Goal: Information Seeking & Learning: Check status

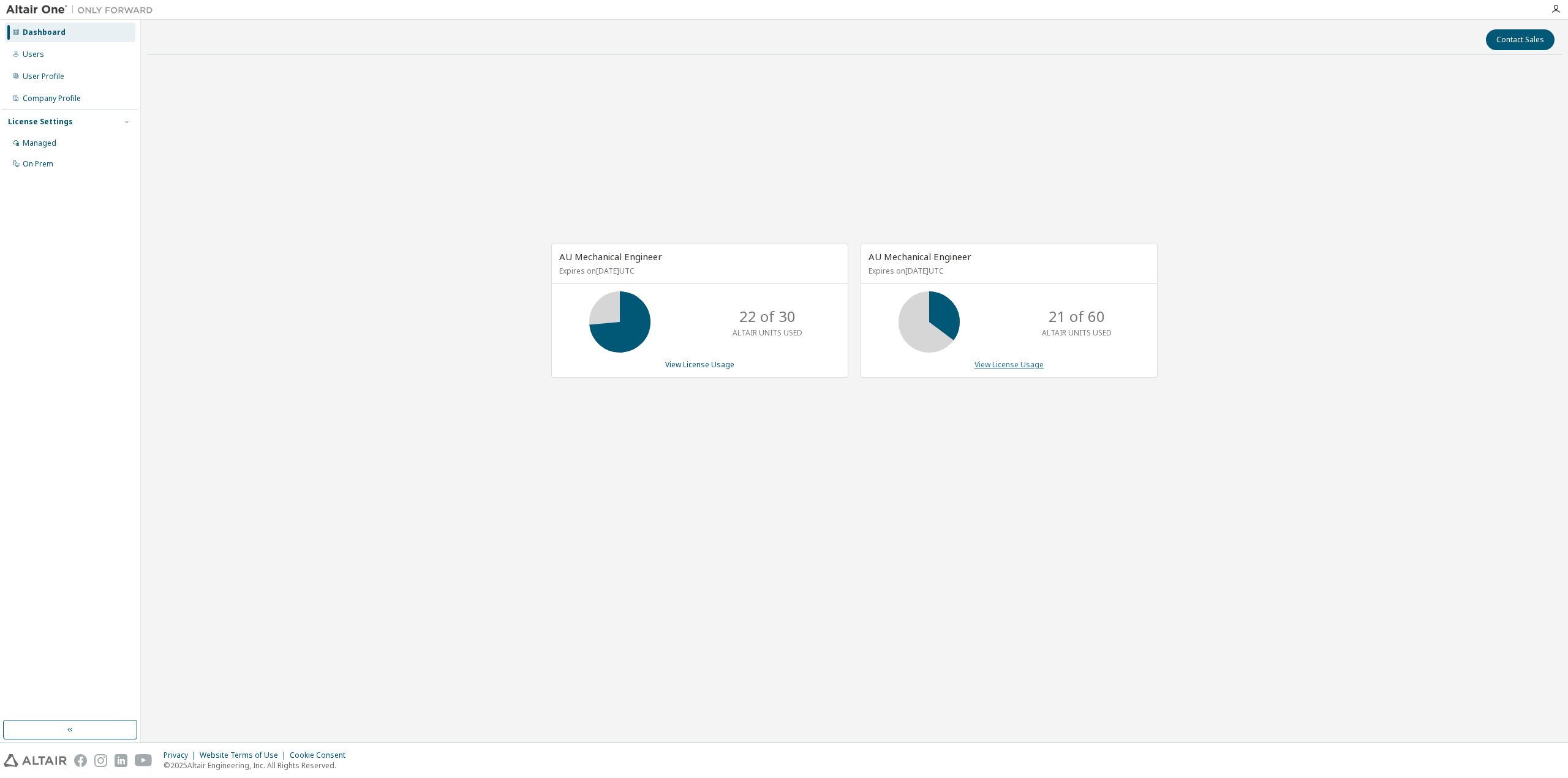
click at [1032, 368] on link "View License Usage" at bounding box center [1009, 365] width 70 height 10
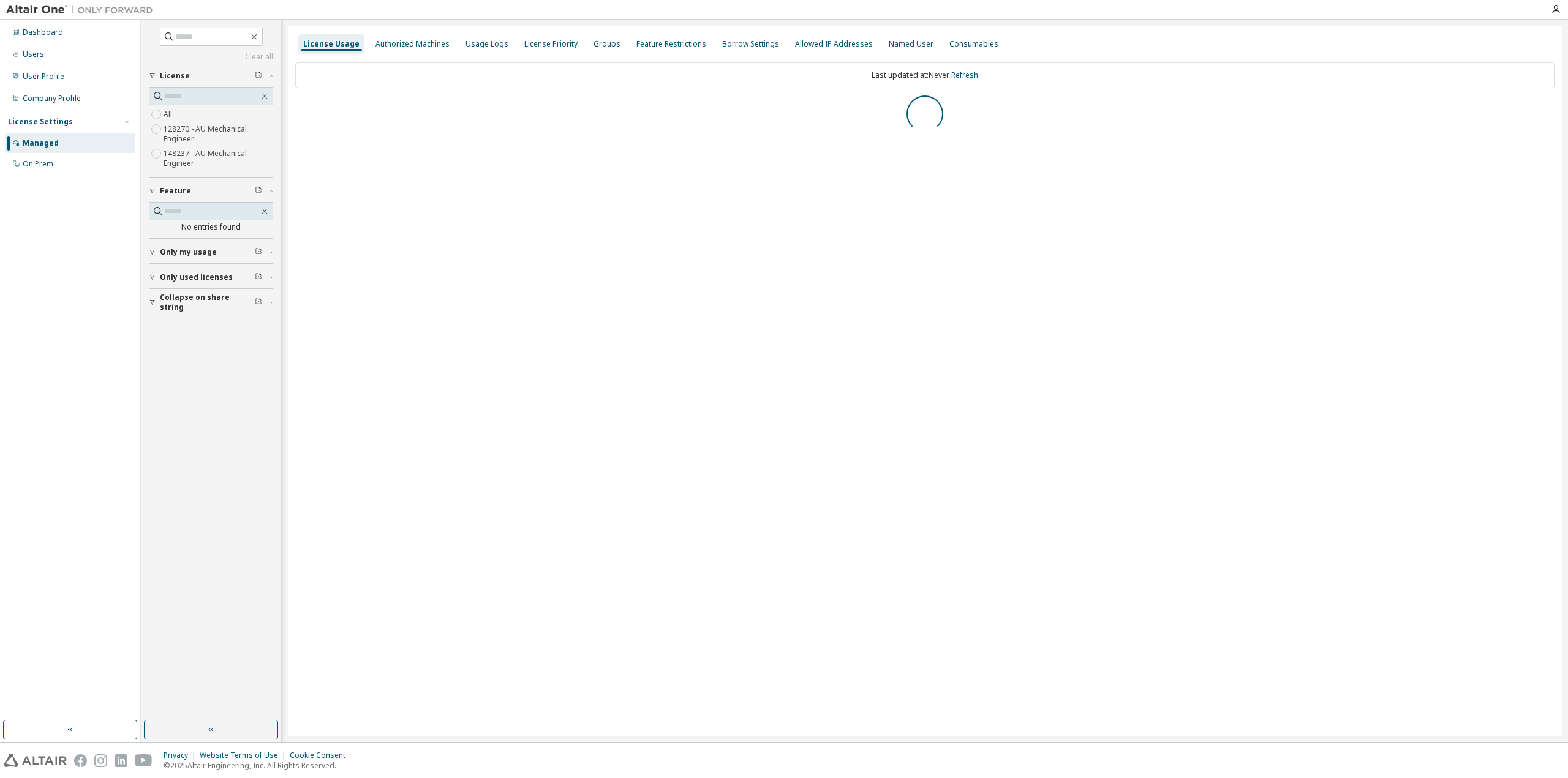
click at [207, 304] on span "Collapse on share string" at bounding box center [207, 302] width 95 height 20
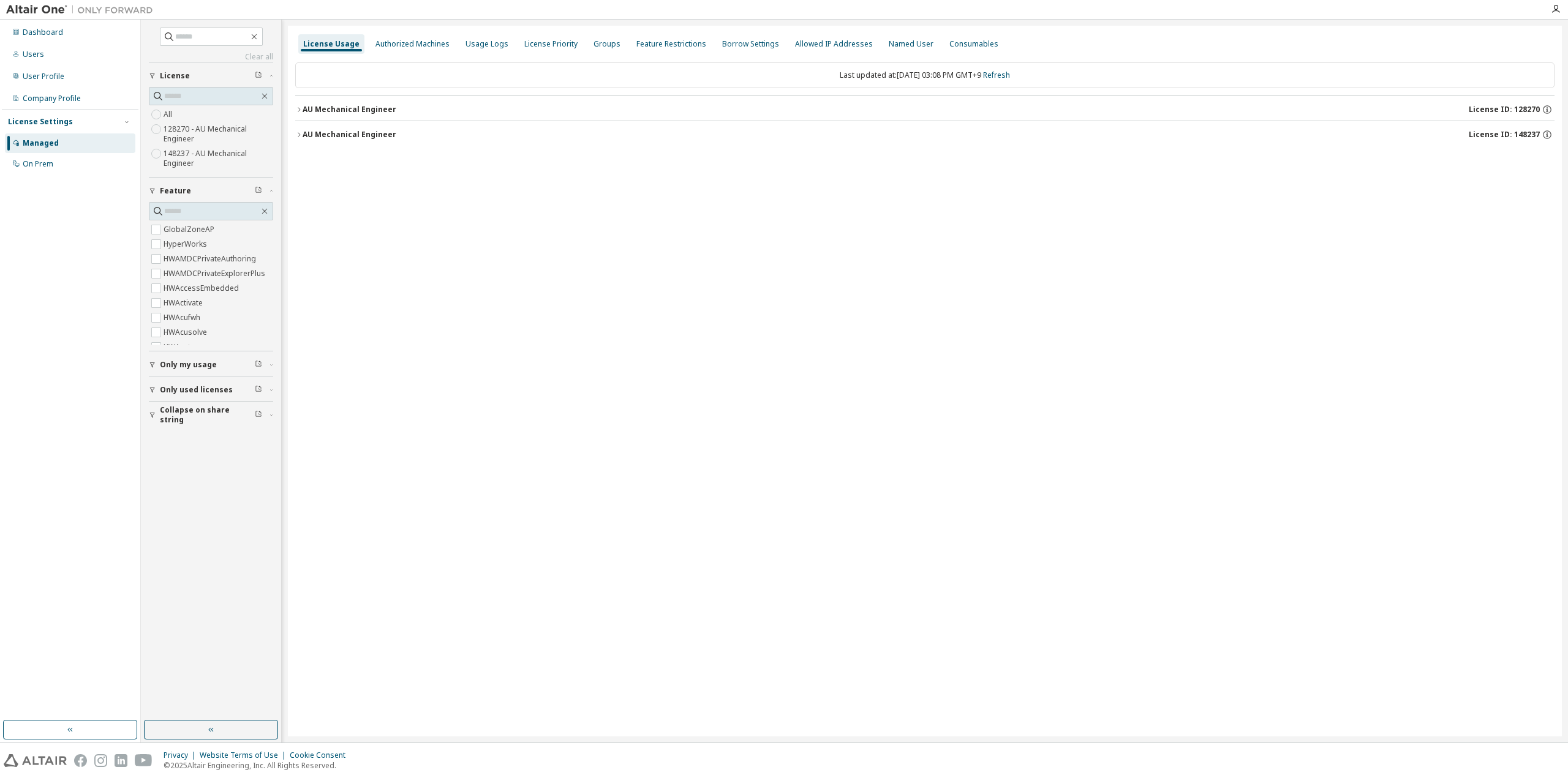
click at [172, 416] on span "Collapse on share string" at bounding box center [207, 415] width 95 height 20
click at [169, 386] on span "Only used licenses" at bounding box center [196, 389] width 73 height 9
click at [180, 362] on span "Only my usage" at bounding box center [188, 364] width 57 height 9
click at [249, 731] on button "button" at bounding box center [211, 730] width 134 height 20
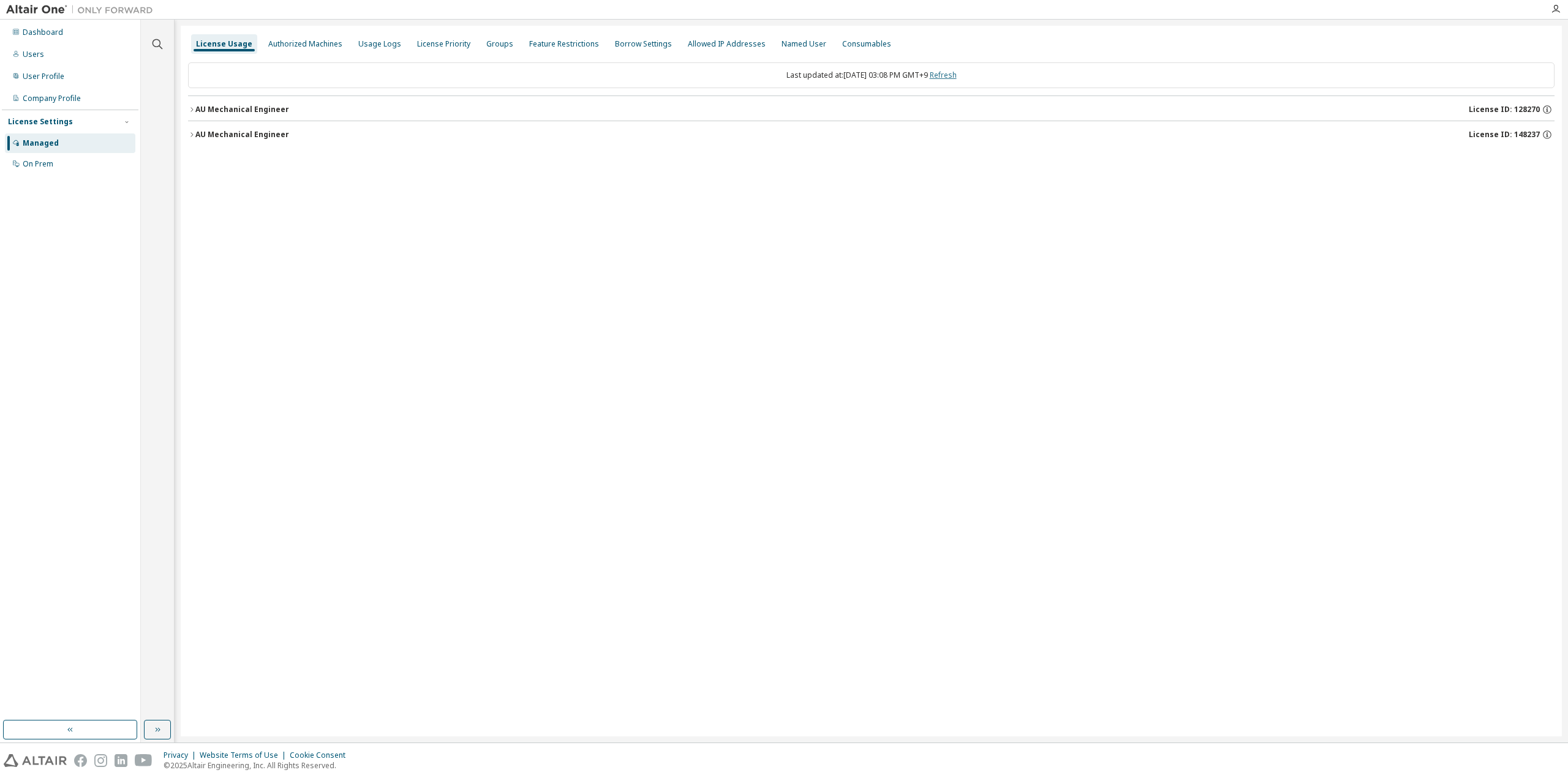
click at [957, 74] on link "Refresh" at bounding box center [943, 75] width 27 height 10
click at [271, 137] on div "AU Mechanical Engineer" at bounding box center [241, 134] width 94 height 9
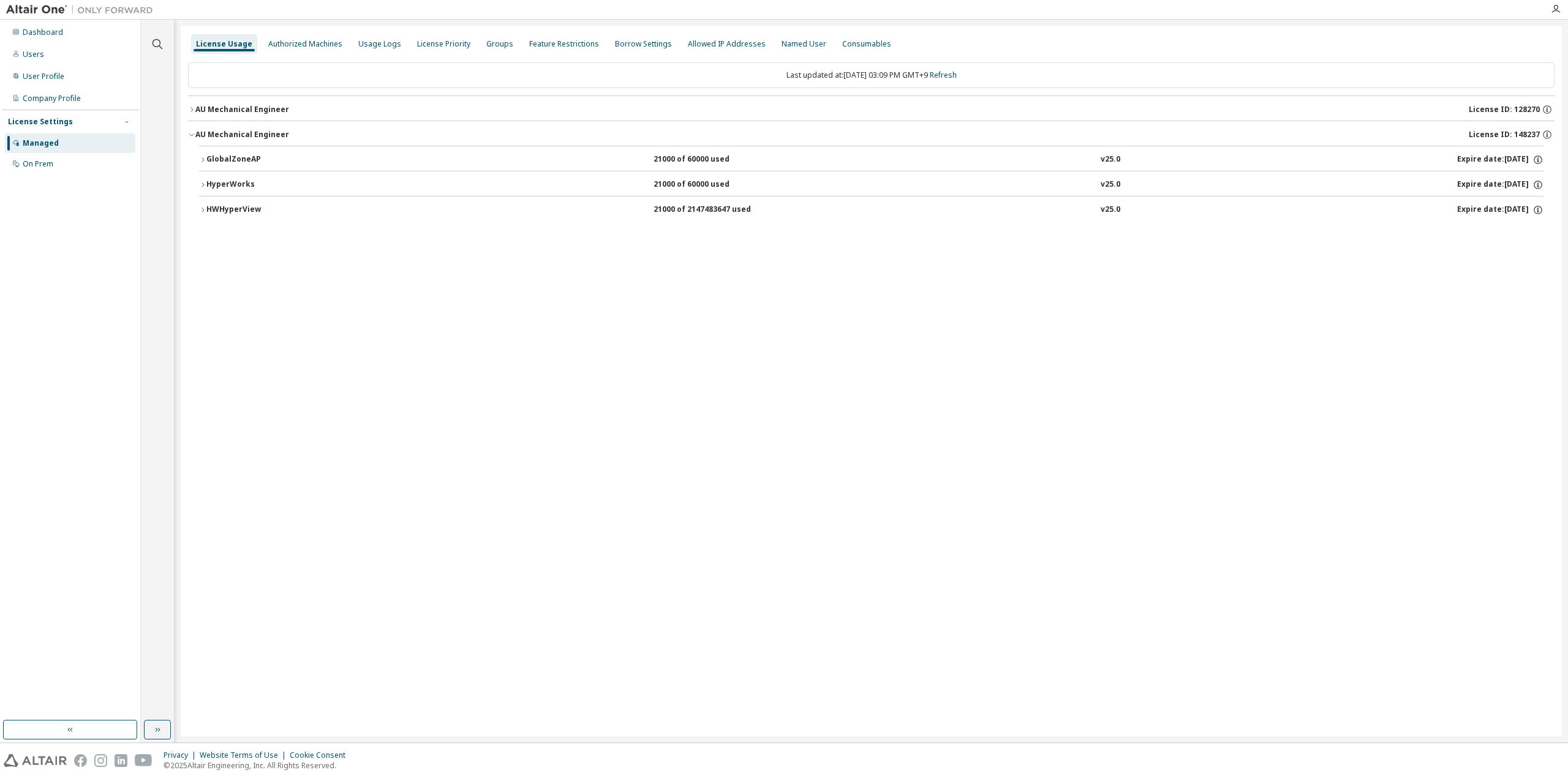
click at [269, 108] on div "AU Mechanical Engineer" at bounding box center [241, 109] width 94 height 9
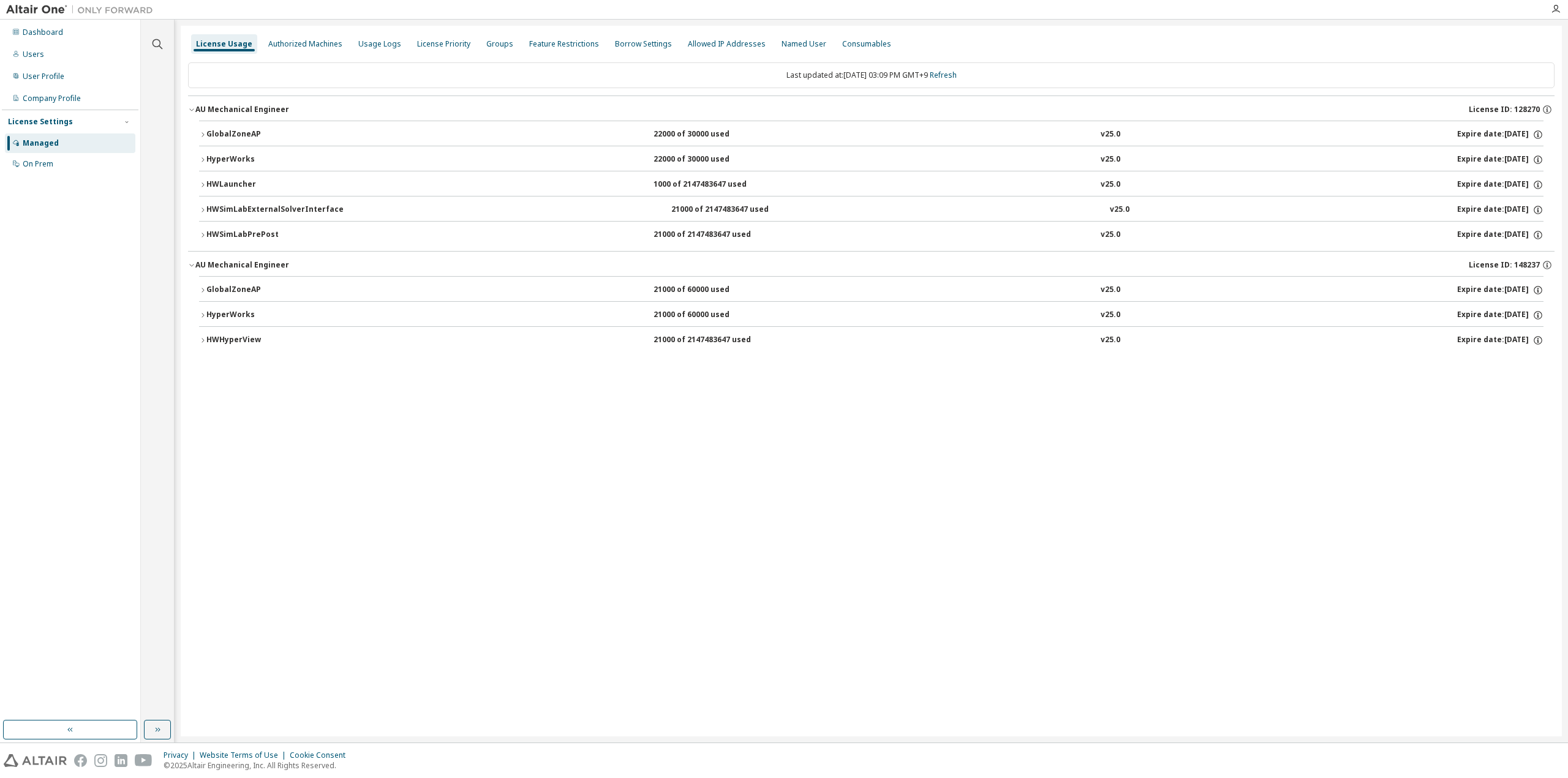
click at [254, 232] on div "HWSimLabPrePost" at bounding box center [261, 234] width 110 height 11
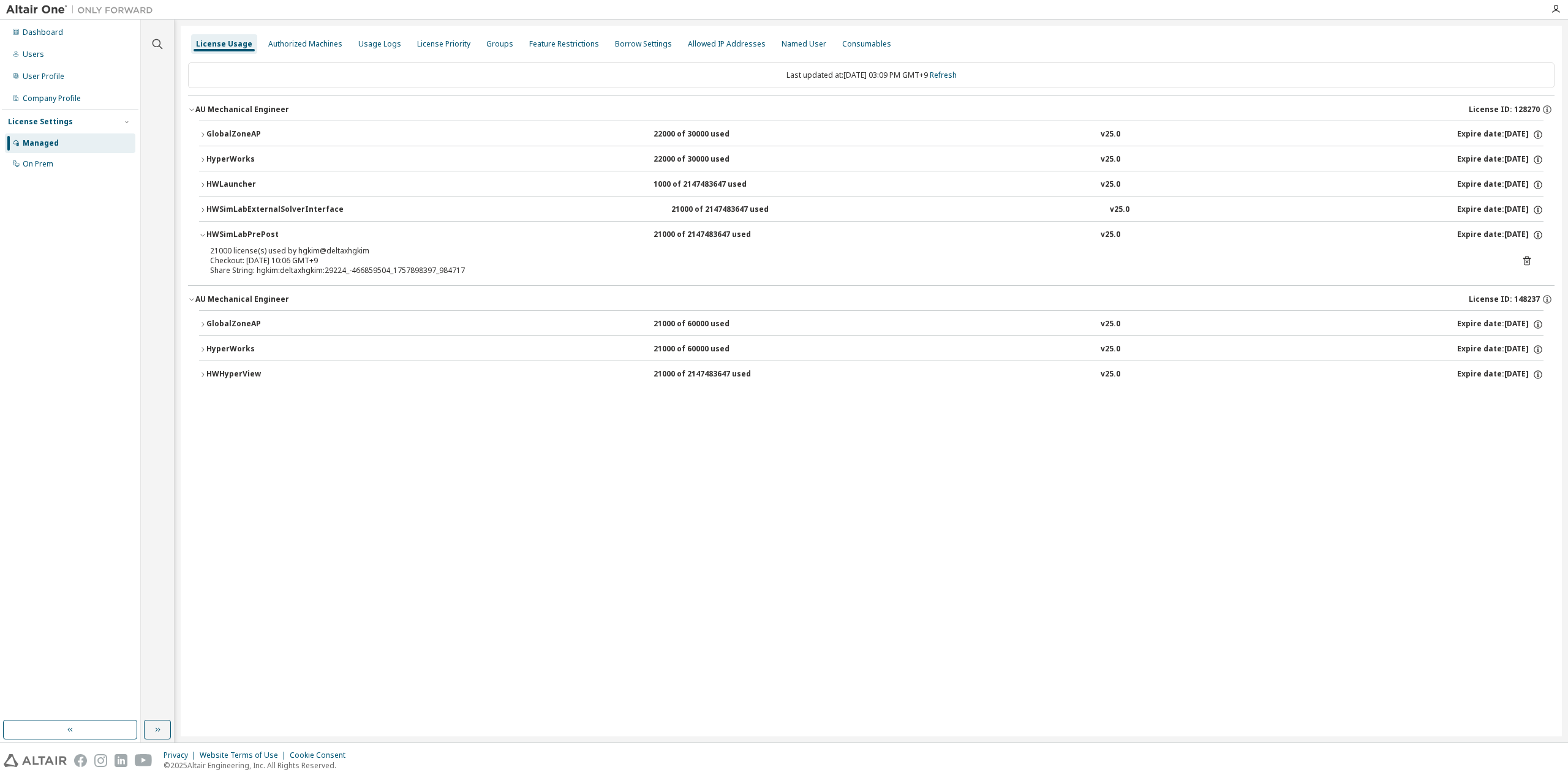
click at [239, 232] on div "HWSimLabPrePost" at bounding box center [261, 234] width 110 height 11
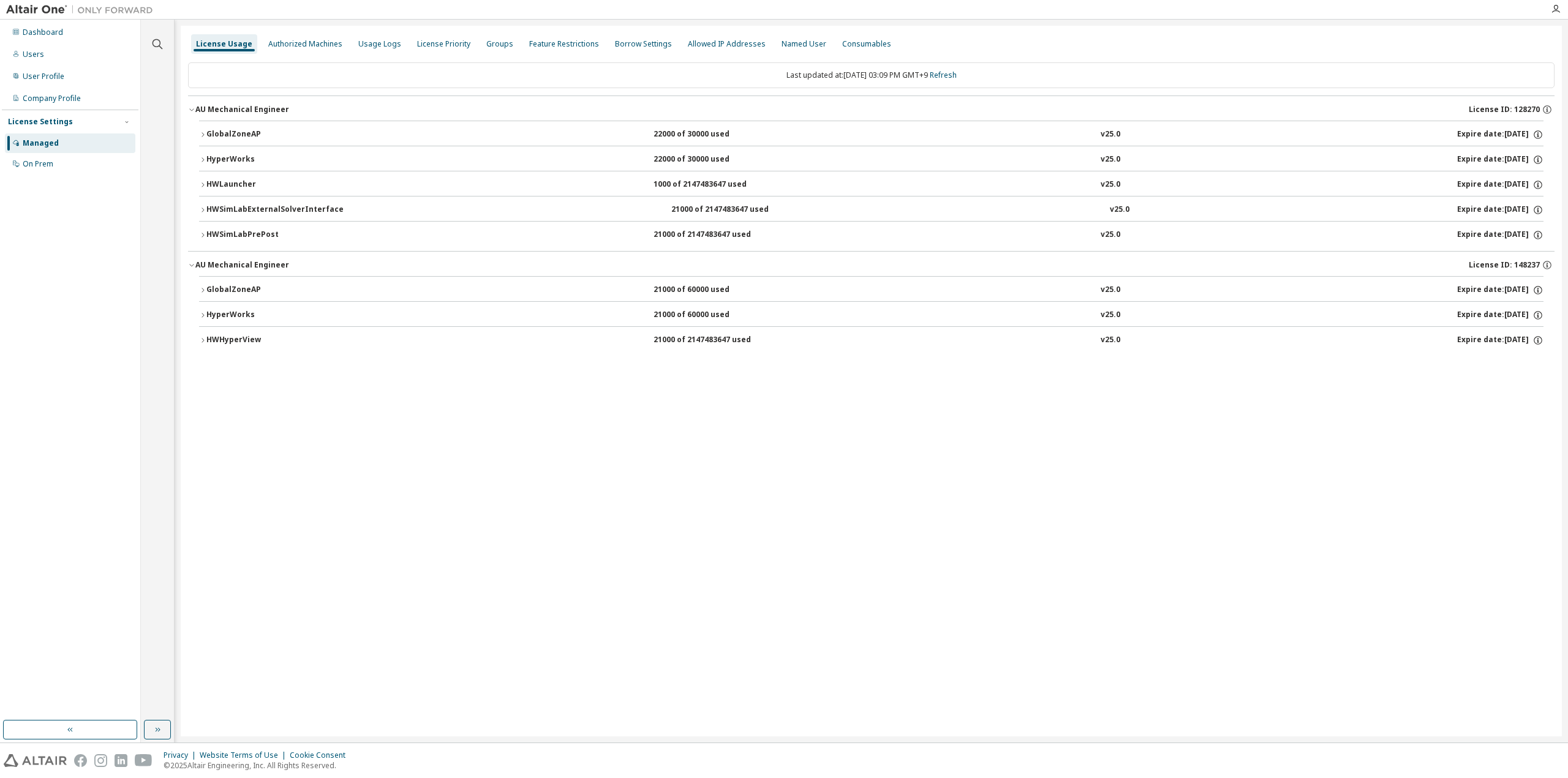
click at [238, 211] on div "HWSimLabExternalSolverInterface" at bounding box center [275, 210] width 137 height 11
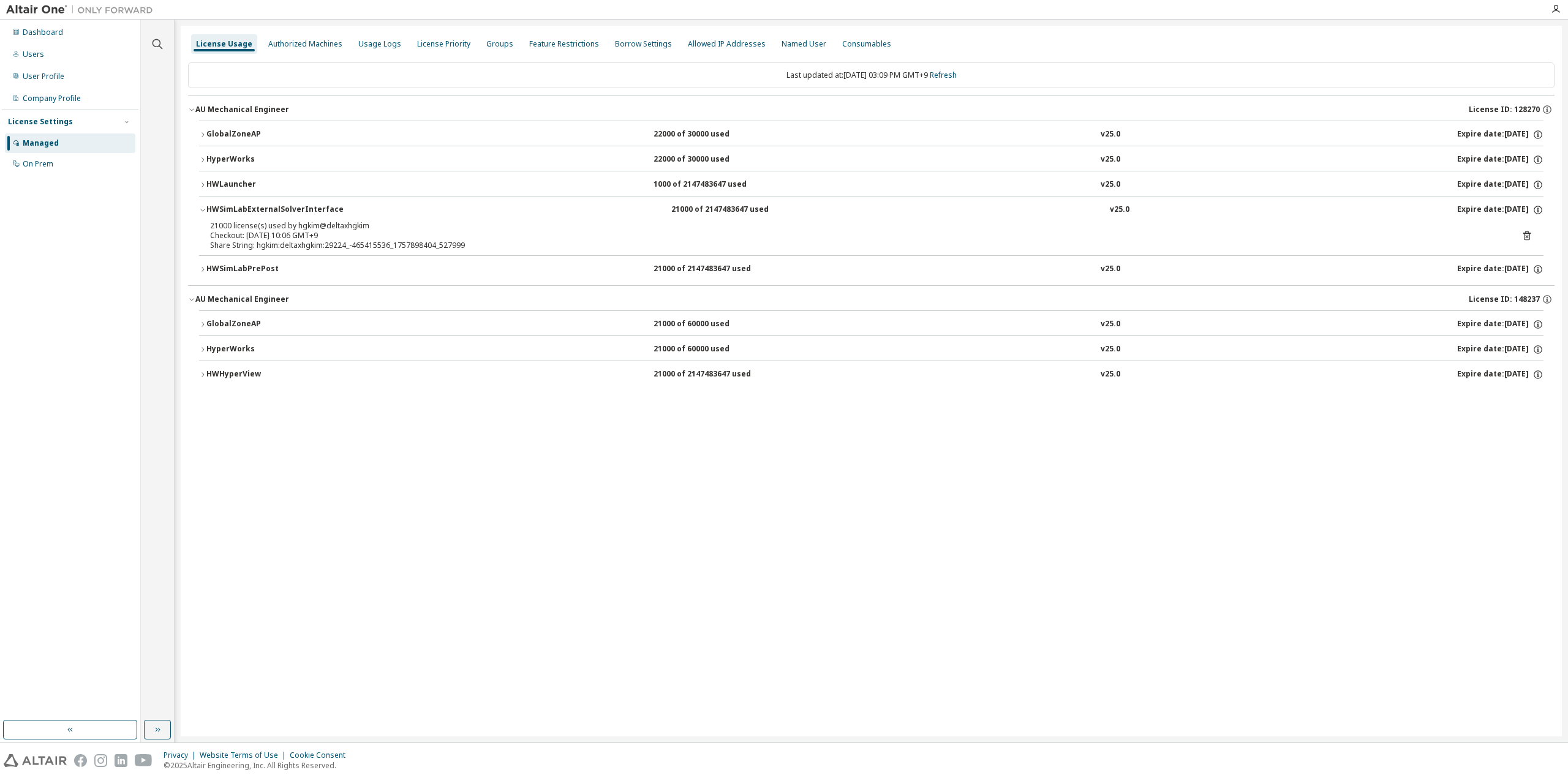
click at [238, 211] on div "HWSimLabExternalSolverInterface" at bounding box center [275, 210] width 137 height 11
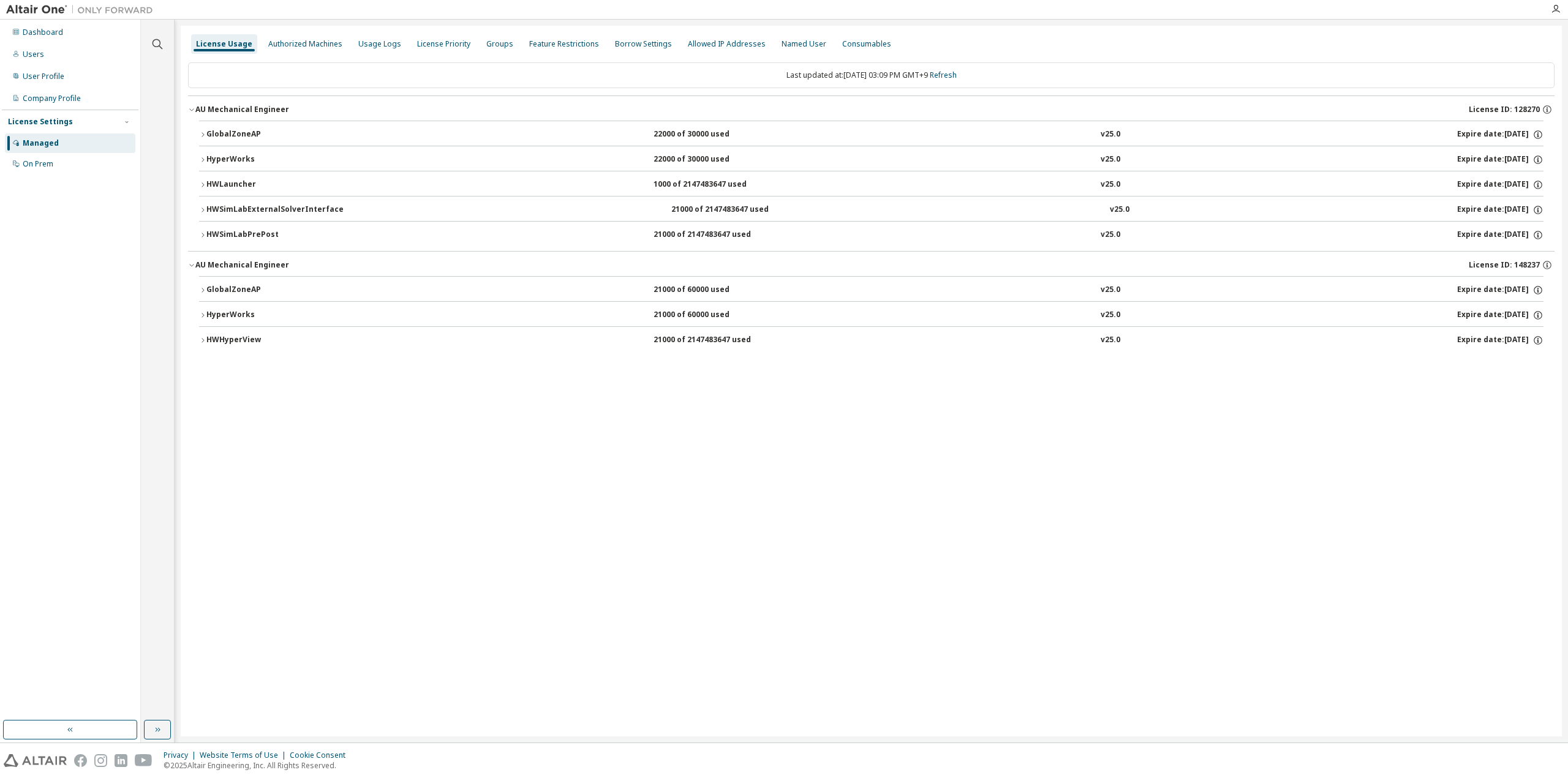
click at [224, 186] on div "HWLauncher" at bounding box center [261, 185] width 110 height 11
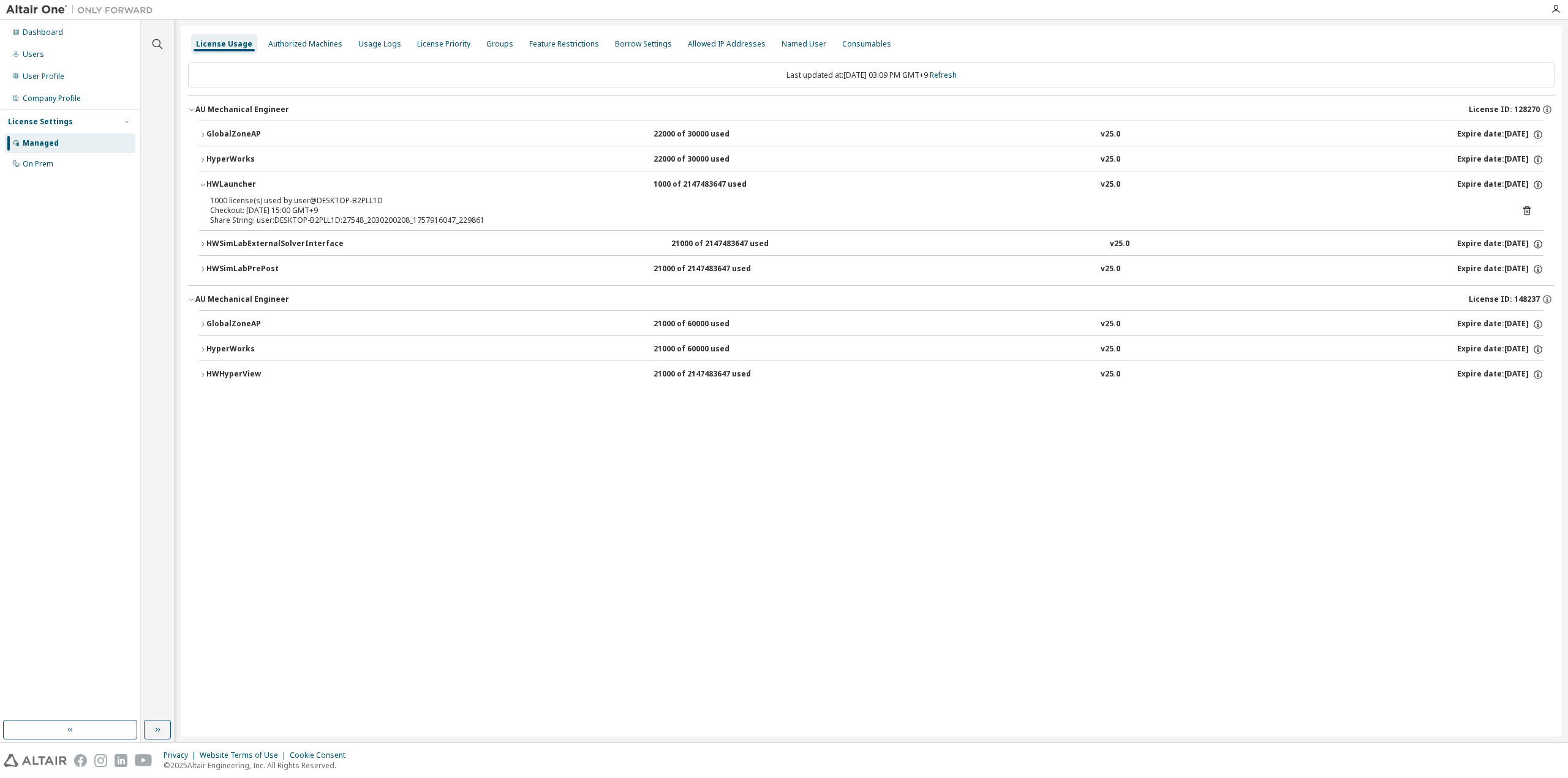
click at [226, 182] on div "HWLauncher" at bounding box center [261, 185] width 110 height 11
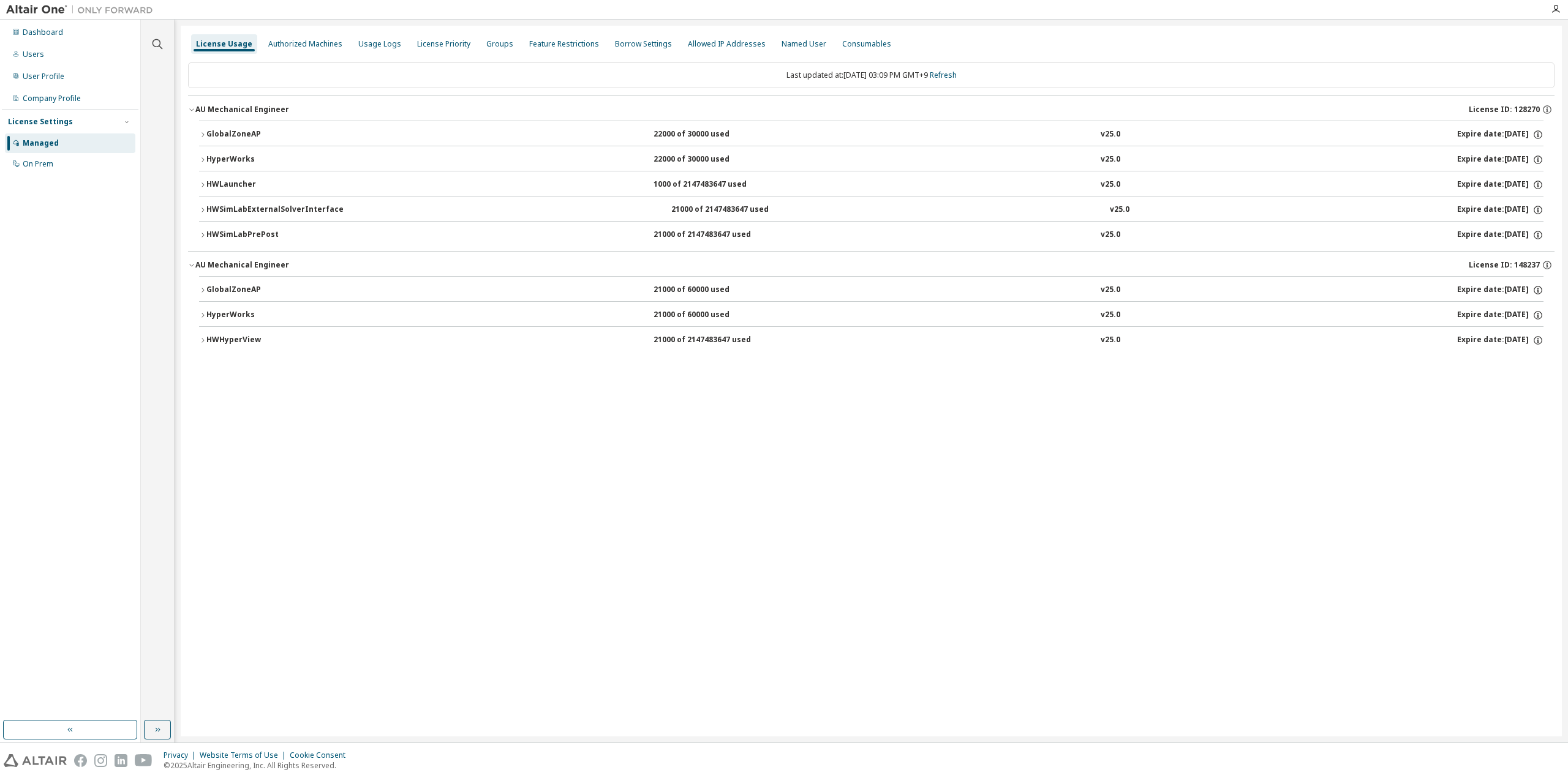
click at [223, 185] on div "HWLauncher" at bounding box center [261, 185] width 110 height 11
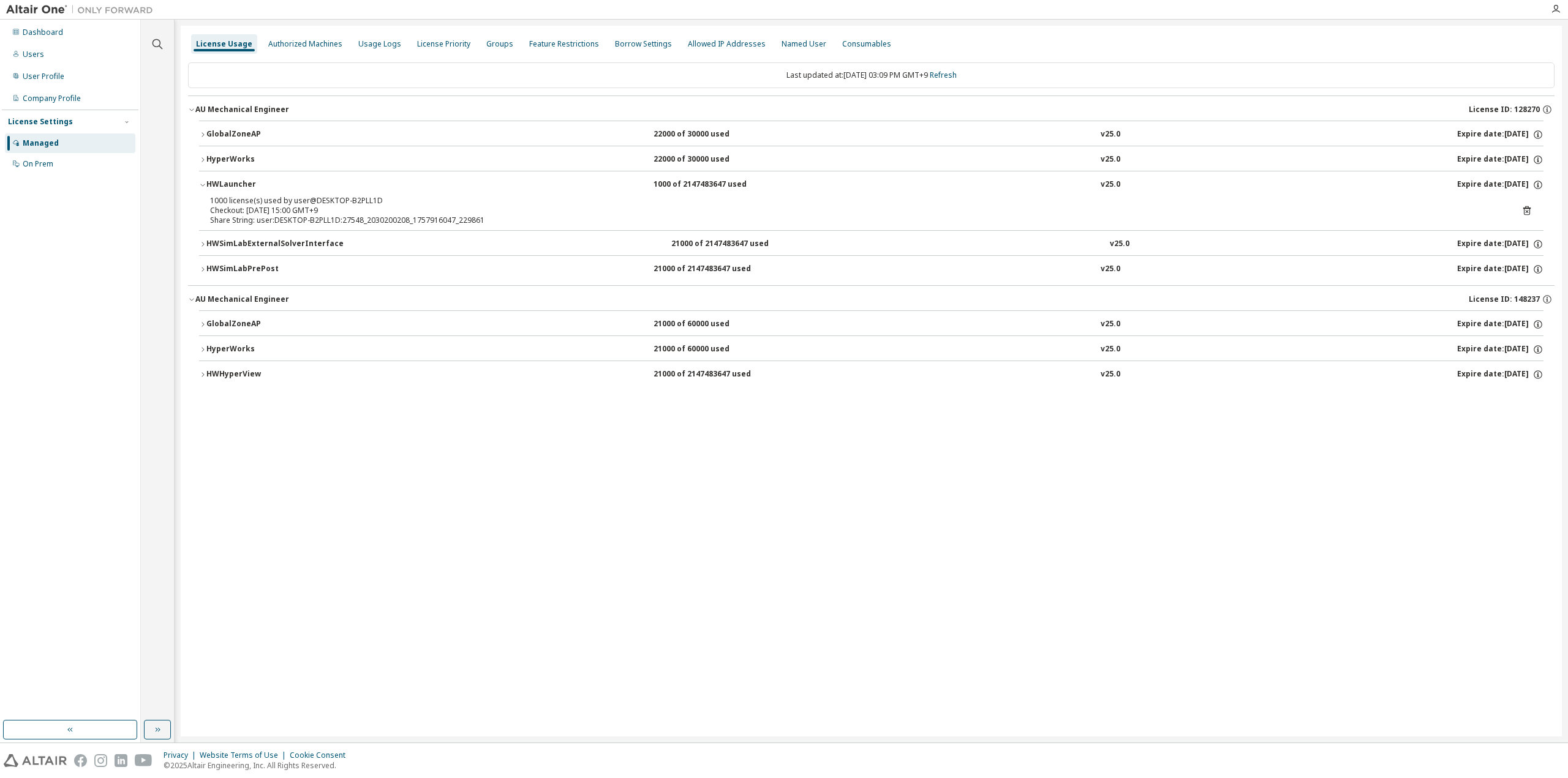
click at [223, 185] on div "HWLauncher" at bounding box center [261, 185] width 110 height 11
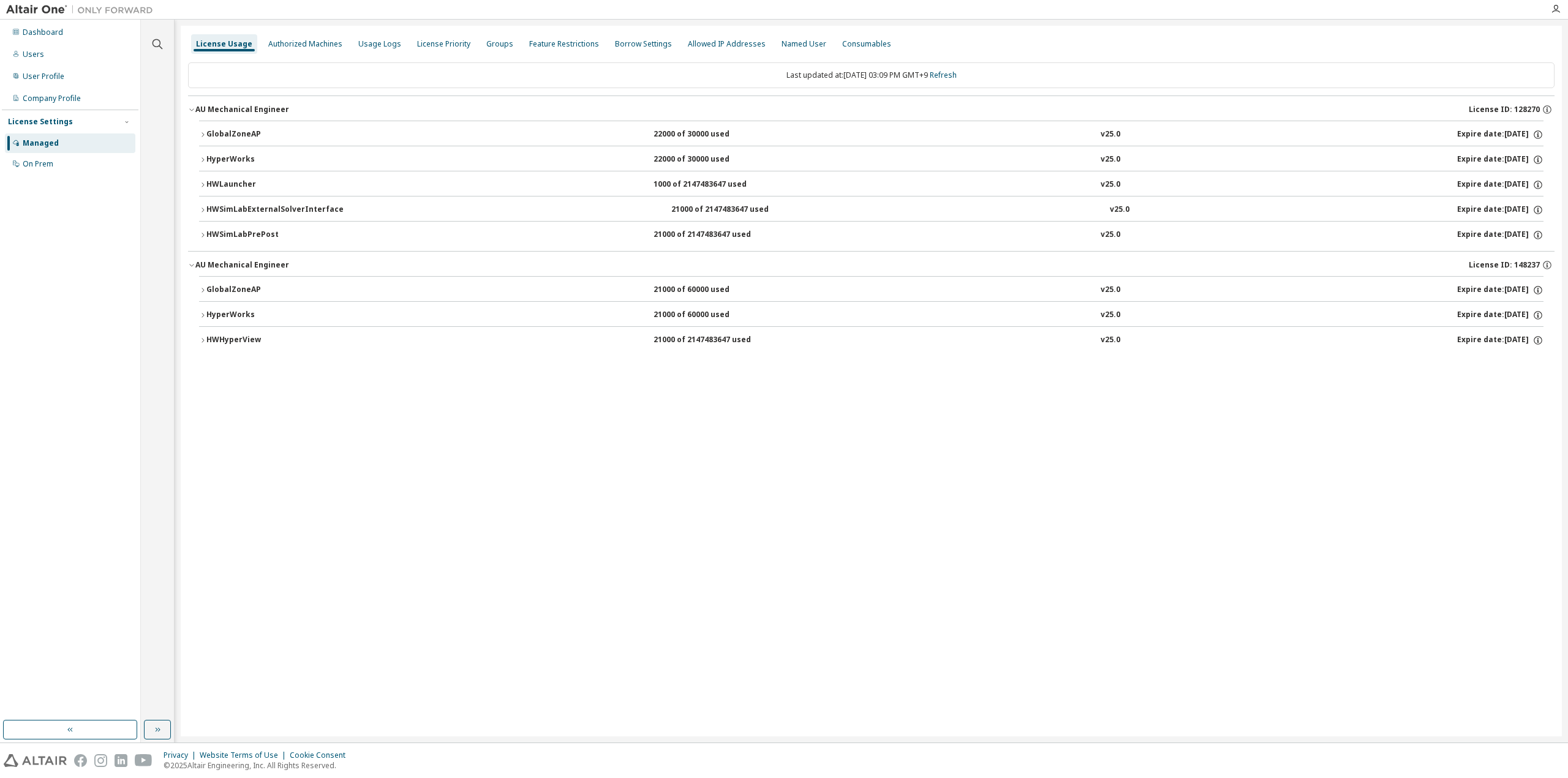
click at [223, 157] on div "HyperWorks" at bounding box center [261, 160] width 110 height 11
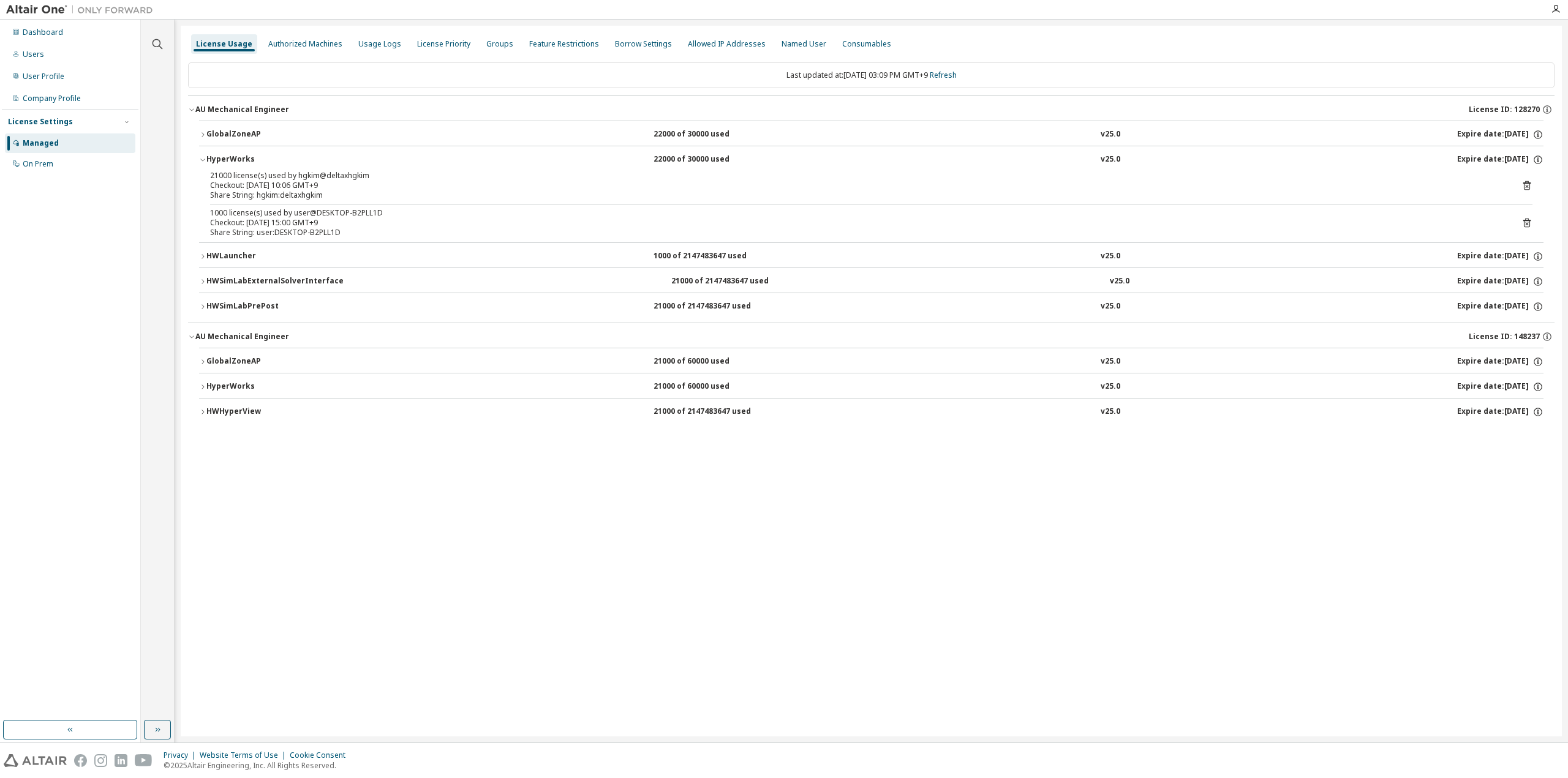
click at [223, 157] on div "HyperWorks" at bounding box center [261, 160] width 110 height 11
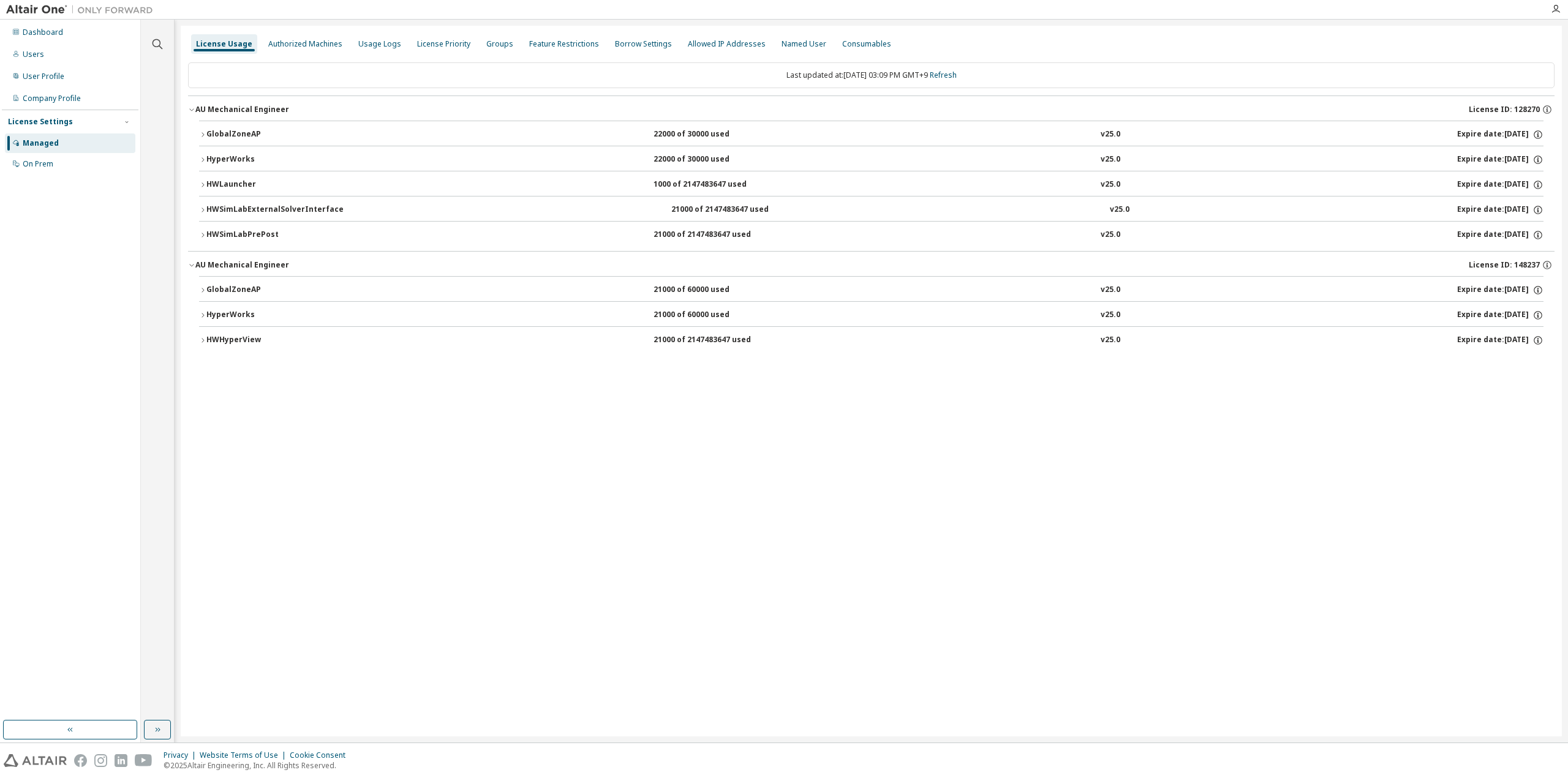
click at [228, 155] on div "HyperWorks" at bounding box center [261, 160] width 110 height 11
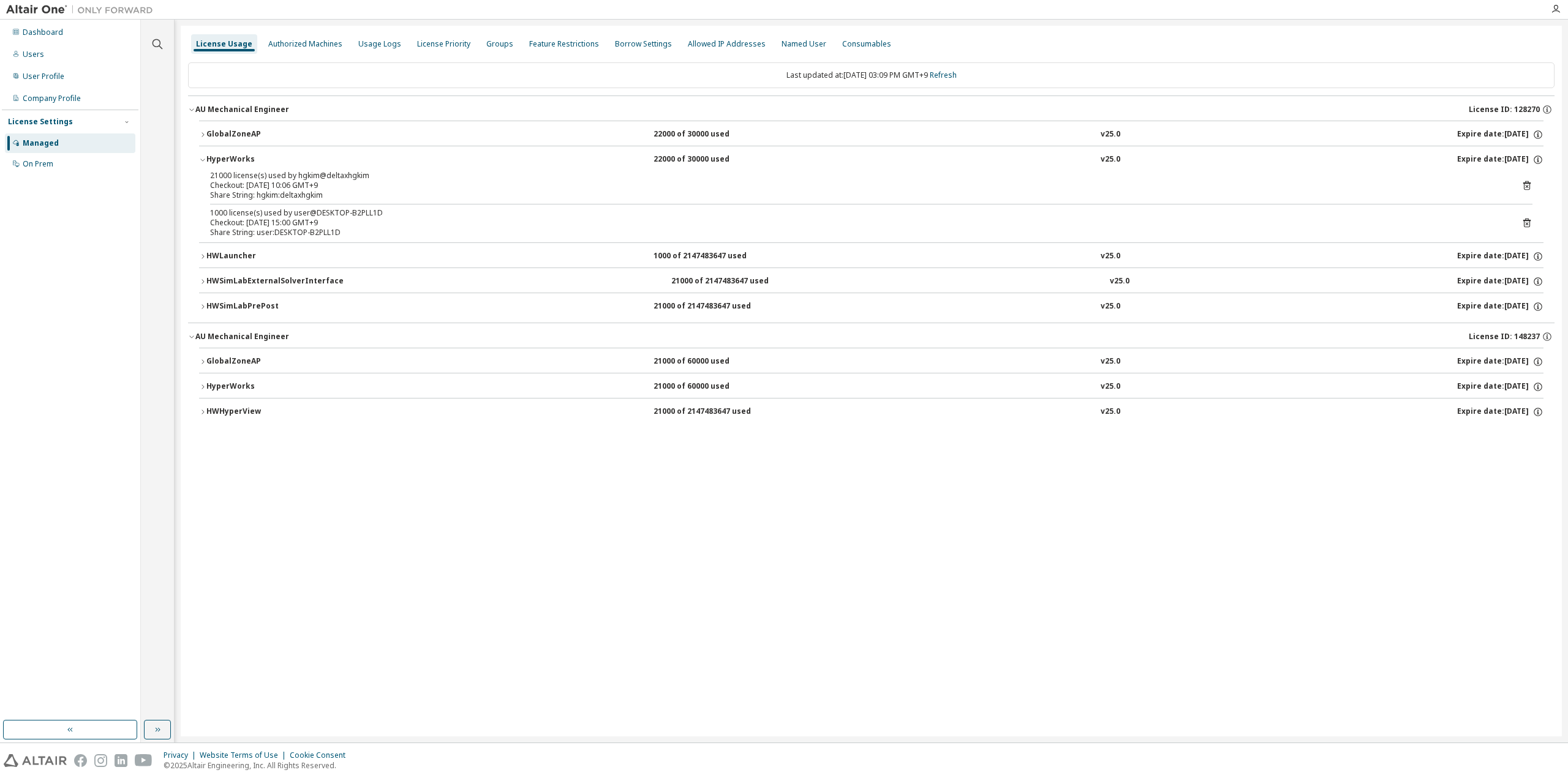
click at [228, 155] on div "HyperWorks" at bounding box center [261, 160] width 110 height 11
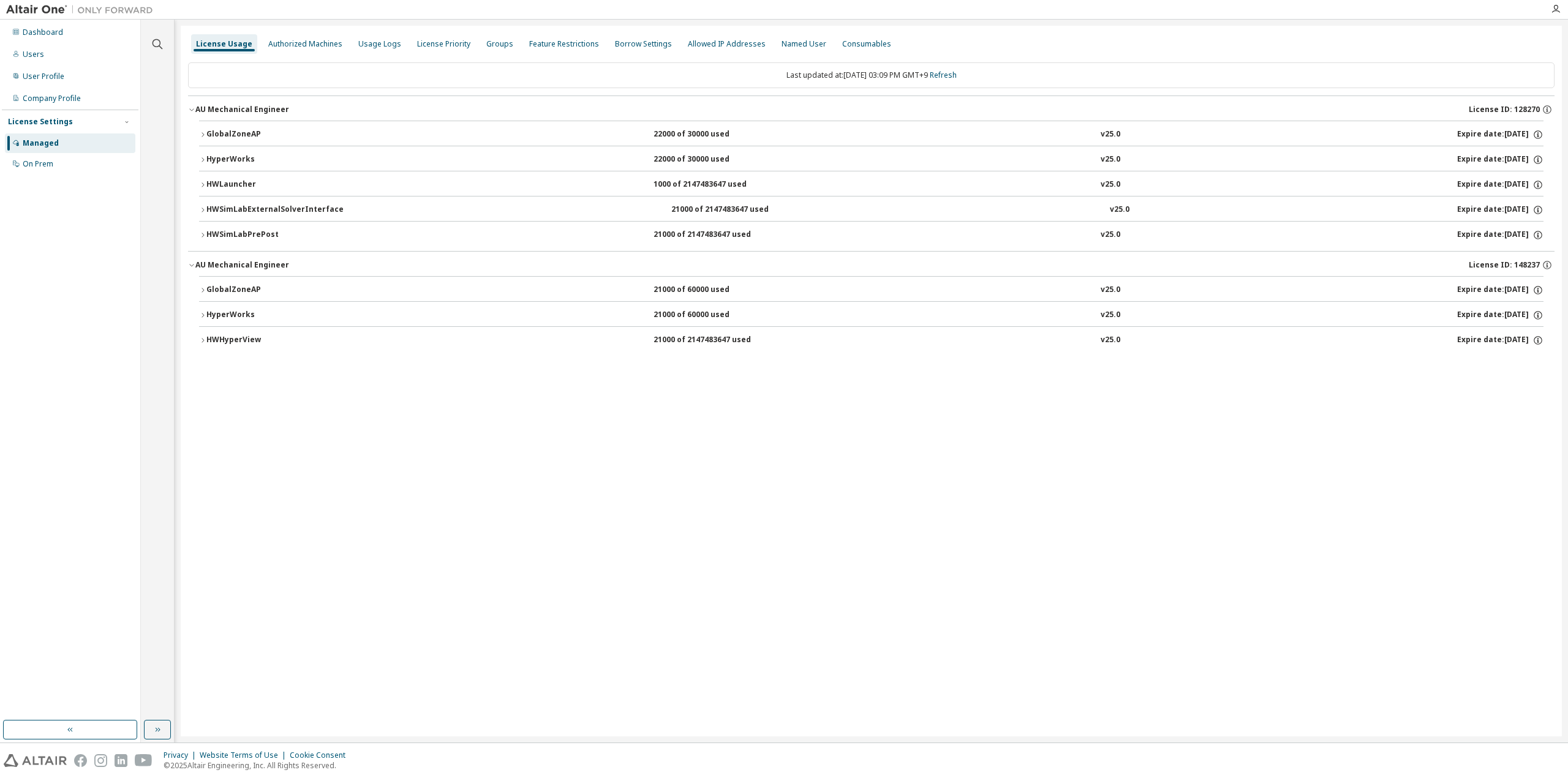
click at [232, 139] on div "GlobalZoneAP" at bounding box center [261, 134] width 110 height 11
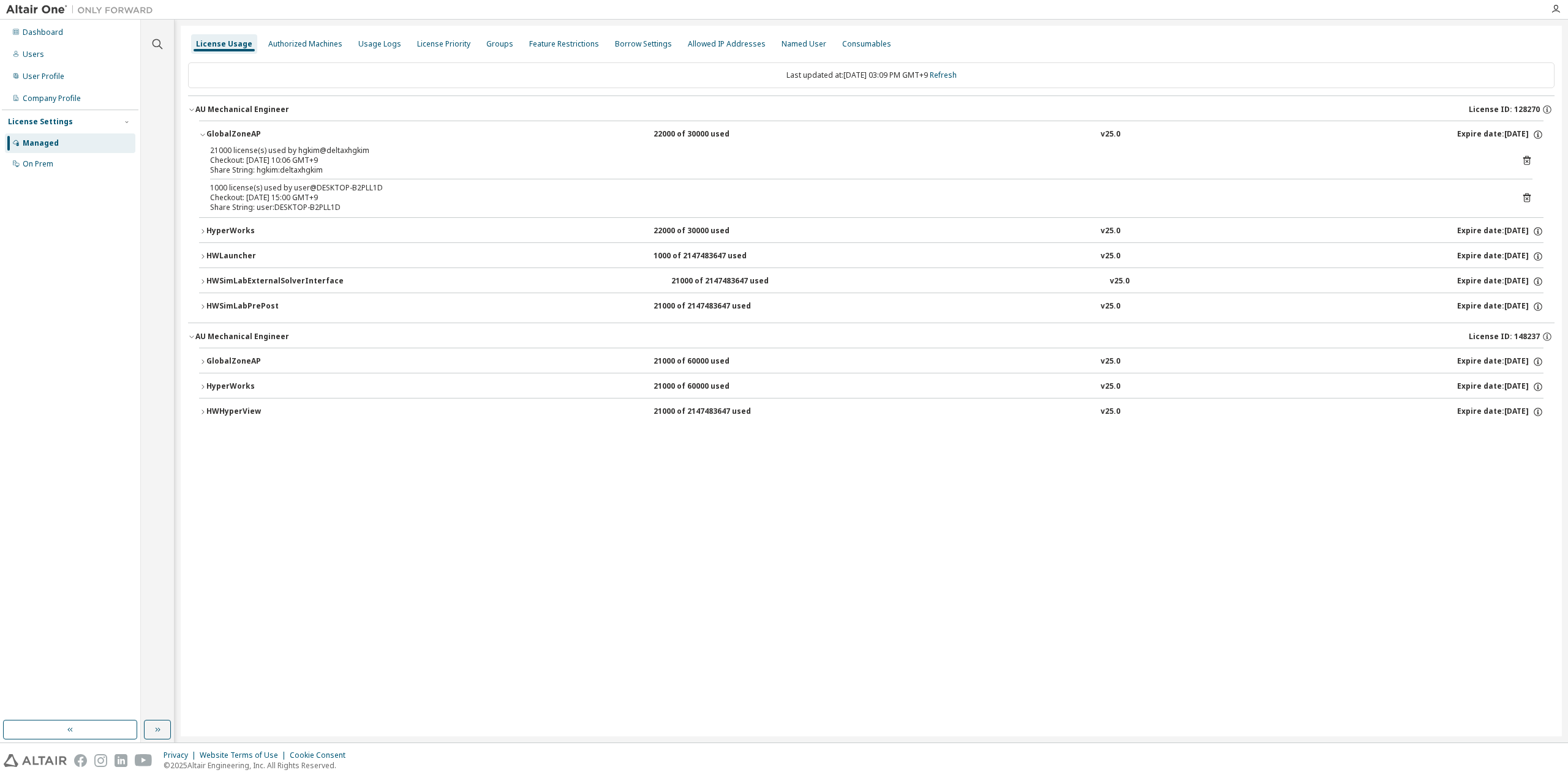
click at [236, 136] on div "GlobalZoneAP" at bounding box center [261, 134] width 110 height 11
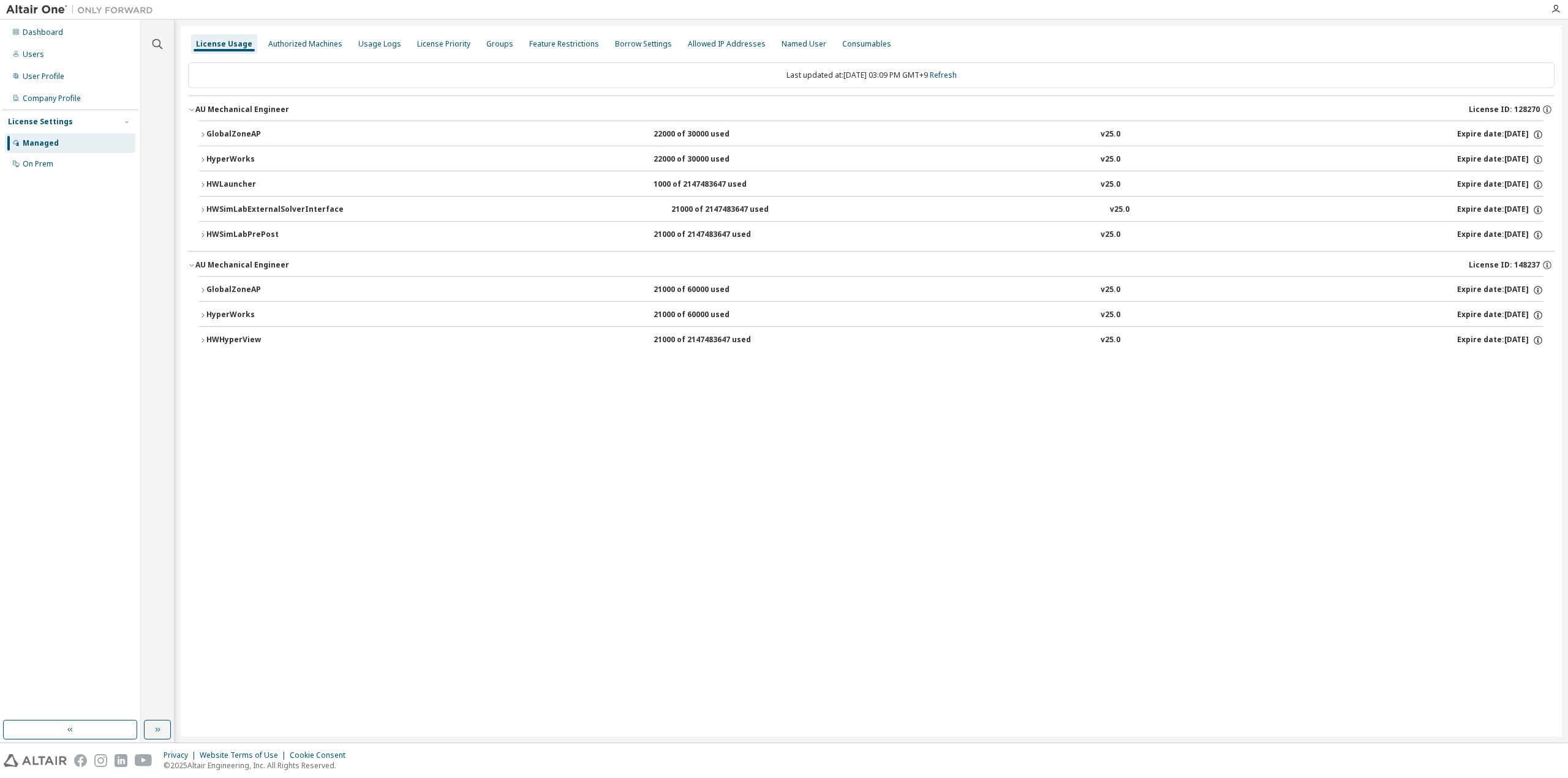
click at [803, 647] on div "License Usage Authorized Machines Usage Logs License Priority Groups Feature Re…" at bounding box center [871, 381] width 1382 height 711
click at [797, 469] on div "License Usage Authorized Machines Usage Logs License Priority Groups Feature Re…" at bounding box center [871, 381] width 1382 height 711
click at [949, 70] on link "Refresh" at bounding box center [943, 75] width 27 height 10
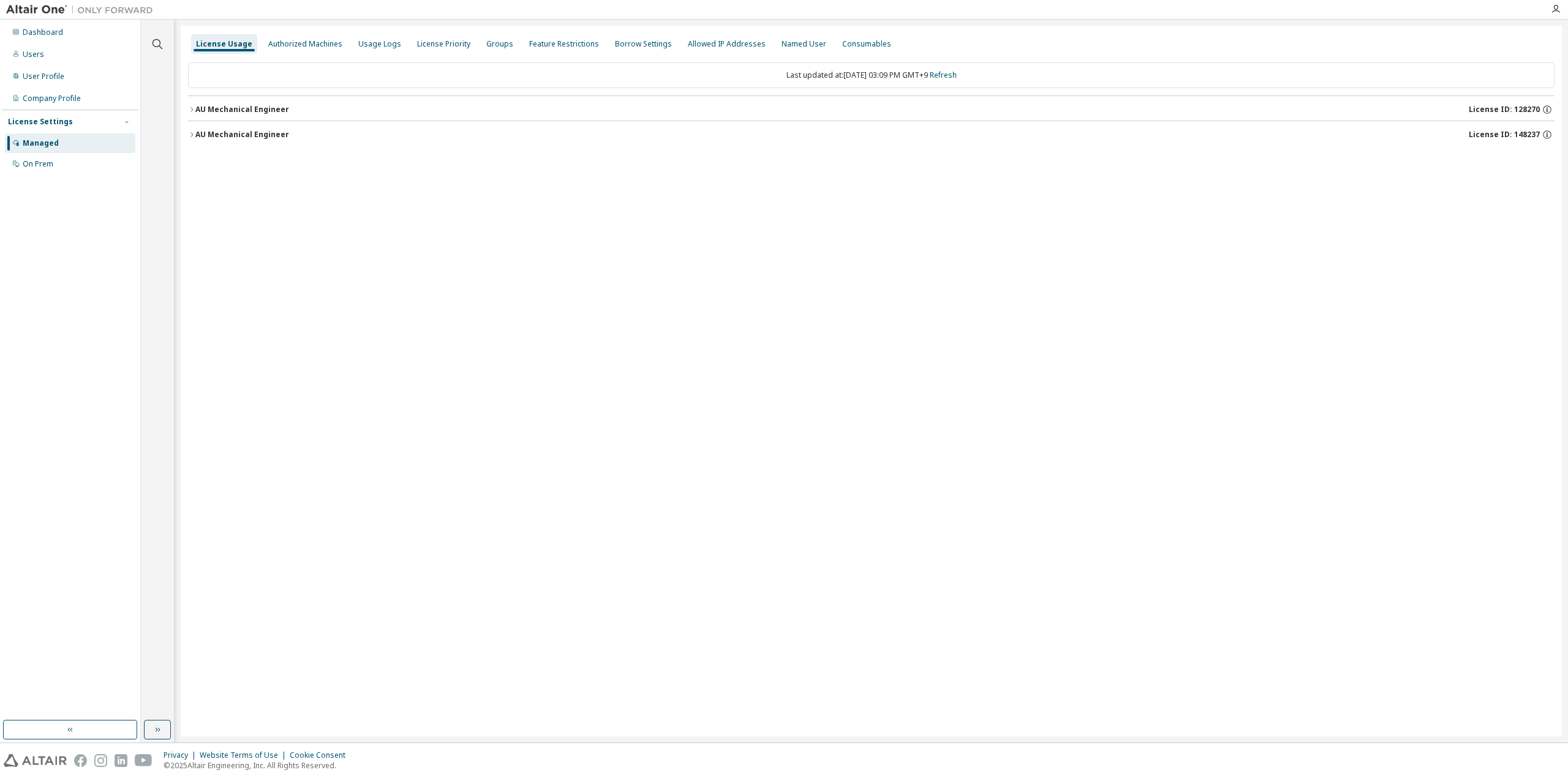
click at [250, 108] on div "AU Mechanical Engineer" at bounding box center [241, 109] width 94 height 9
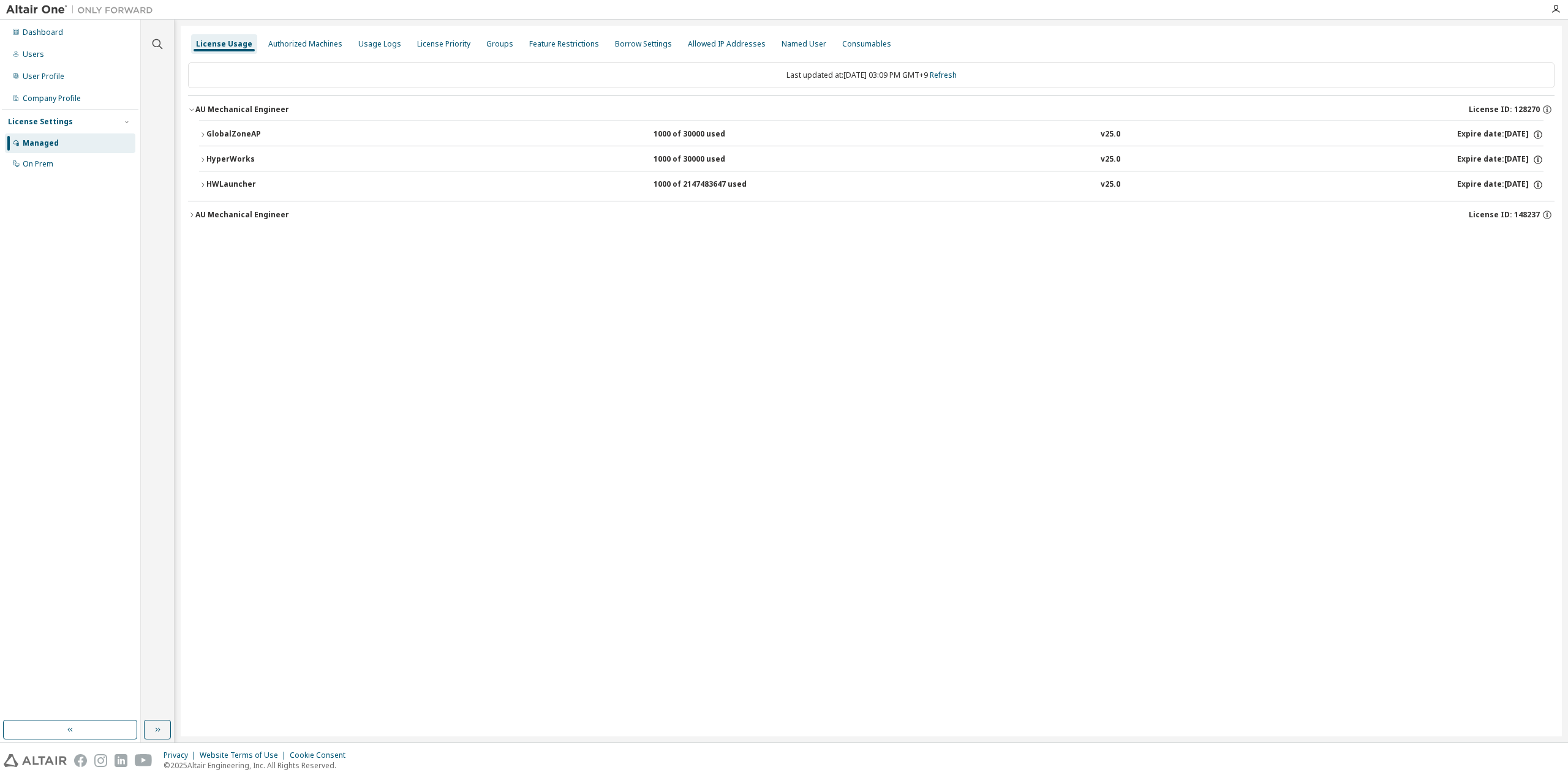
click at [224, 190] on button "HWLauncher 1000 of 2147483647 used v25.0 Expire date: 2025-11-18" at bounding box center [871, 185] width 1345 height 27
click at [235, 155] on div "HyperWorks" at bounding box center [261, 160] width 110 height 11
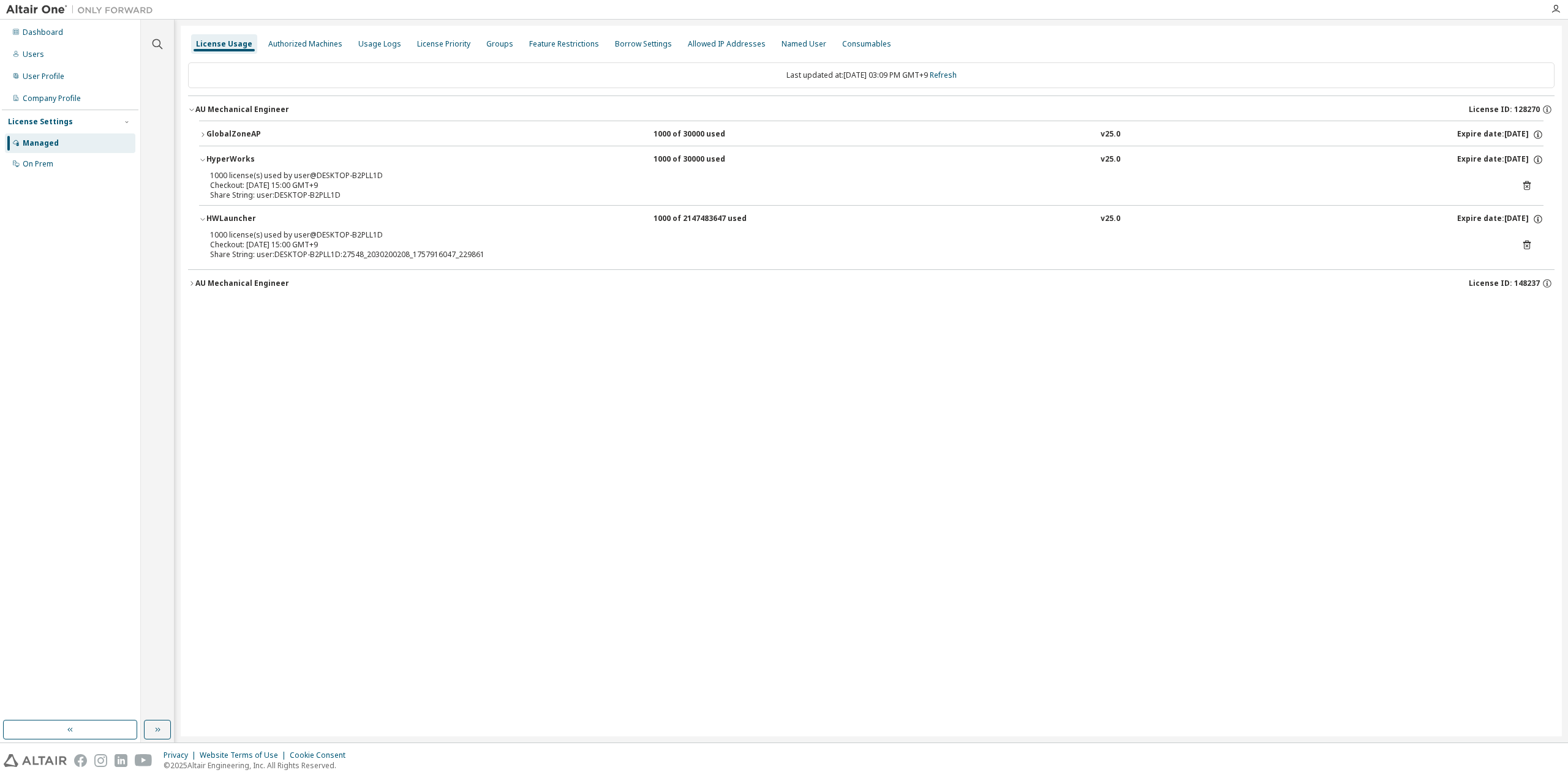
click at [234, 134] on div "GlobalZoneAP" at bounding box center [261, 134] width 110 height 11
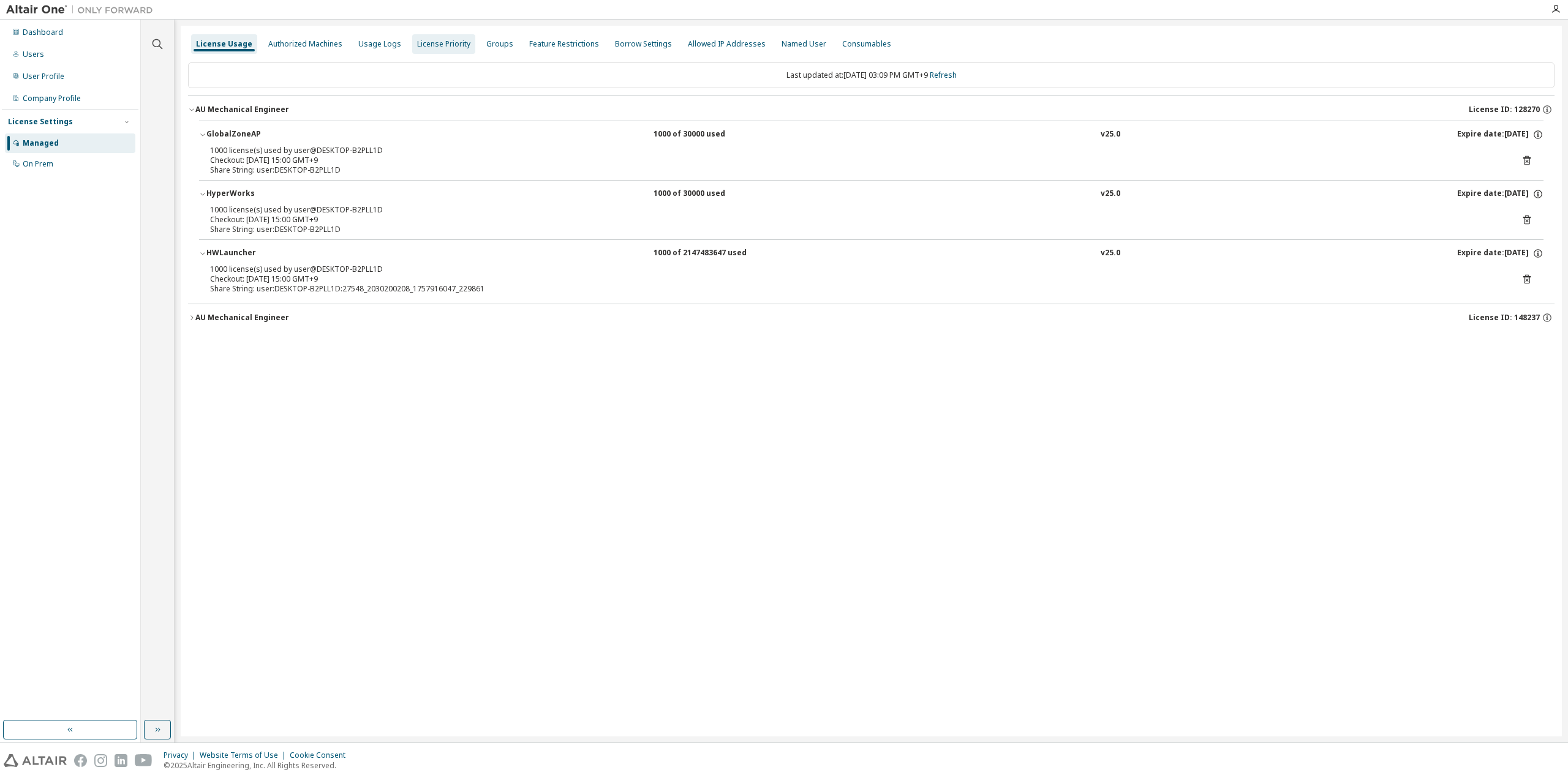
click at [440, 52] on div "License Priority" at bounding box center [443, 44] width 63 height 20
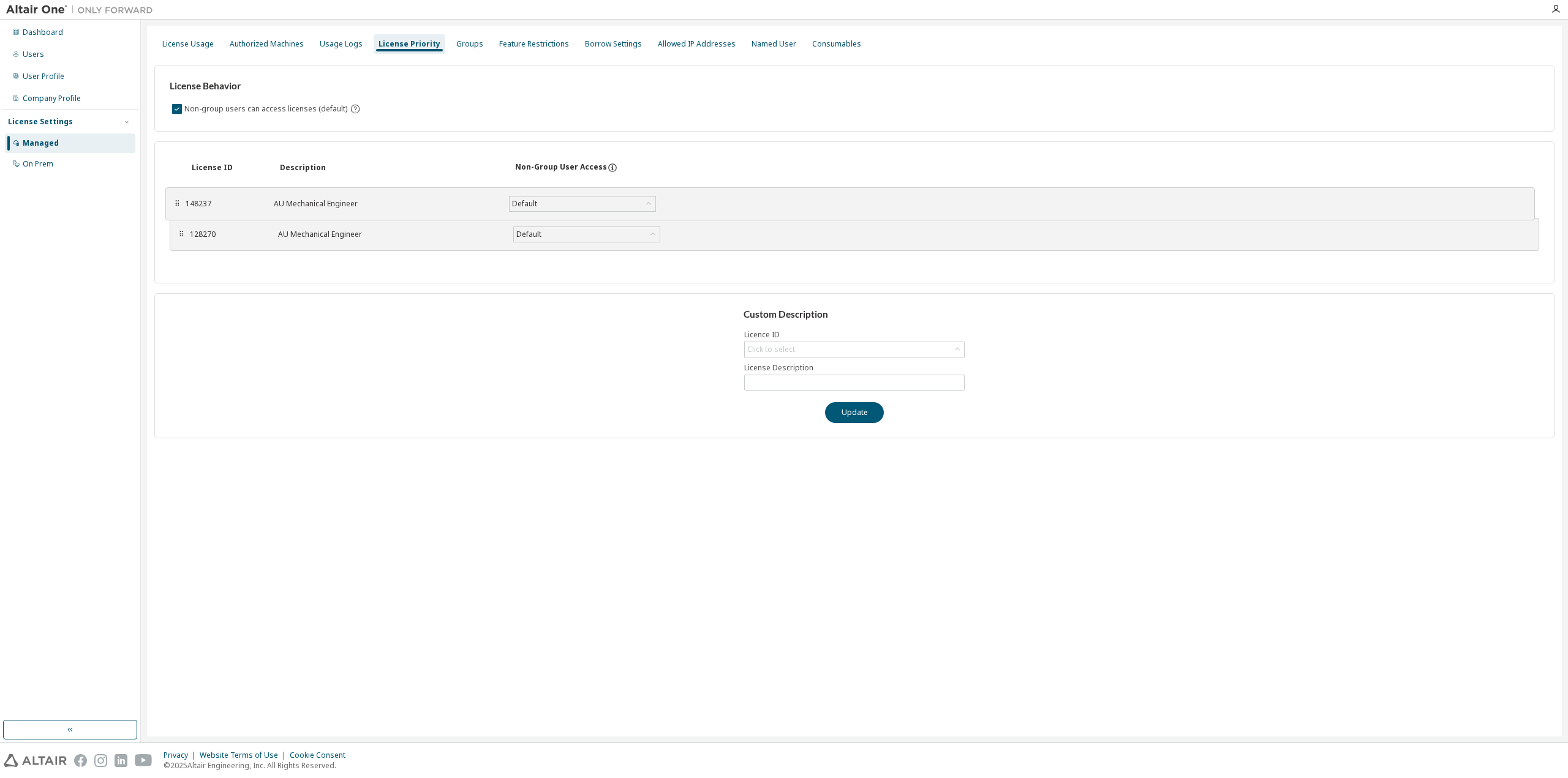
drag, startPoint x: 181, startPoint y: 238, endPoint x: 177, endPoint y: 206, distance: 32.2
click at [177, 206] on div "⠿" at bounding box center [177, 204] width 8 height 9
click at [889, 404] on div "Custom Description Licence ID Click to select License Description Update" at bounding box center [855, 366] width 1400 height 145
click at [857, 412] on button "Update" at bounding box center [854, 412] width 58 height 21
click at [868, 409] on button "Update" at bounding box center [854, 412] width 58 height 21
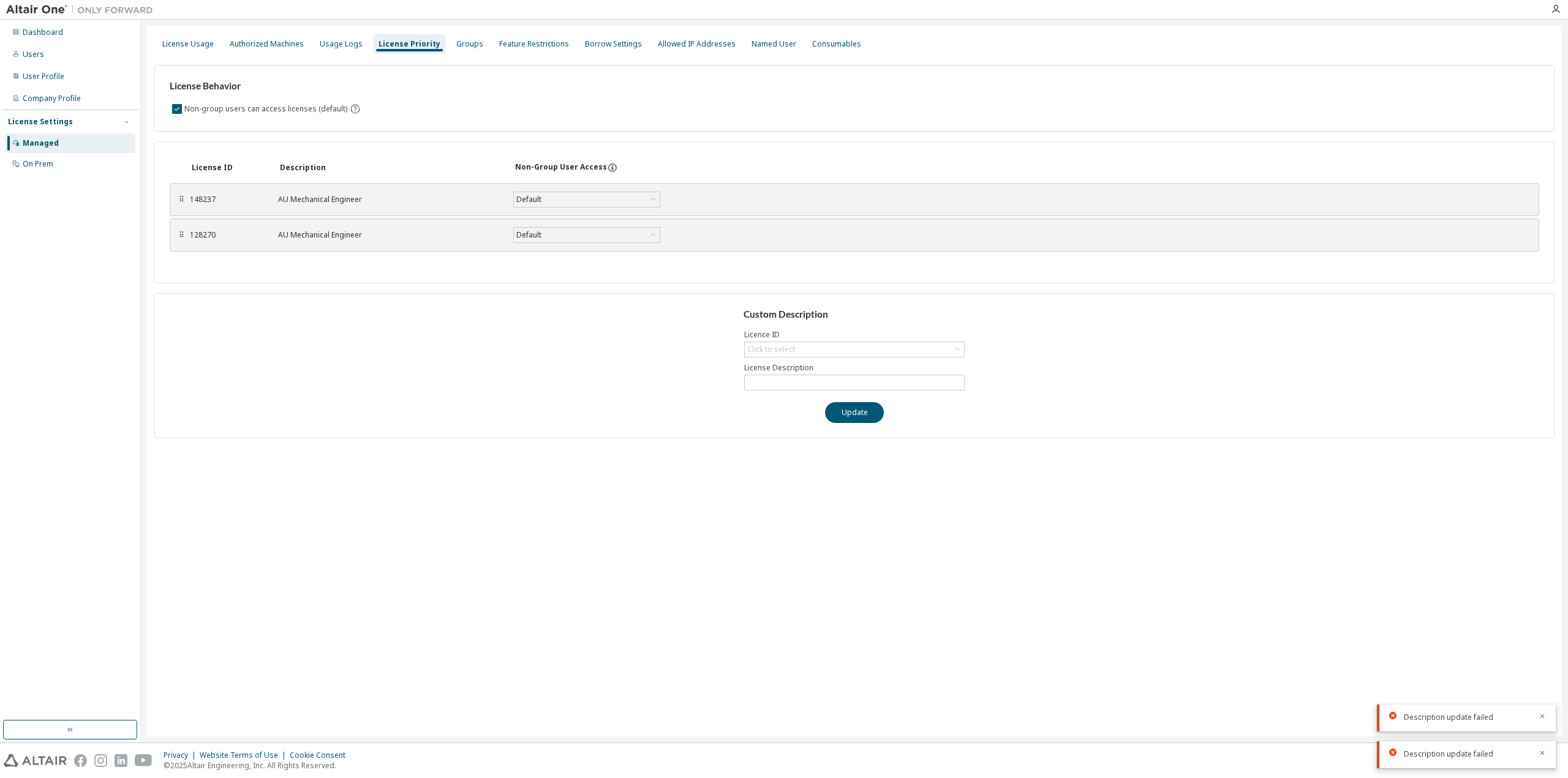
click at [716, 496] on div "License Usage Authorized Machines Usage Logs License Priority Groups Feature Re…" at bounding box center [854, 381] width 1415 height 711
click at [272, 45] on div "Authorized Machines" at bounding box center [266, 44] width 74 height 9
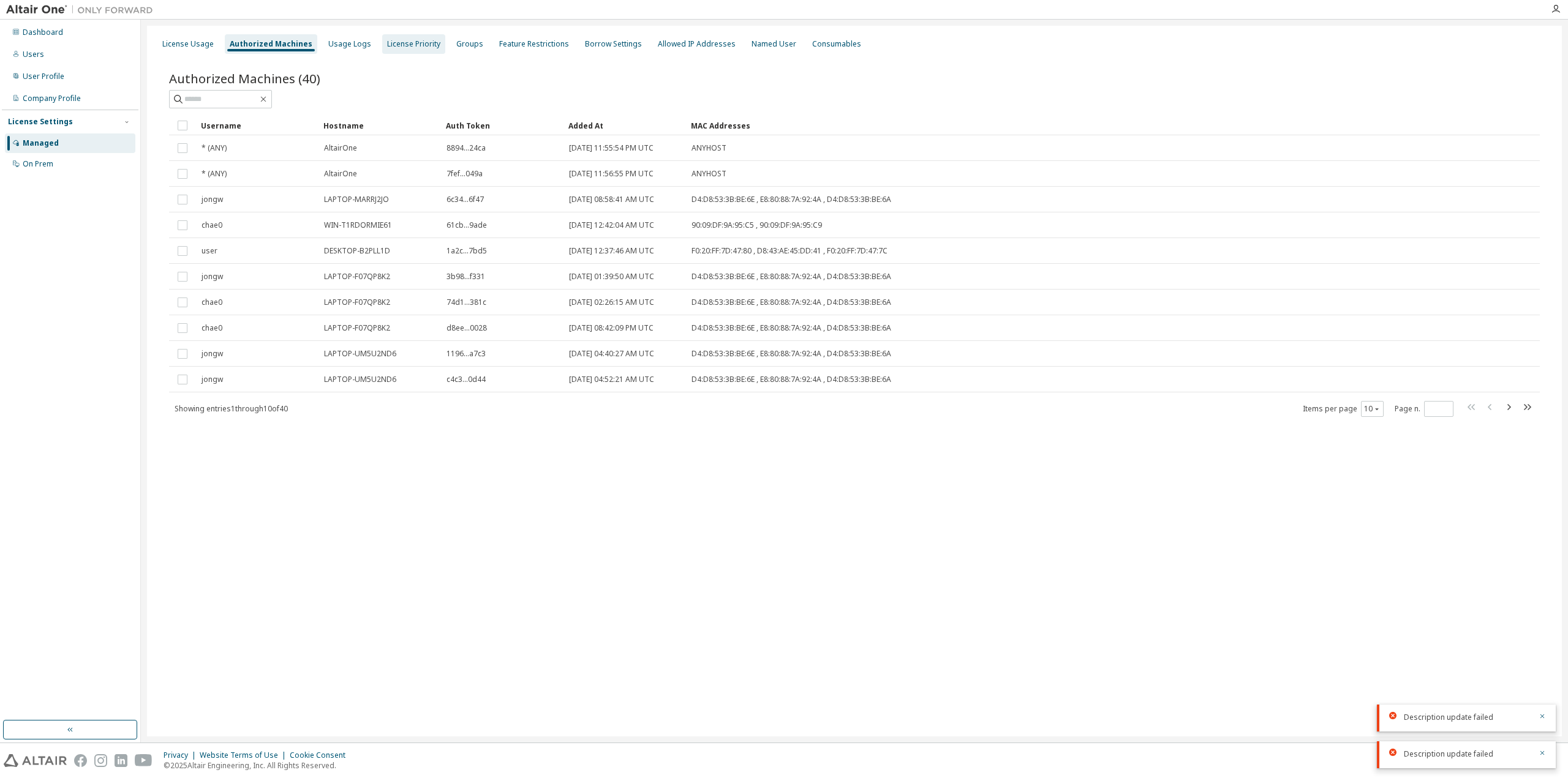
click at [387, 43] on div "License Priority" at bounding box center [414, 44] width 53 height 9
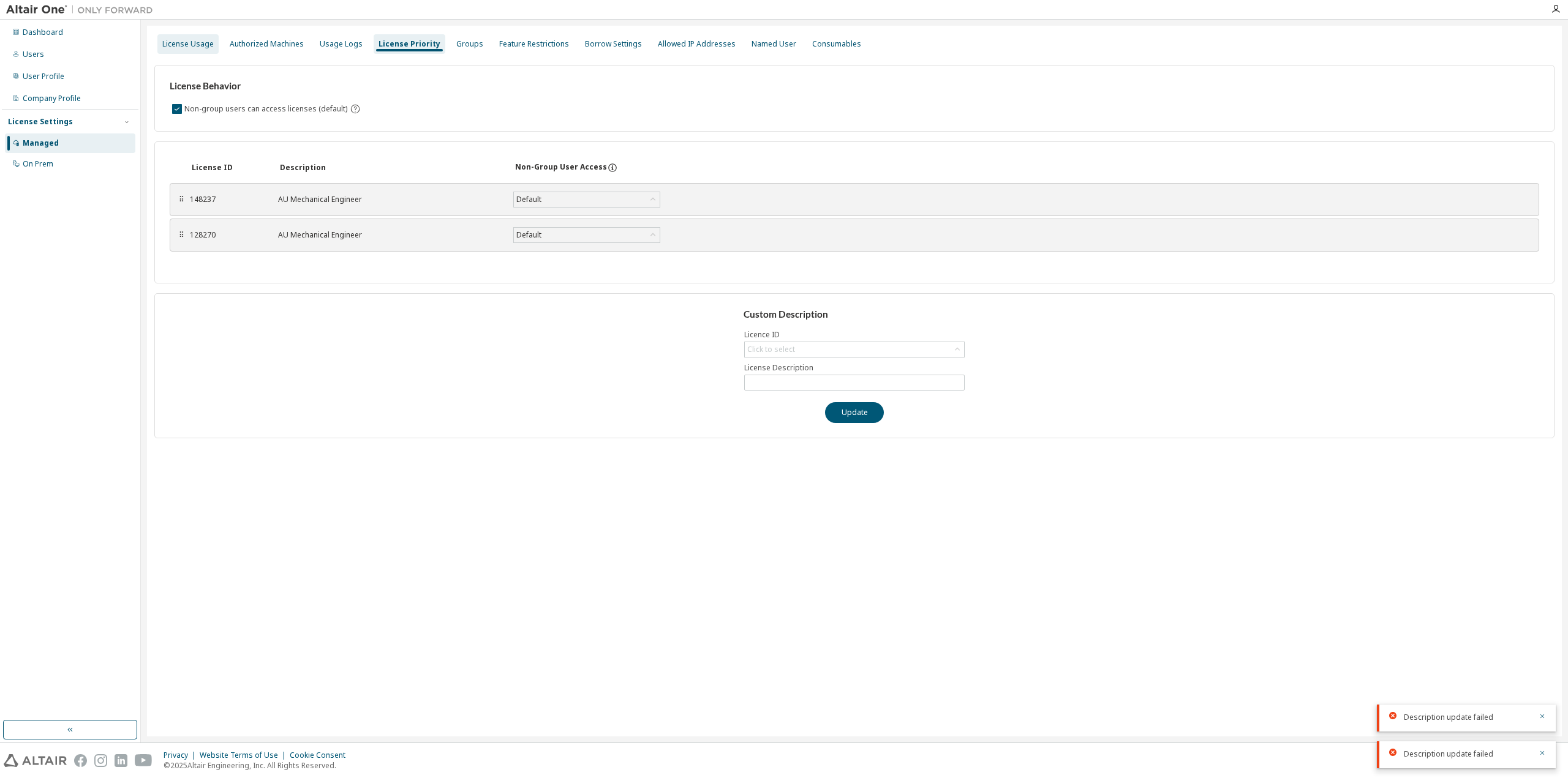
click at [198, 48] on div "License Usage" at bounding box center [188, 44] width 52 height 9
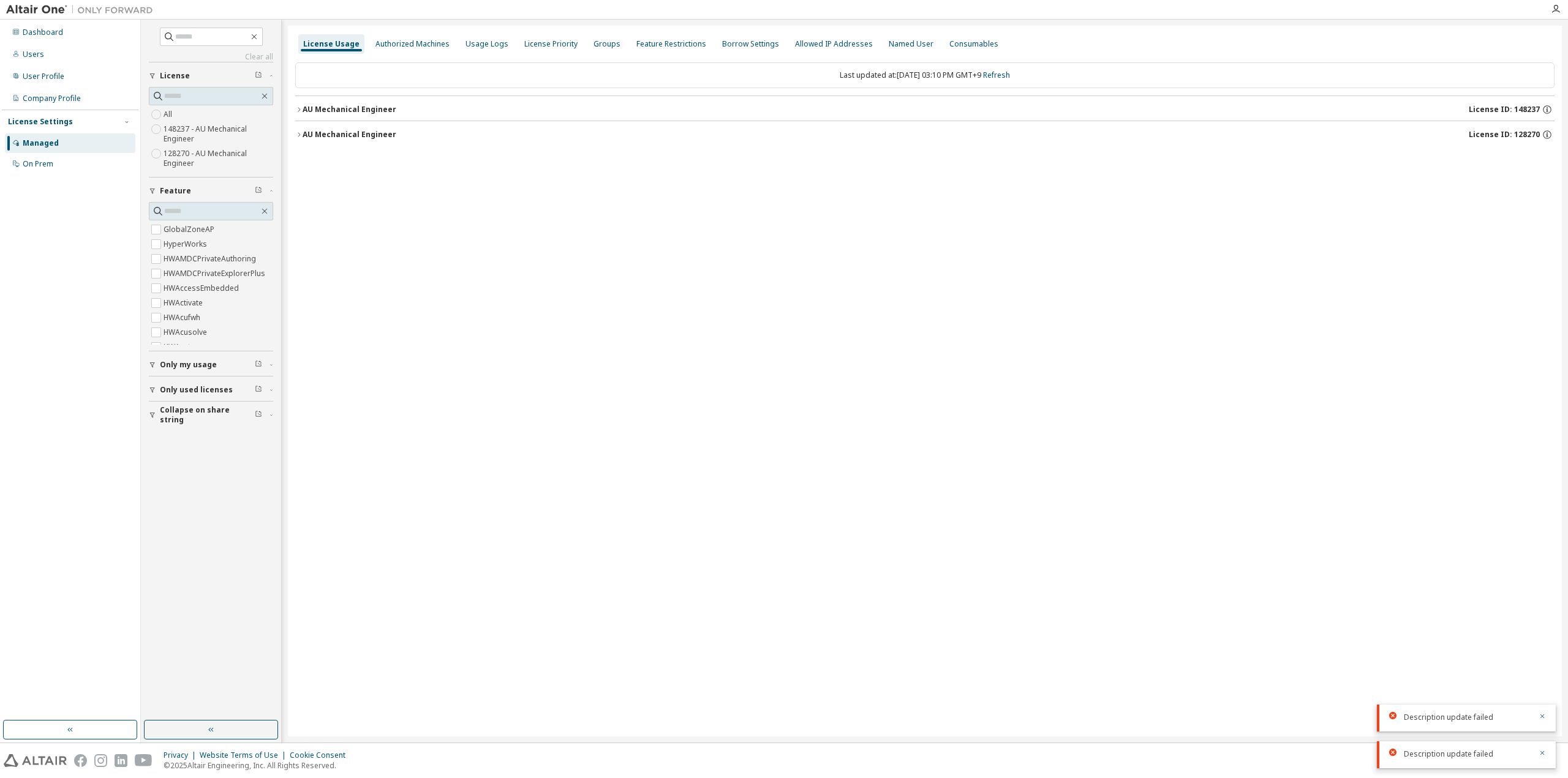
click at [364, 131] on div "AU Mechanical Engineer" at bounding box center [349, 134] width 94 height 9
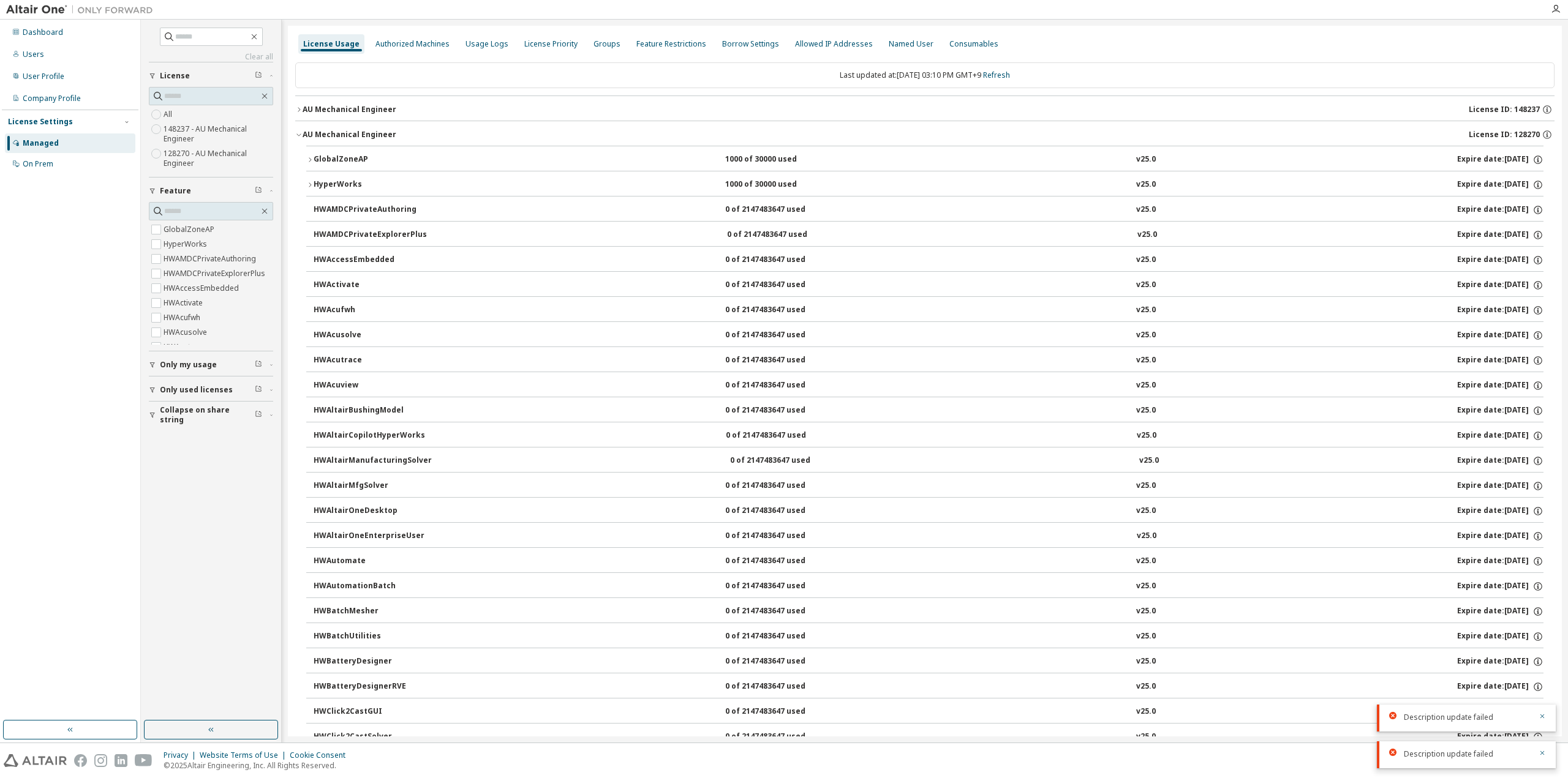
click at [364, 131] on div "AU Mechanical Engineer" at bounding box center [349, 134] width 94 height 9
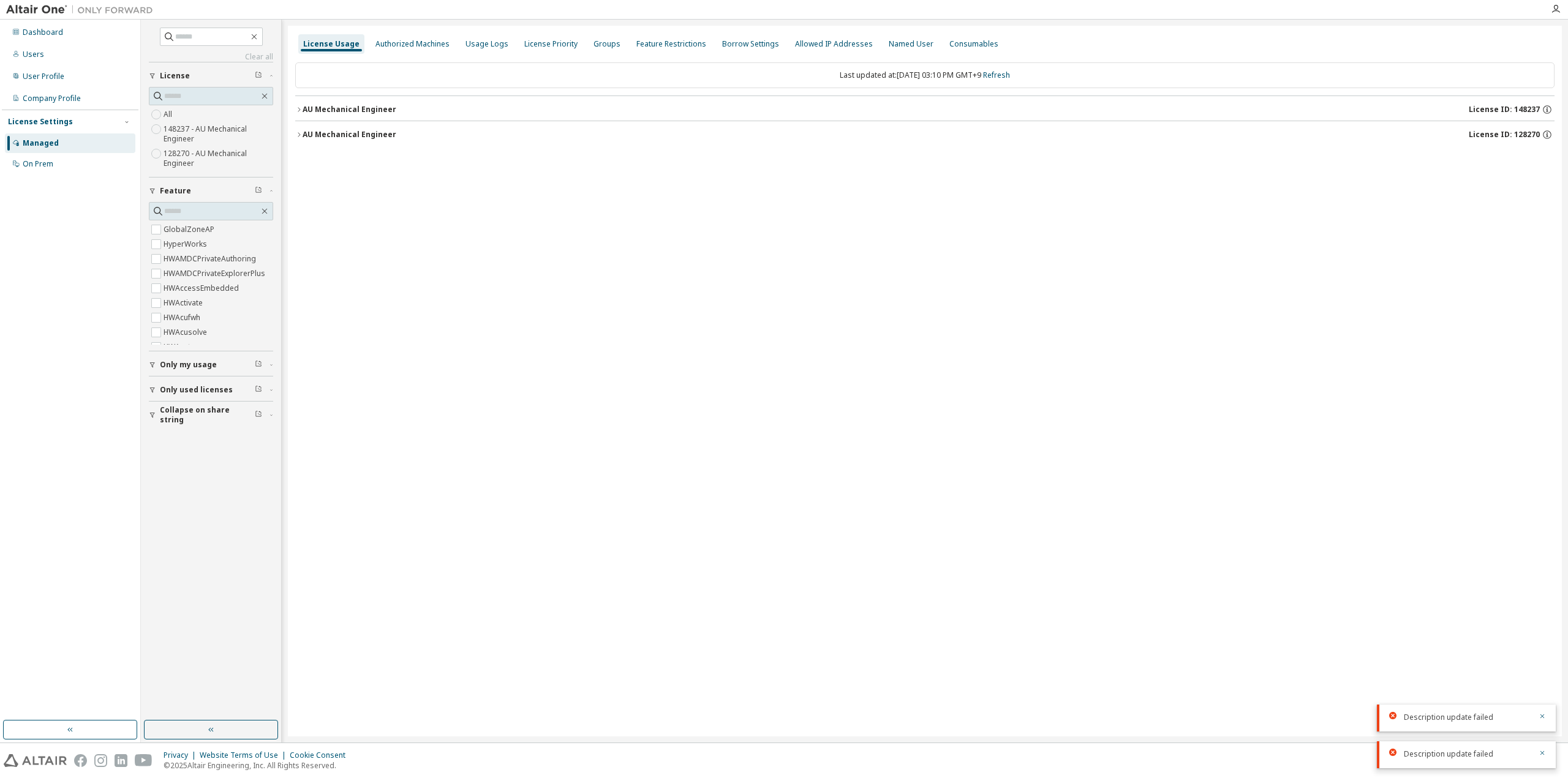
click at [364, 131] on div "AU Mechanical Engineer" at bounding box center [349, 134] width 94 height 9
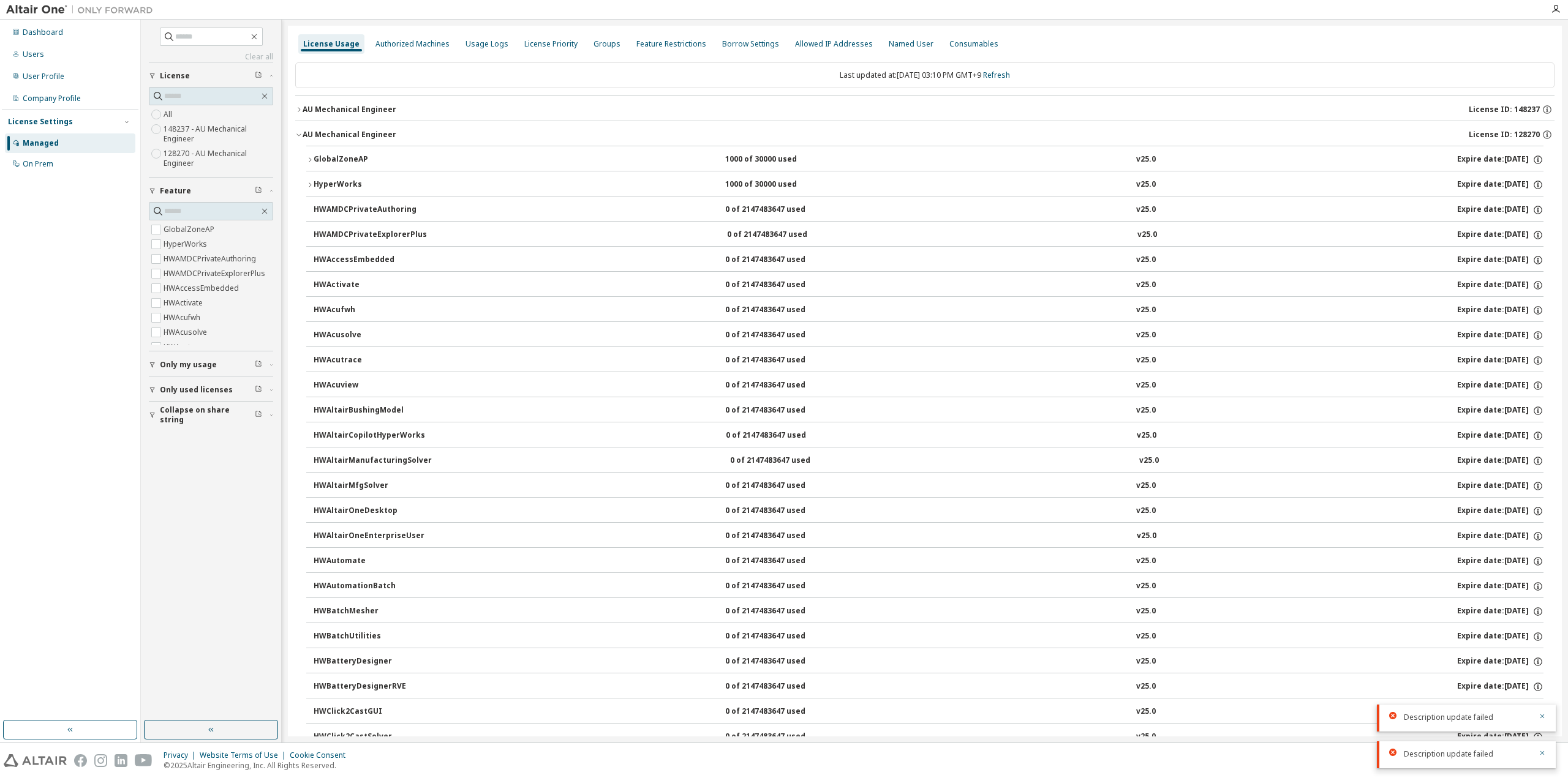
click at [312, 157] on icon "button" at bounding box center [310, 160] width 8 height 8
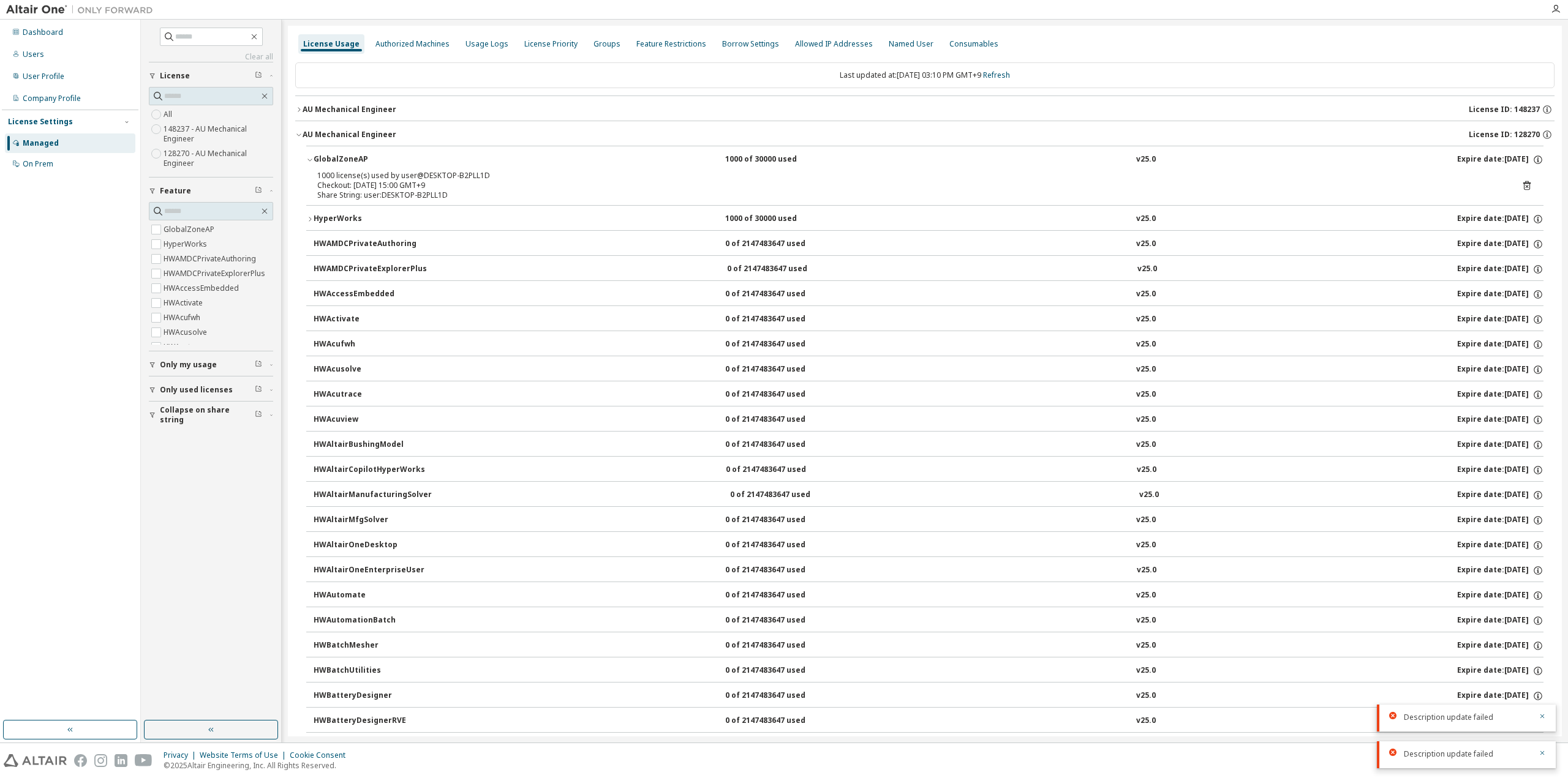
click at [1524, 181] on icon at bounding box center [1527, 185] width 8 height 9
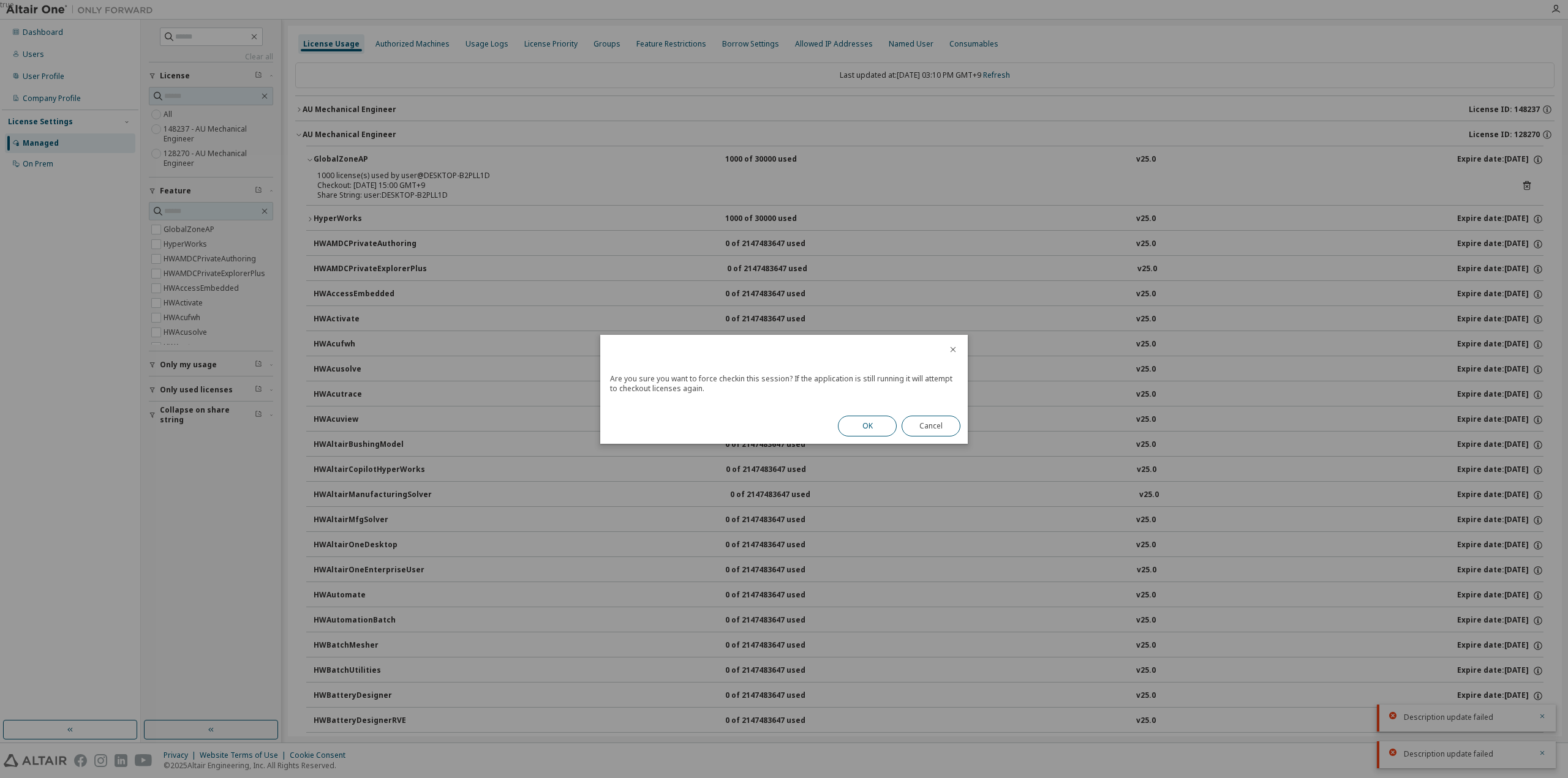
click at [874, 426] on button "OK" at bounding box center [867, 426] width 58 height 21
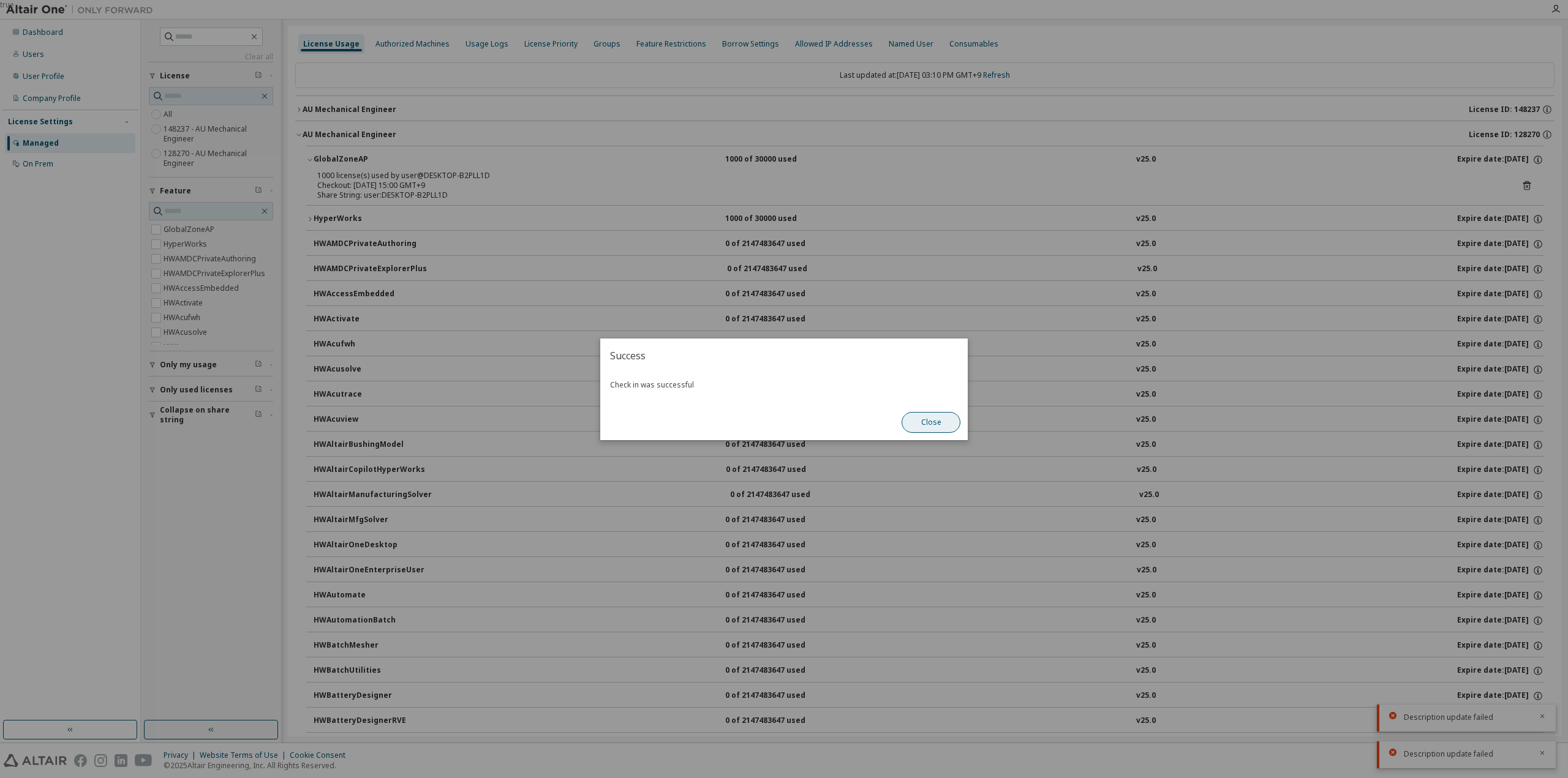
click at [930, 417] on button "Close" at bounding box center [931, 422] width 58 height 21
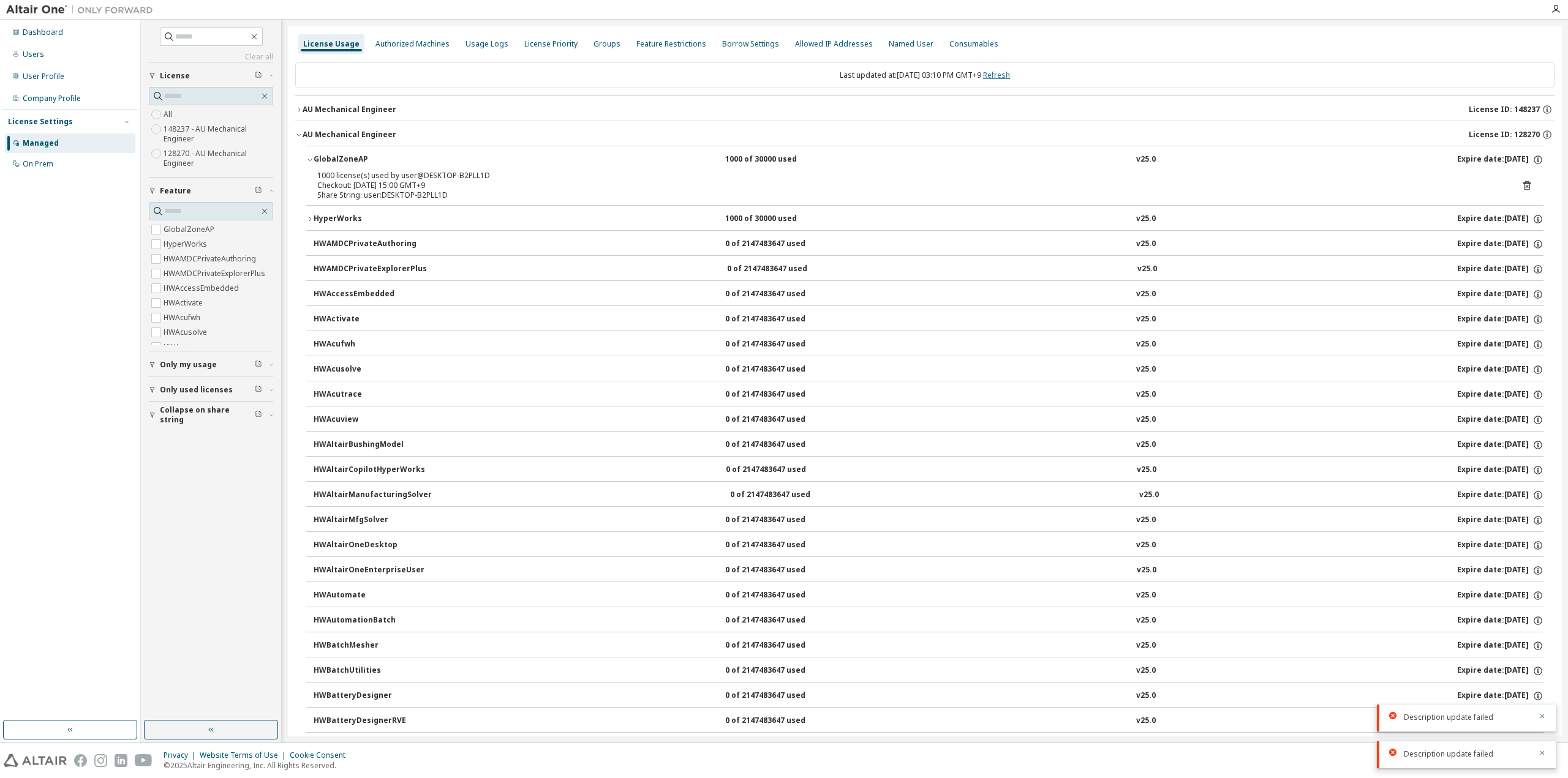
click at [1007, 71] on link "Refresh" at bounding box center [996, 75] width 27 height 10
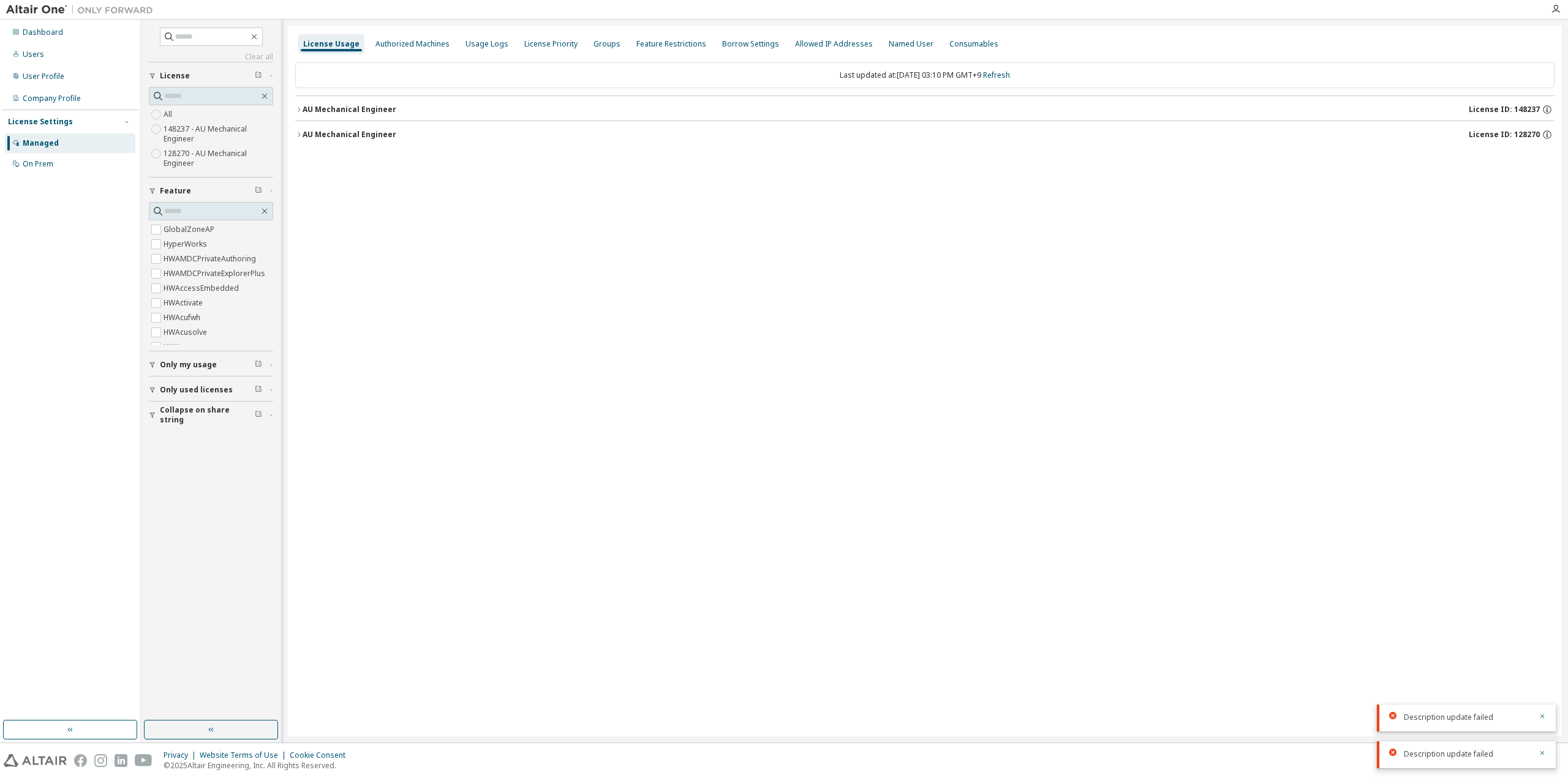
click at [379, 133] on div "AU Mechanical Engineer" at bounding box center [349, 134] width 94 height 9
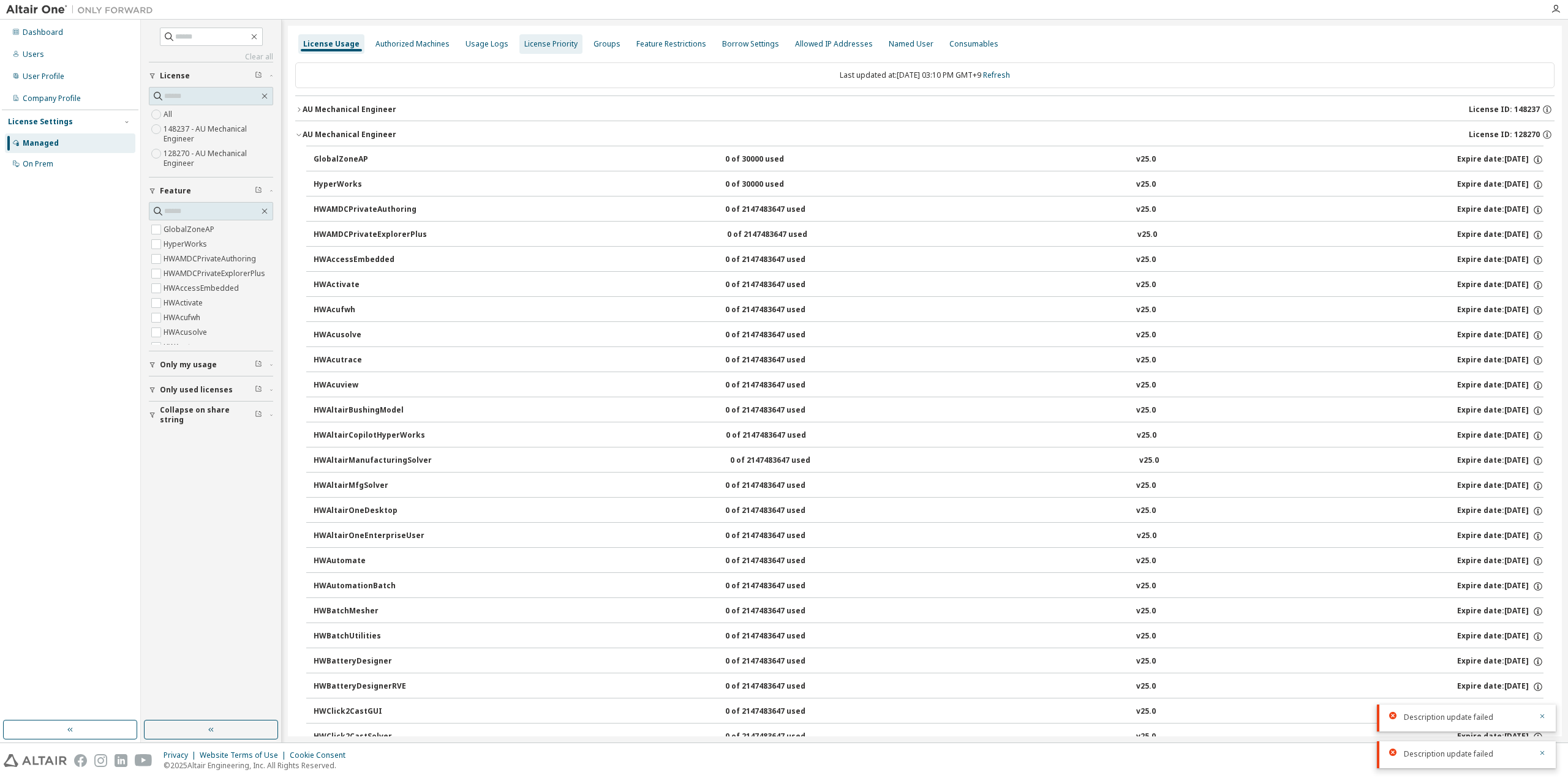
click at [553, 45] on div "License Priority" at bounding box center [551, 44] width 53 height 9
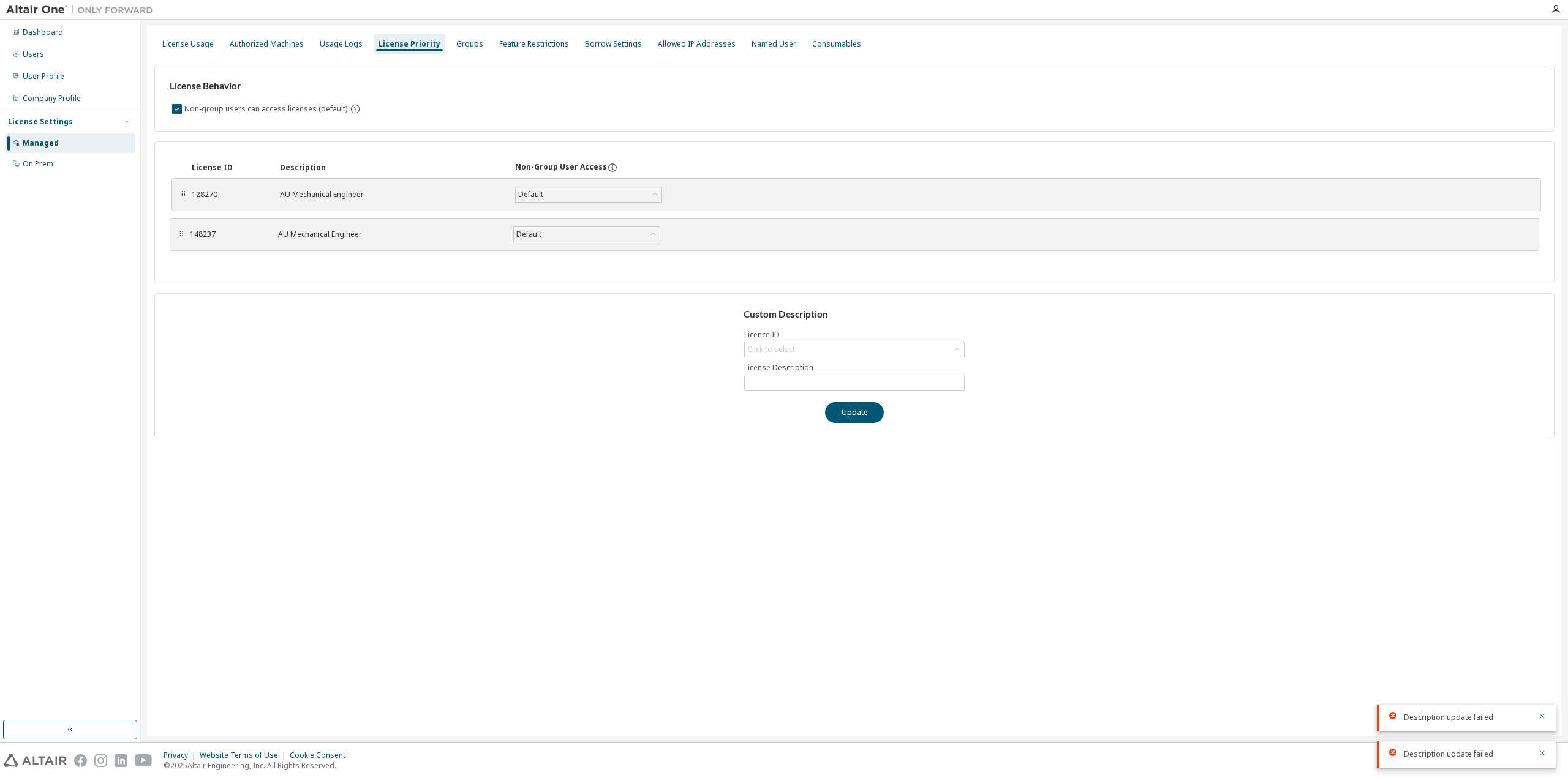
drag, startPoint x: 182, startPoint y: 234, endPoint x: 184, endPoint y: 194, distance: 40.0
click at [184, 194] on div "⠿" at bounding box center [183, 194] width 8 height 9
click at [859, 406] on button "Update" at bounding box center [854, 412] width 58 height 21
click at [644, 543] on div "License Usage Authorized Machines Usage Logs License Priority Groups Feature Re…" at bounding box center [854, 381] width 1415 height 711
click at [182, 46] on div "License Usage" at bounding box center [188, 44] width 52 height 9
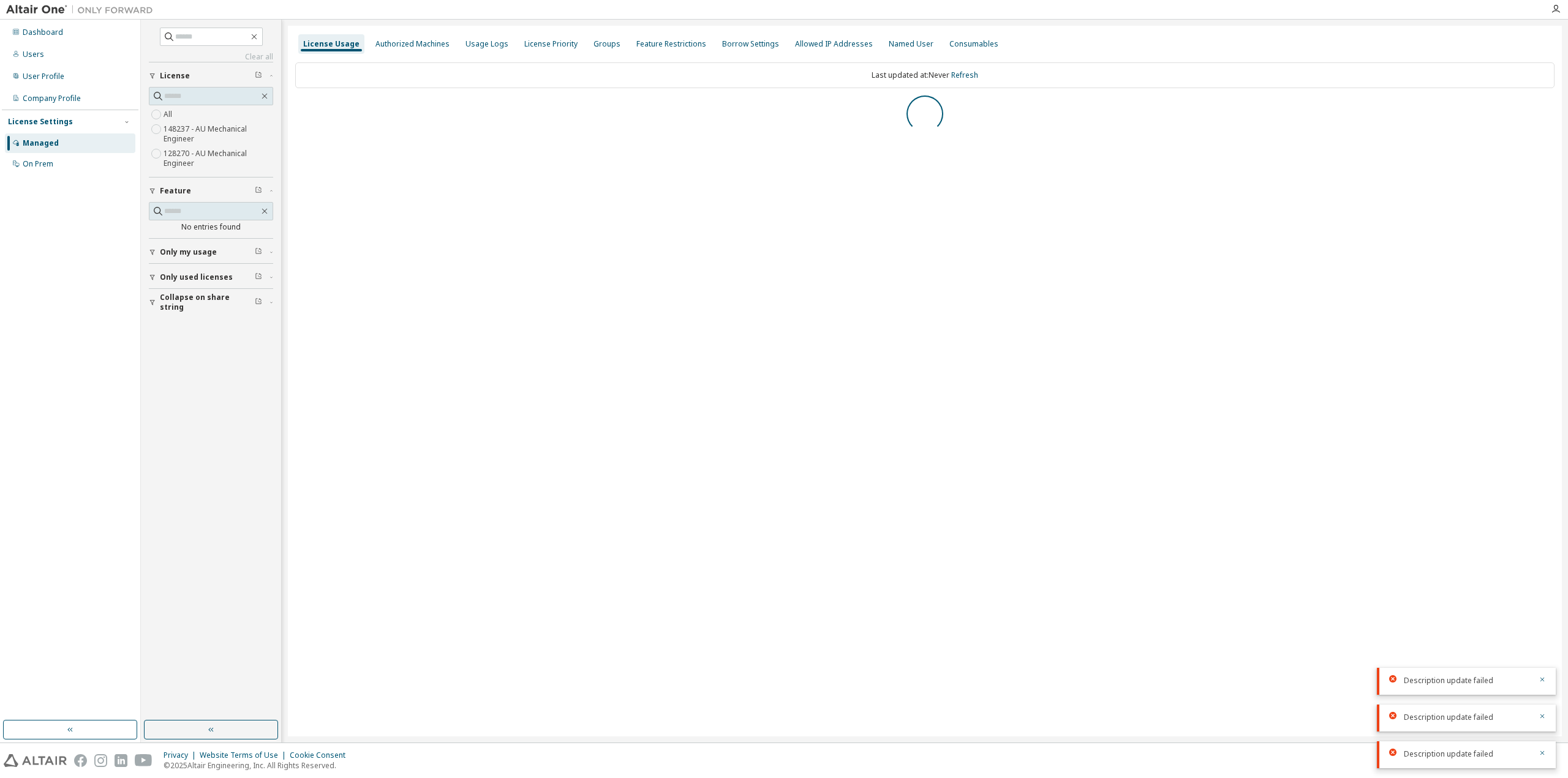
drag, startPoint x: 241, startPoint y: 723, endPoint x: 257, endPoint y: 291, distance: 432.3
click at [259, 303] on div "Clear all Collapse on share string Only used licenses Only my usage Feature No …" at bounding box center [211, 381] width 141 height 723
click at [226, 292] on div "Collapse on share string Only used licenses Only my usage Feature No entries fo…" at bounding box center [210, 187] width 125 height 252
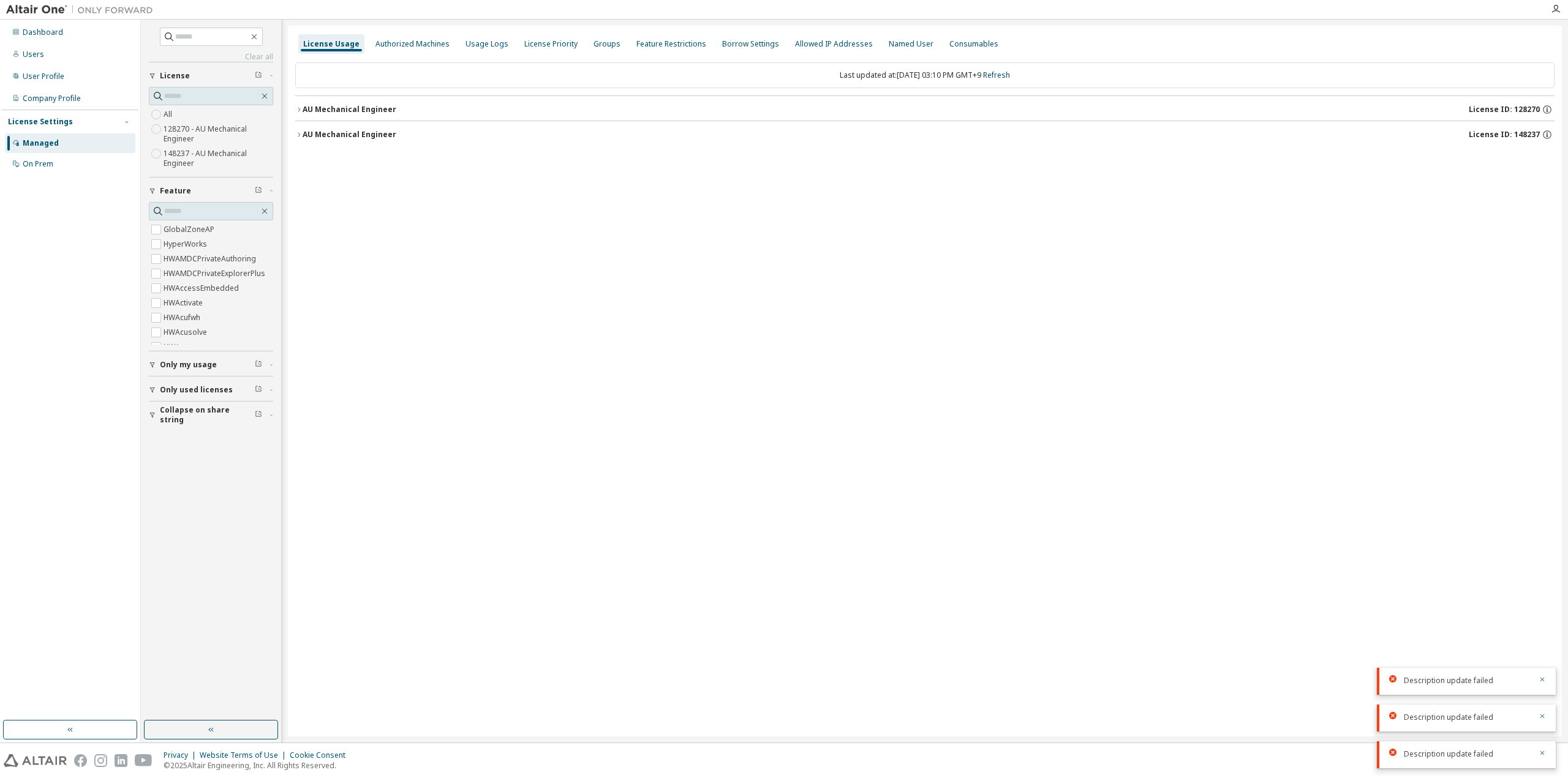
click at [217, 422] on button "Collapse on share string" at bounding box center [210, 415] width 125 height 27
click at [198, 385] on span "Only used licenses" at bounding box center [196, 389] width 73 height 9
click at [170, 464] on label "Yes" at bounding box center [170, 469] width 15 height 15
click at [196, 363] on span "Only my usage" at bounding box center [188, 364] width 57 height 9
click at [168, 363] on span "Only my usage" at bounding box center [188, 364] width 57 height 9
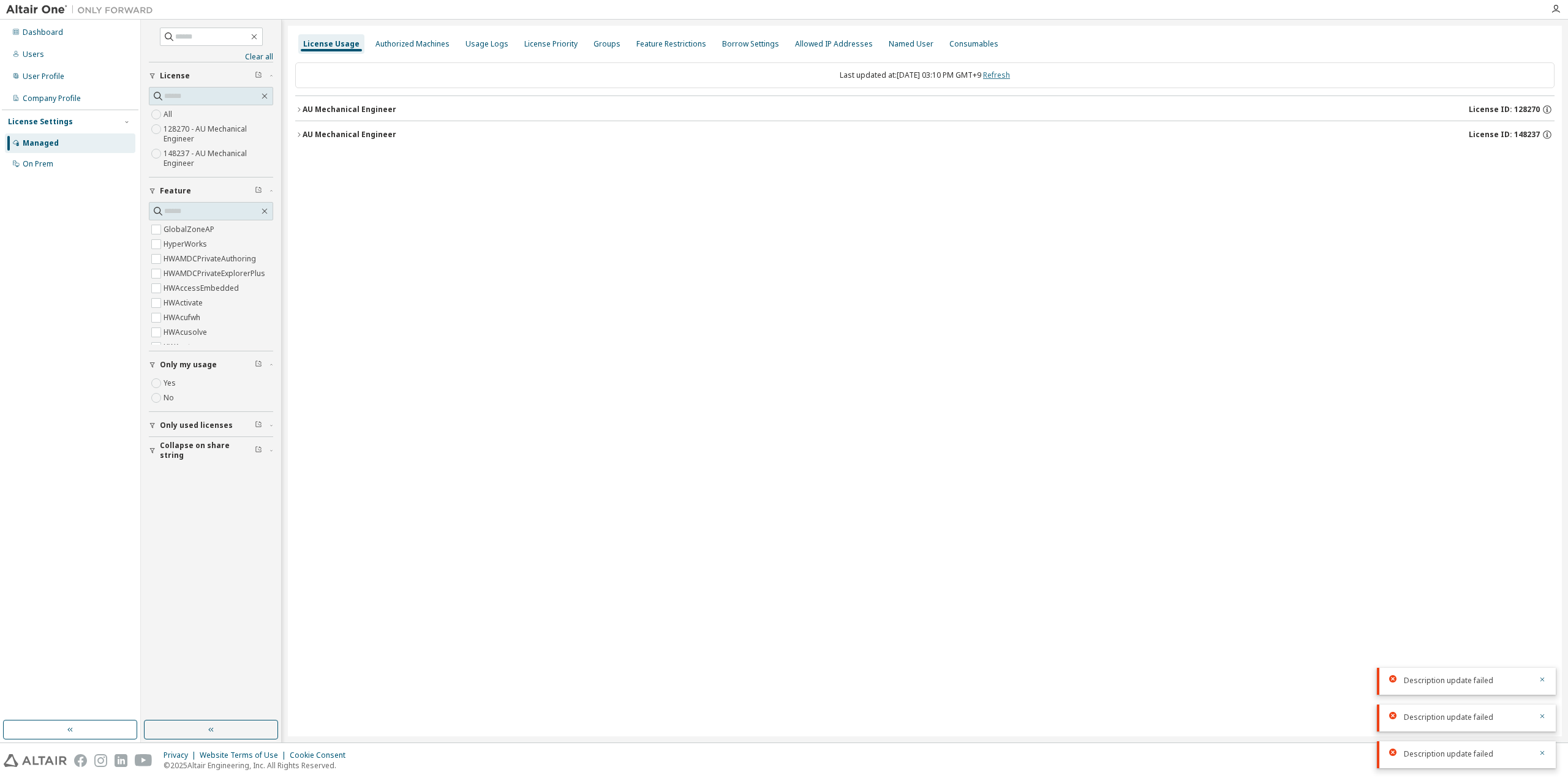
click at [1007, 76] on link "Refresh" at bounding box center [996, 75] width 27 height 10
click at [345, 134] on div "AU Mechanical Engineer" at bounding box center [349, 134] width 94 height 9
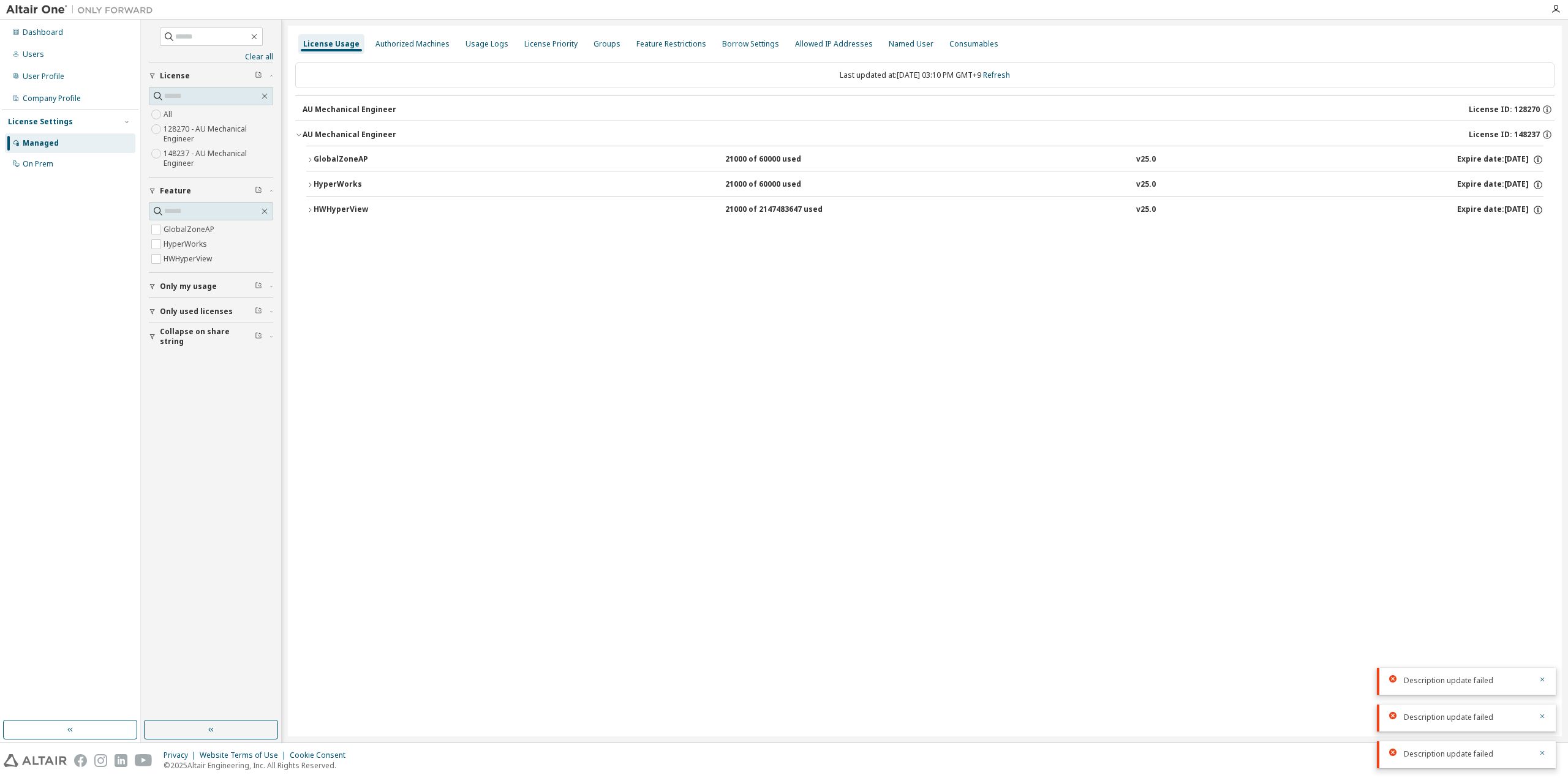
click at [339, 111] on div "AU Mechanical Engineer" at bounding box center [349, 109] width 94 height 9
click at [1010, 77] on link "Refresh" at bounding box center [996, 75] width 27 height 10
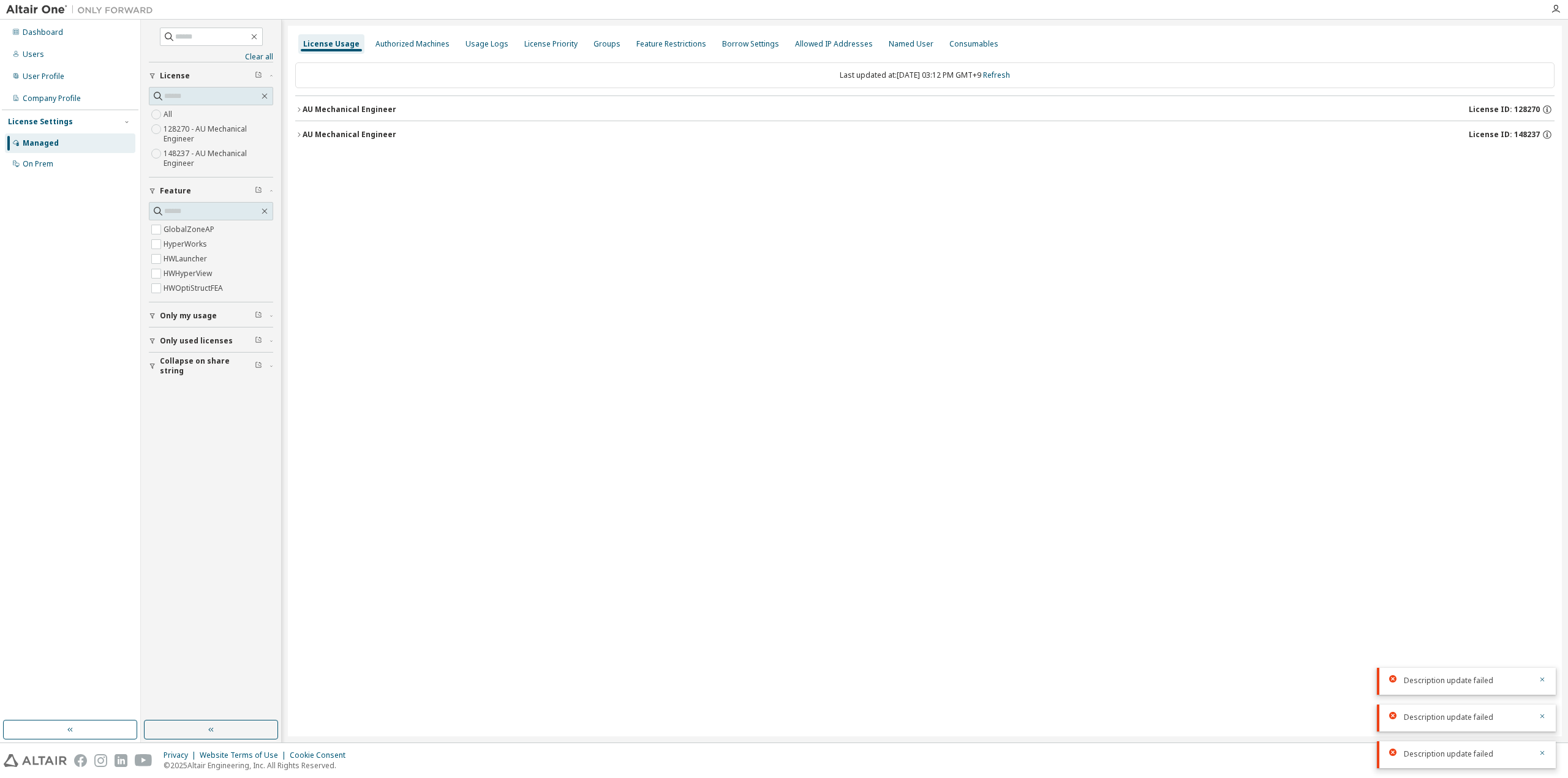
click at [369, 137] on div "AU Mechanical Engineer" at bounding box center [349, 134] width 94 height 9
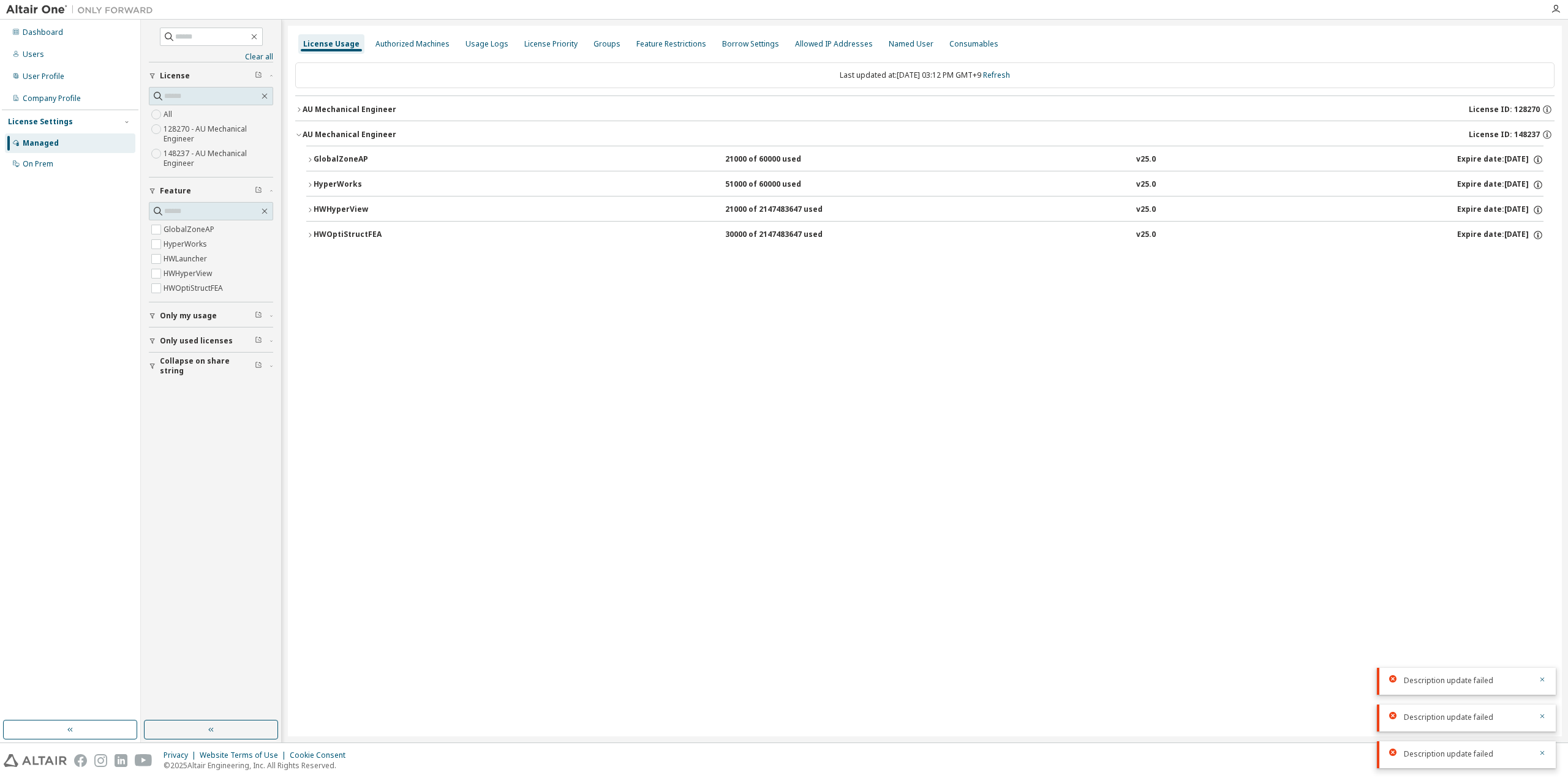
click at [359, 111] on div "AU Mechanical Engineer" at bounding box center [349, 109] width 94 height 9
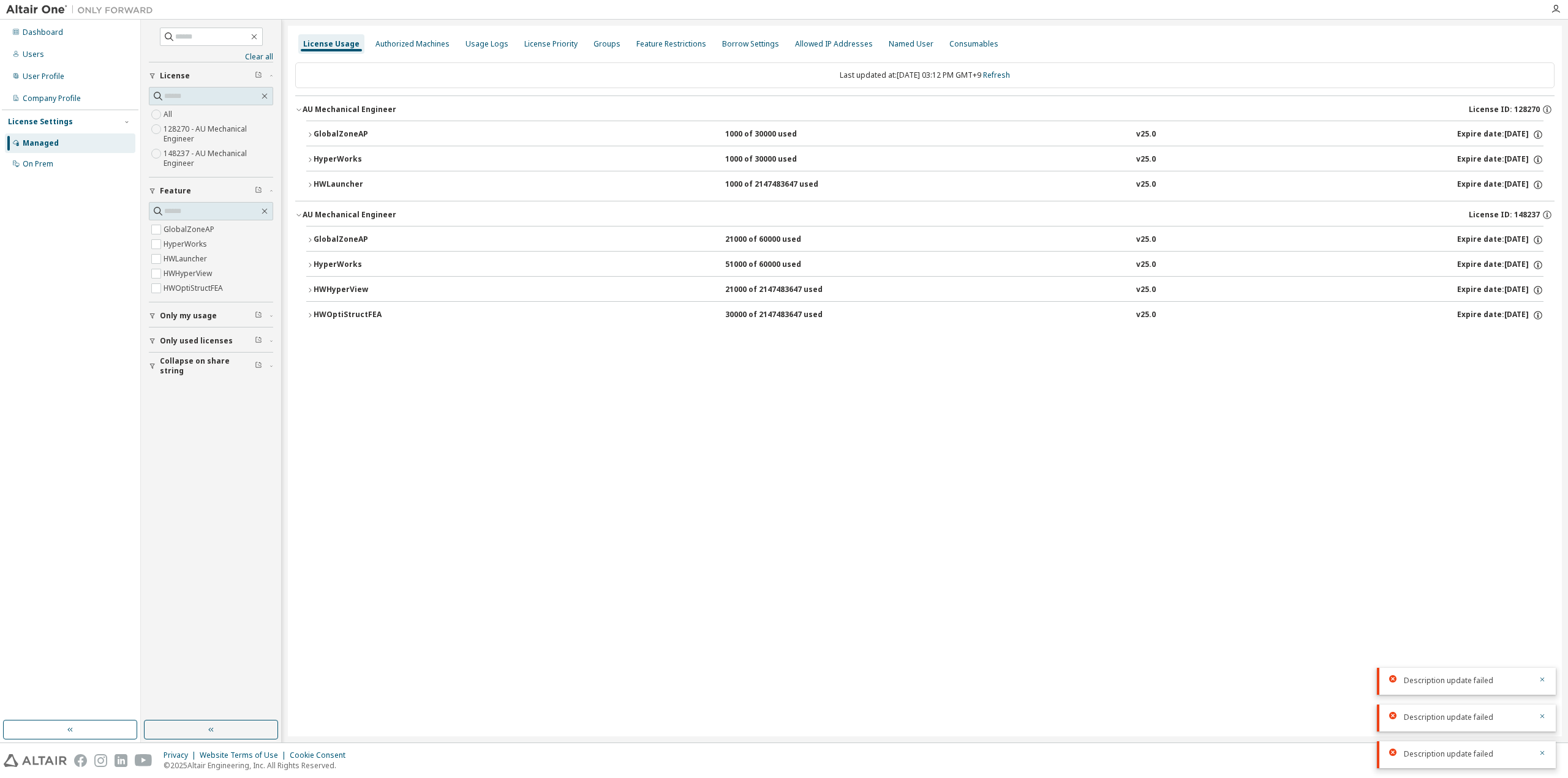
click at [334, 131] on div "GlobalZoneAP" at bounding box center [369, 134] width 110 height 11
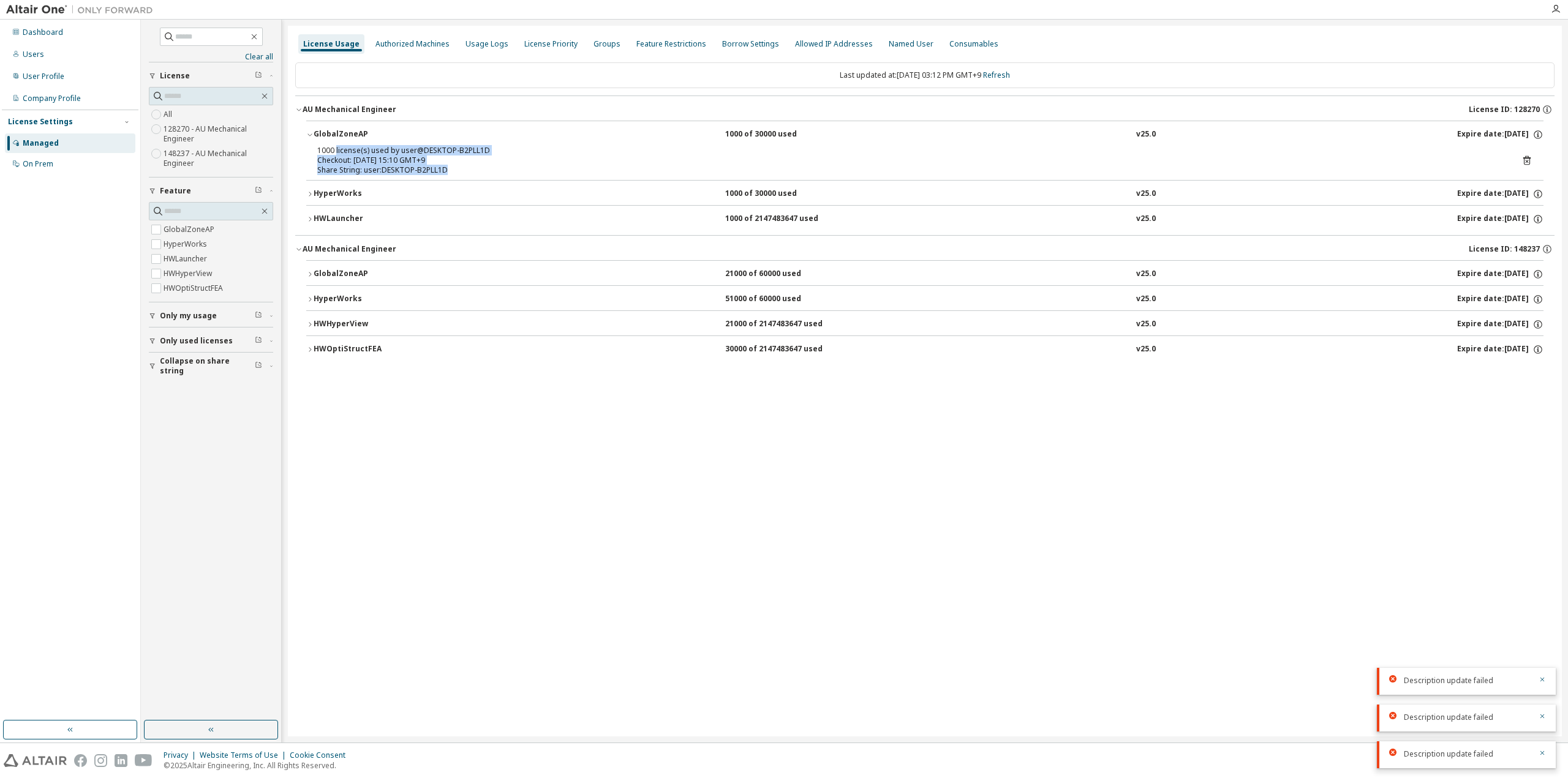
drag, startPoint x: 335, startPoint y: 150, endPoint x: 466, endPoint y: 170, distance: 132.5
click at [466, 170] on div "1000 license(s) used by user@DESKTOP-B2PLL1D Checkout: 2025-09-15 15:10 GMT+9 S…" at bounding box center [910, 161] width 1186 height 29
click at [466, 170] on div "Share String: user:DESKTOP-B2PLL1D" at bounding box center [910, 170] width 1186 height 9
click at [1010, 76] on link "Refresh" at bounding box center [996, 75] width 27 height 10
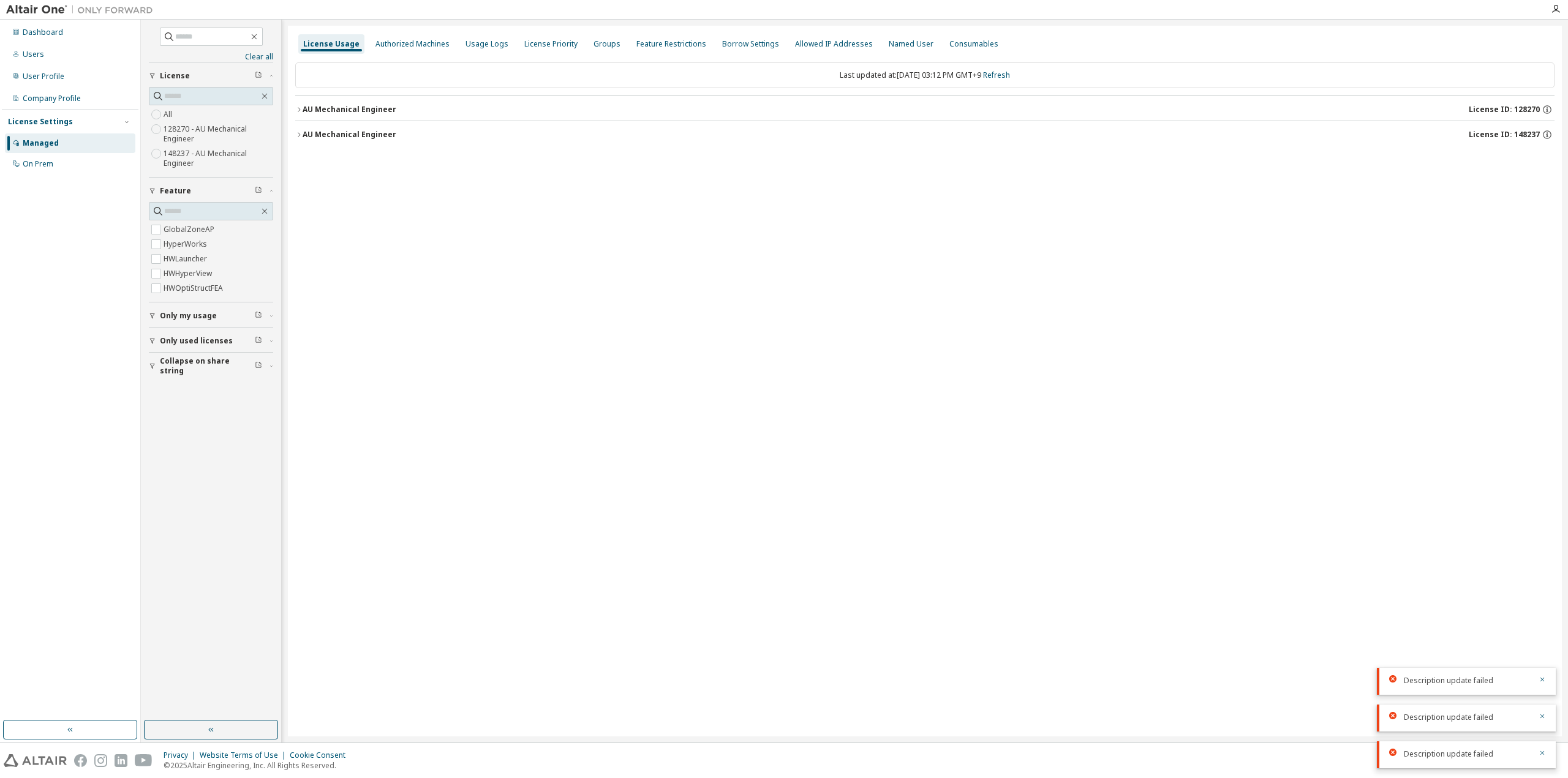
click at [387, 131] on div "AU Mechanical Engineer" at bounding box center [349, 134] width 94 height 9
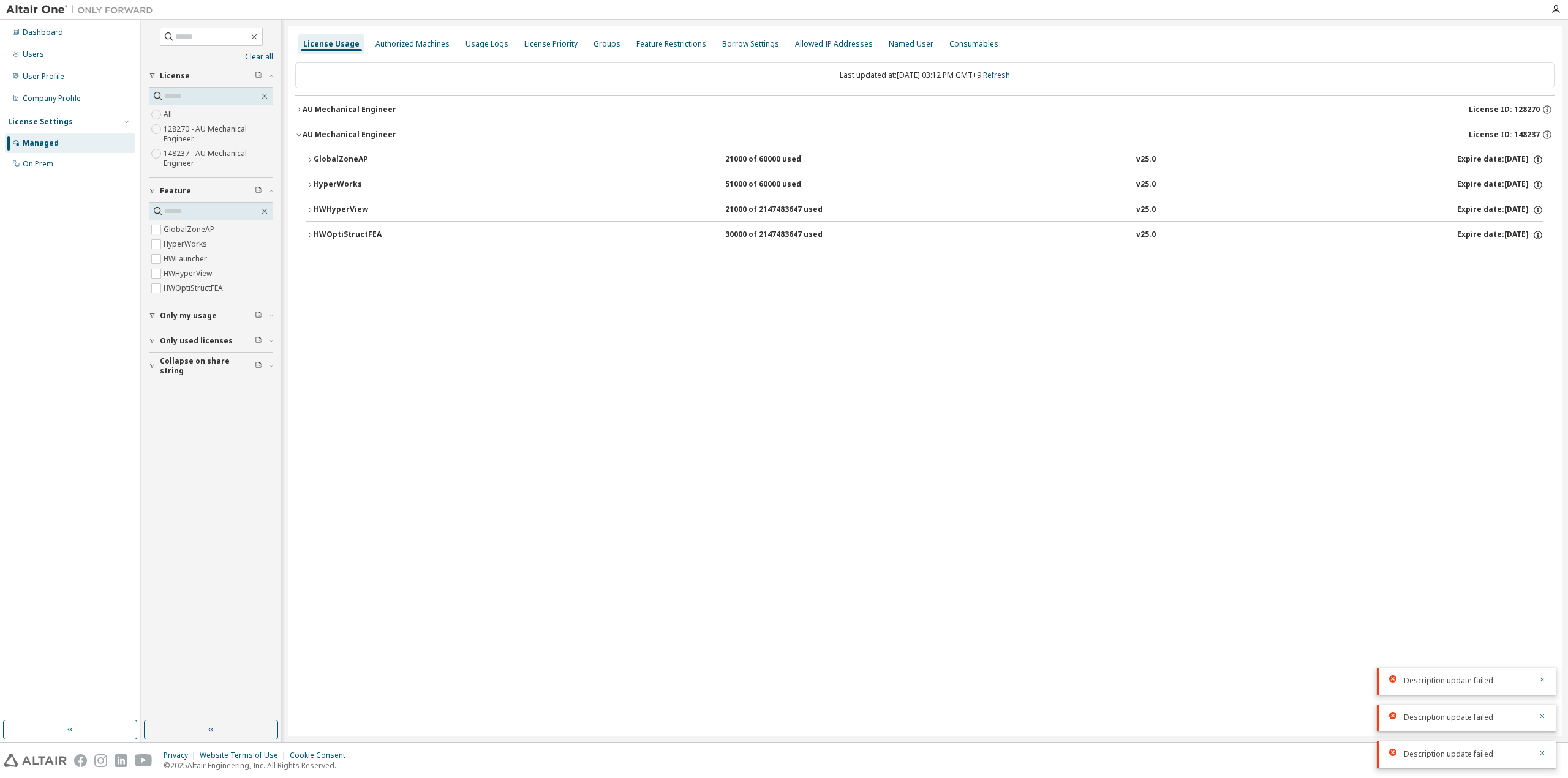
click at [376, 110] on div "AU Mechanical Engineer" at bounding box center [349, 109] width 94 height 9
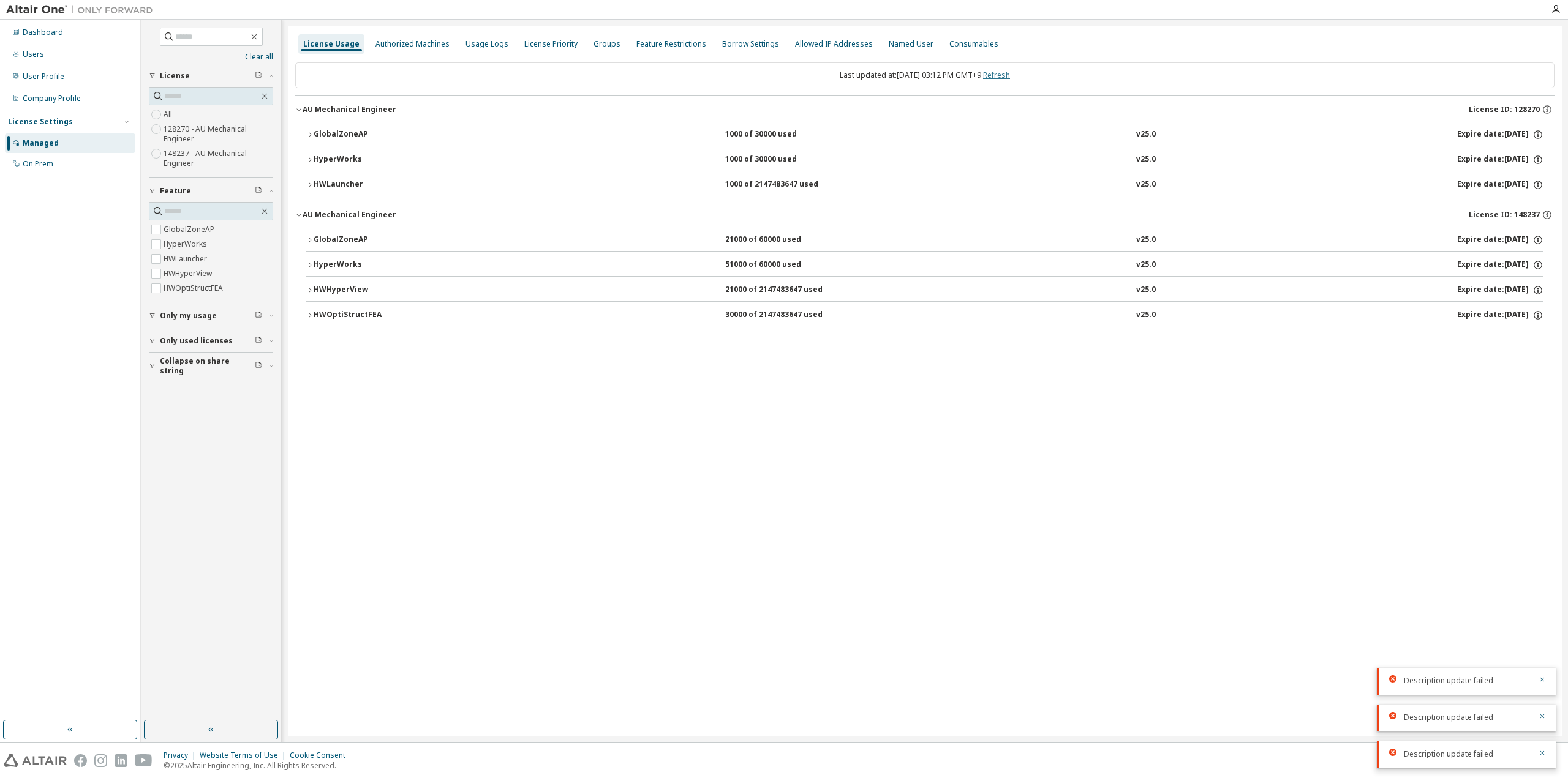
click at [1010, 74] on link "Refresh" at bounding box center [996, 75] width 27 height 10
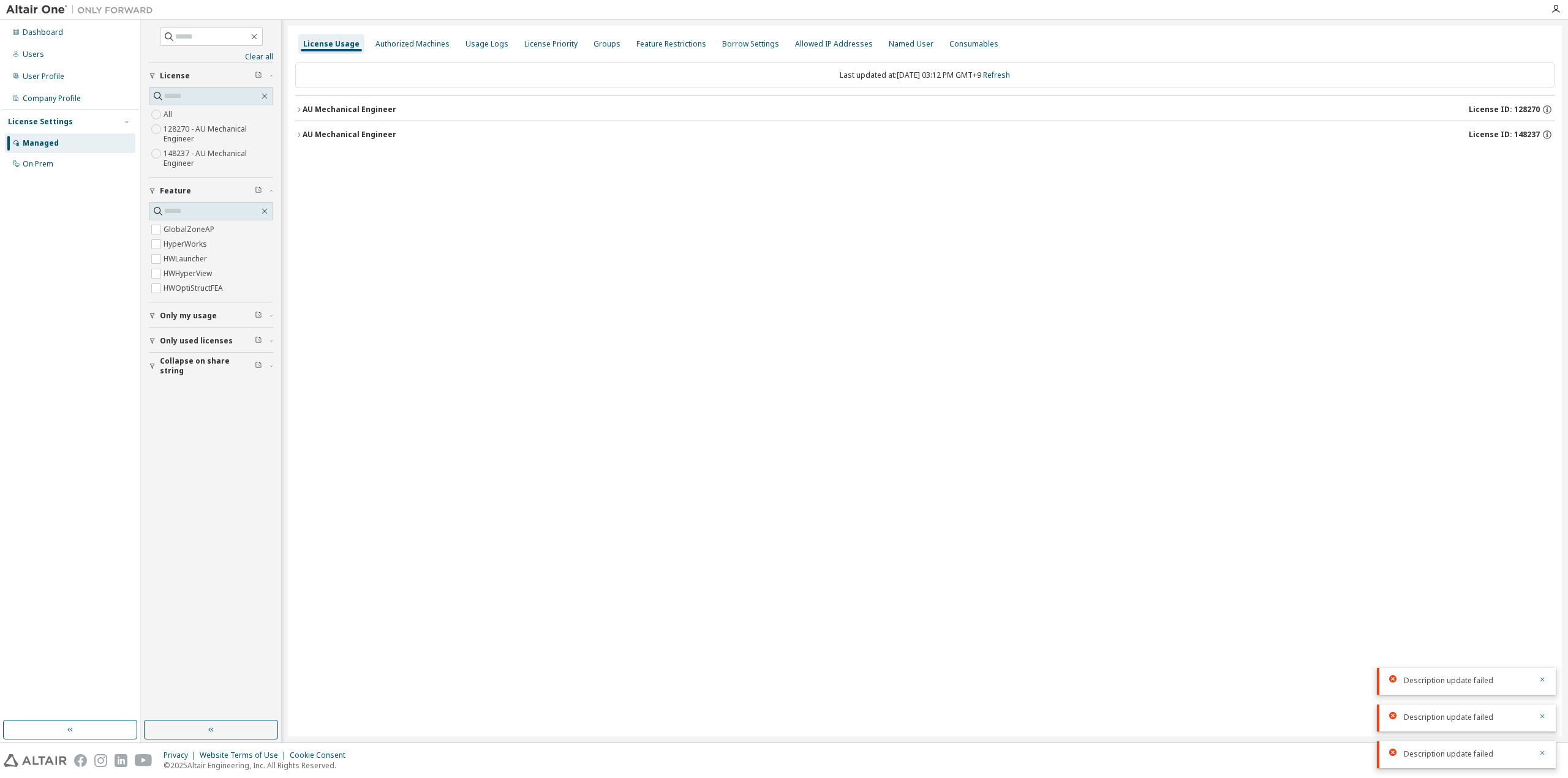
click at [332, 136] on div "AU Mechanical Engineer" at bounding box center [349, 134] width 94 height 9
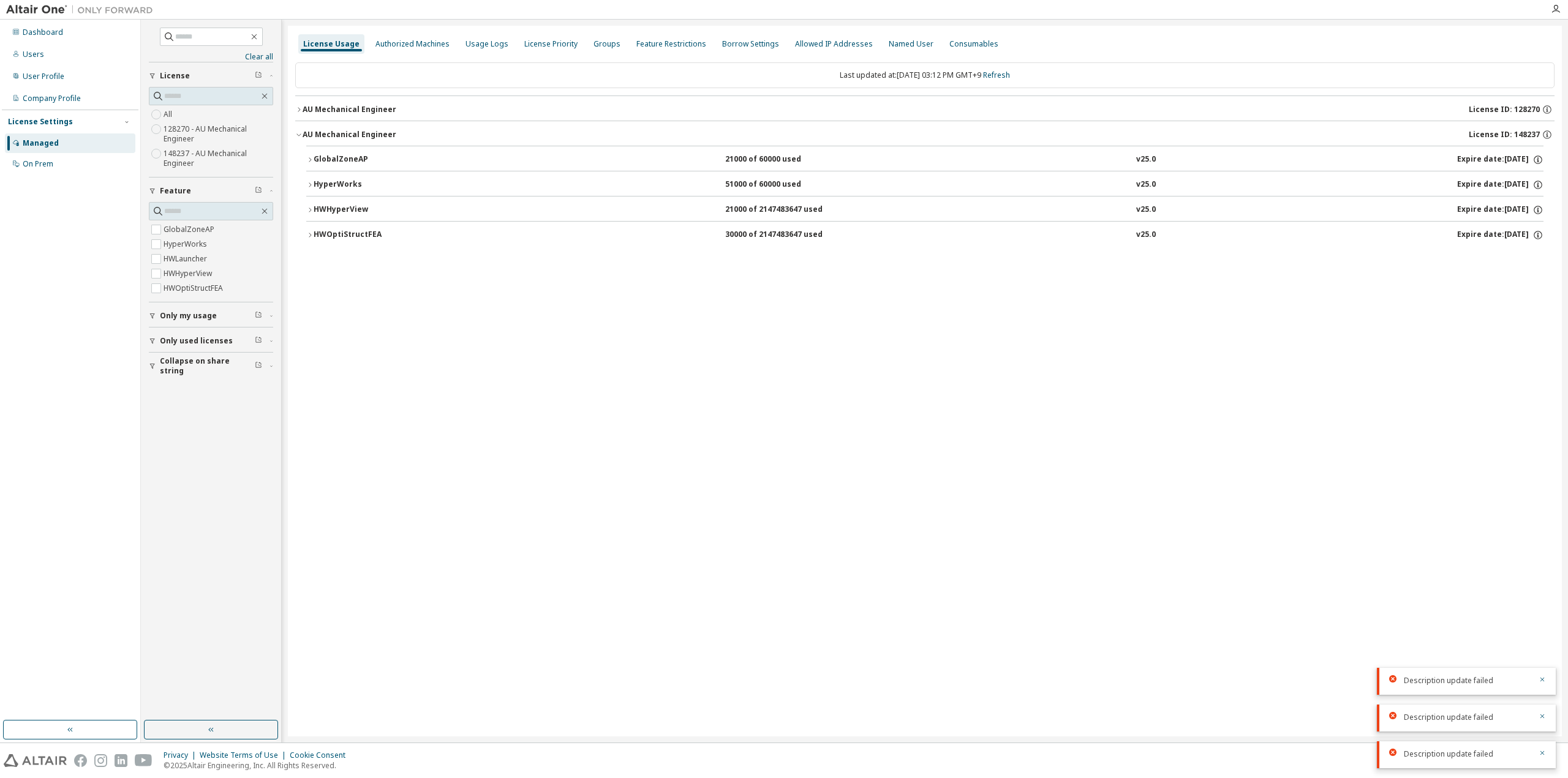
click at [342, 105] on div "AU Mechanical Engineer" at bounding box center [349, 109] width 94 height 9
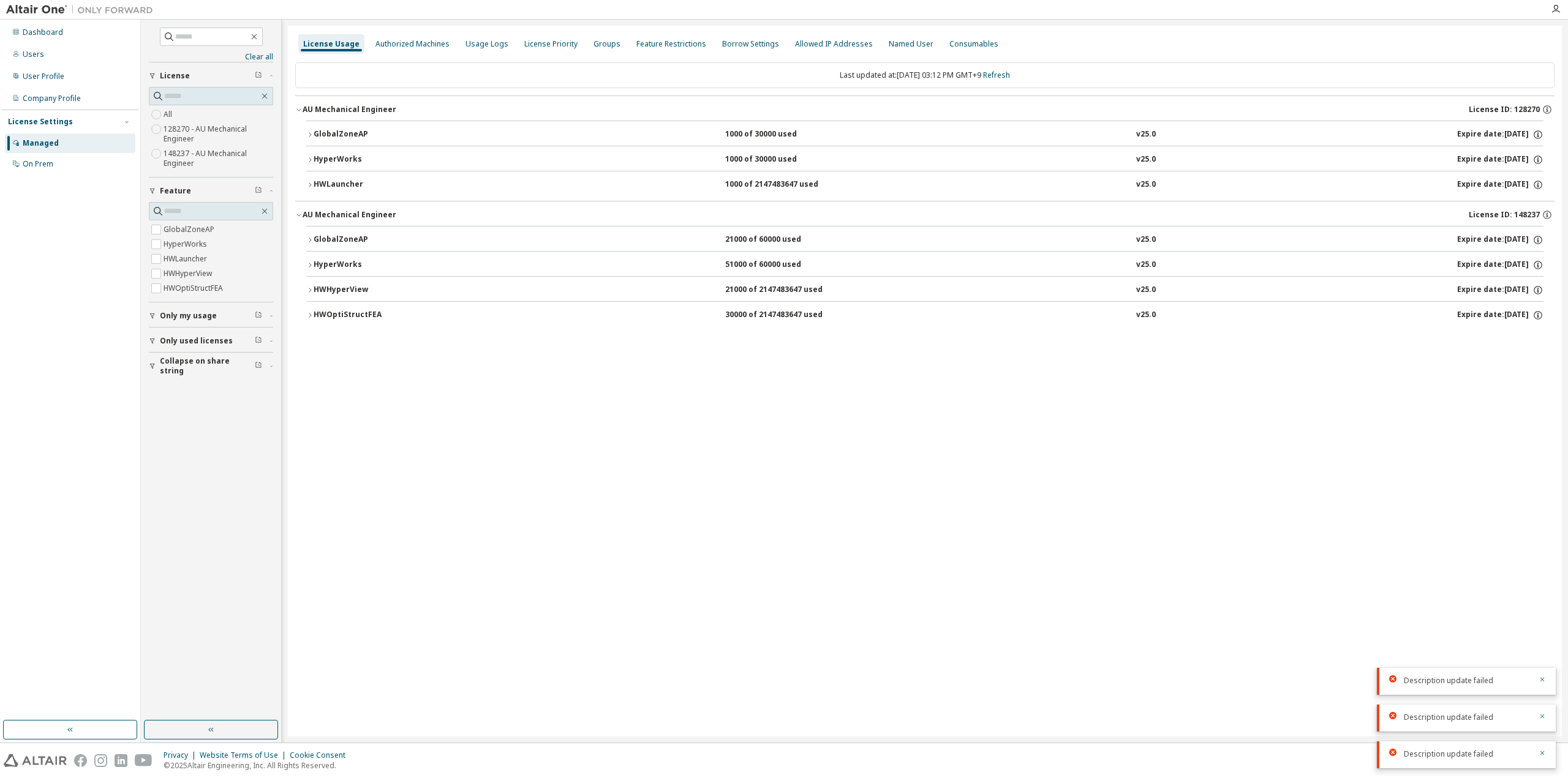
click at [343, 184] on div "HWLauncher" at bounding box center [369, 185] width 110 height 11
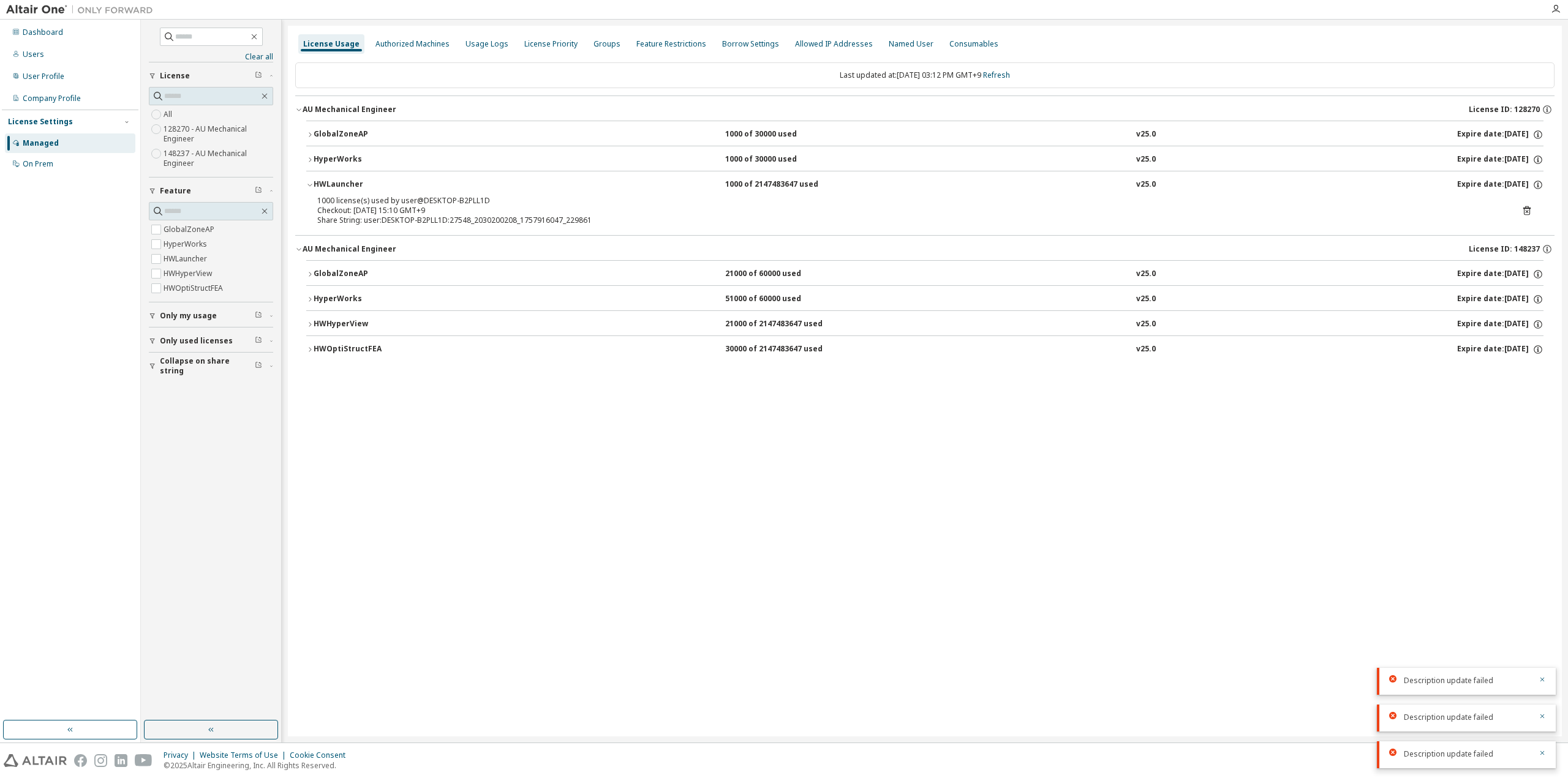
click at [343, 184] on div "HWLauncher" at bounding box center [369, 185] width 110 height 11
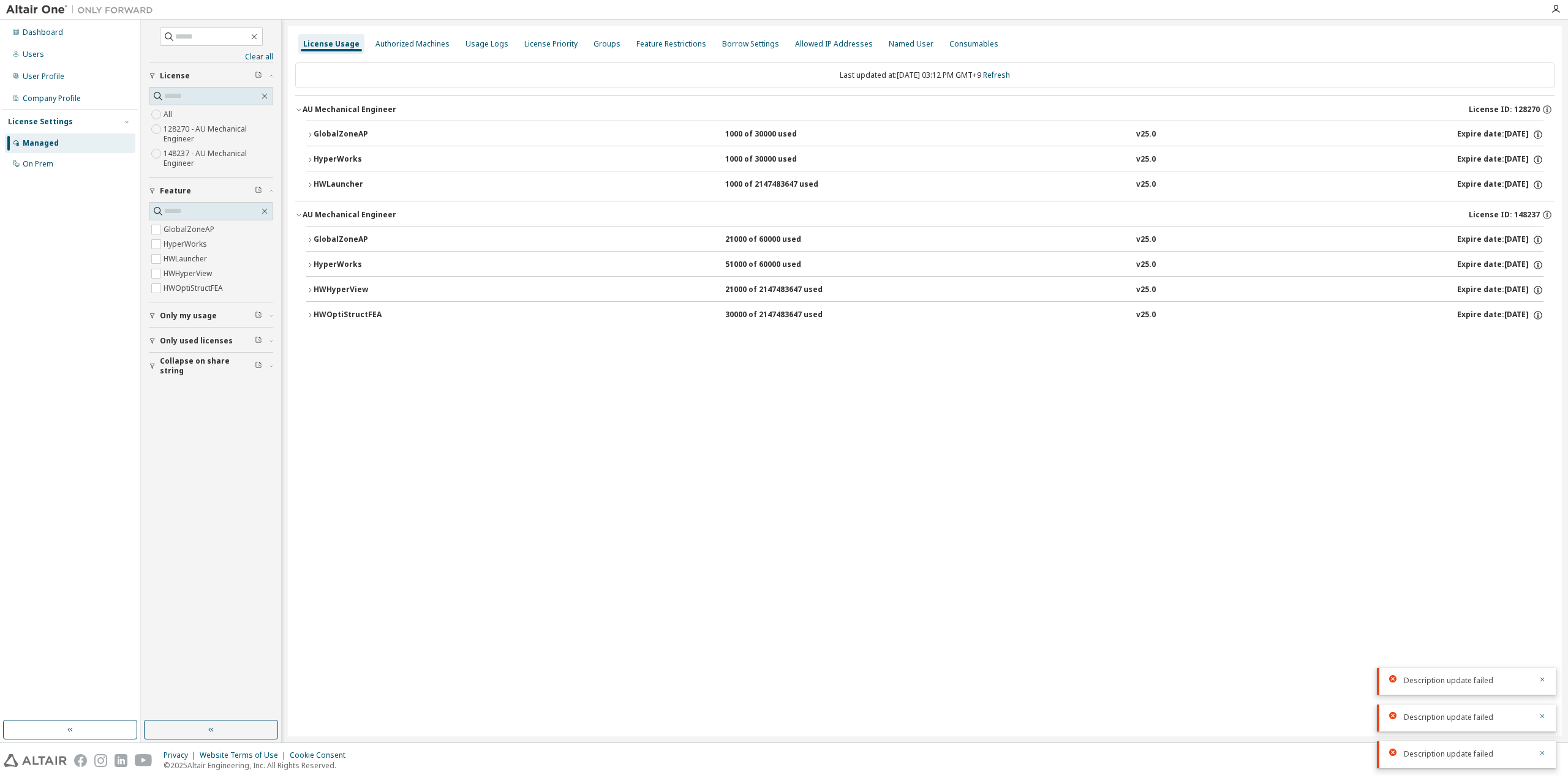
click at [349, 243] on div "GlobalZoneAP" at bounding box center [369, 240] width 110 height 11
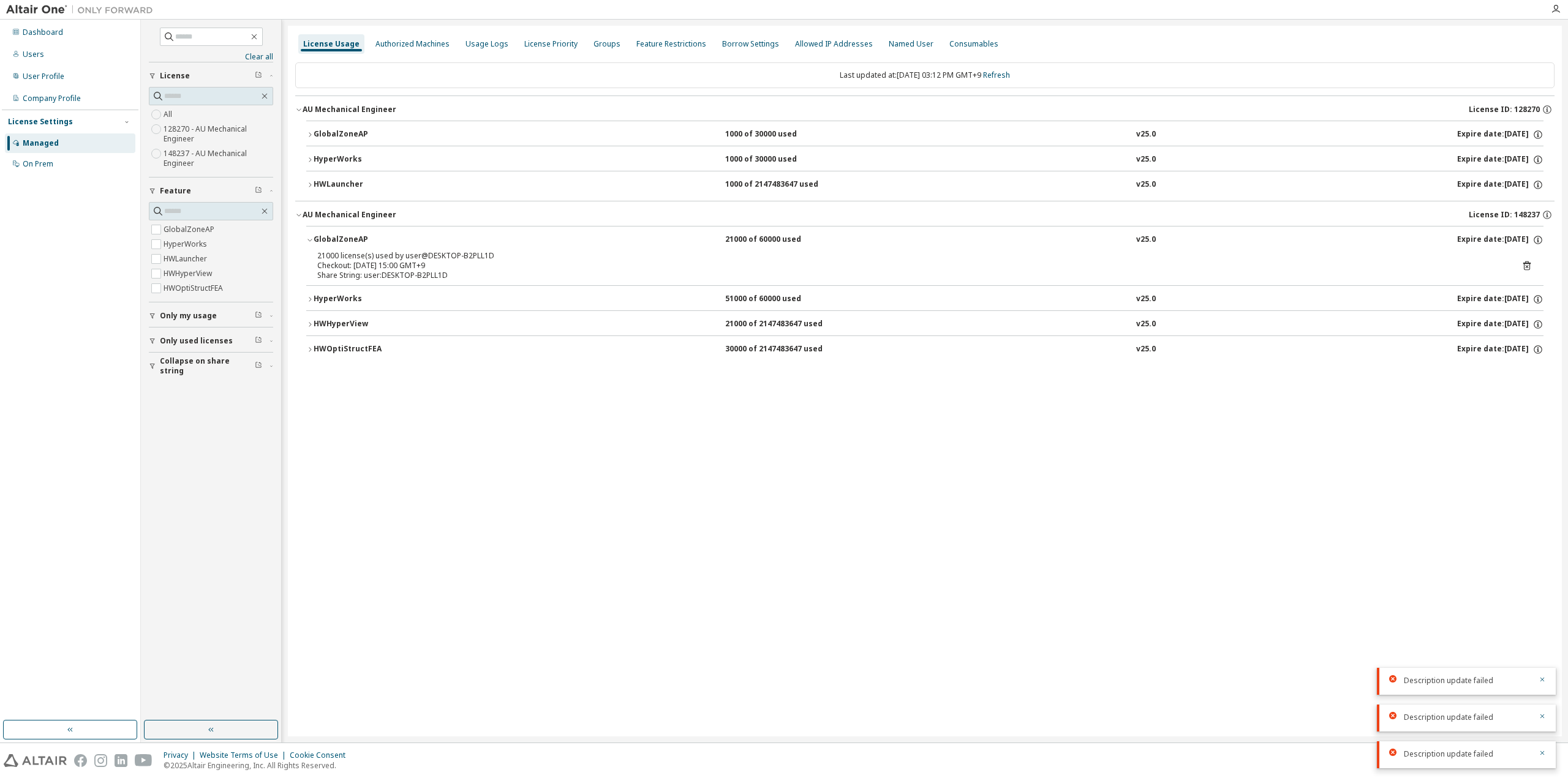
click at [328, 237] on div "GlobalZoneAP" at bounding box center [369, 240] width 110 height 11
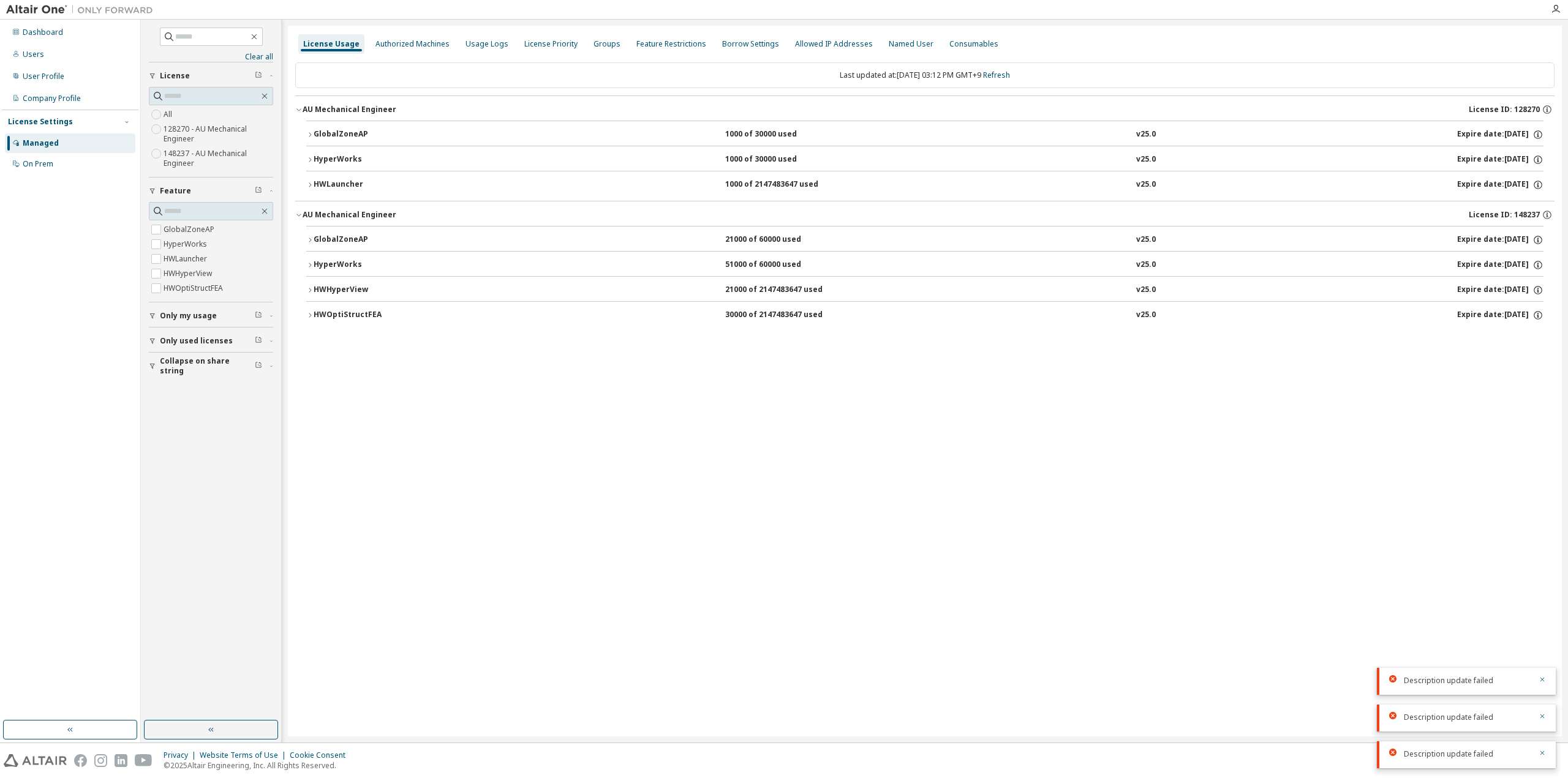
click at [345, 310] on div "HWOptiStructFEA" at bounding box center [369, 315] width 110 height 11
click at [330, 313] on div "HWOptiStructFEA" at bounding box center [369, 315] width 110 height 11
click at [1010, 70] on link "Refresh" at bounding box center [996, 75] width 27 height 10
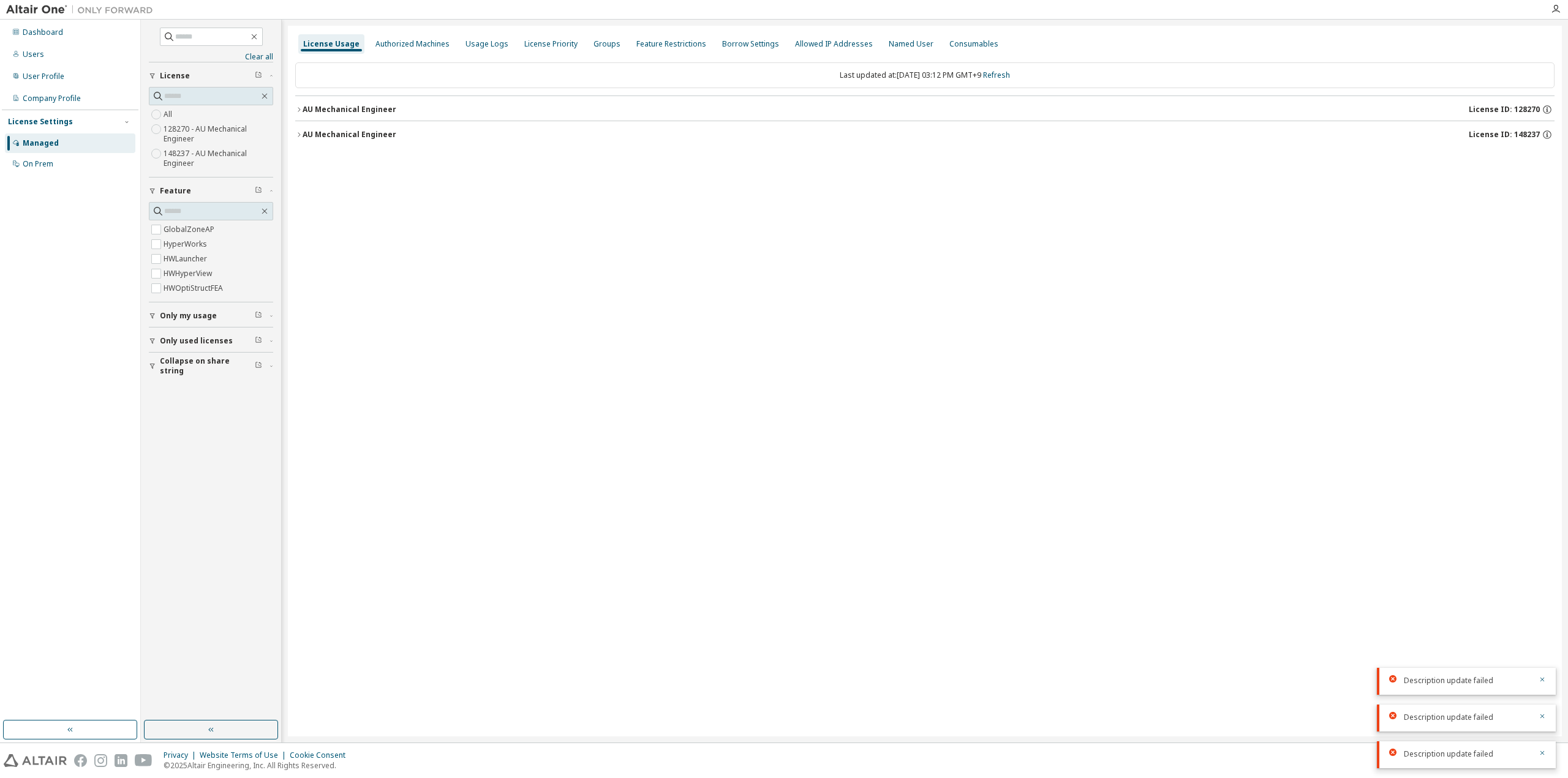
click at [360, 108] on div "AU Mechanical Engineer" at bounding box center [349, 109] width 94 height 9
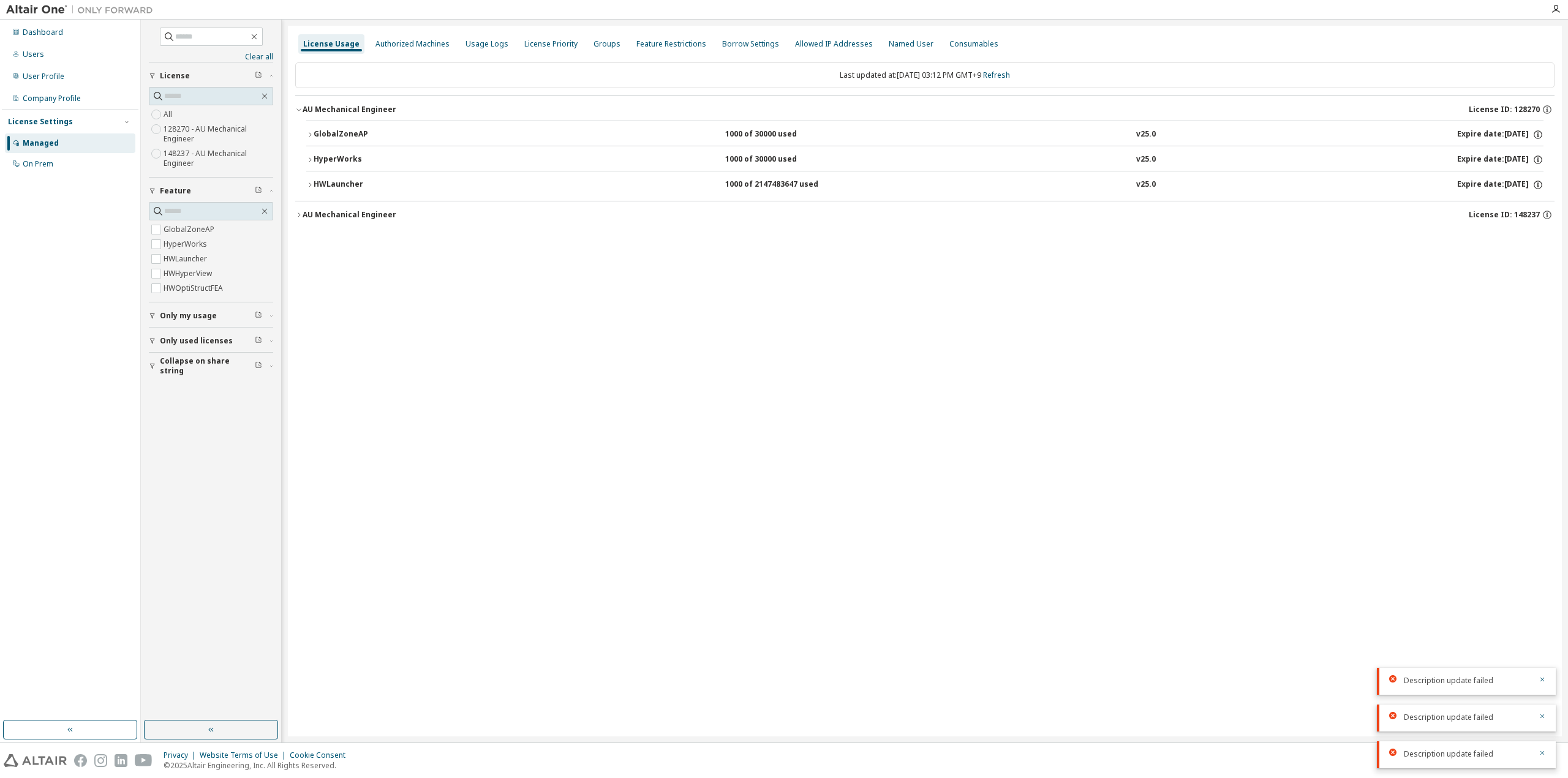
click at [345, 210] on div "AU Mechanical Engineer License ID: 148237" at bounding box center [928, 215] width 1252 height 11
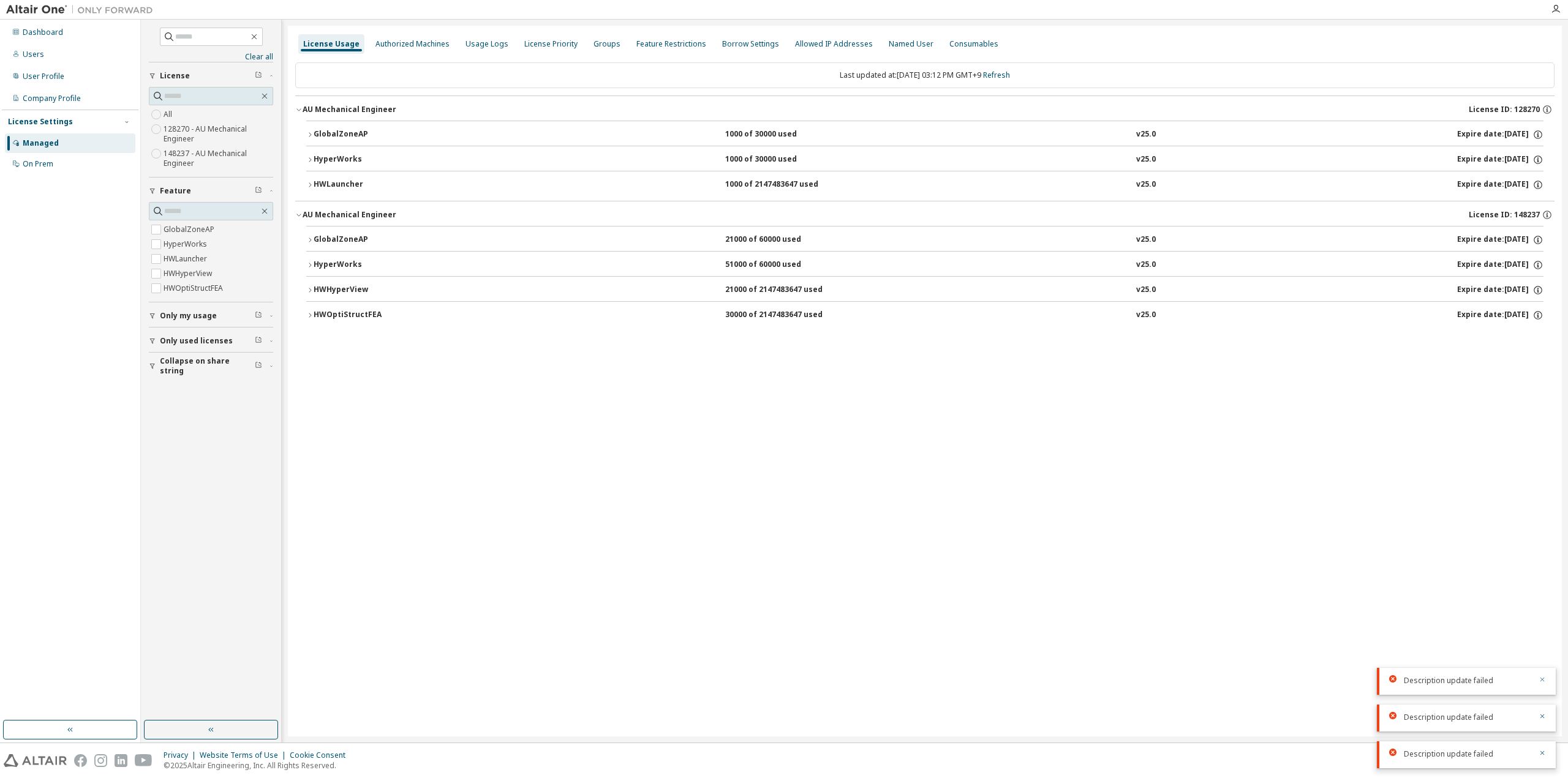
click at [1539, 679] on icon "button" at bounding box center [1542, 679] width 8 height 8
click at [1542, 716] on icon "button" at bounding box center [1542, 716] width 4 height 4
click at [1544, 752] on icon "button" at bounding box center [1542, 753] width 4 height 4
click at [902, 564] on div "License Usage Authorized Machines Usage Logs License Priority Groups Feature Re…" at bounding box center [924, 381] width 1274 height 711
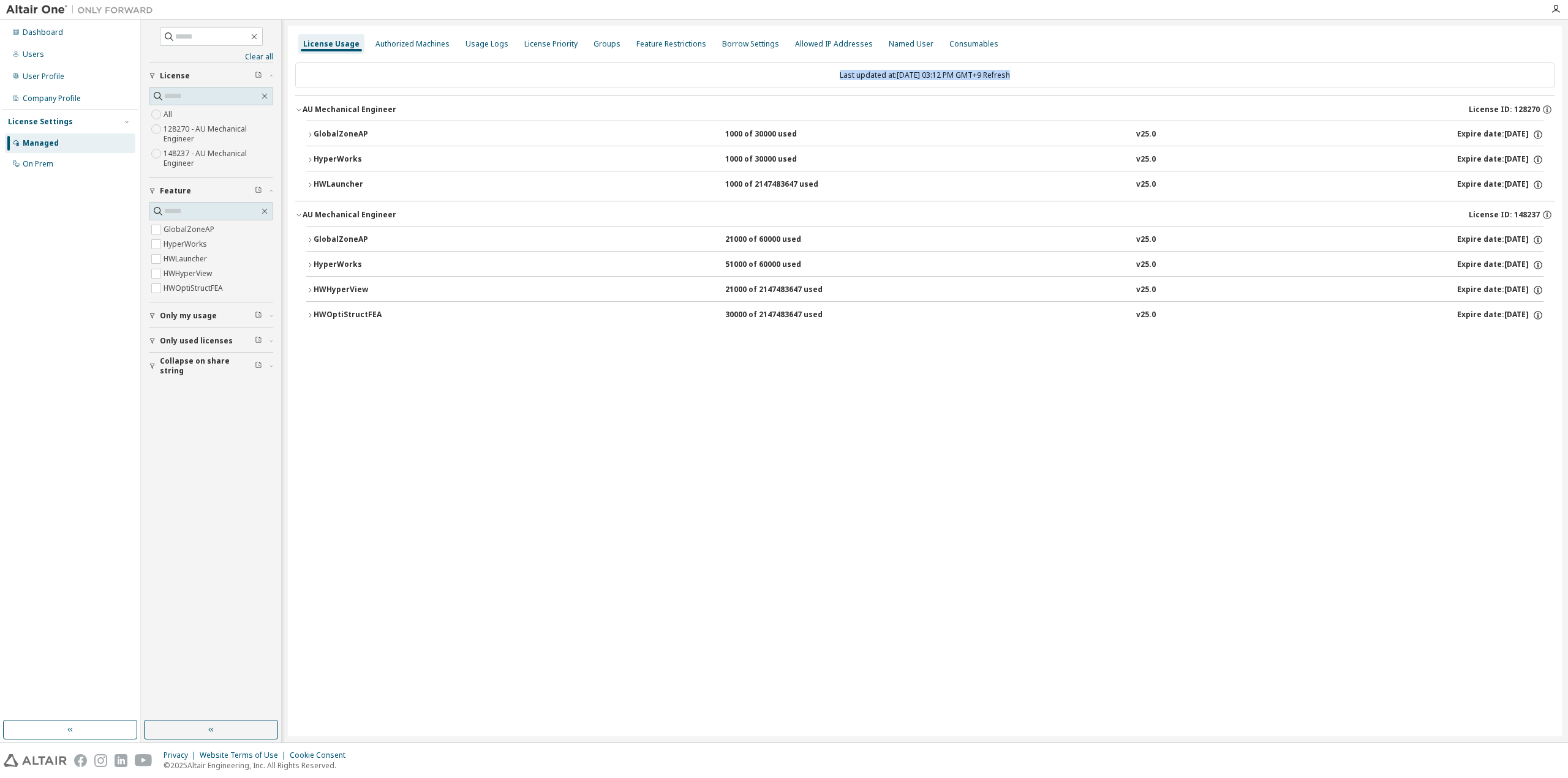
drag, startPoint x: 952, startPoint y: 465, endPoint x: 310, endPoint y: 74, distance: 751.7
click at [310, 74] on div "License Usage Authorized Machines Usage Logs License Priority Groups Feature Re…" at bounding box center [924, 381] width 1274 height 711
click at [596, 528] on div "License Usage Authorized Machines Usage Logs License Priority Groups Feature Re…" at bounding box center [924, 381] width 1274 height 711
click at [552, 42] on div "License Priority" at bounding box center [551, 44] width 53 height 9
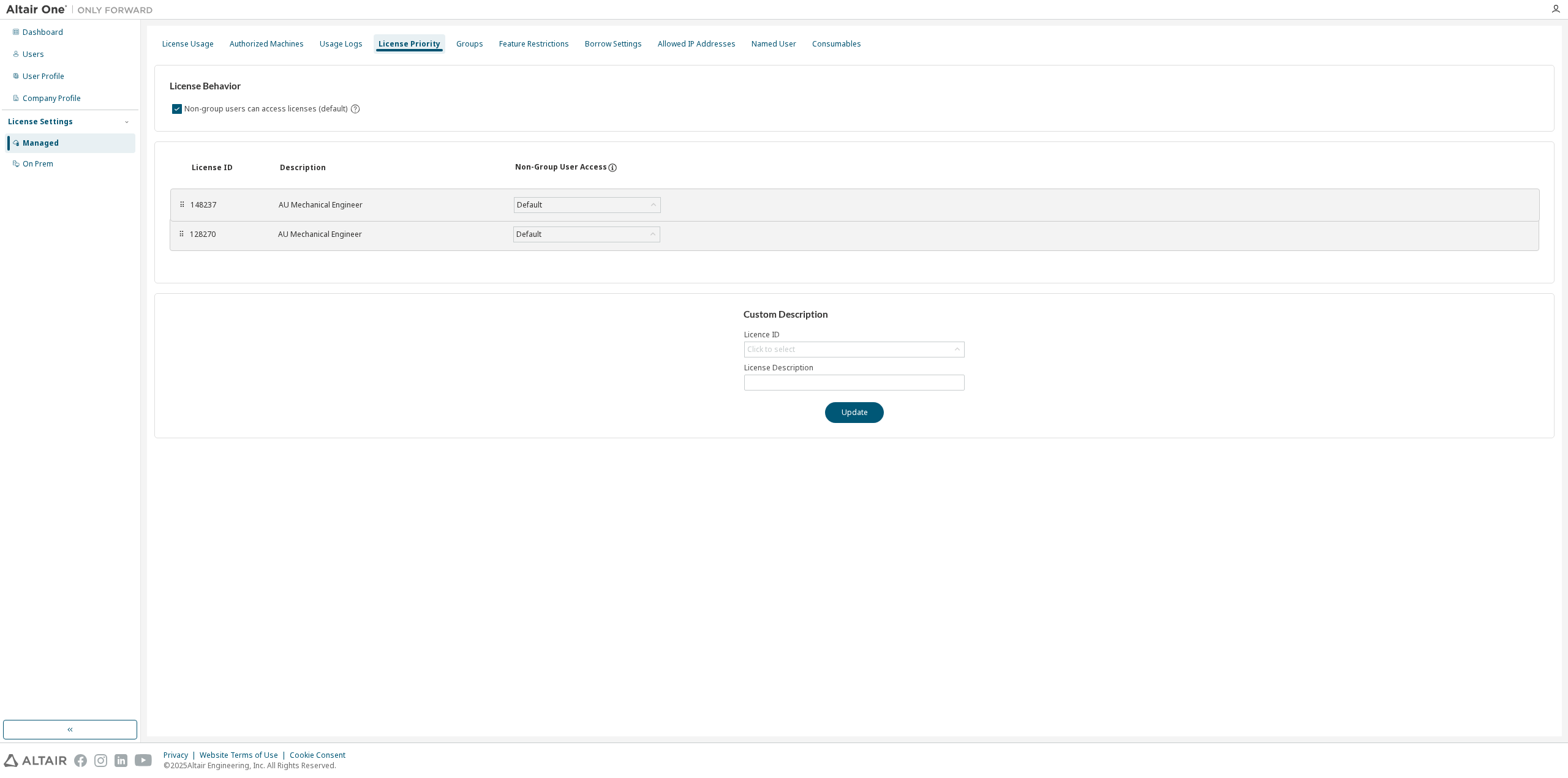
drag, startPoint x: 182, startPoint y: 234, endPoint x: 182, endPoint y: 204, distance: 30.0
click at [182, 204] on div "⠿" at bounding box center [181, 204] width 8 height 9
click at [240, 44] on div "Authorized Machines" at bounding box center [266, 44] width 74 height 9
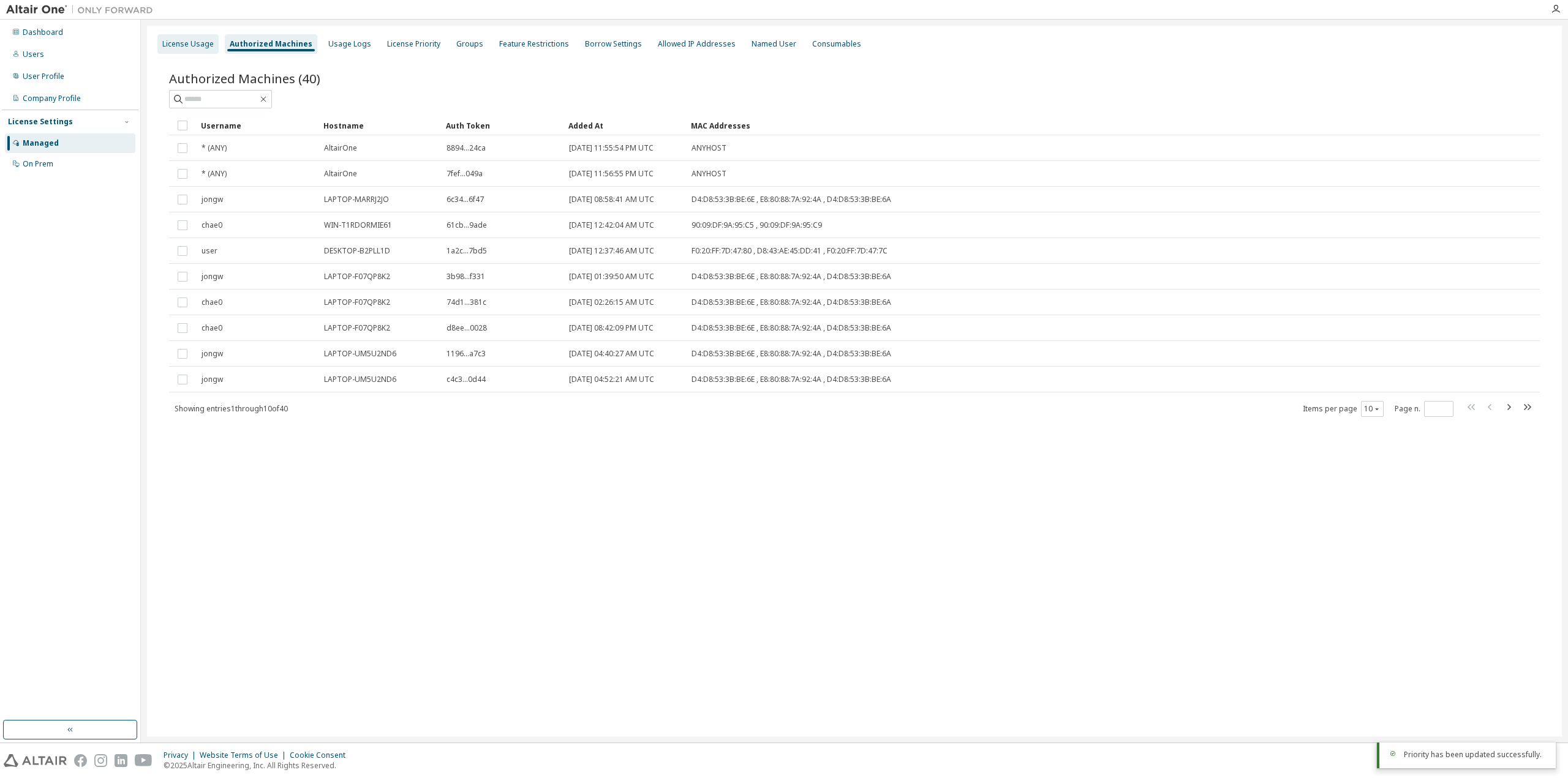
click at [182, 41] on div "License Usage" at bounding box center [188, 44] width 52 height 9
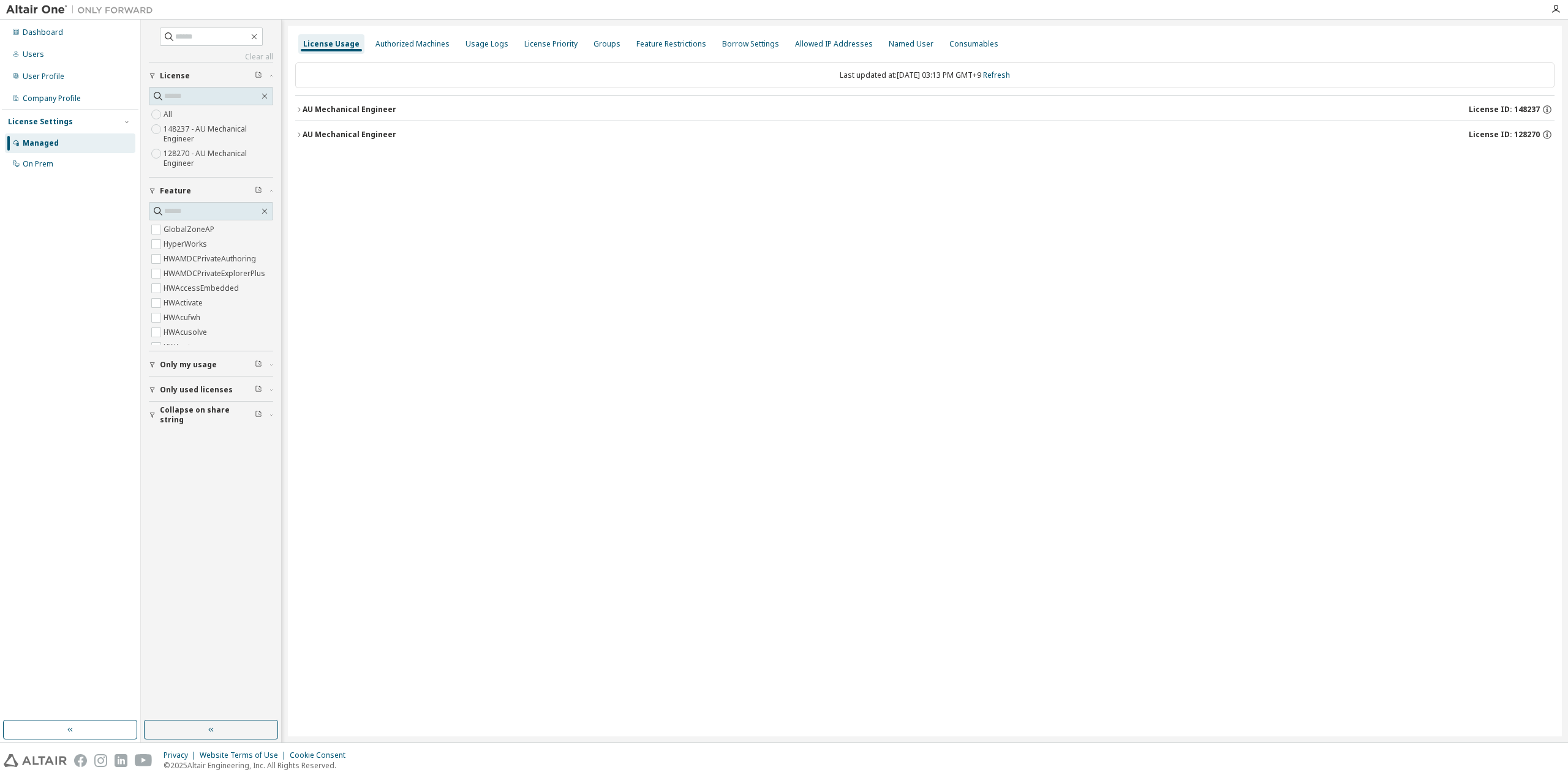
click at [387, 114] on button "AU Mechanical Engineer License ID: 148237" at bounding box center [925, 109] width 1260 height 27
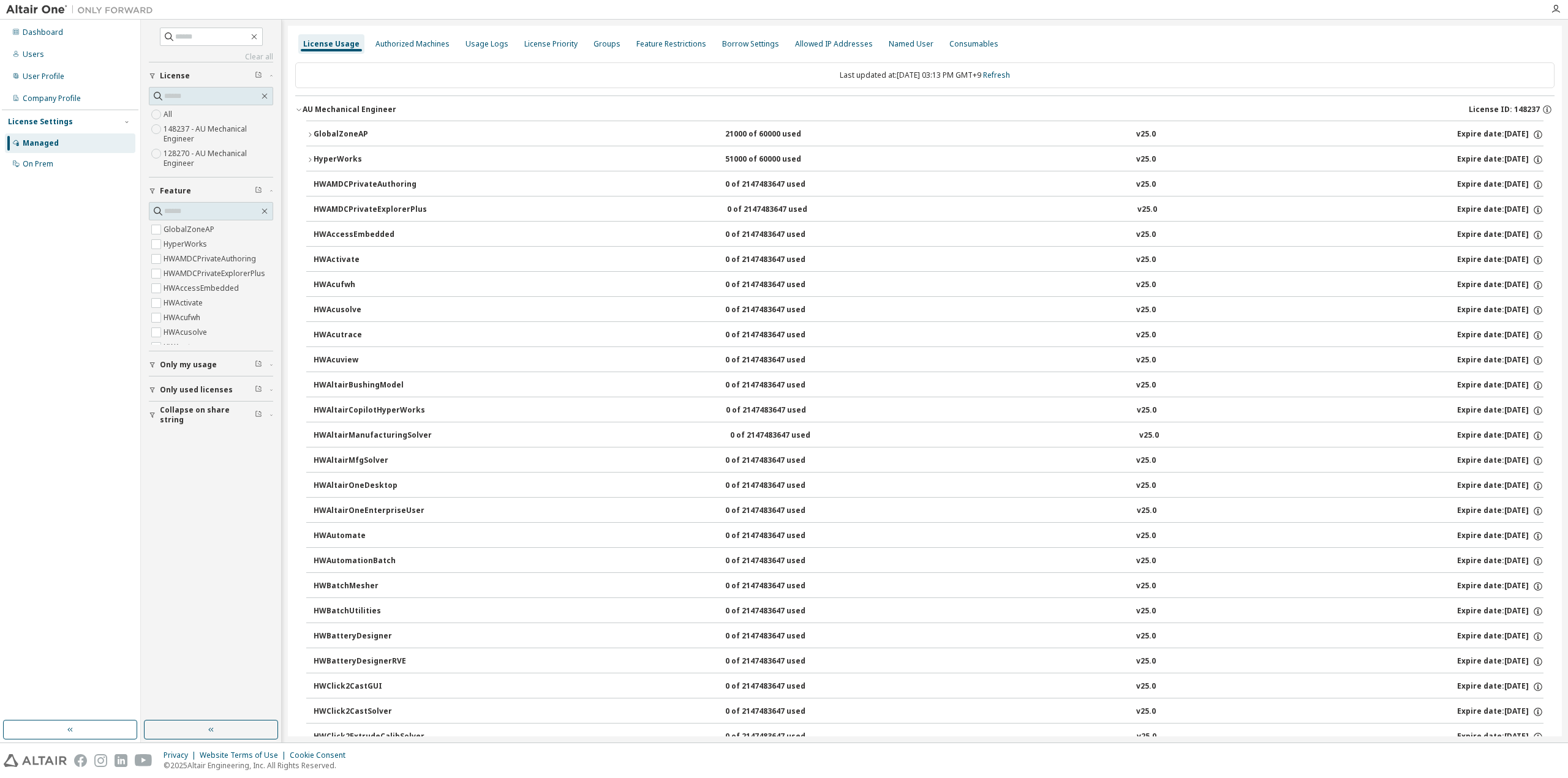
click at [377, 121] on button "GlobalZoneAP 21000 of 60000 used v25.0 Expire date: 2025-11-18" at bounding box center [925, 134] width 1237 height 27
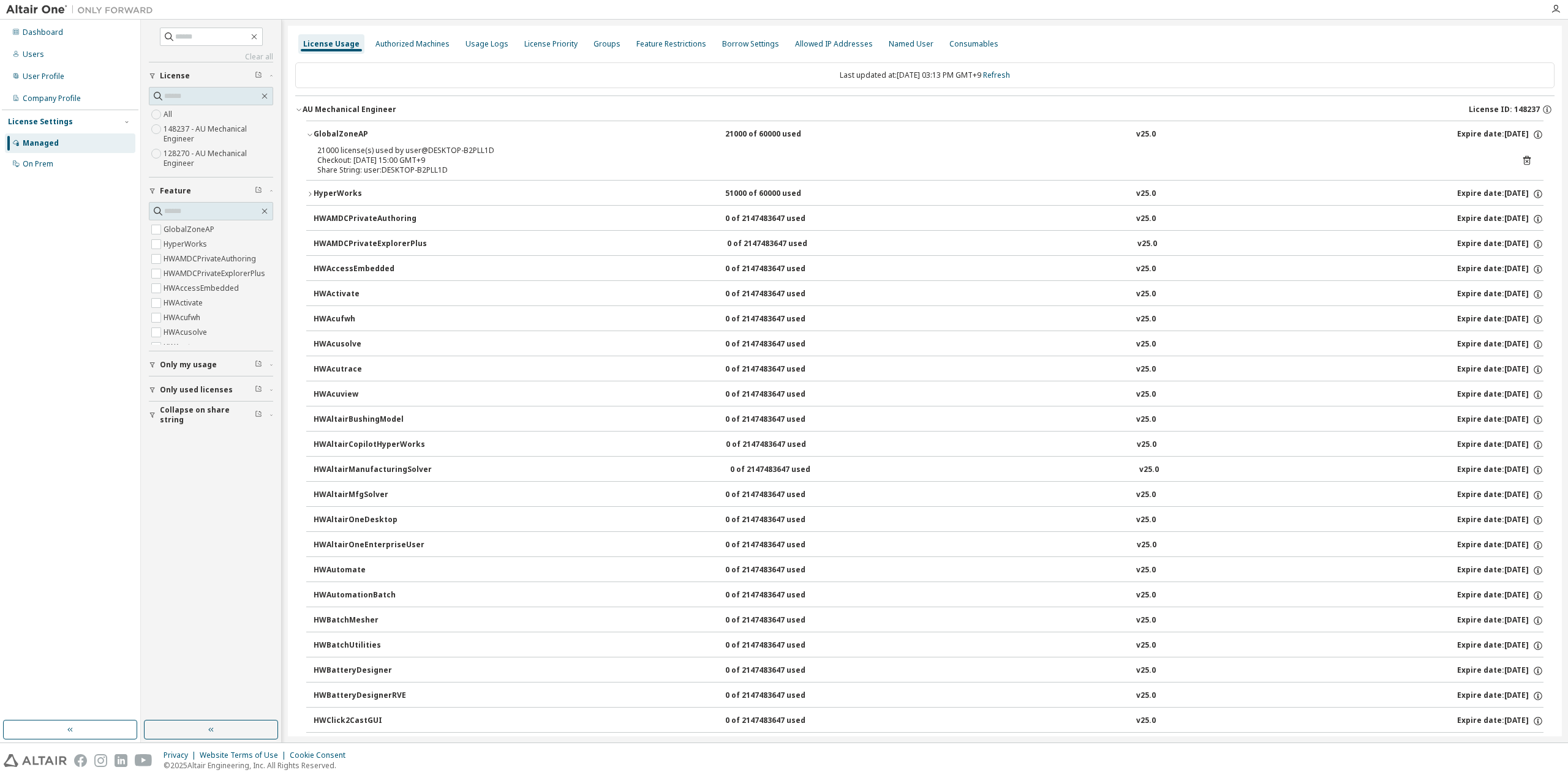
click at [377, 121] on button "GlobalZoneAP 21000 of 60000 used v25.0 Expire date: 2025-11-18" at bounding box center [925, 134] width 1237 height 27
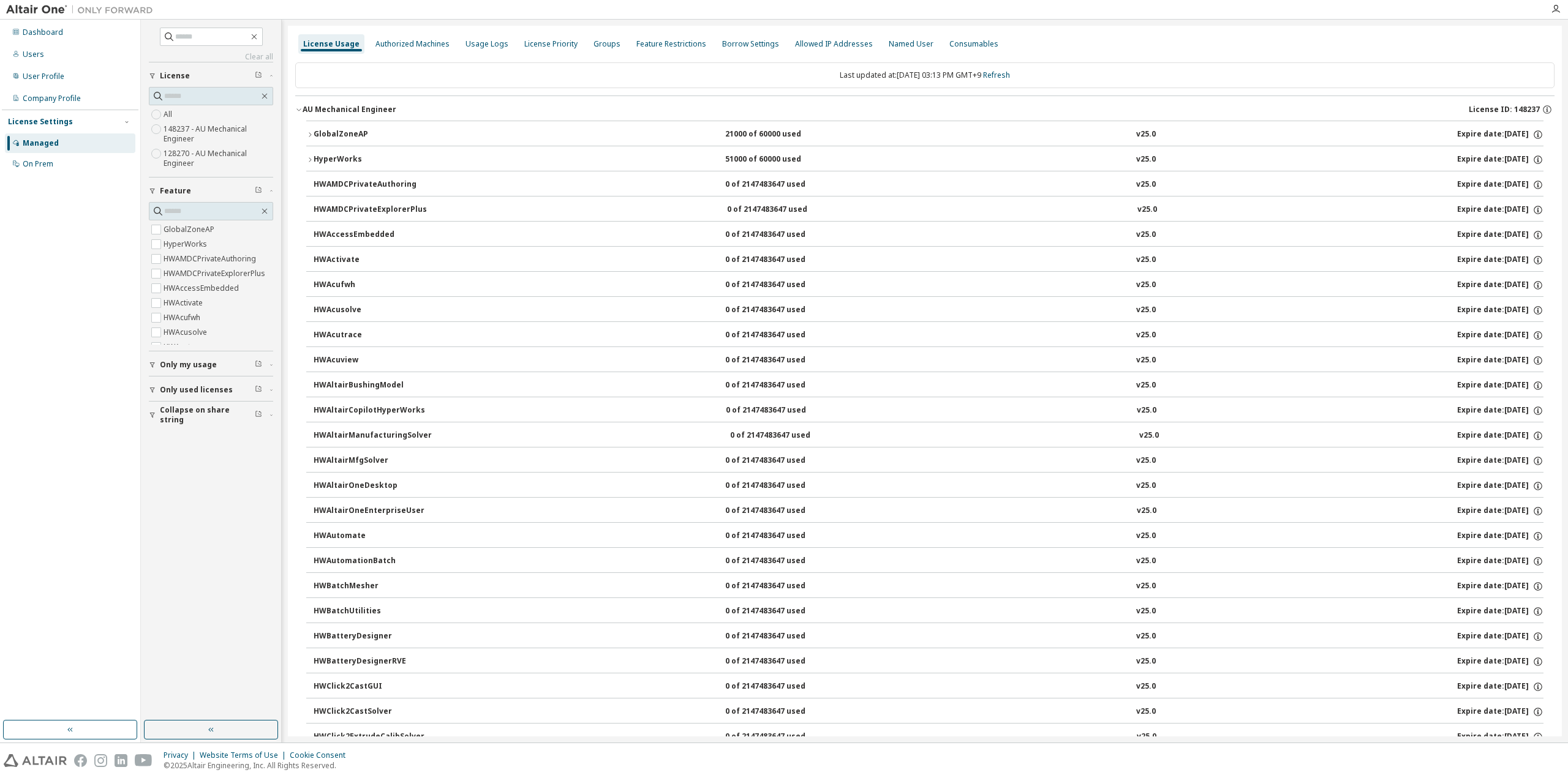
click at [364, 105] on div "AU Mechanical Engineer" at bounding box center [349, 109] width 94 height 9
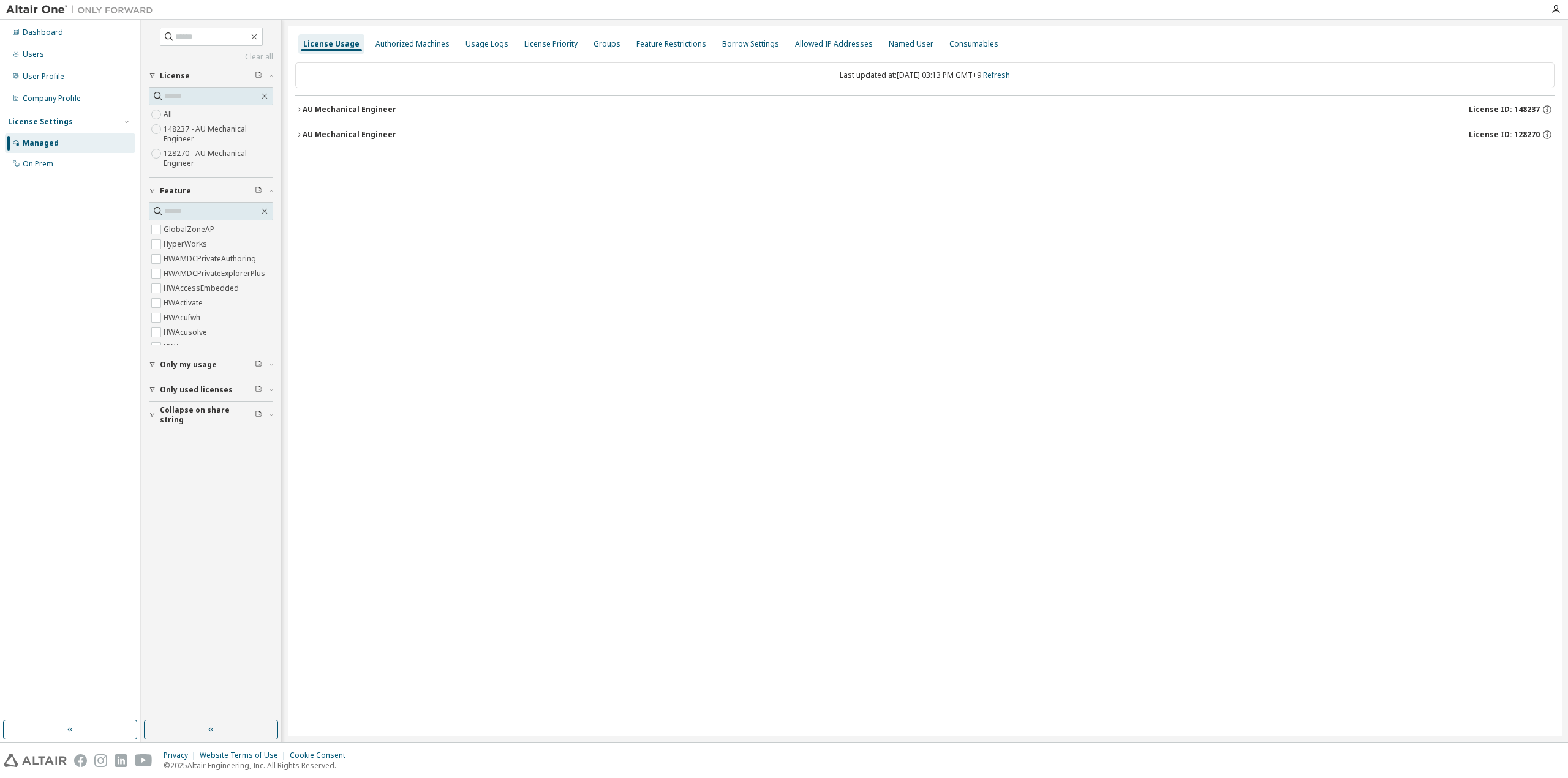
click at [359, 133] on div "AU Mechanical Engineer" at bounding box center [349, 134] width 94 height 9
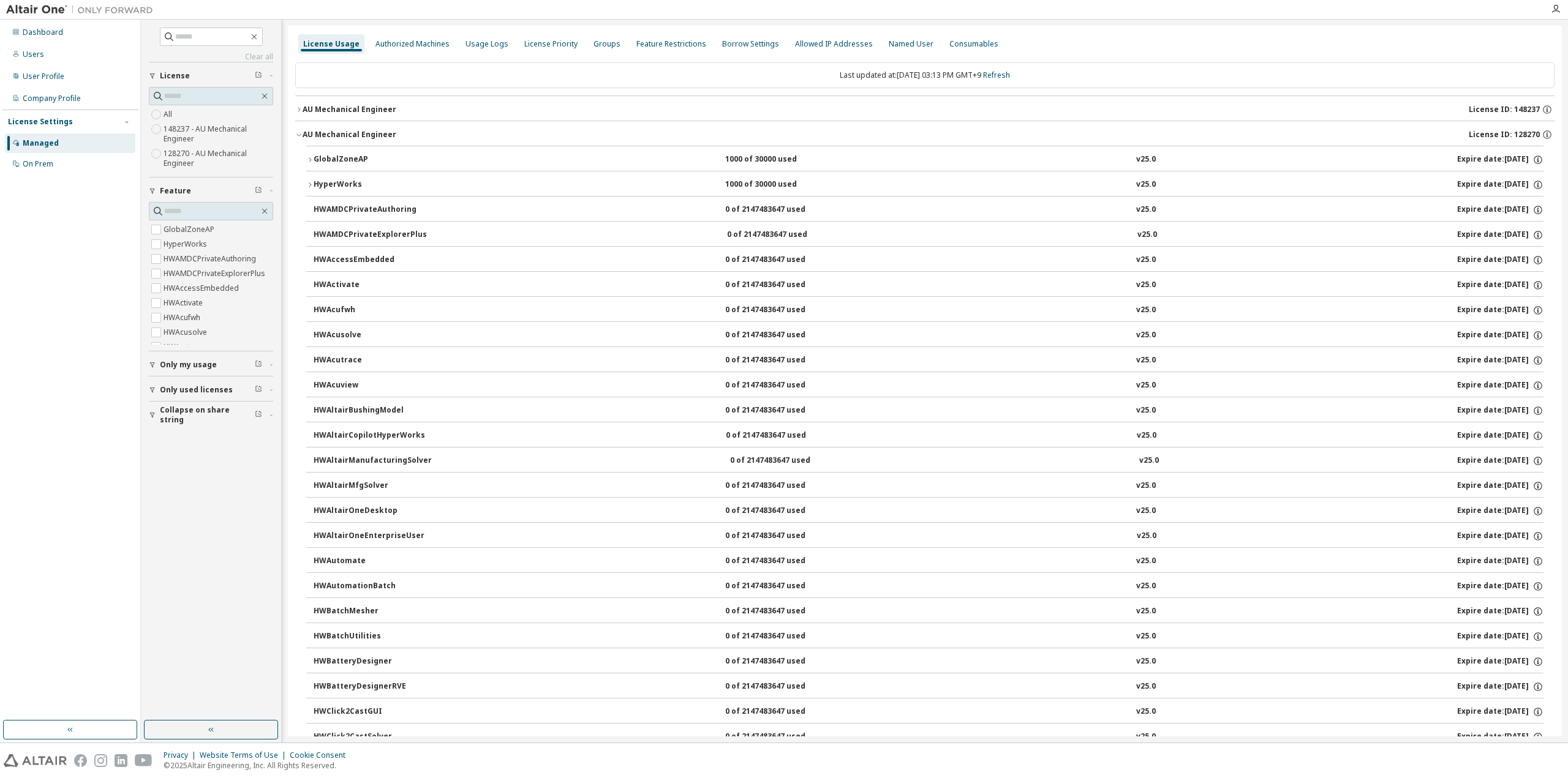
click at [354, 157] on div "GlobalZoneAP" at bounding box center [369, 160] width 110 height 11
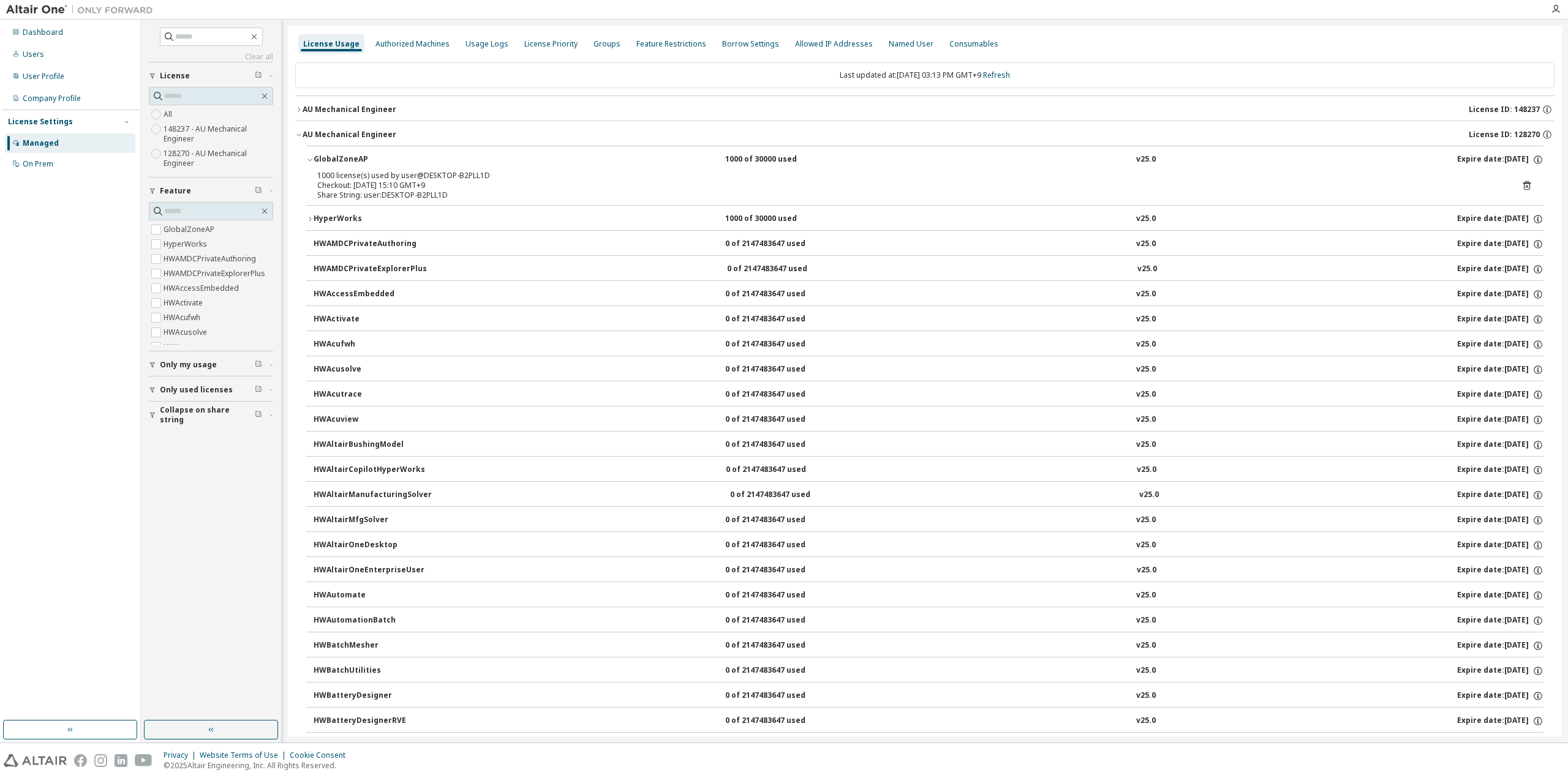
click at [1522, 185] on icon at bounding box center [1527, 185] width 11 height 11
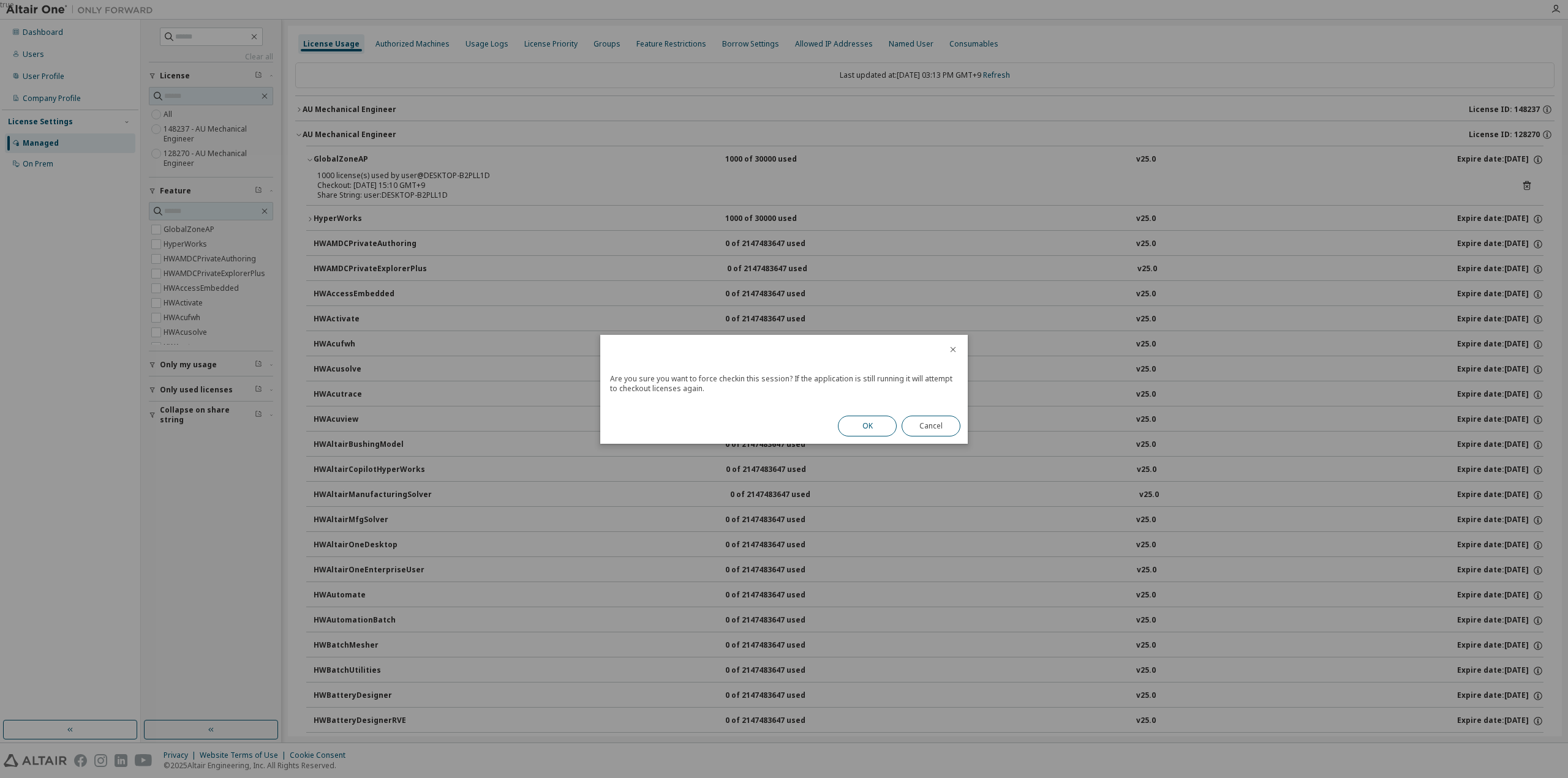
click at [875, 422] on button "OK" at bounding box center [867, 426] width 58 height 21
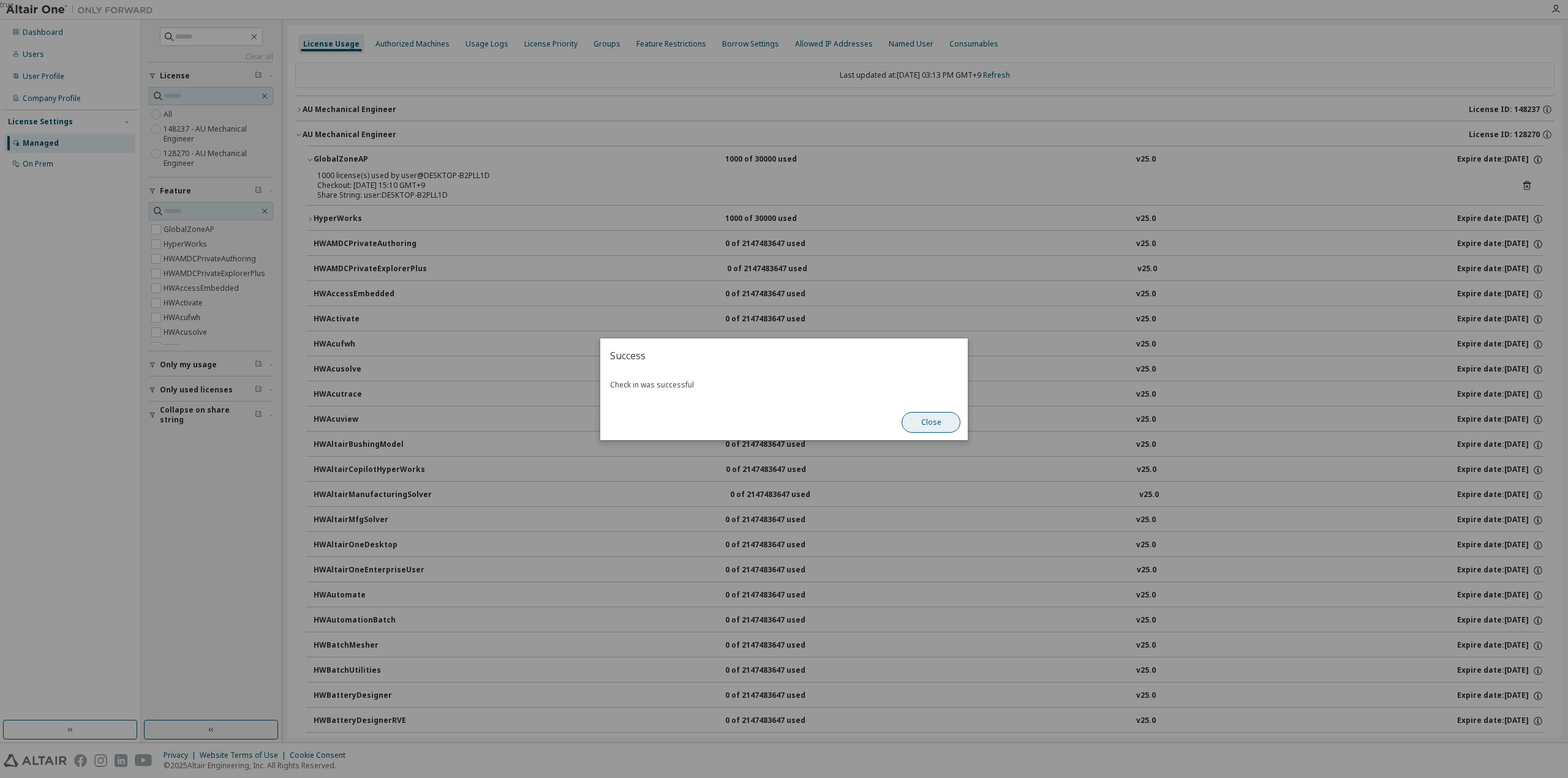
click at [930, 424] on button "Close" at bounding box center [931, 422] width 58 height 21
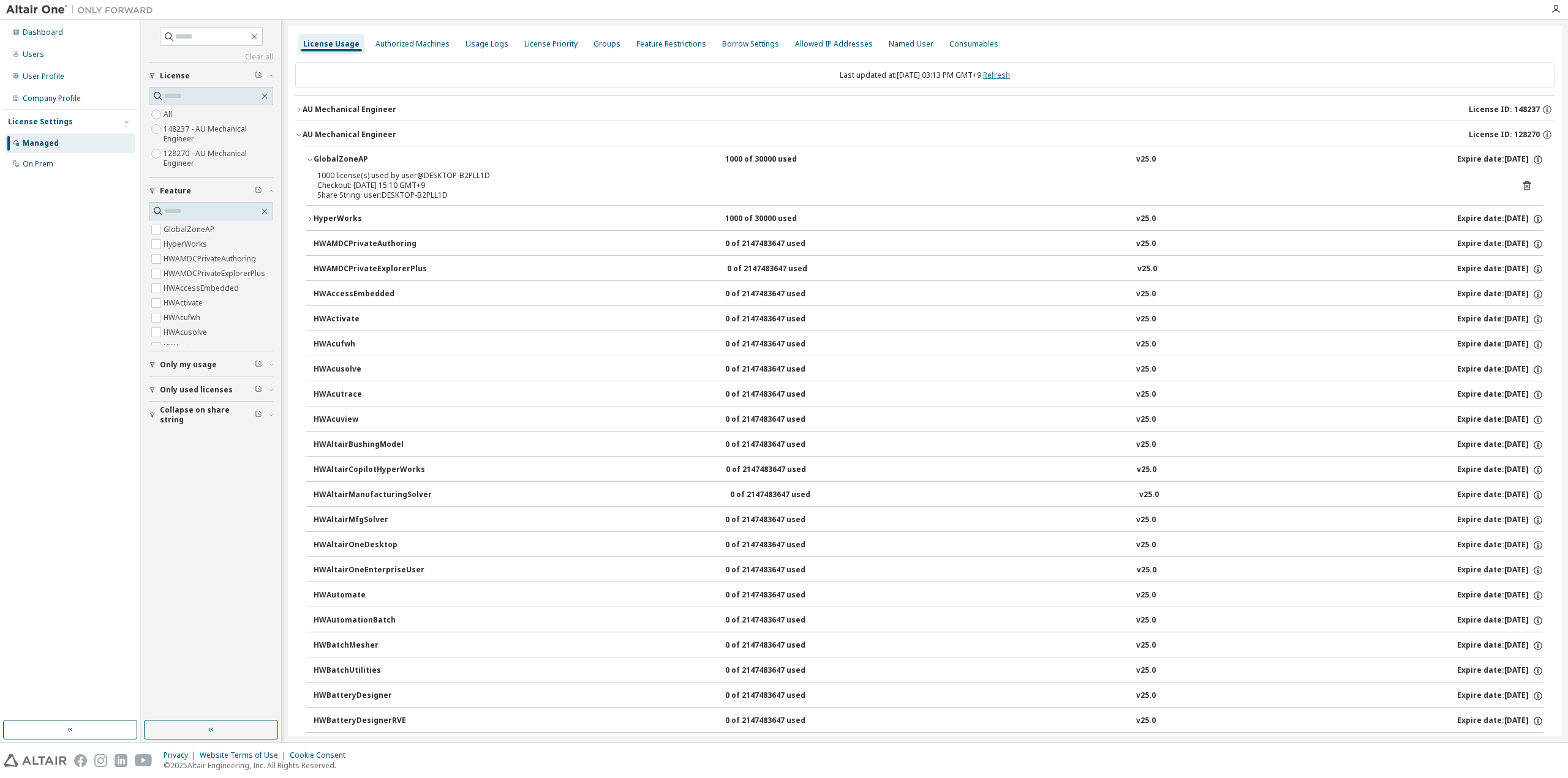
click at [1000, 71] on link "Refresh" at bounding box center [996, 75] width 27 height 10
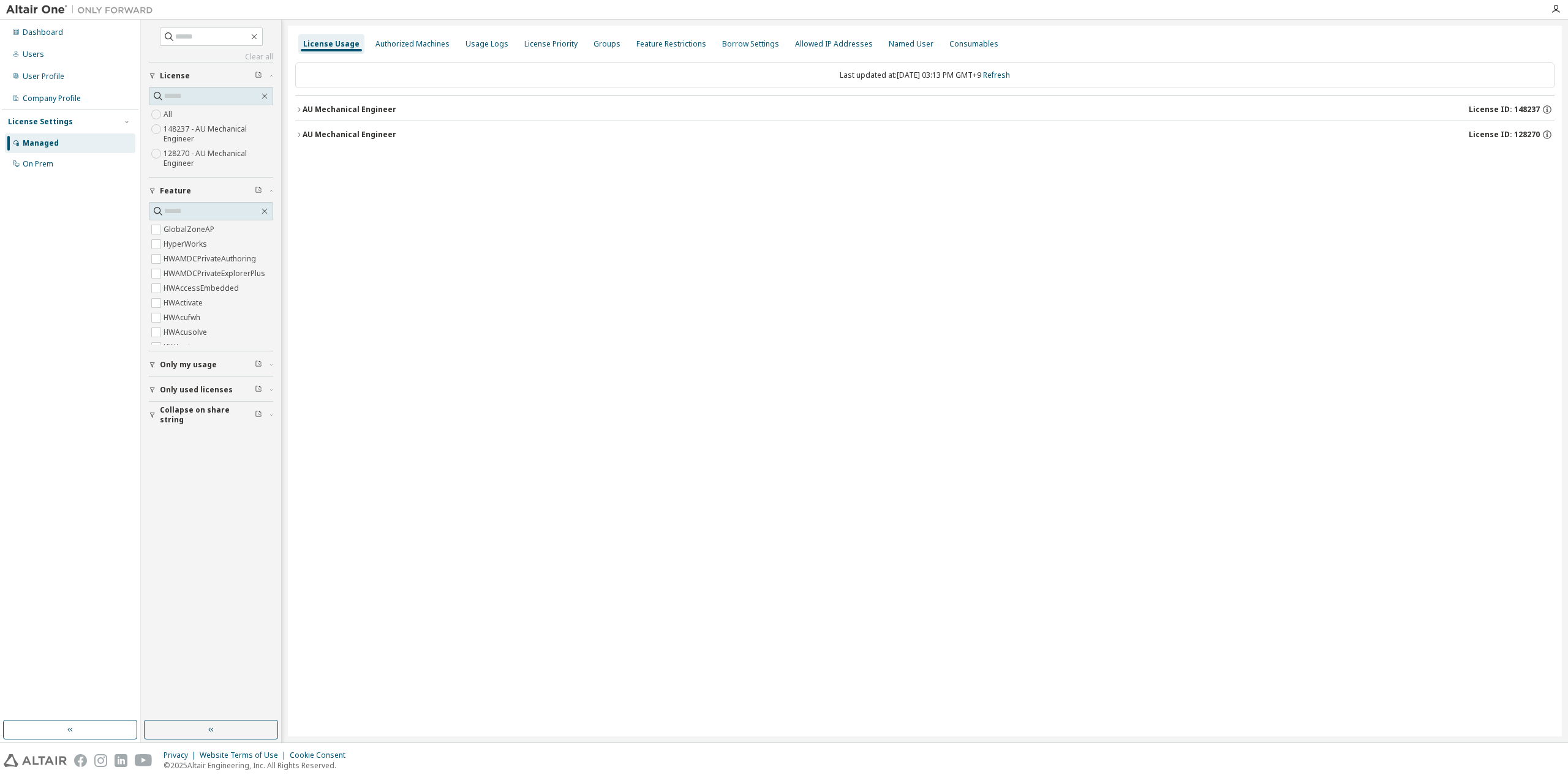
click at [370, 137] on div "AU Mechanical Engineer" at bounding box center [349, 134] width 94 height 9
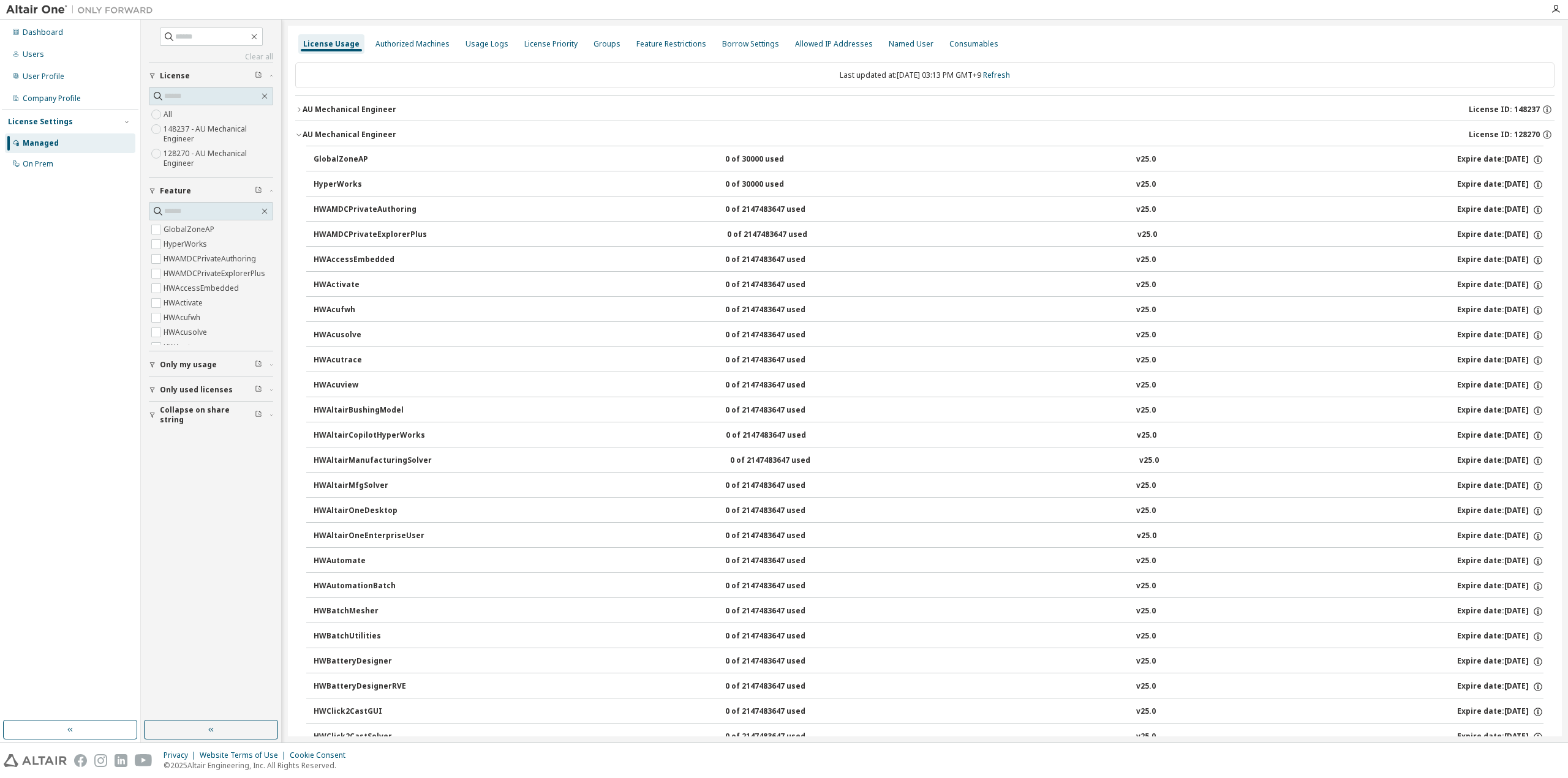
click at [157, 416] on div "button" at bounding box center [154, 415] width 11 height 8
click at [167, 392] on span "Only used licenses" at bounding box center [196, 389] width 73 height 9
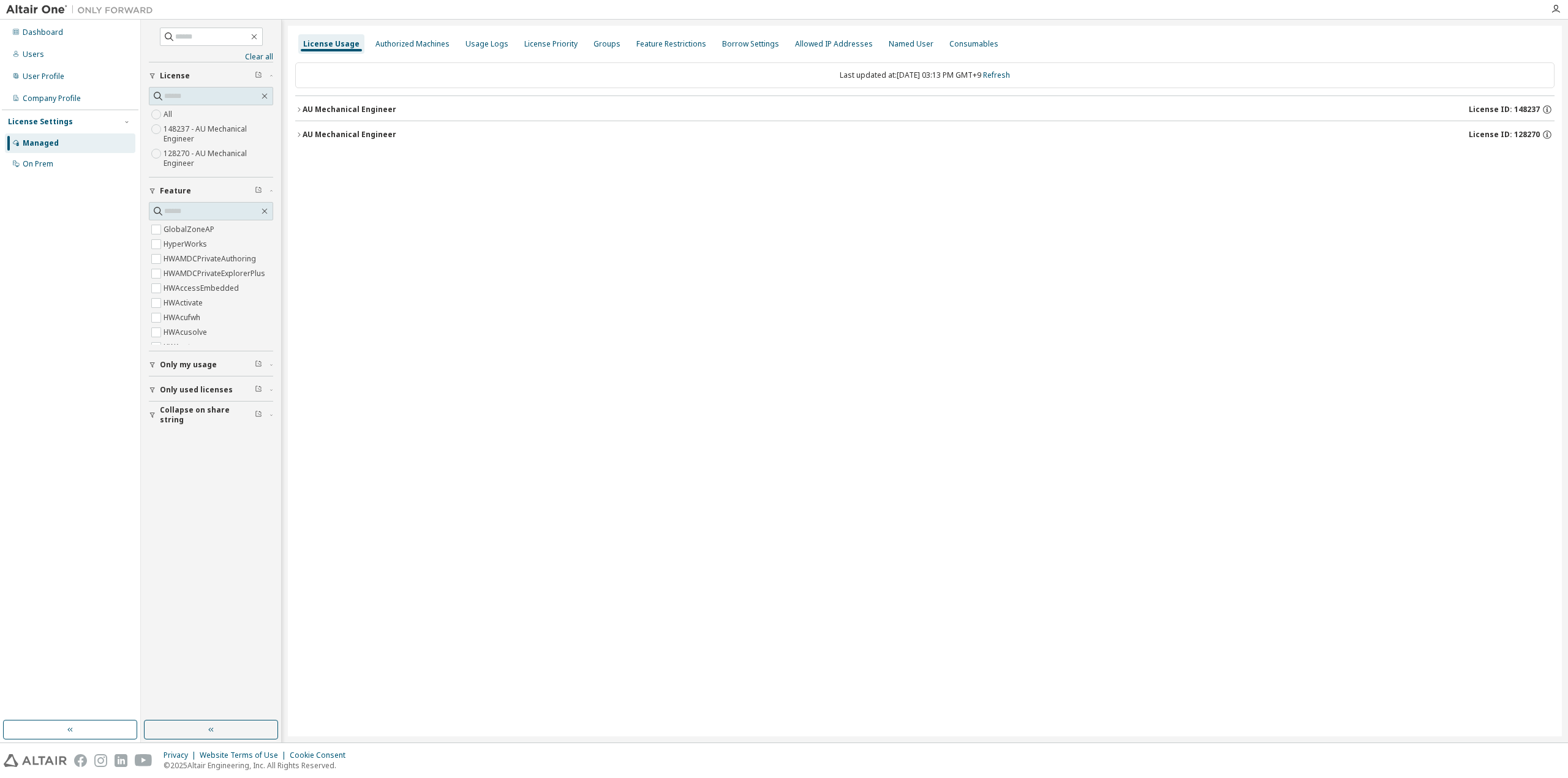
drag, startPoint x: 217, startPoint y: 726, endPoint x: 267, endPoint y: 616, distance: 120.8
click at [217, 726] on button "button" at bounding box center [211, 730] width 134 height 20
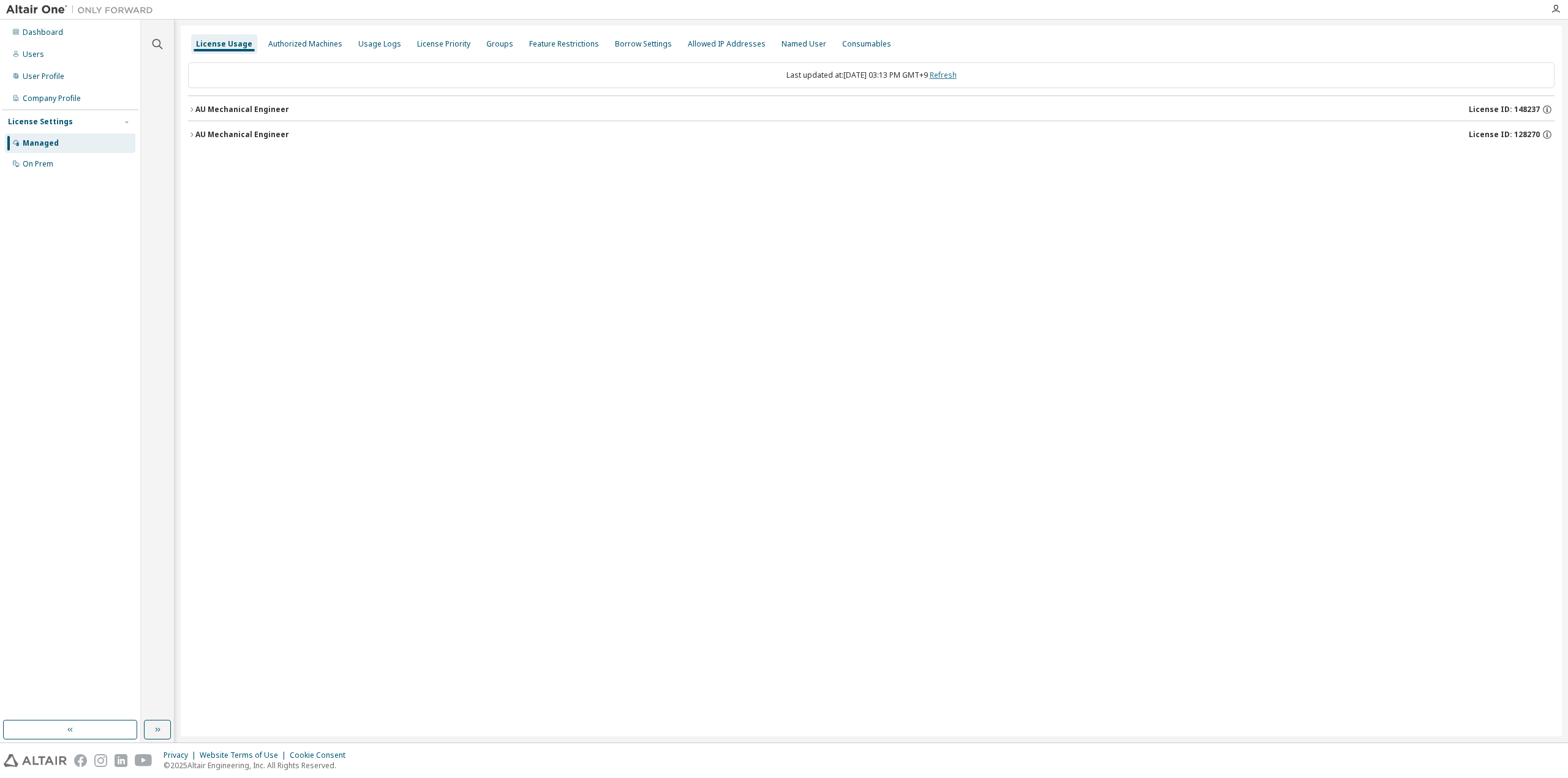
click at [953, 78] on link "Refresh" at bounding box center [943, 75] width 27 height 10
click at [260, 134] on div "AU Mechanical Engineer" at bounding box center [241, 134] width 94 height 9
click at [259, 107] on div "AU Mechanical Engineer" at bounding box center [241, 109] width 94 height 9
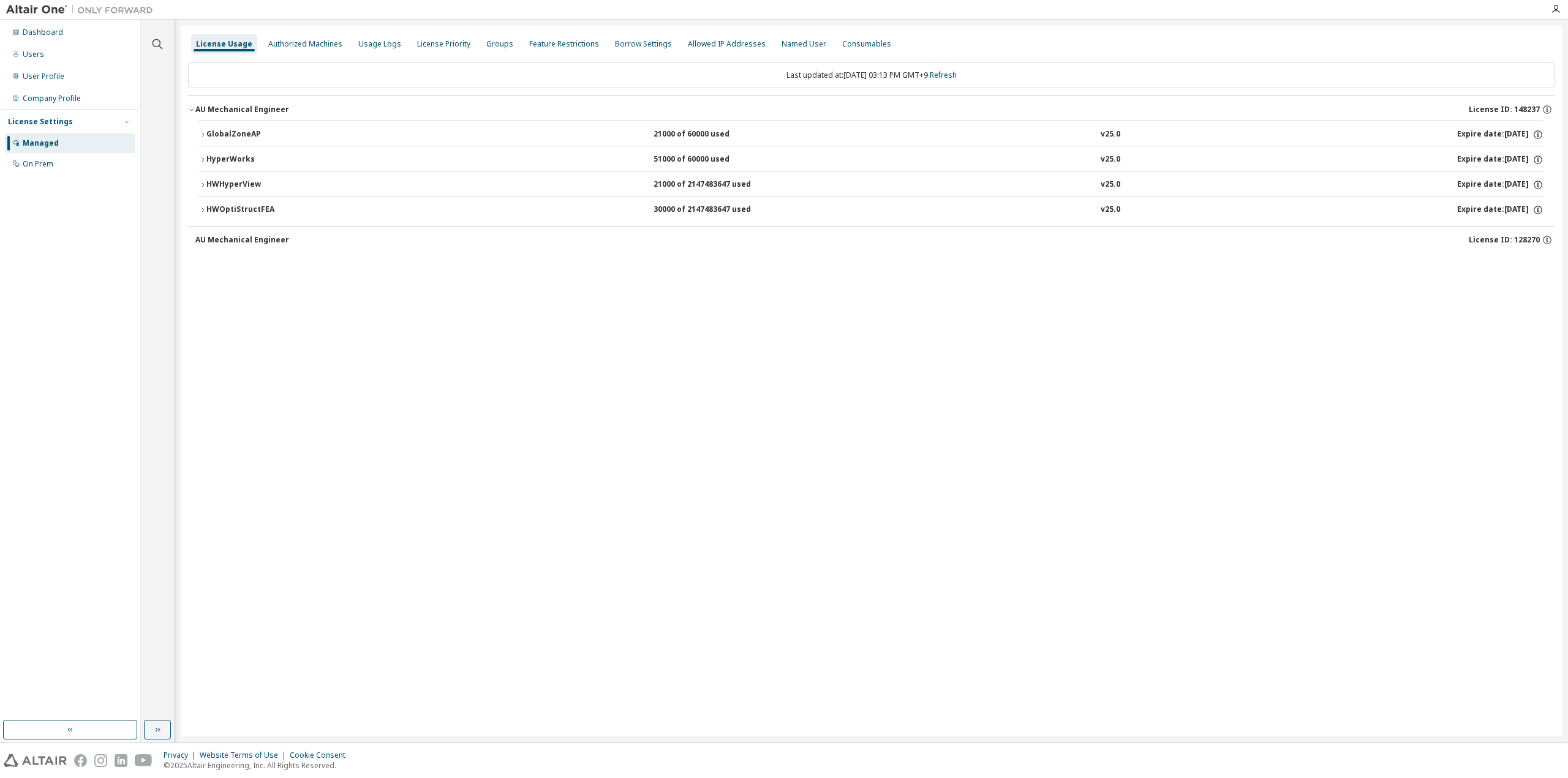
click at [259, 107] on div "AU Mechanical Engineer" at bounding box center [241, 109] width 94 height 9
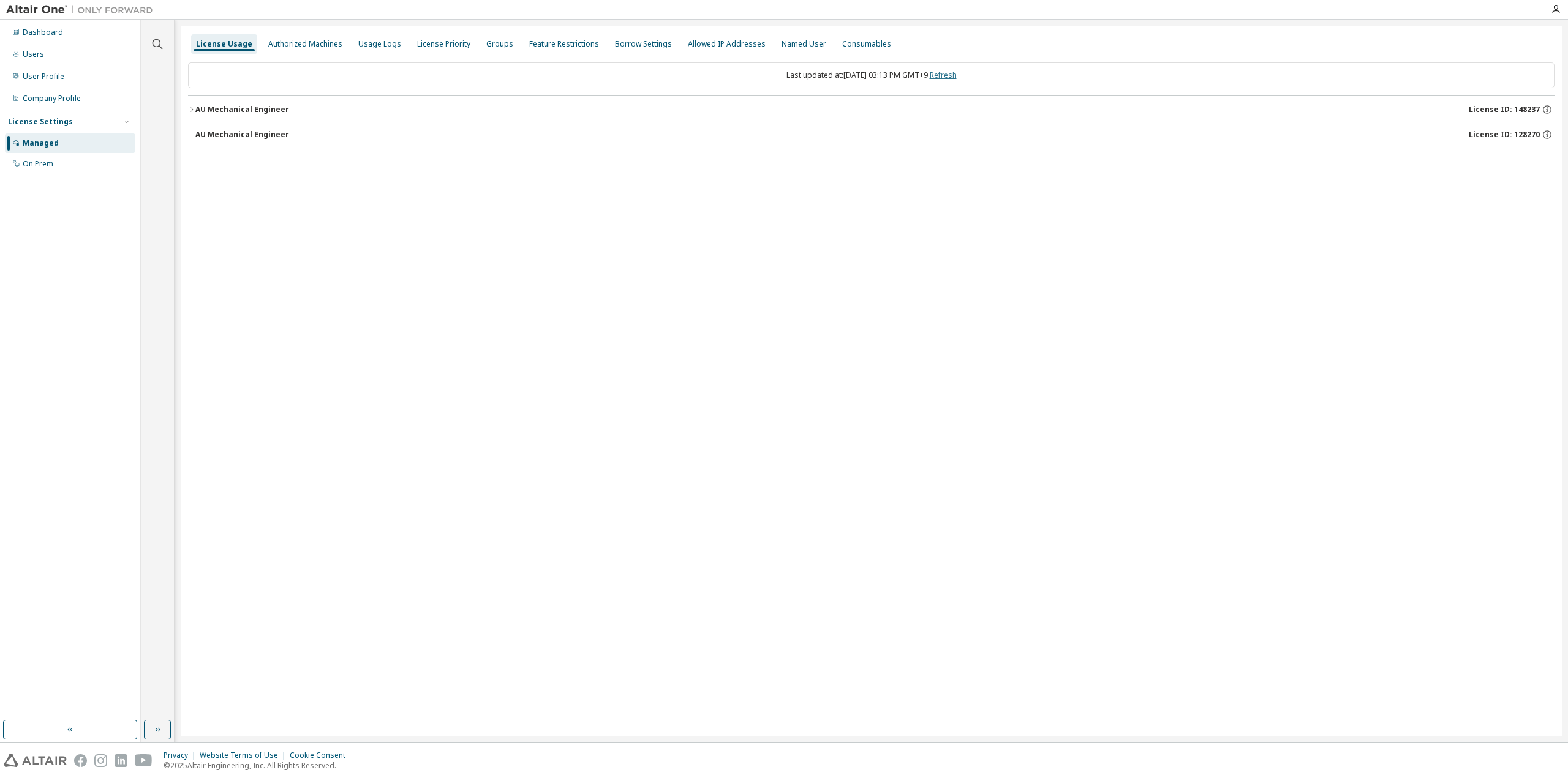
click at [957, 76] on link "Refresh" at bounding box center [943, 75] width 27 height 10
click at [245, 108] on div "AU Mechanical Engineer" at bounding box center [241, 109] width 94 height 9
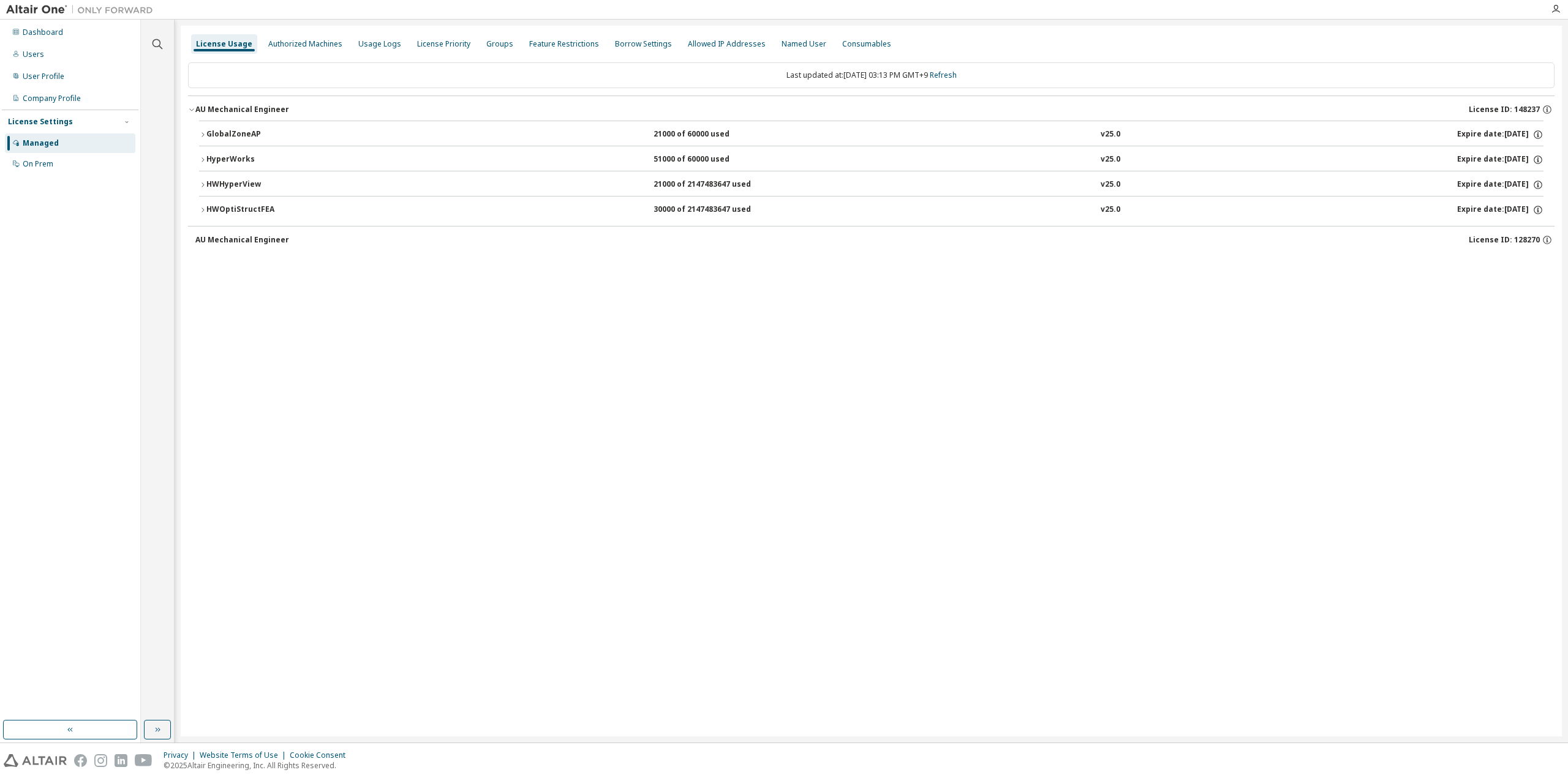
click at [247, 150] on button "HyperWorks 51000 of 60000 used v25.0 Expire date: 2025-11-18" at bounding box center [871, 159] width 1345 height 27
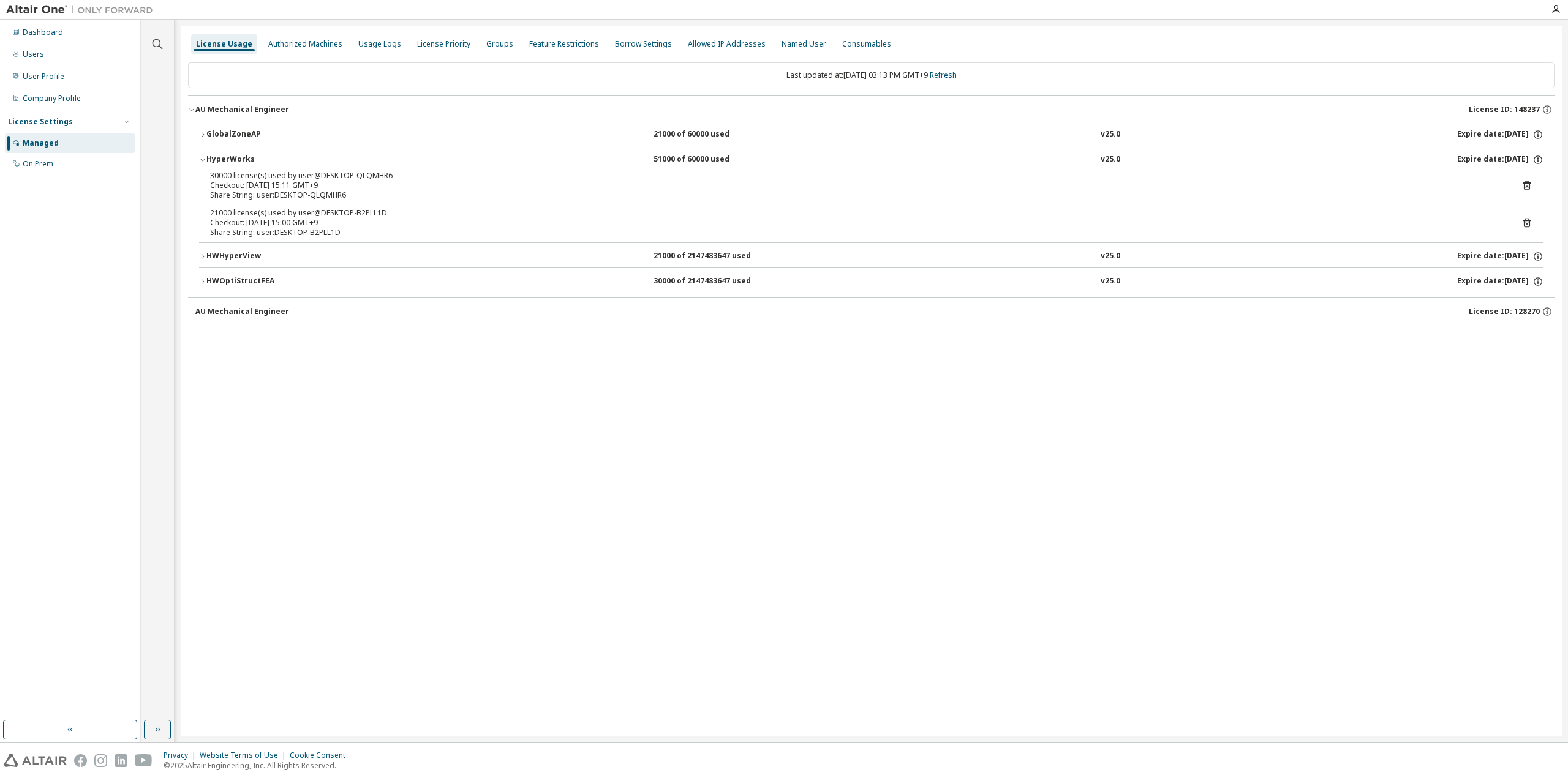
click at [239, 155] on div "HyperWorks" at bounding box center [261, 160] width 110 height 11
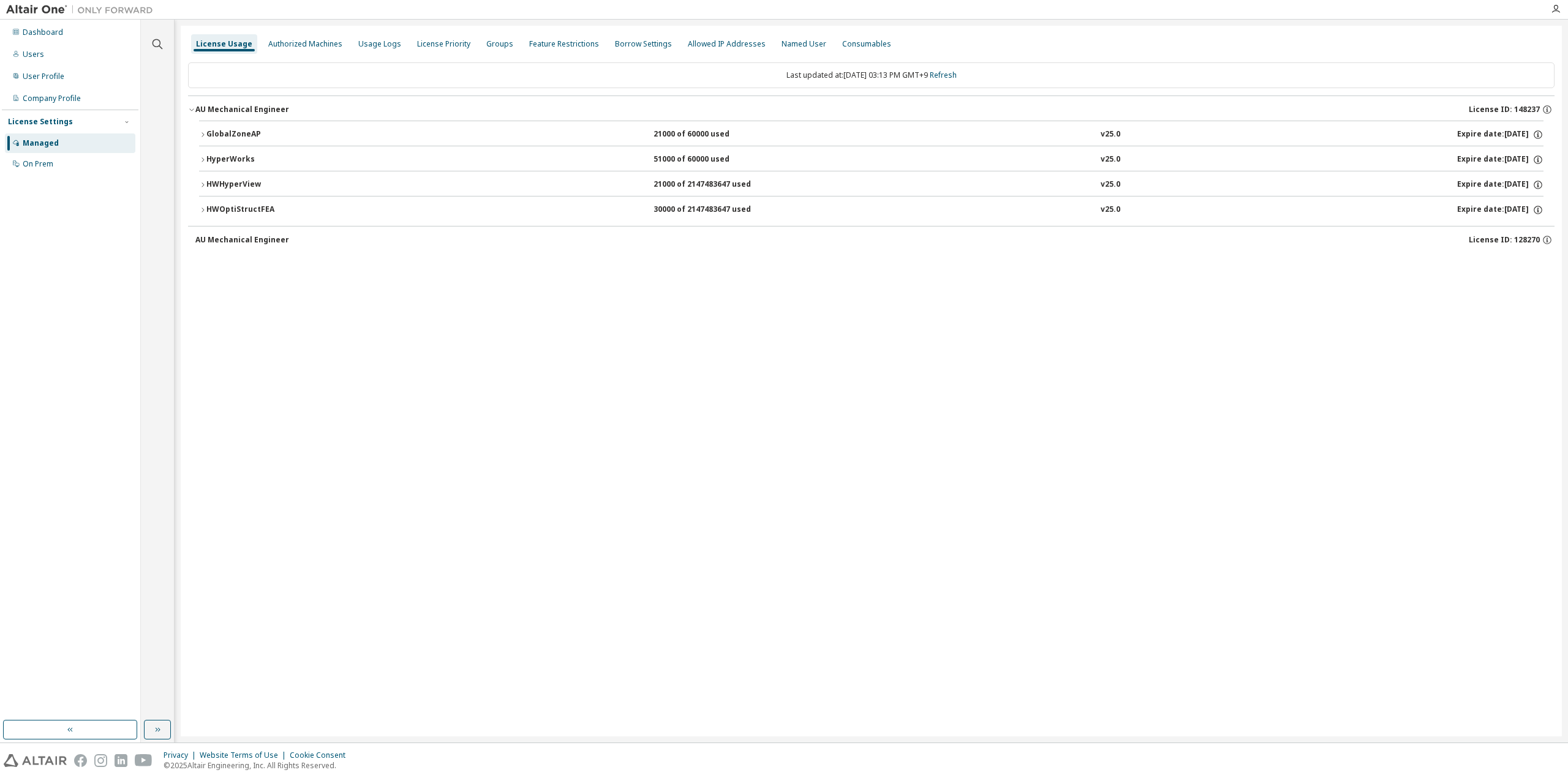
click at [239, 155] on div "HyperWorks" at bounding box center [261, 160] width 110 height 11
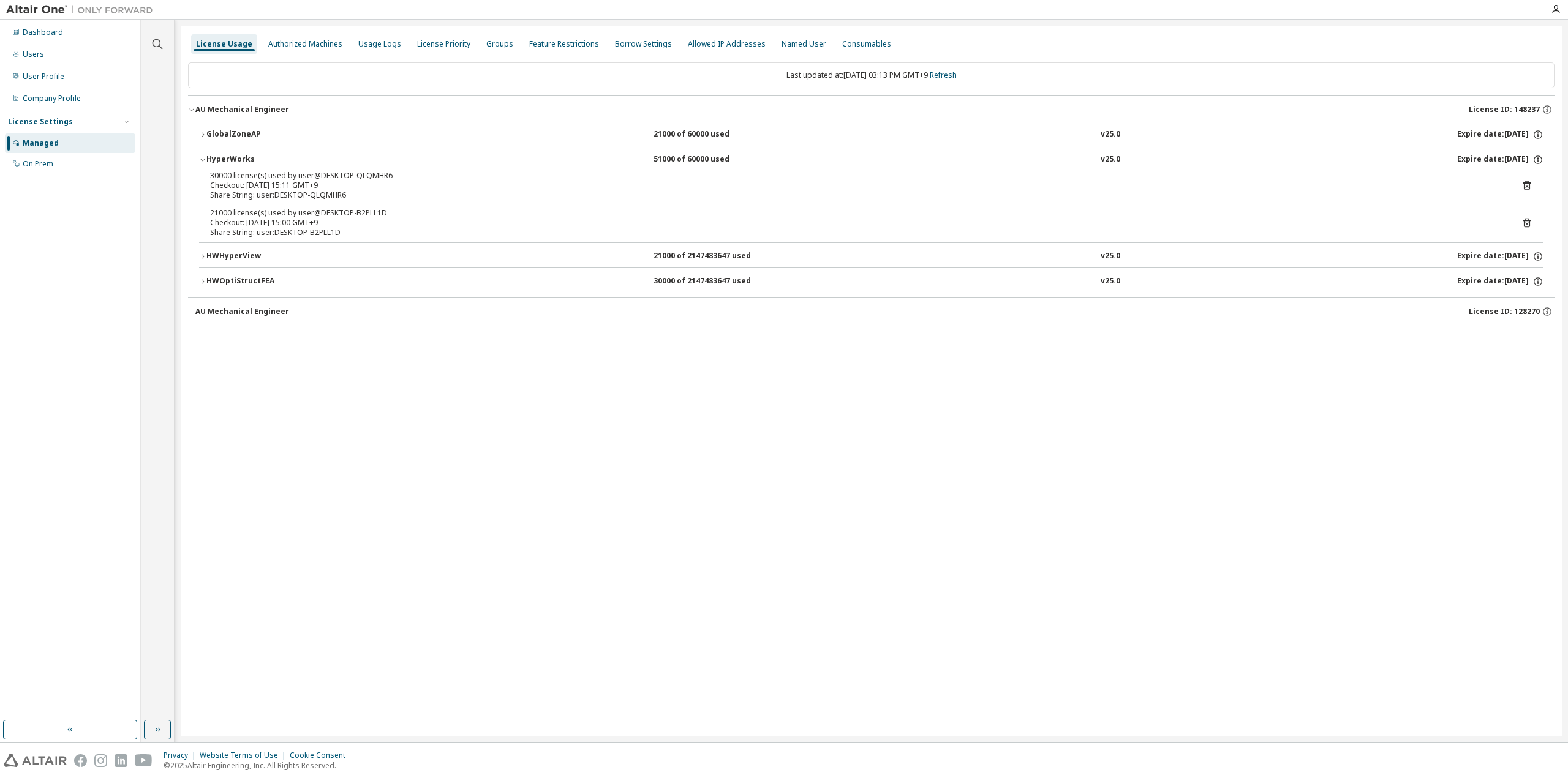
click at [259, 178] on div "30000 license(s) used by user@DESKTOP-QLQMHR6" at bounding box center [857, 175] width 1293 height 9
click at [264, 286] on button "HWOptiStructFEA 30000 of 2147483647 used v25.0 Expire date: 2025-11-18" at bounding box center [871, 281] width 1345 height 27
click at [1529, 307] on icon at bounding box center [1527, 307] width 11 height 11
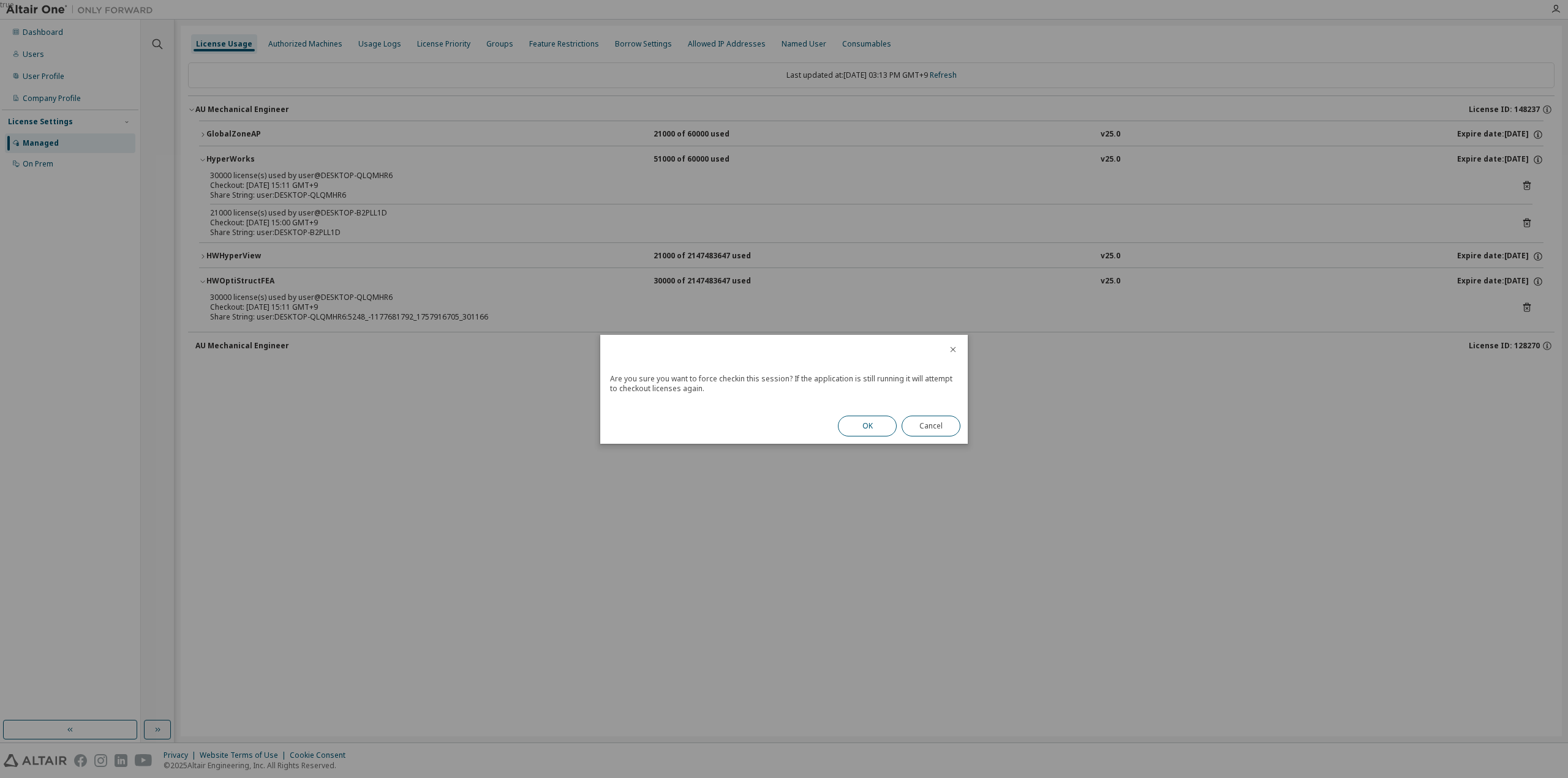
click at [870, 426] on button "OK" at bounding box center [867, 426] width 58 height 21
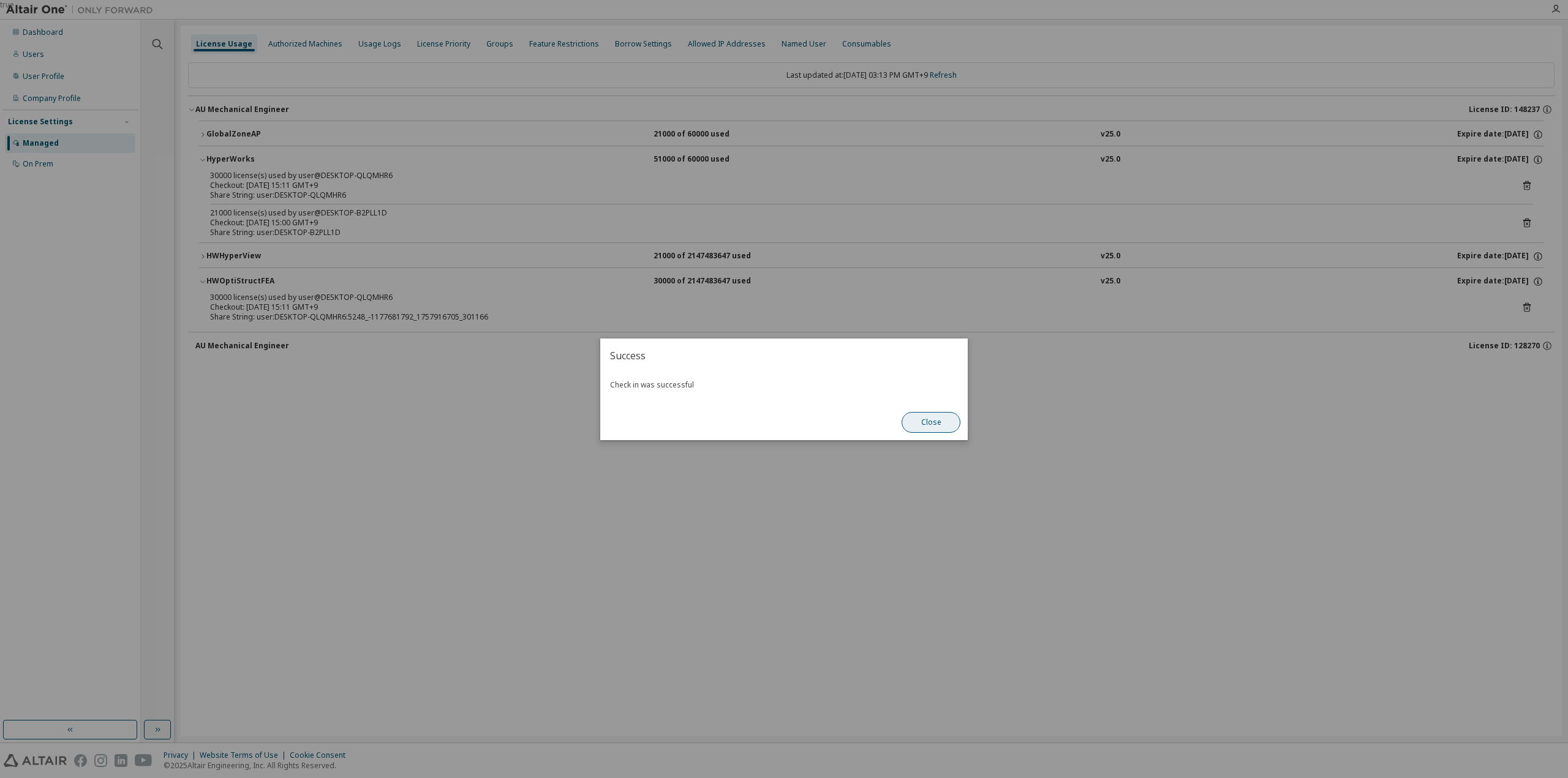
click at [943, 428] on button "Close" at bounding box center [931, 422] width 58 height 21
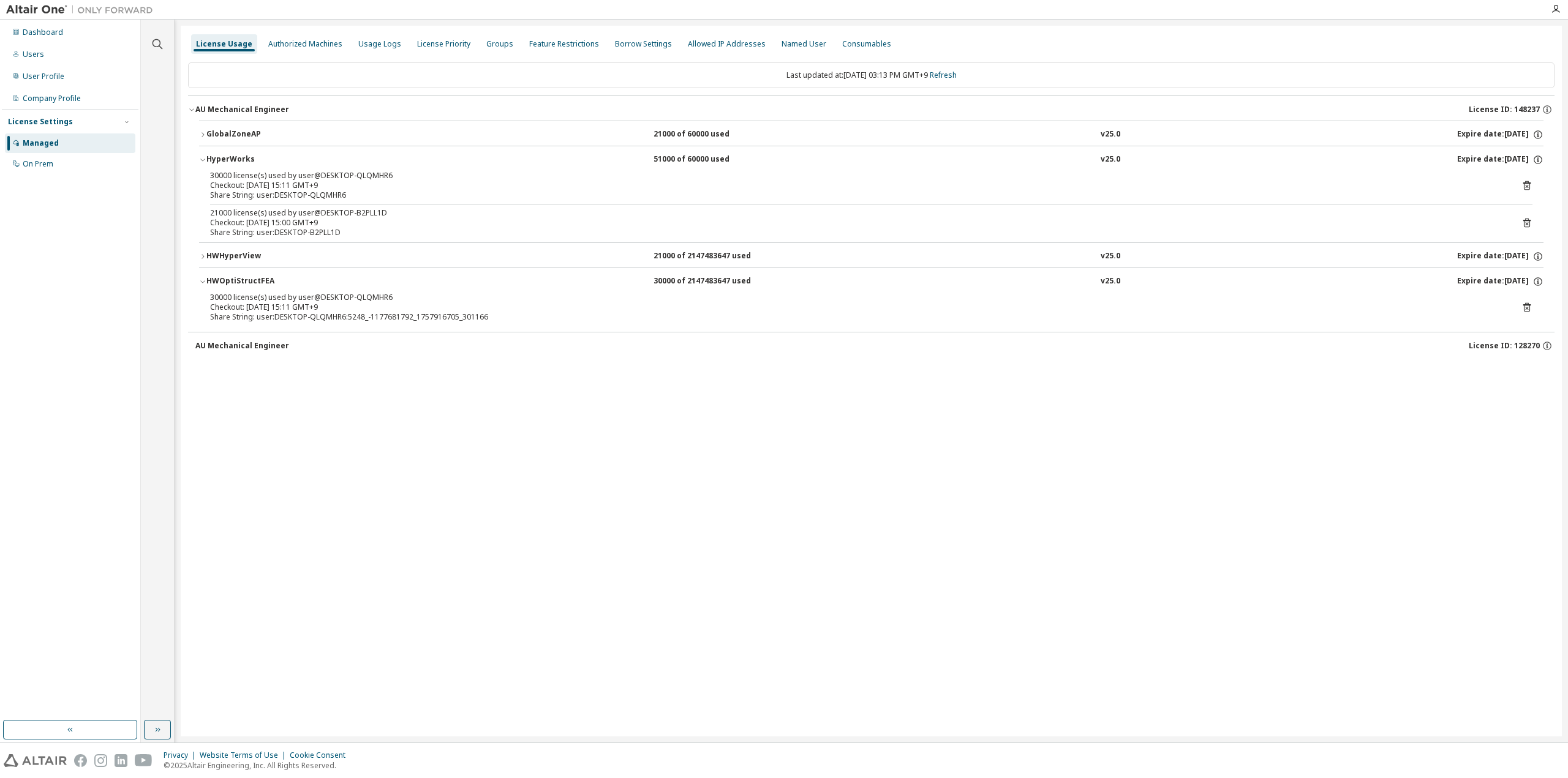
click at [1528, 185] on icon at bounding box center [1527, 185] width 11 height 11
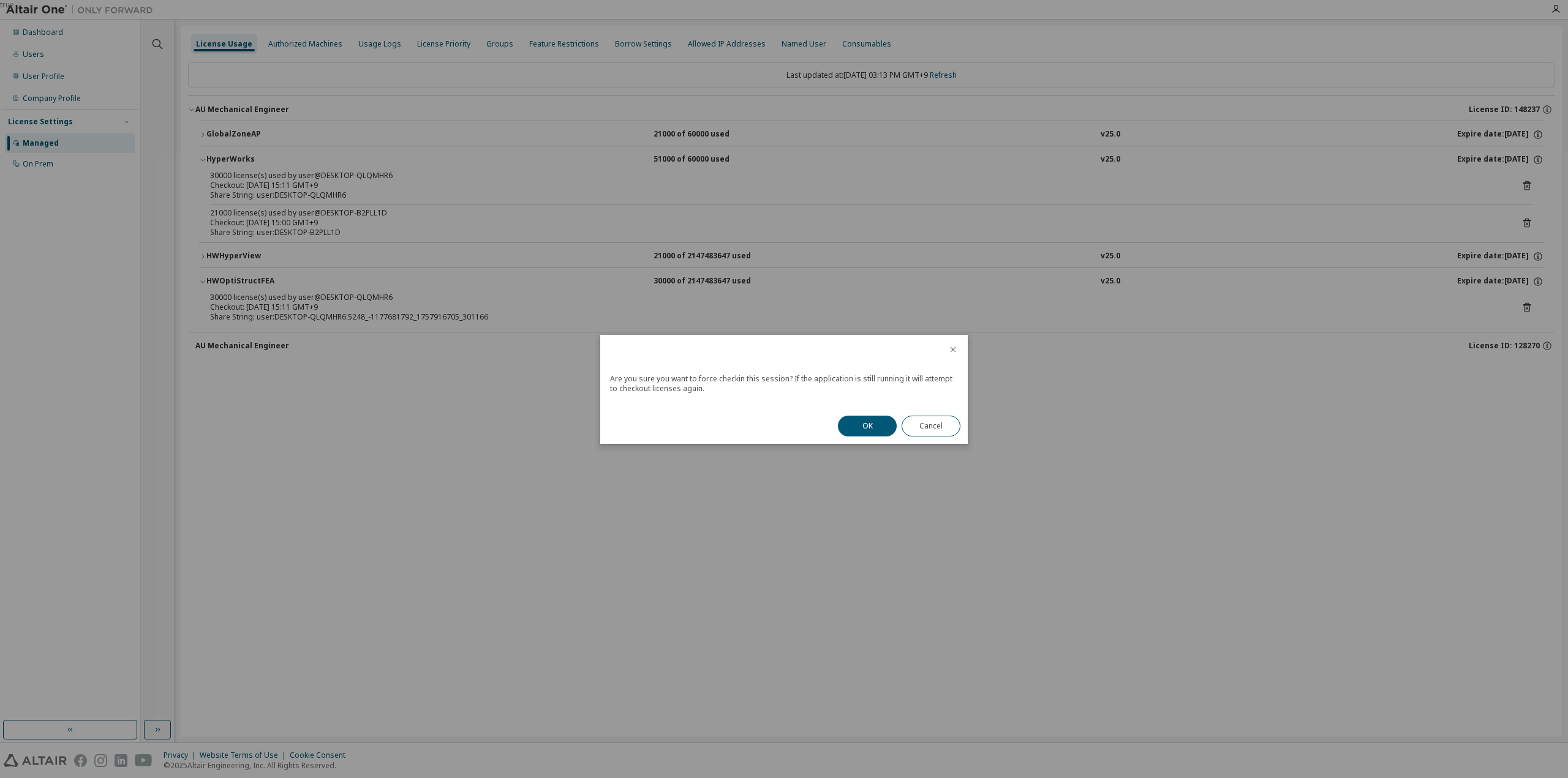
click at [851, 404] on div "Are you sure you want to force checkin this session? If the application is stil…" at bounding box center [784, 387] width 368 height 41
click at [860, 418] on button "OK" at bounding box center [867, 426] width 58 height 21
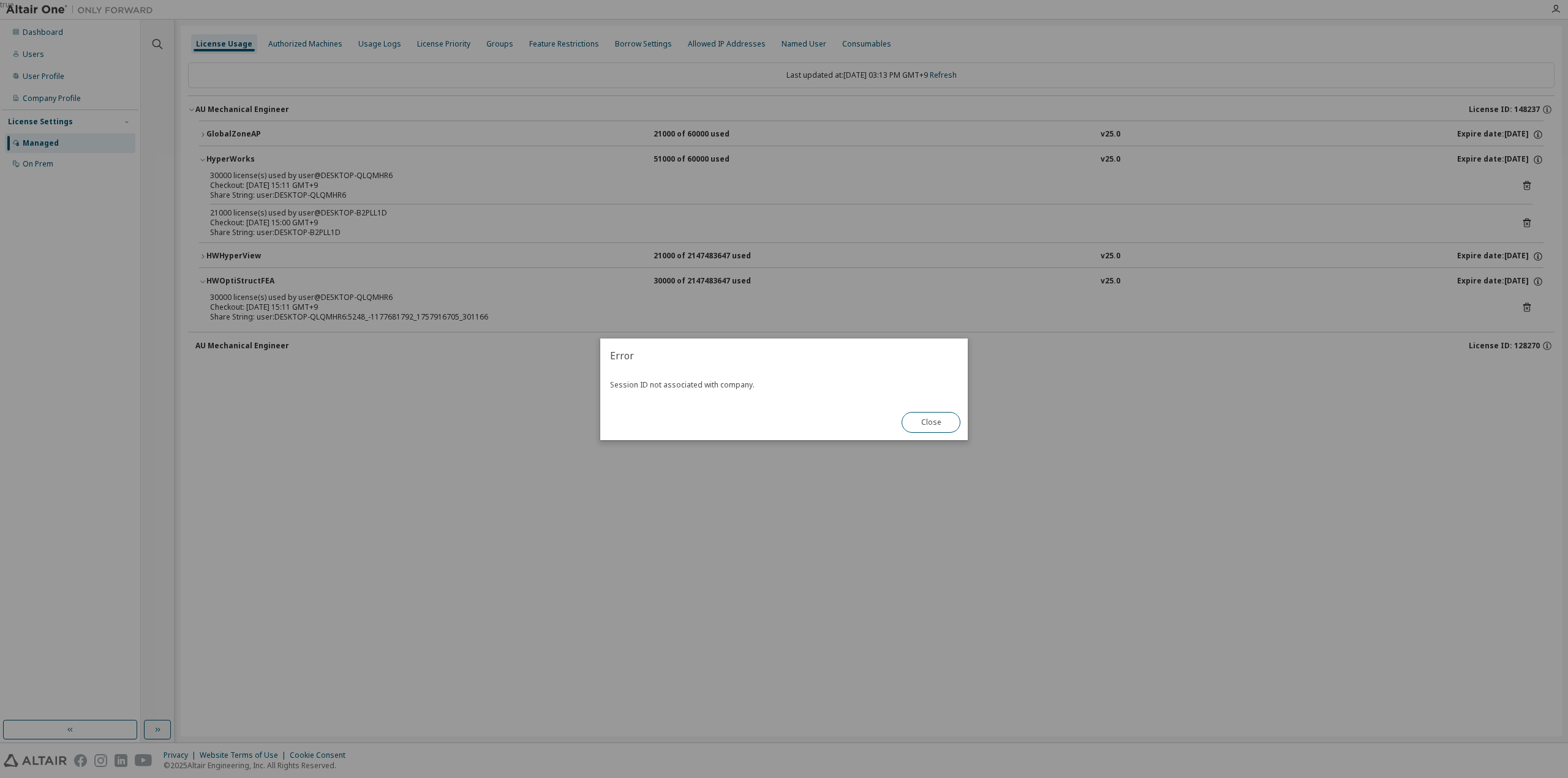
click at [960, 74] on div "true" at bounding box center [784, 389] width 1568 height 778
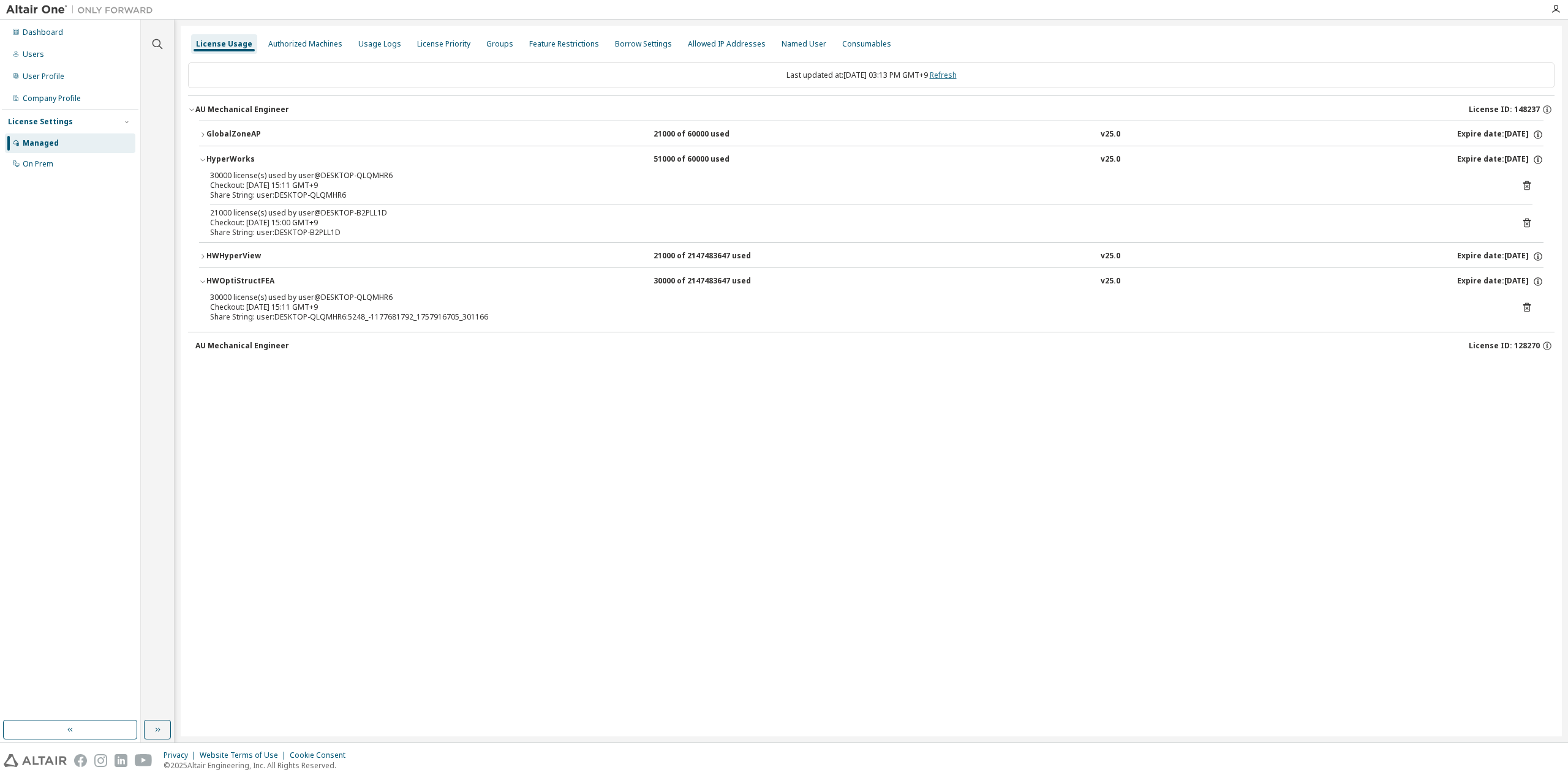
click at [957, 71] on link "Refresh" at bounding box center [943, 75] width 27 height 10
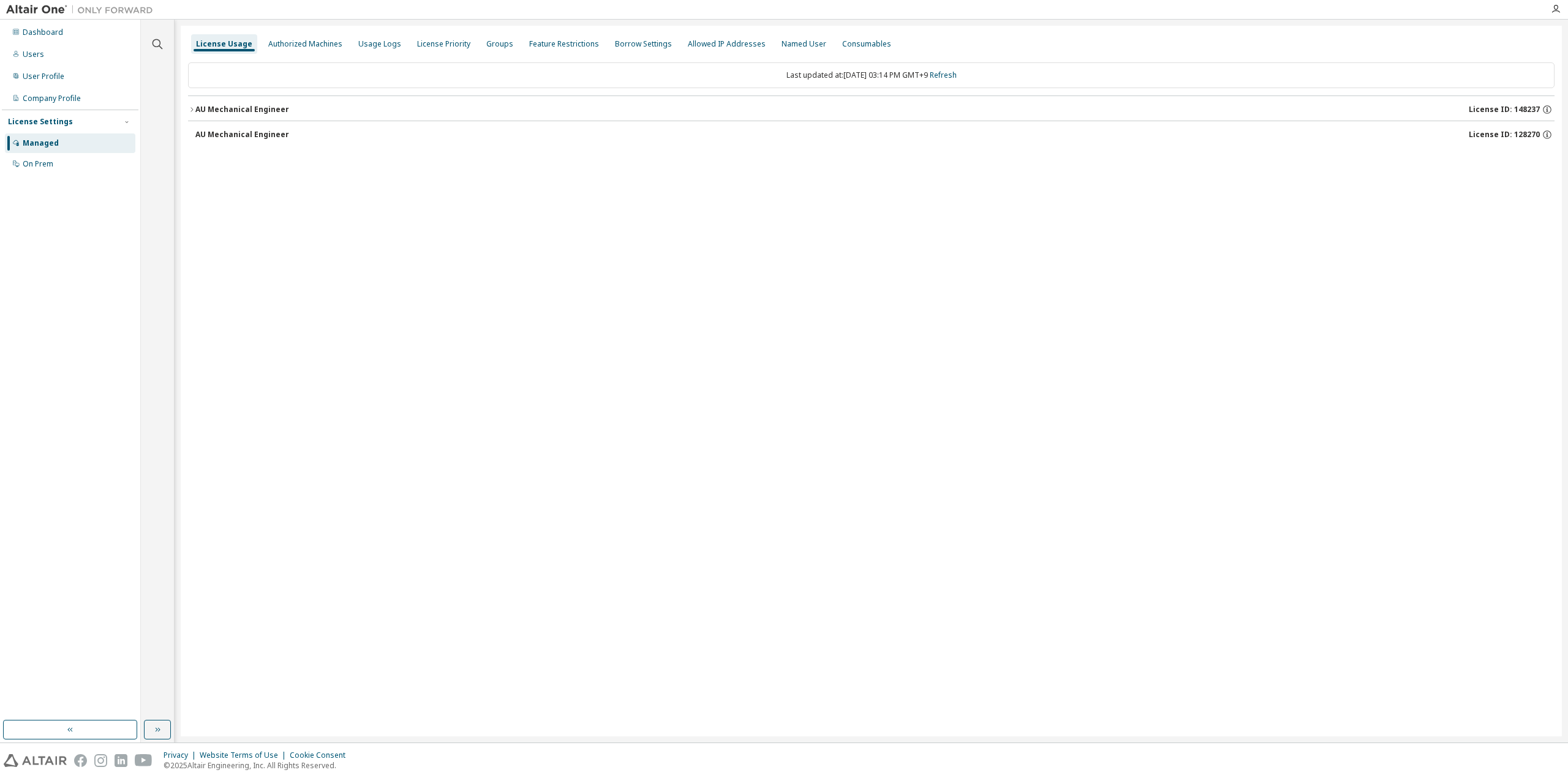
click at [268, 110] on div "AU Mechanical Engineer" at bounding box center [241, 109] width 94 height 9
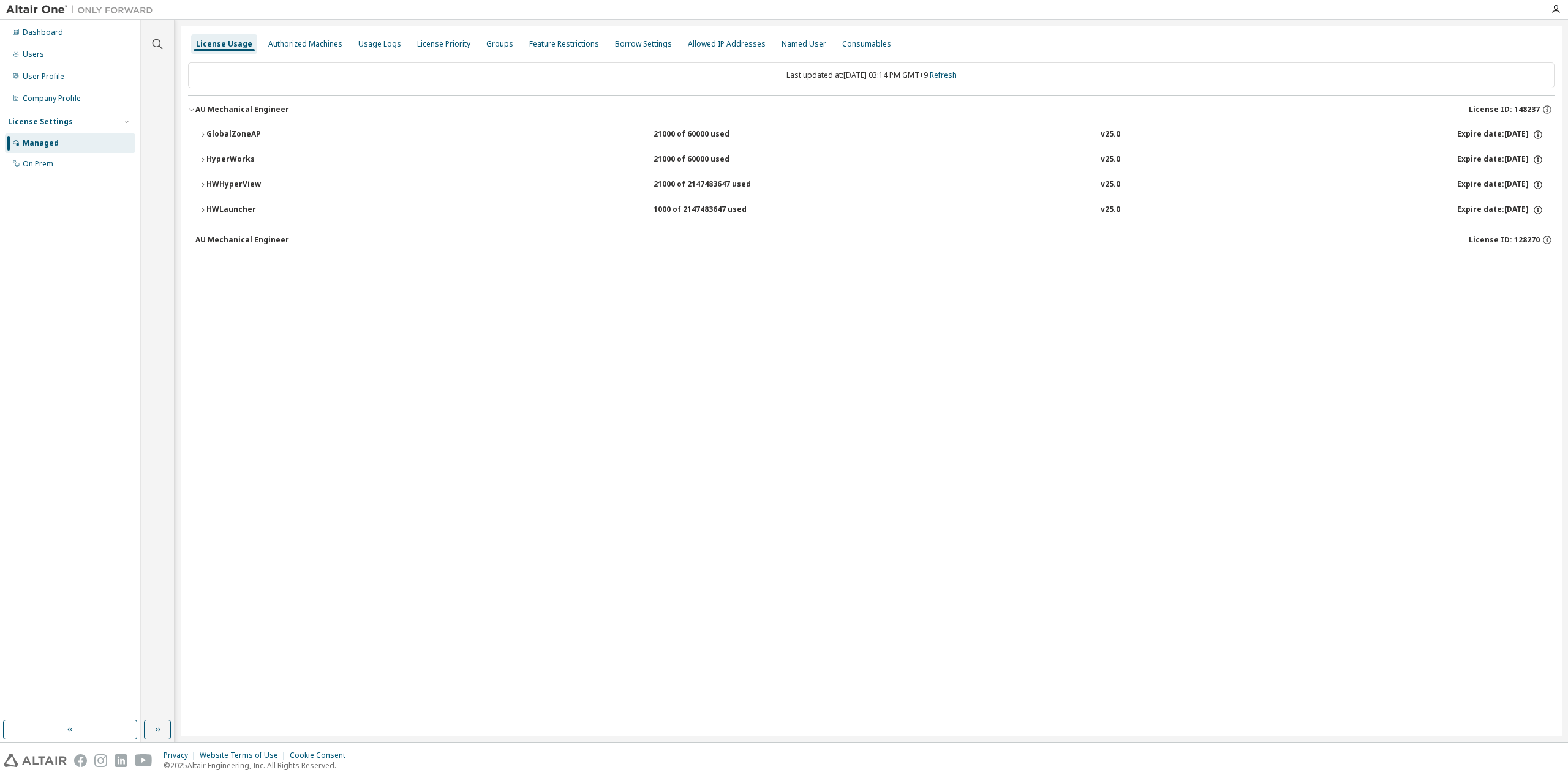
click at [222, 237] on div "AU Mechanical Engineer" at bounding box center [241, 240] width 94 height 9
click at [283, 217] on button "HWLauncher 1000 of 2147483647 used v25.0 Expire date: 2025-11-18" at bounding box center [871, 210] width 1345 height 27
click at [442, 46] on div "License Priority" at bounding box center [444, 44] width 53 height 9
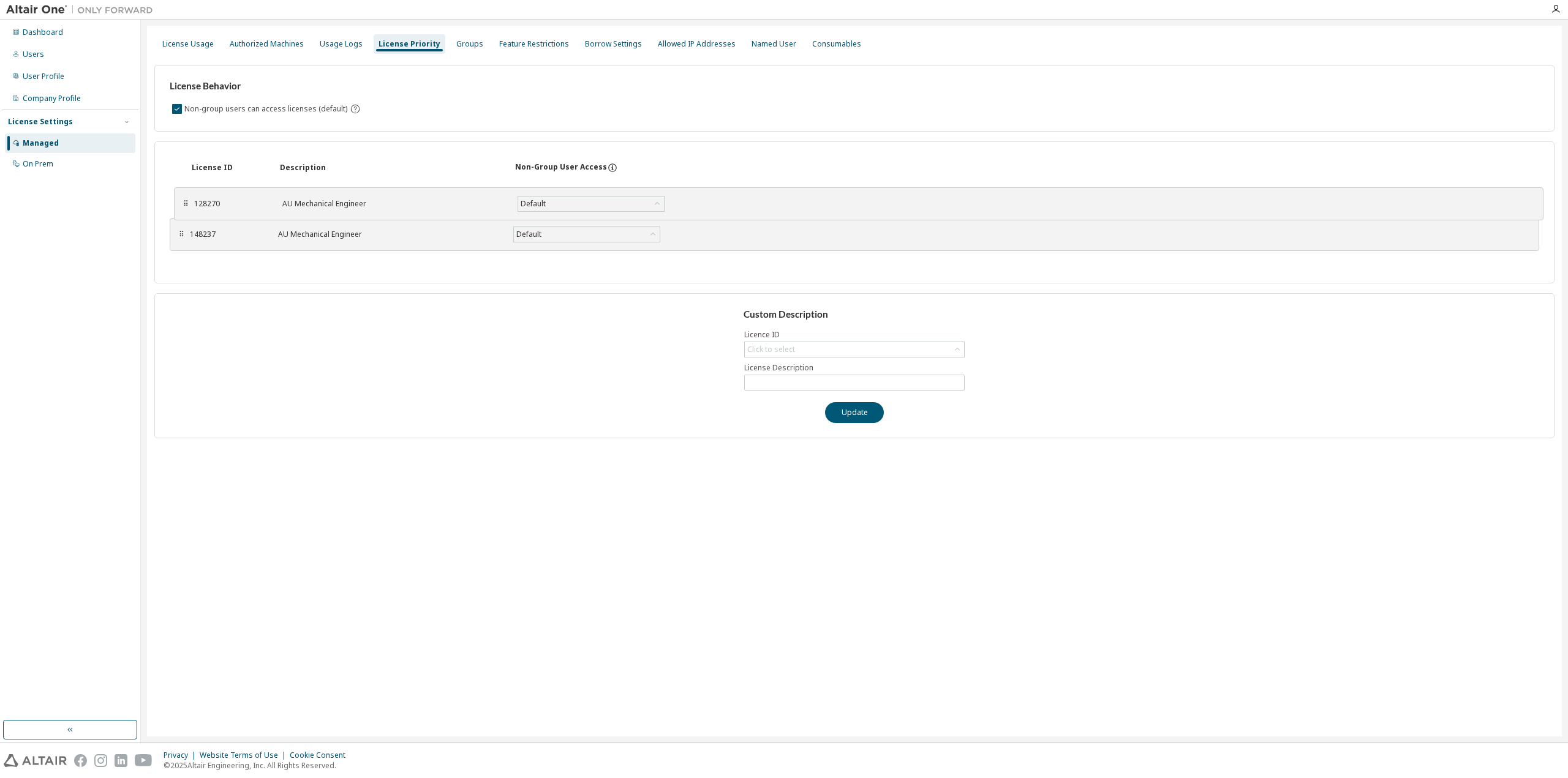
drag, startPoint x: 180, startPoint y: 234, endPoint x: 185, endPoint y: 204, distance: 30.4
click at [185, 204] on div "⠿" at bounding box center [186, 204] width 8 height 9
click at [267, 45] on div "Authorized Machines" at bounding box center [266, 44] width 74 height 9
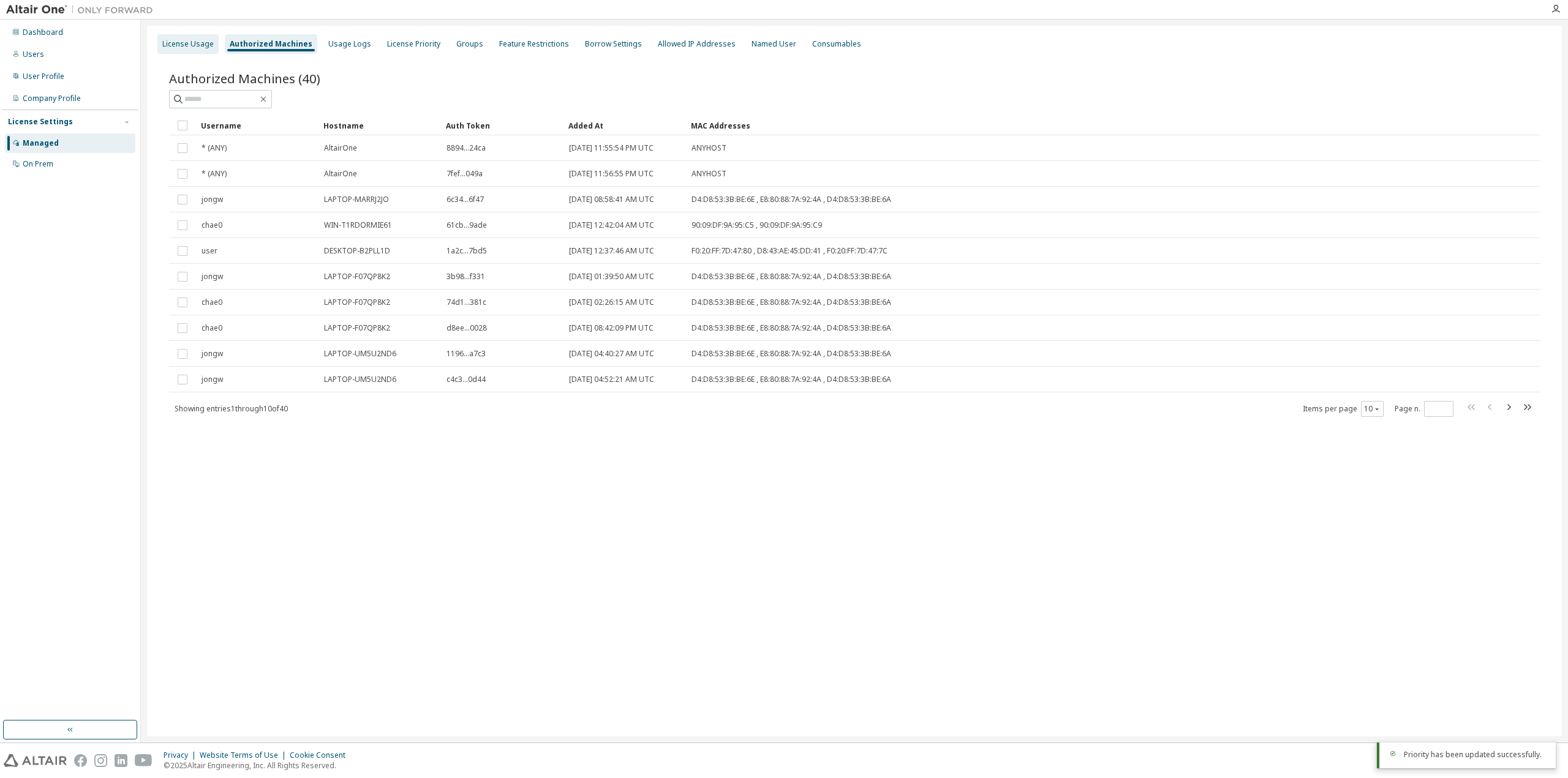
click at [191, 44] on div "License Usage" at bounding box center [188, 44] width 52 height 9
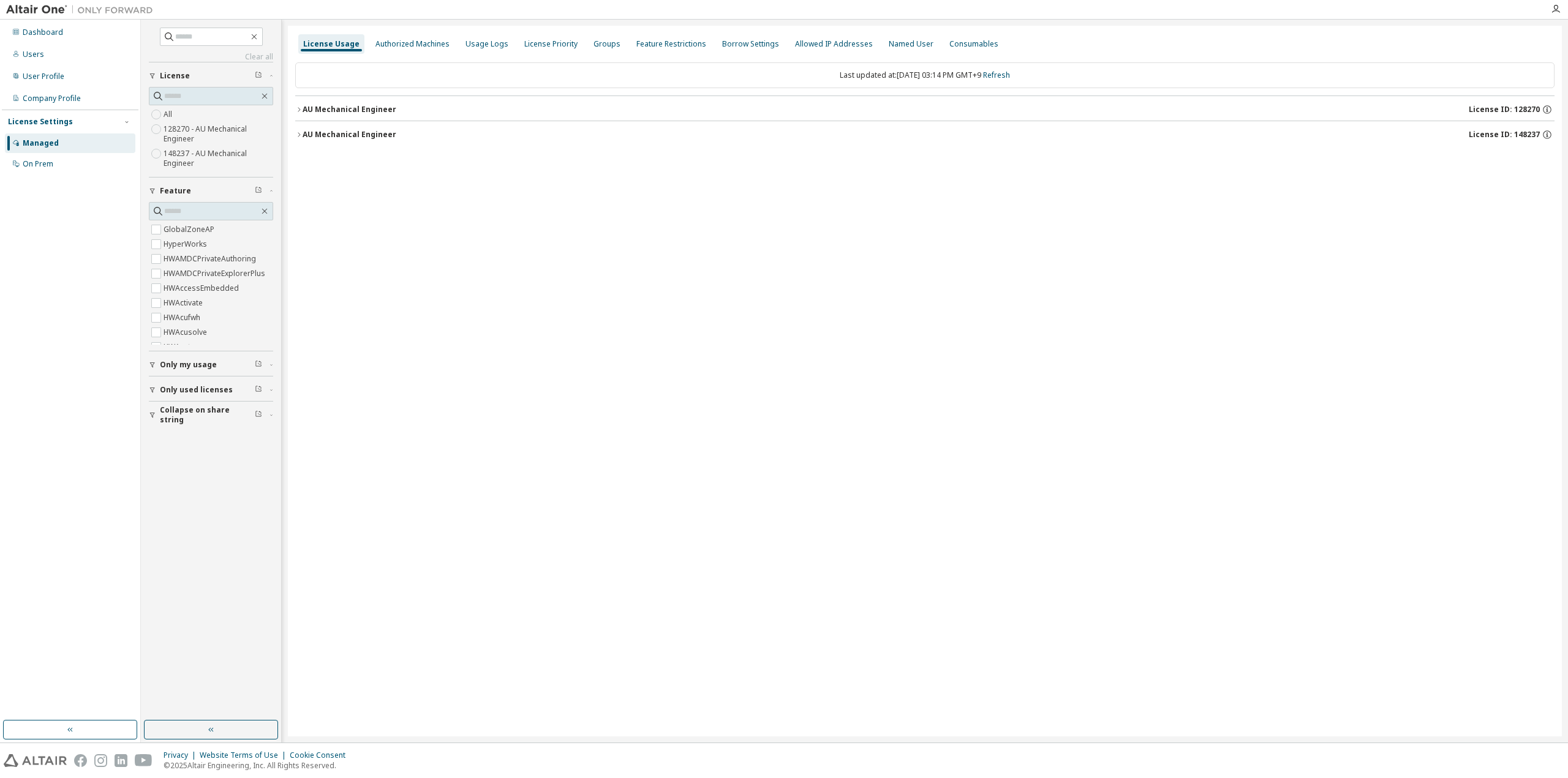
click at [337, 107] on div "AU Mechanical Engineer" at bounding box center [349, 109] width 94 height 9
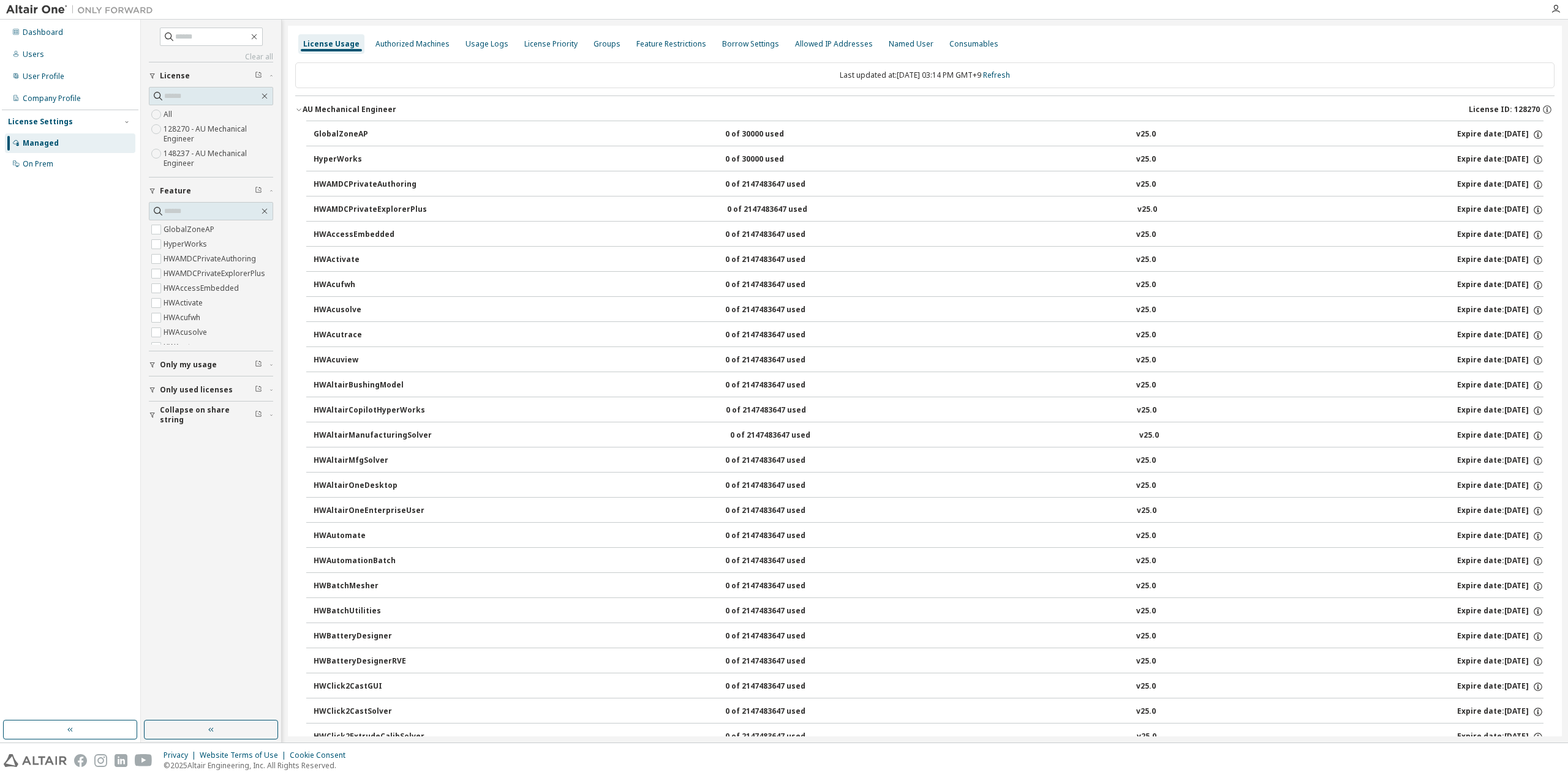
click at [352, 104] on div "AU Mechanical Engineer License ID: 128270" at bounding box center [928, 109] width 1252 height 11
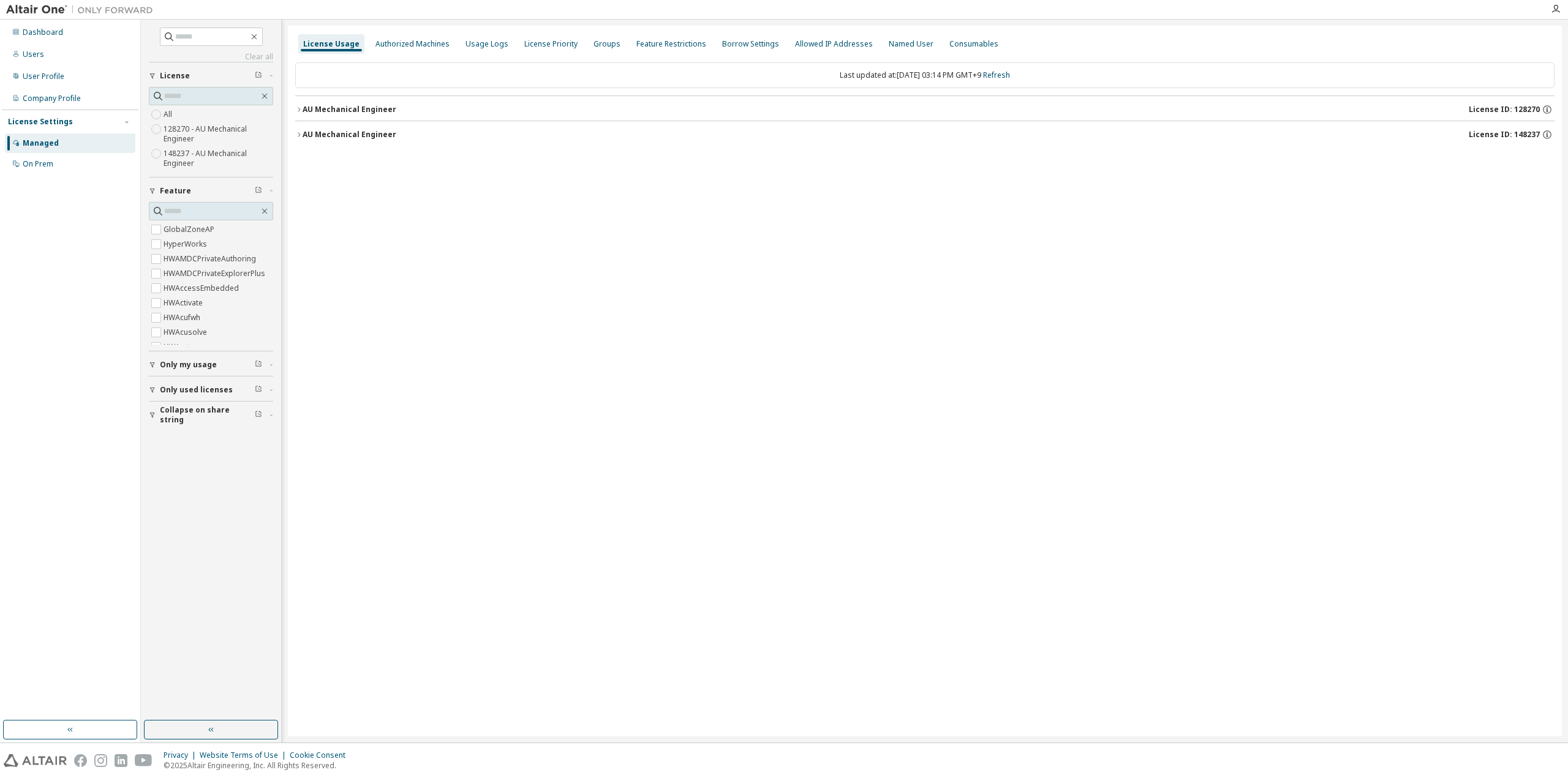
click at [349, 105] on div "AU Mechanical Engineer" at bounding box center [349, 109] width 94 height 9
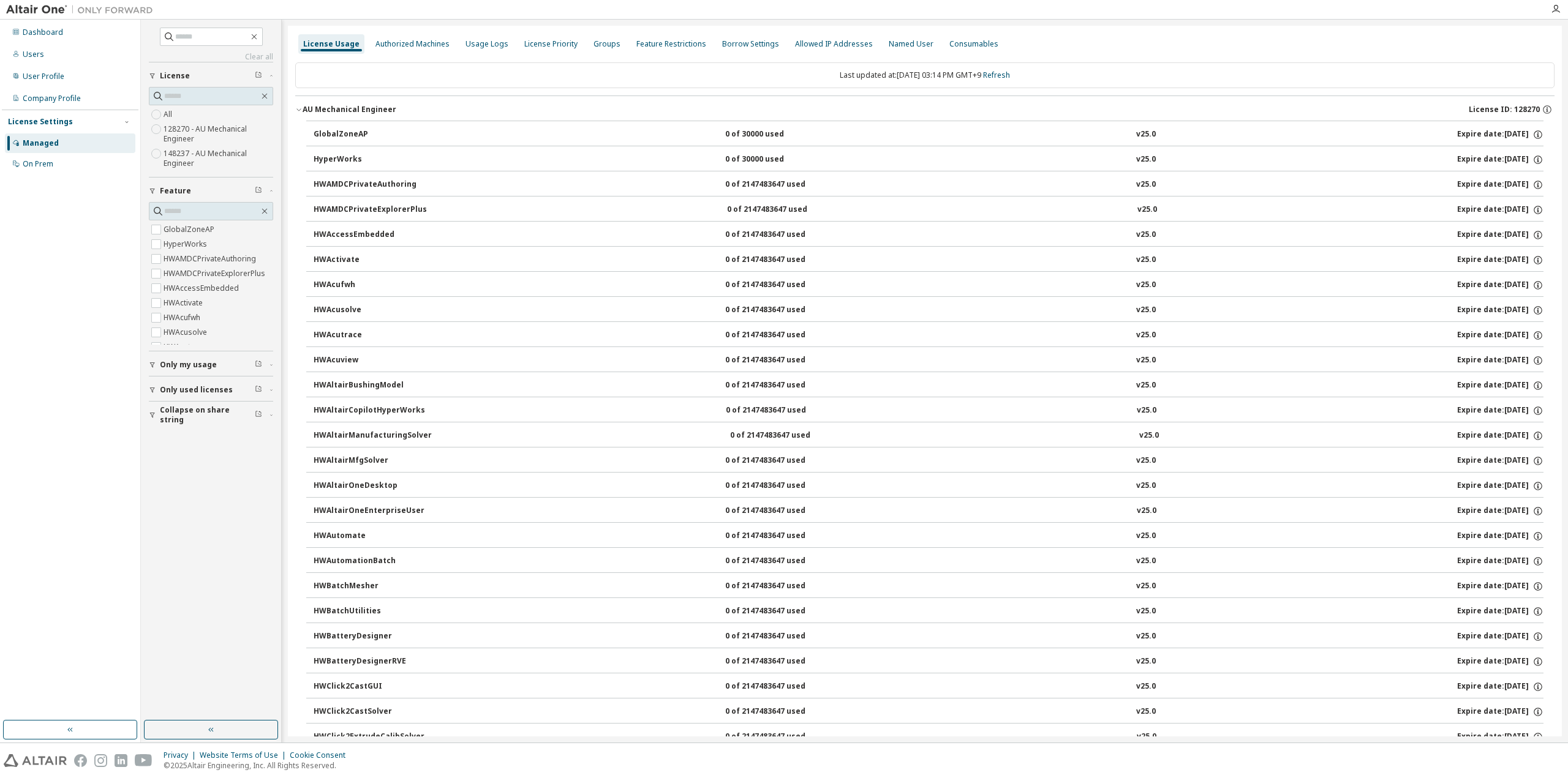
click at [349, 105] on div "AU Mechanical Engineer" at bounding box center [349, 109] width 94 height 9
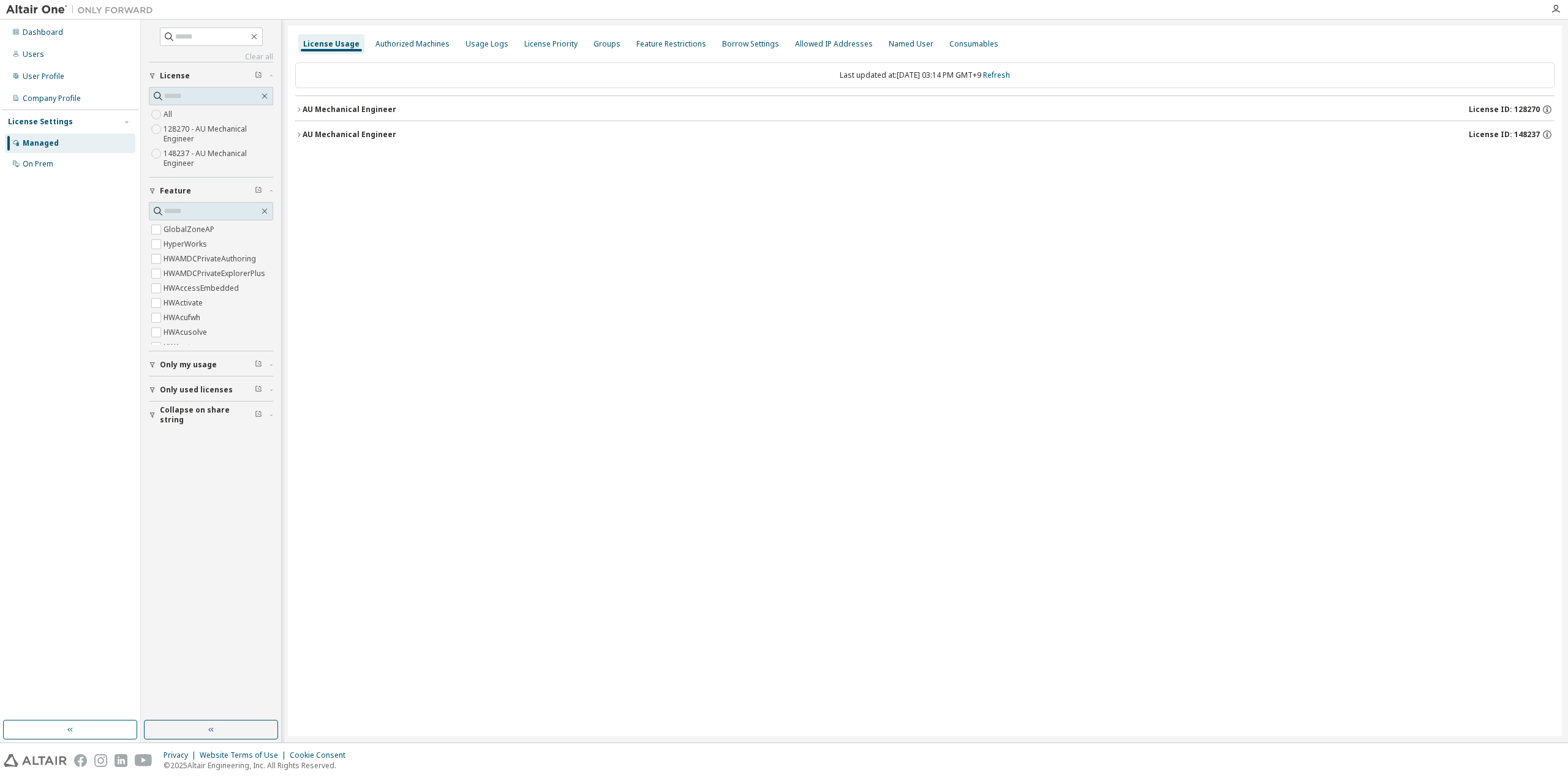
click at [174, 418] on button "Collapse on share string" at bounding box center [210, 415] width 125 height 27
click at [169, 429] on label "Yes" at bounding box center [170, 433] width 15 height 15
click at [180, 382] on button "Only used licenses" at bounding box center [210, 390] width 125 height 27
click at [184, 362] on span "Only my usage" at bounding box center [188, 364] width 57 height 9
click at [170, 364] on span "Only my usage" at bounding box center [188, 364] width 57 height 9
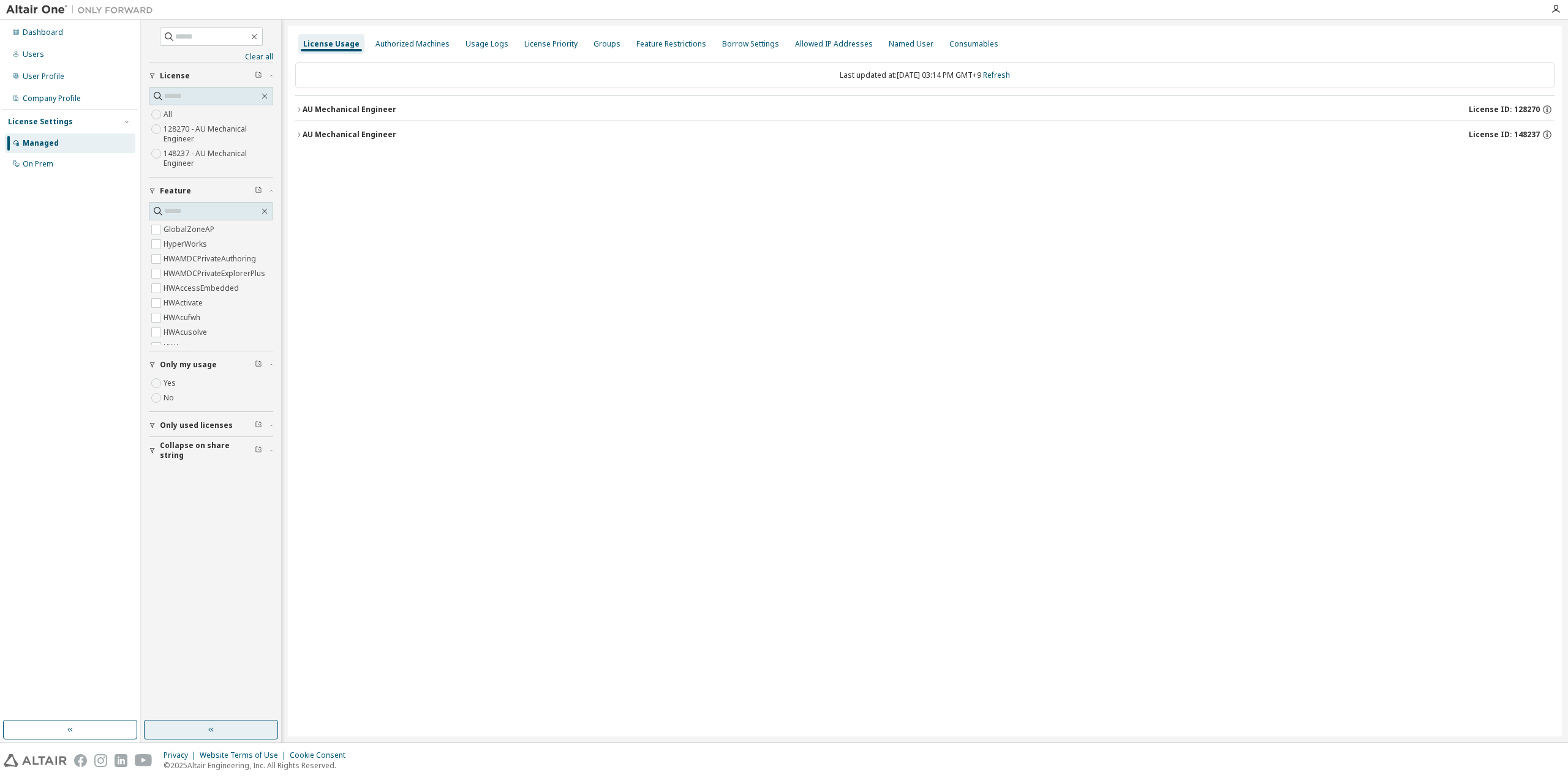
click at [239, 735] on button "button" at bounding box center [211, 730] width 134 height 20
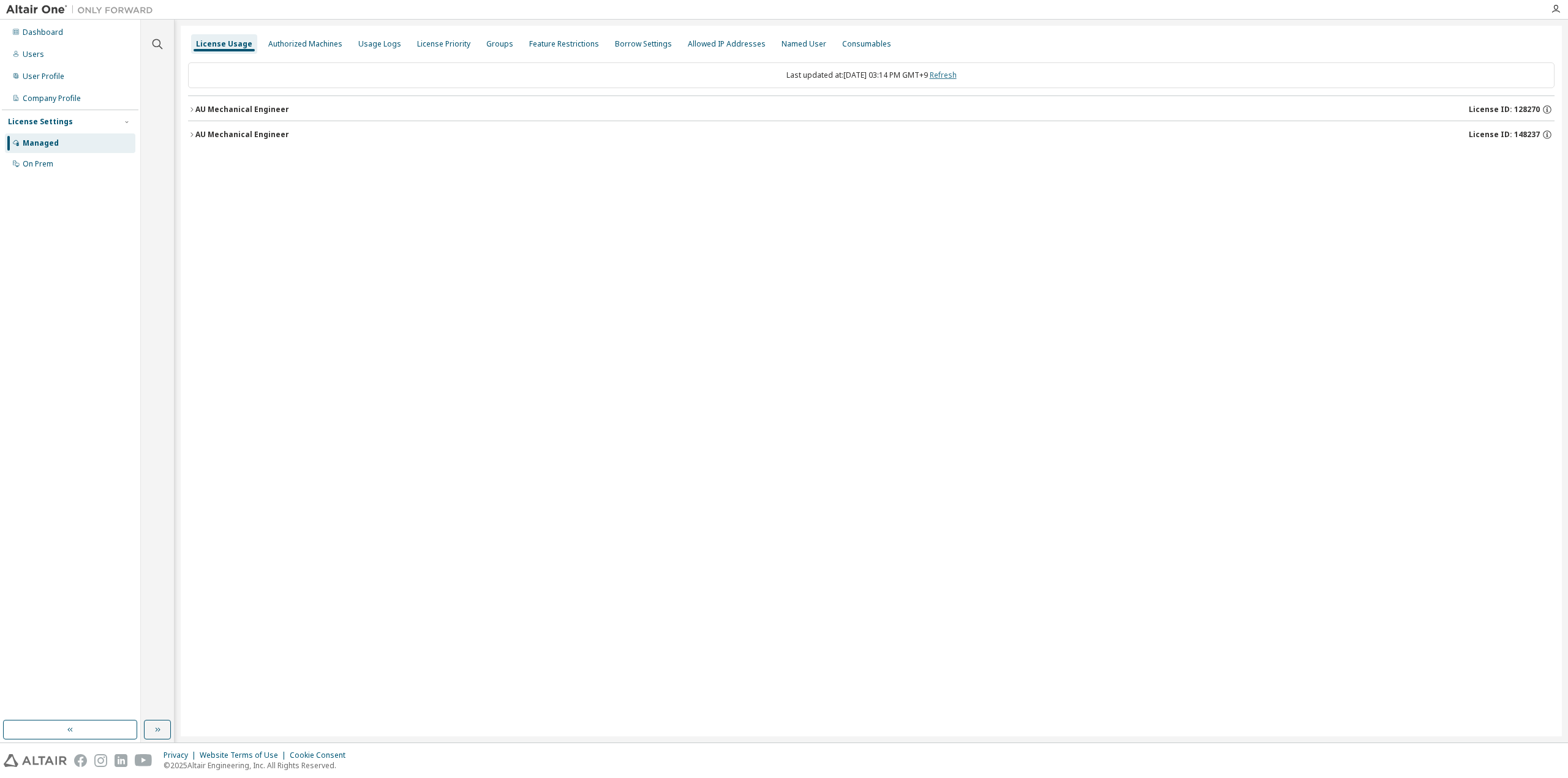
click at [951, 75] on link "Refresh" at bounding box center [943, 75] width 27 height 10
click at [259, 105] on div "AU Mechanical Engineer" at bounding box center [241, 109] width 94 height 9
click at [277, 136] on div "AU Mechanical Engineer" at bounding box center [241, 134] width 94 height 9
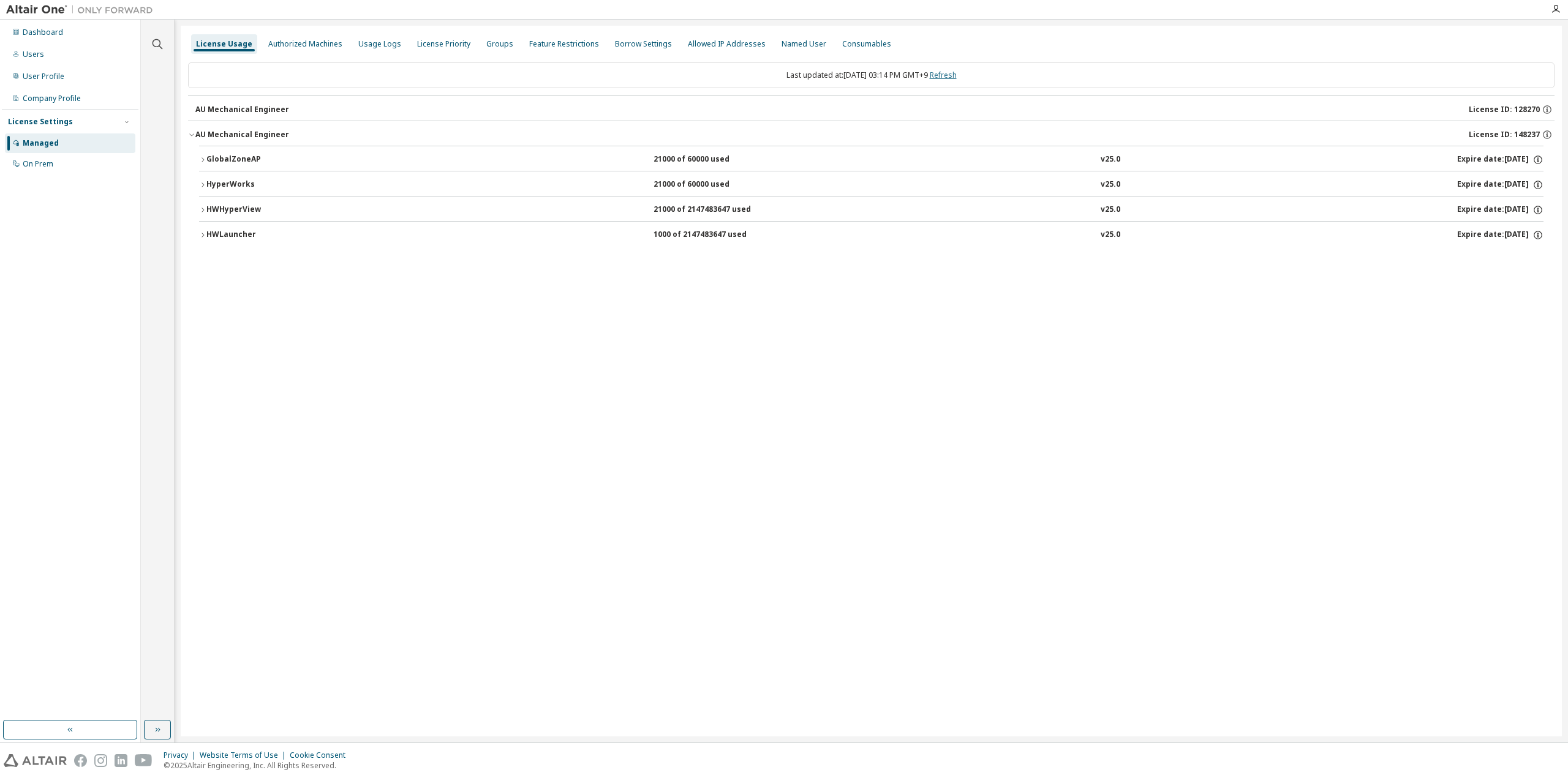
click at [957, 75] on link "Refresh" at bounding box center [943, 75] width 27 height 10
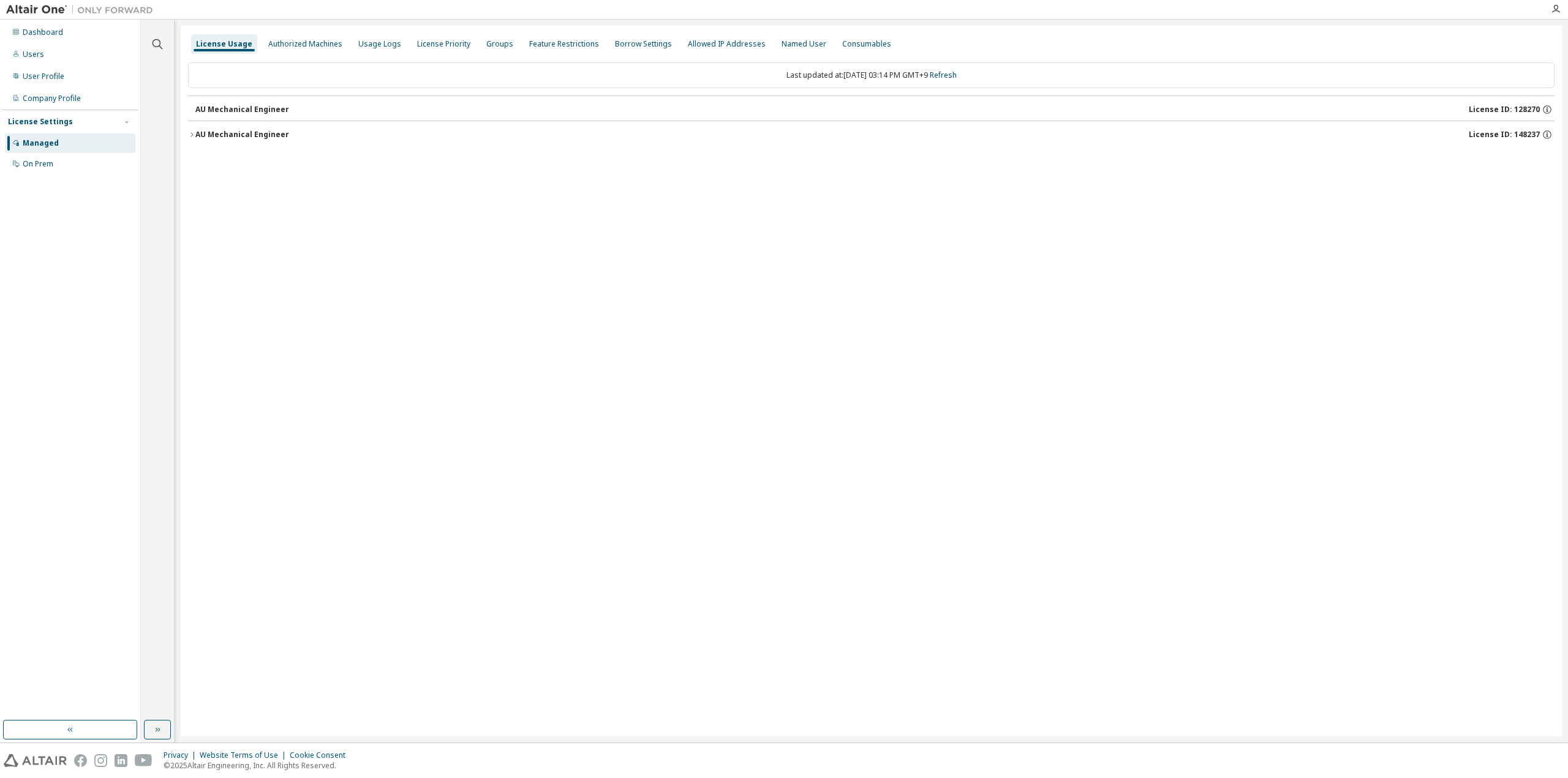
click at [255, 108] on div "AU Mechanical Engineer" at bounding box center [241, 109] width 94 height 9
click at [245, 130] on div "AU Mechanical Engineer" at bounding box center [241, 134] width 94 height 9
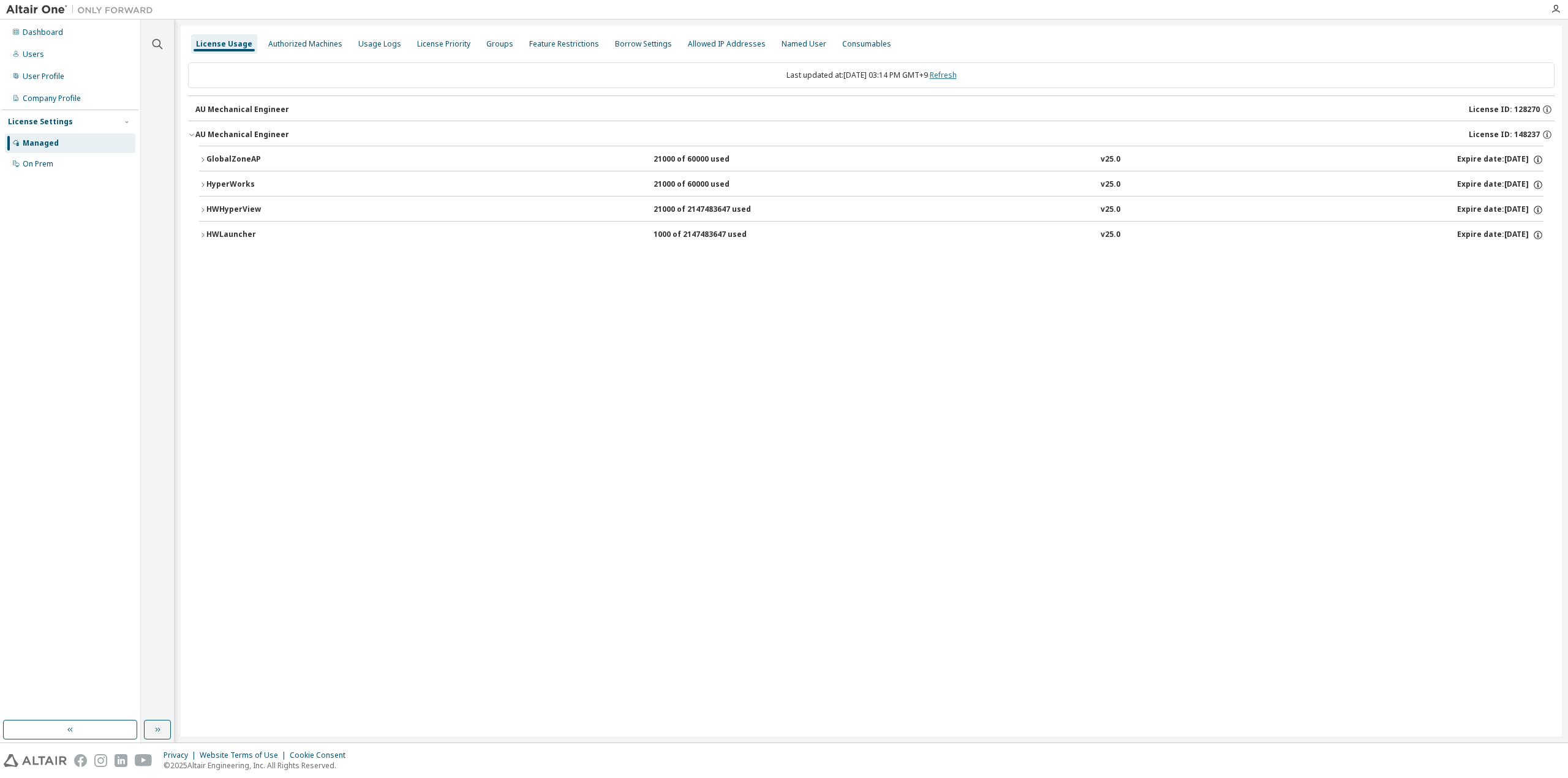
click at [956, 71] on link "Refresh" at bounding box center [943, 75] width 27 height 10
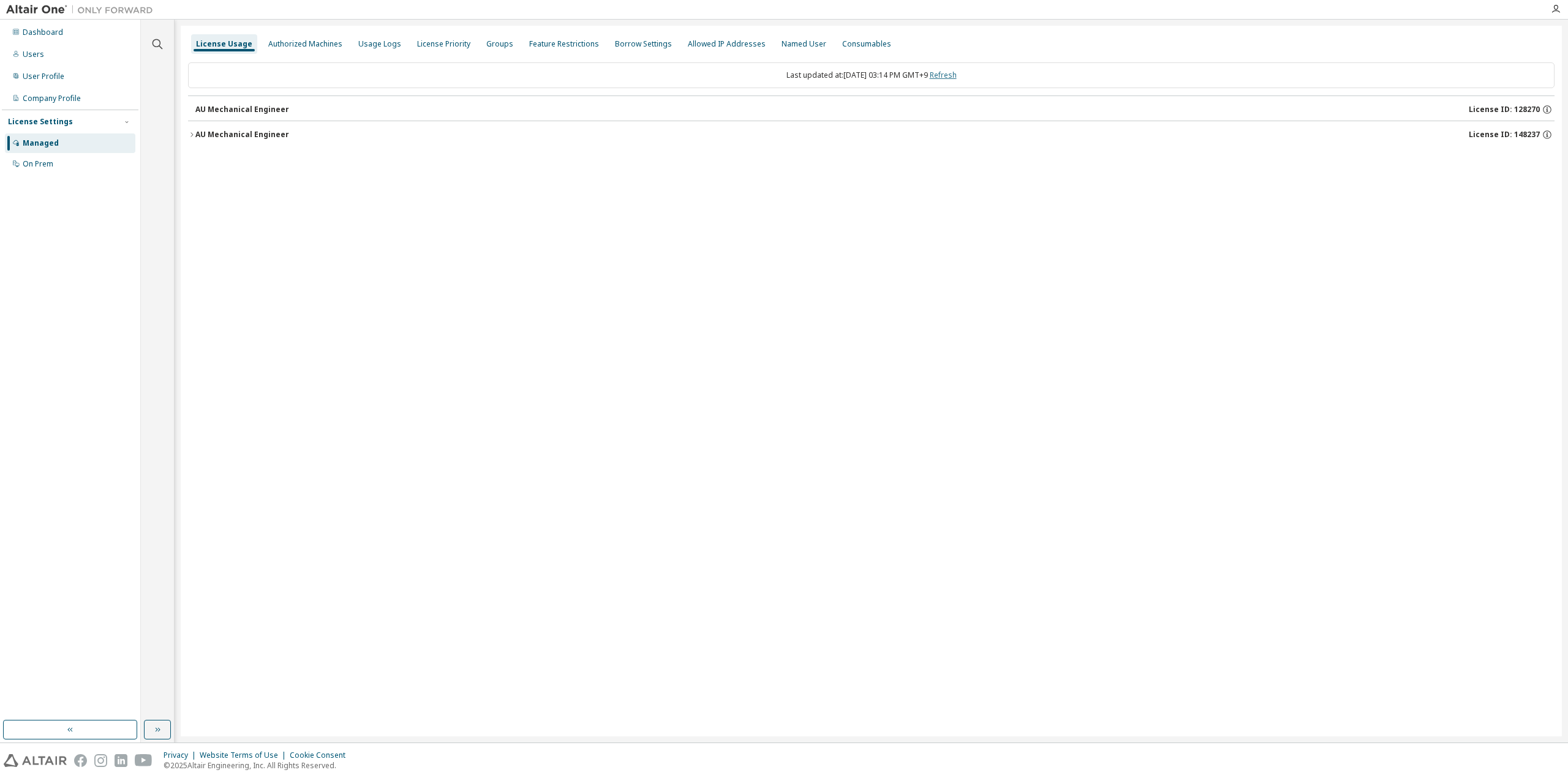
click at [956, 71] on link "Refresh" at bounding box center [943, 75] width 27 height 10
click at [245, 128] on button "AU Mechanical Engineer License ID: 148237" at bounding box center [871, 134] width 1367 height 27
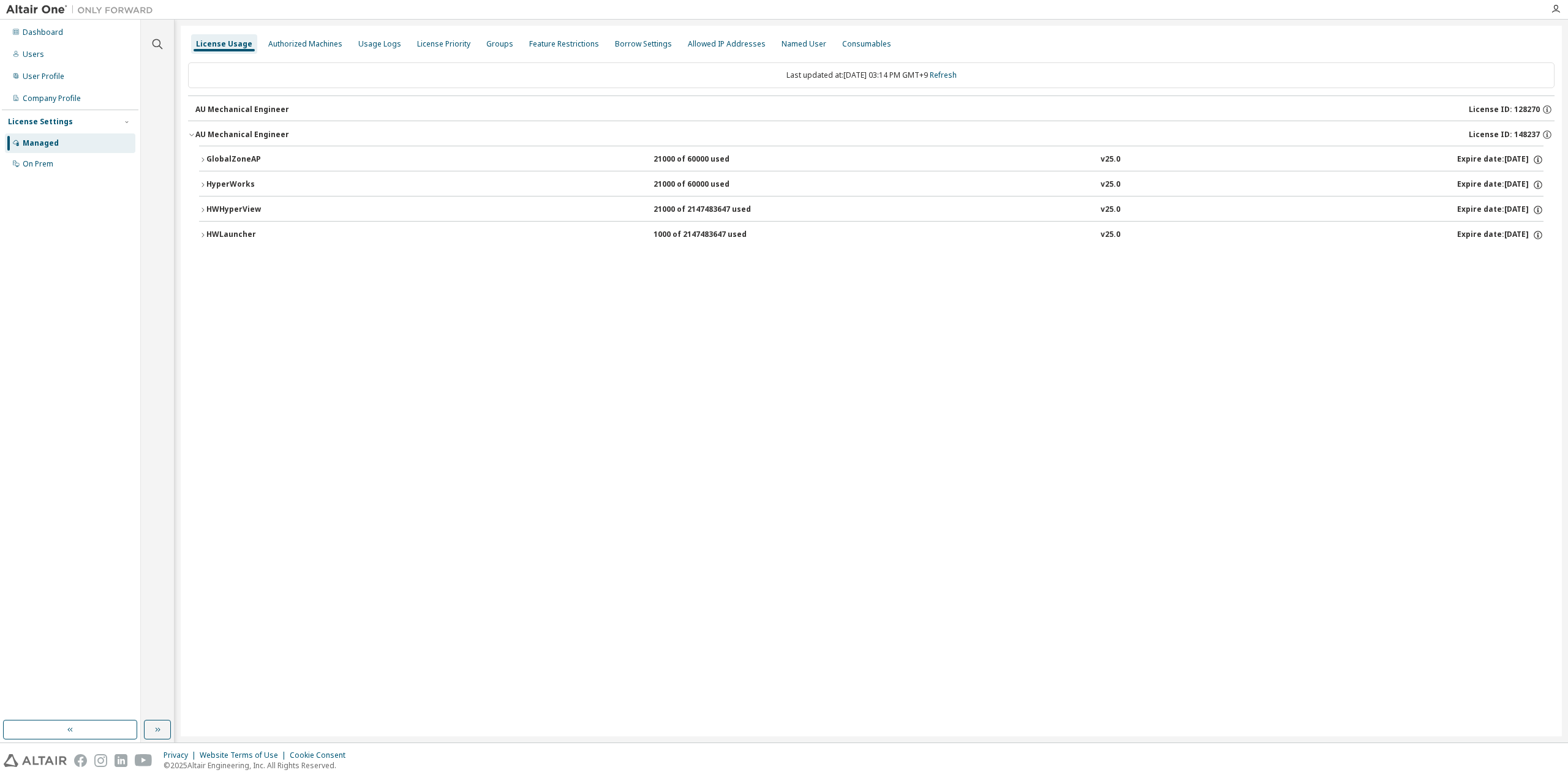
click at [765, 297] on div "License Usage Authorized Machines Usage Logs License Priority Groups Feature Re…" at bounding box center [871, 381] width 1382 height 711
click at [957, 74] on link "Refresh" at bounding box center [943, 75] width 27 height 10
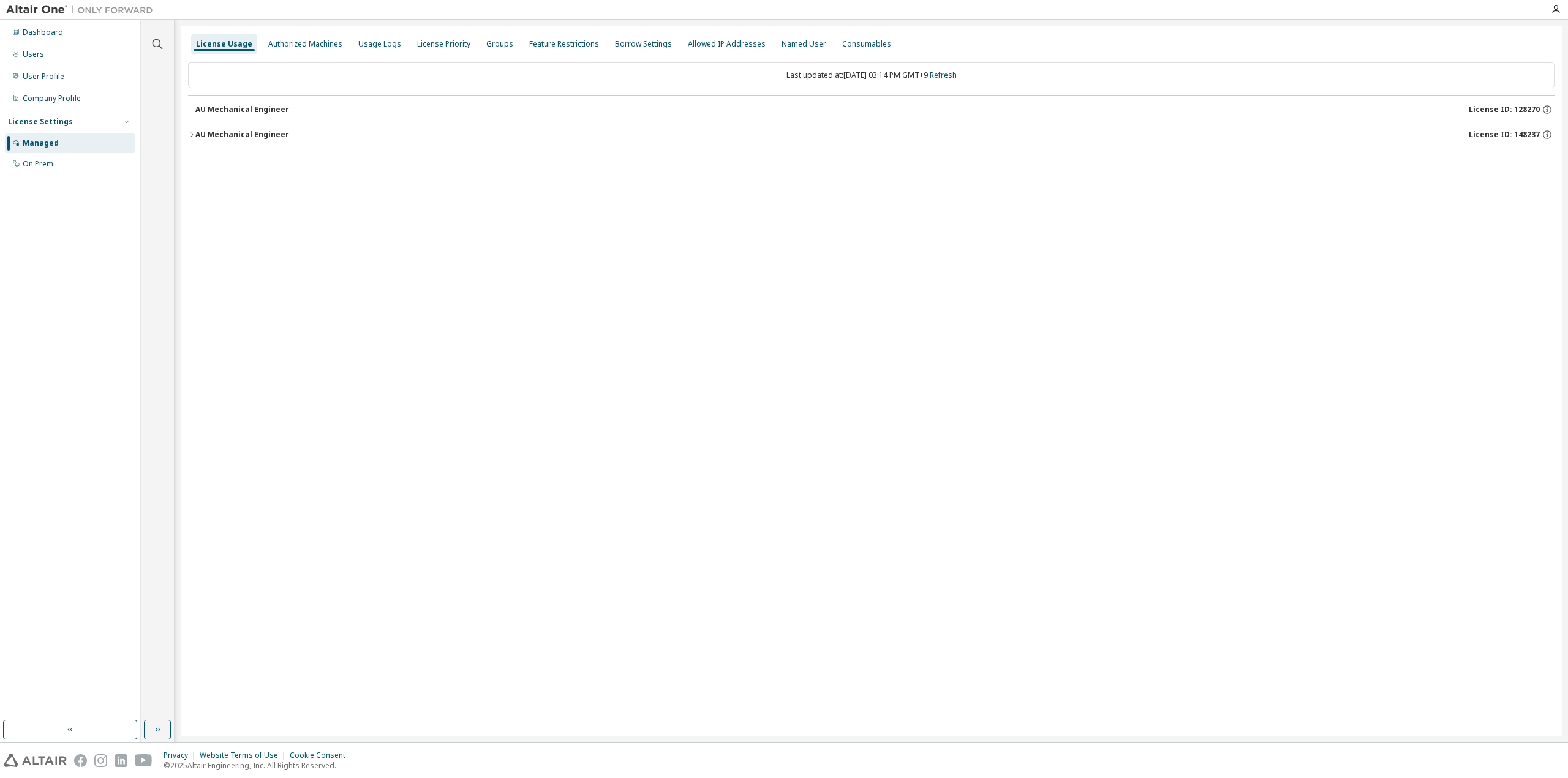
click at [257, 128] on button "AU Mechanical Engineer License ID: 148237" at bounding box center [871, 134] width 1367 height 27
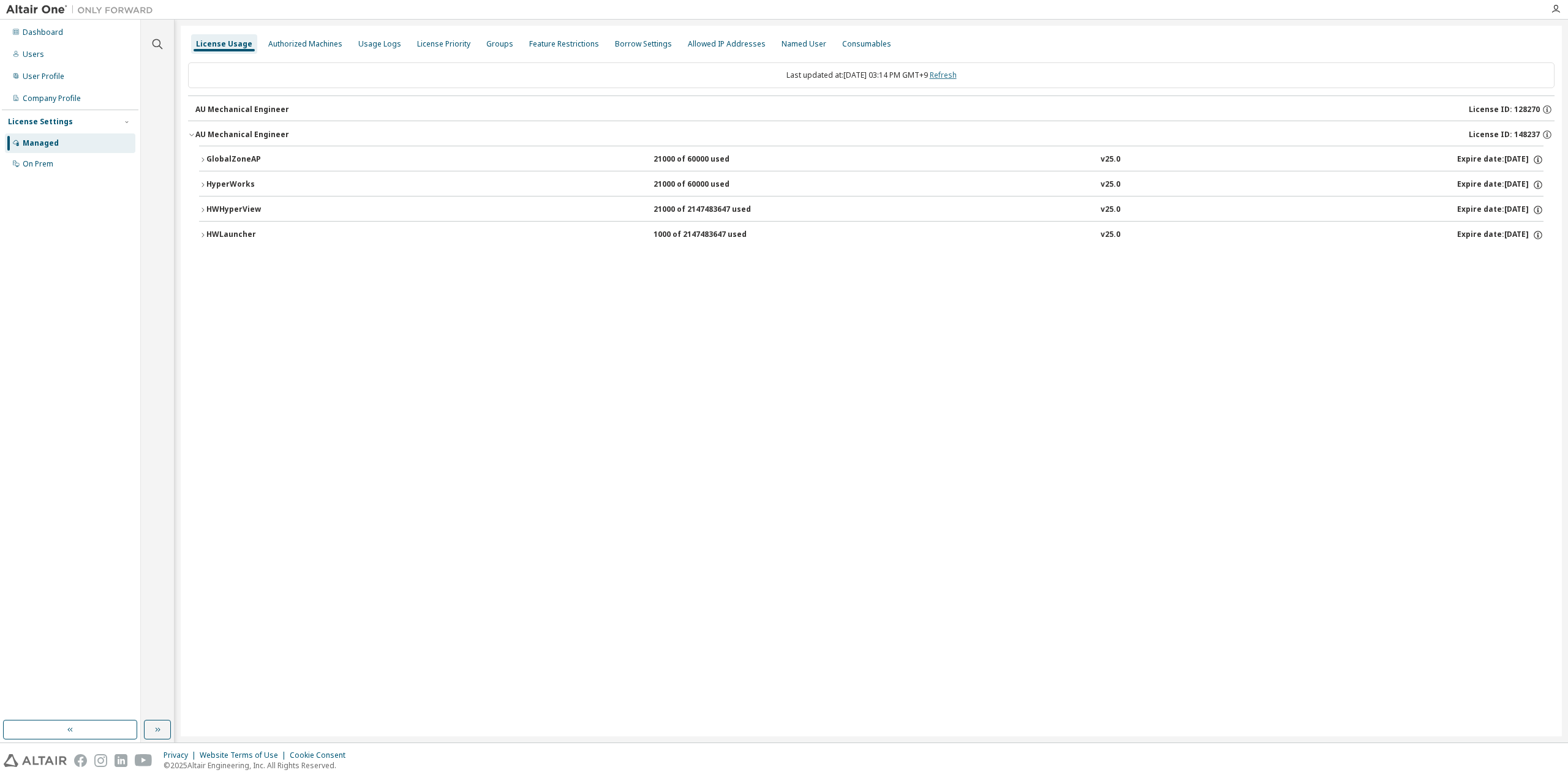
click at [957, 73] on link "Refresh" at bounding box center [943, 75] width 27 height 10
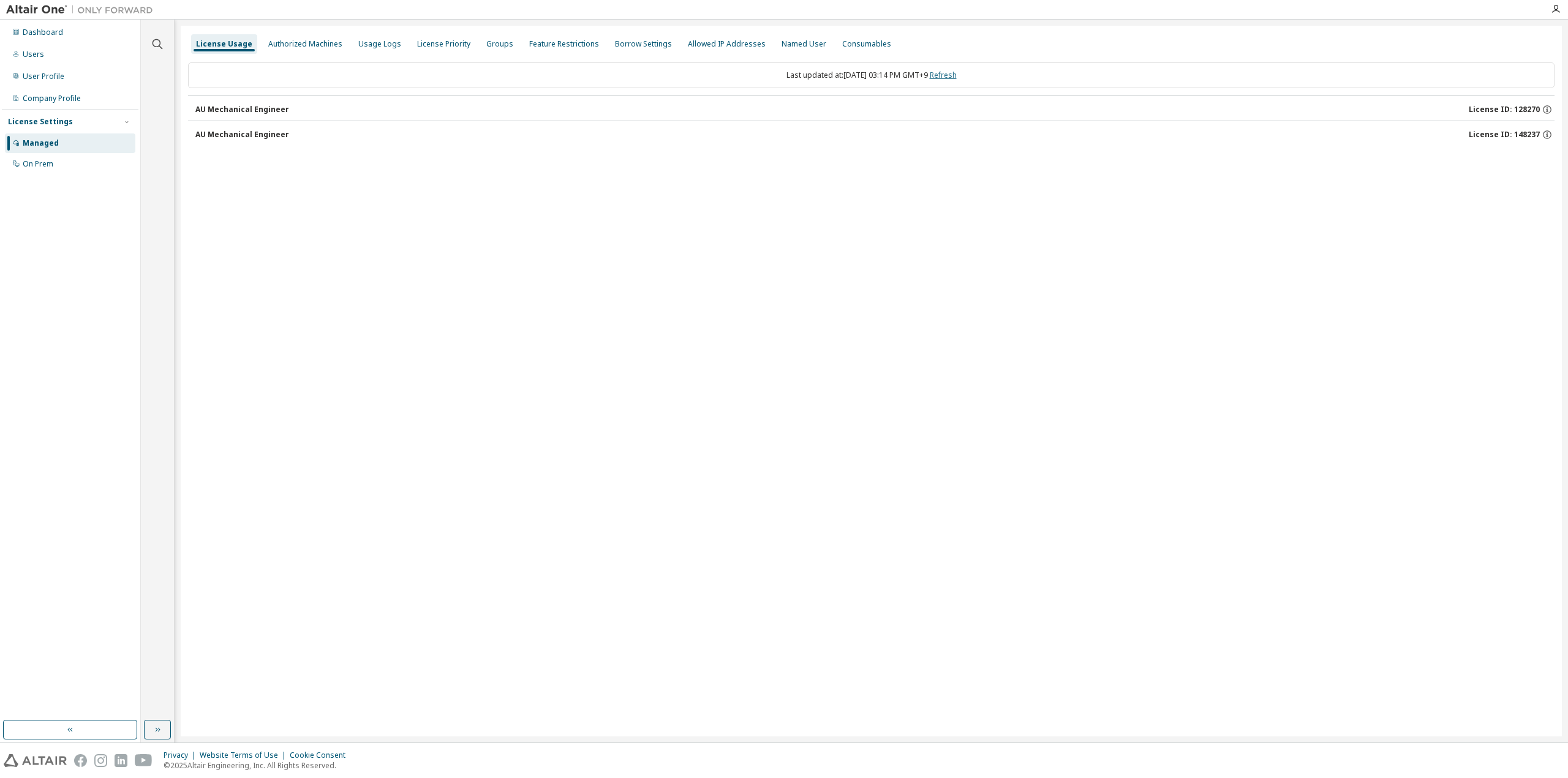
click at [957, 73] on link "Refresh" at bounding box center [943, 75] width 27 height 10
click at [272, 131] on div "AU Mechanical Engineer" at bounding box center [241, 134] width 94 height 9
click at [272, 111] on div "AU Mechanical Engineer" at bounding box center [241, 109] width 94 height 9
click at [957, 76] on link "Refresh" at bounding box center [943, 75] width 27 height 10
click at [162, 731] on icon "button" at bounding box center [157, 729] width 9 height 9
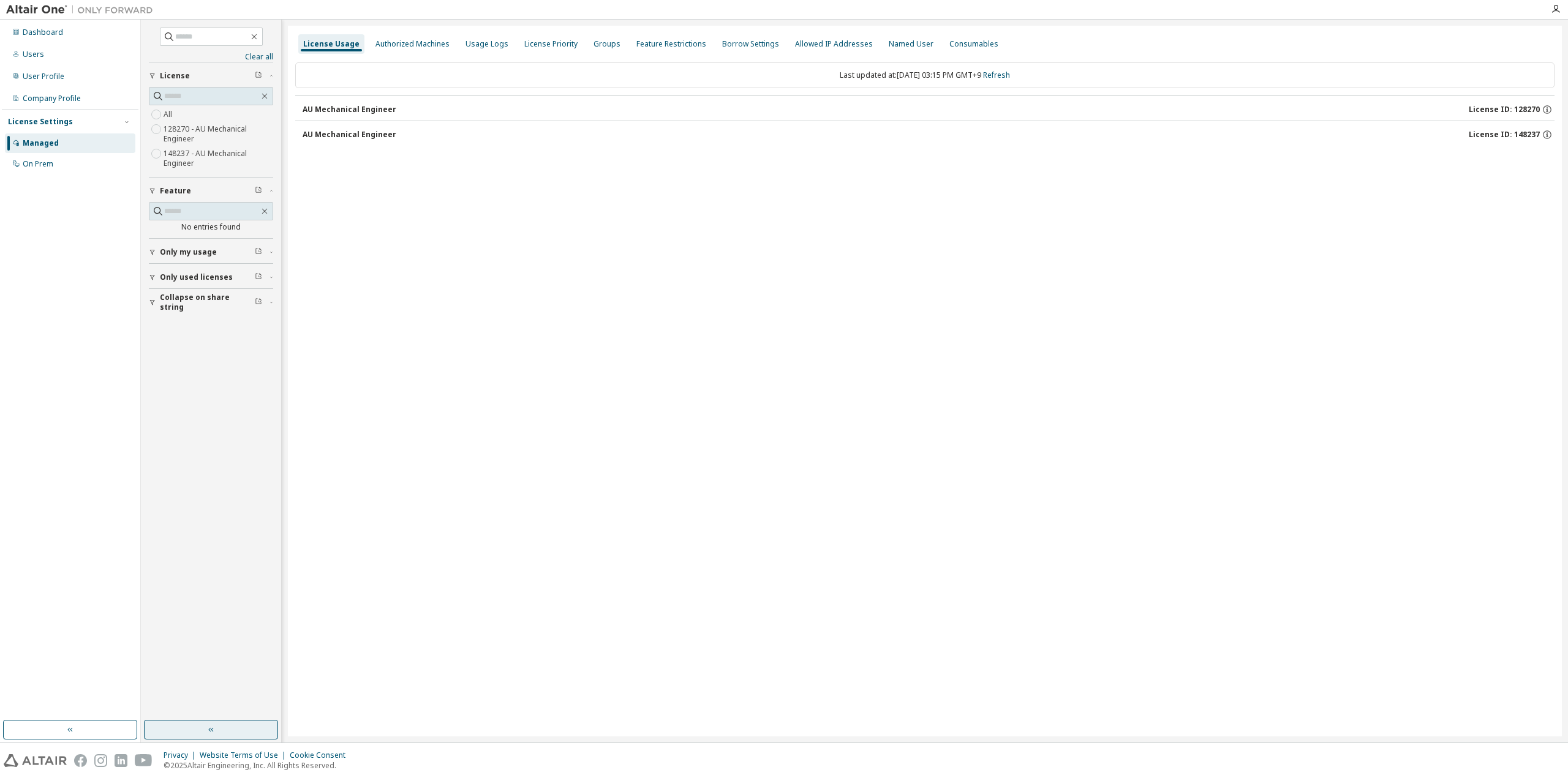
click at [223, 300] on span "Collapse on share string" at bounding box center [207, 302] width 95 height 20
click at [215, 273] on span "Only used licenses" at bounding box center [196, 277] width 73 height 9
click at [210, 255] on button "Only my usage" at bounding box center [210, 252] width 125 height 27
click at [244, 730] on button "button" at bounding box center [211, 730] width 134 height 20
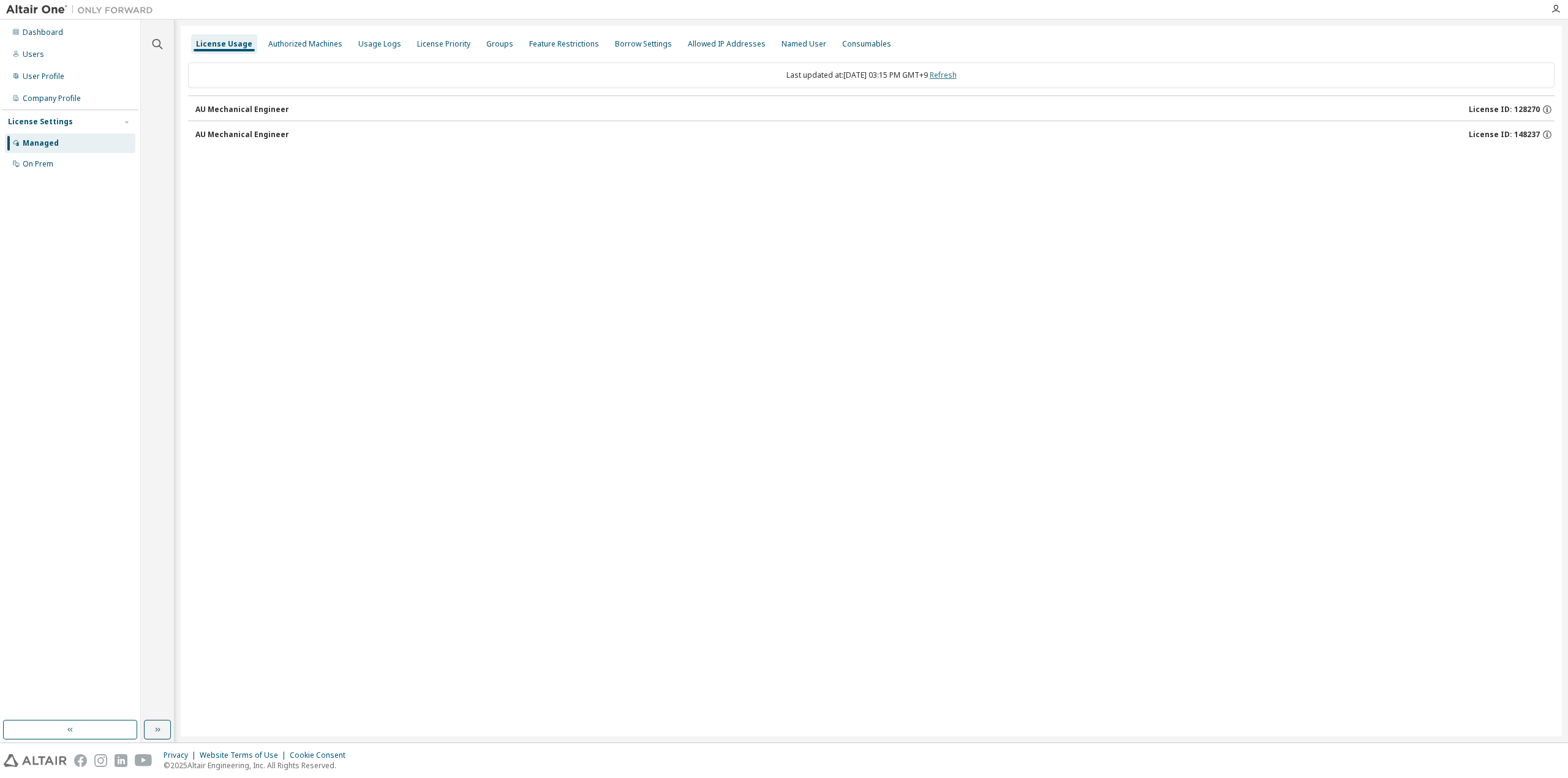
click at [955, 75] on link "Refresh" at bounding box center [943, 75] width 27 height 10
click at [955, 76] on link "Refresh" at bounding box center [943, 75] width 27 height 10
click at [345, 277] on div "License Usage Authorized Machines Usage Logs License Priority Groups Feature Re…" at bounding box center [871, 381] width 1382 height 711
click at [416, 49] on div "License Priority" at bounding box center [443, 44] width 63 height 20
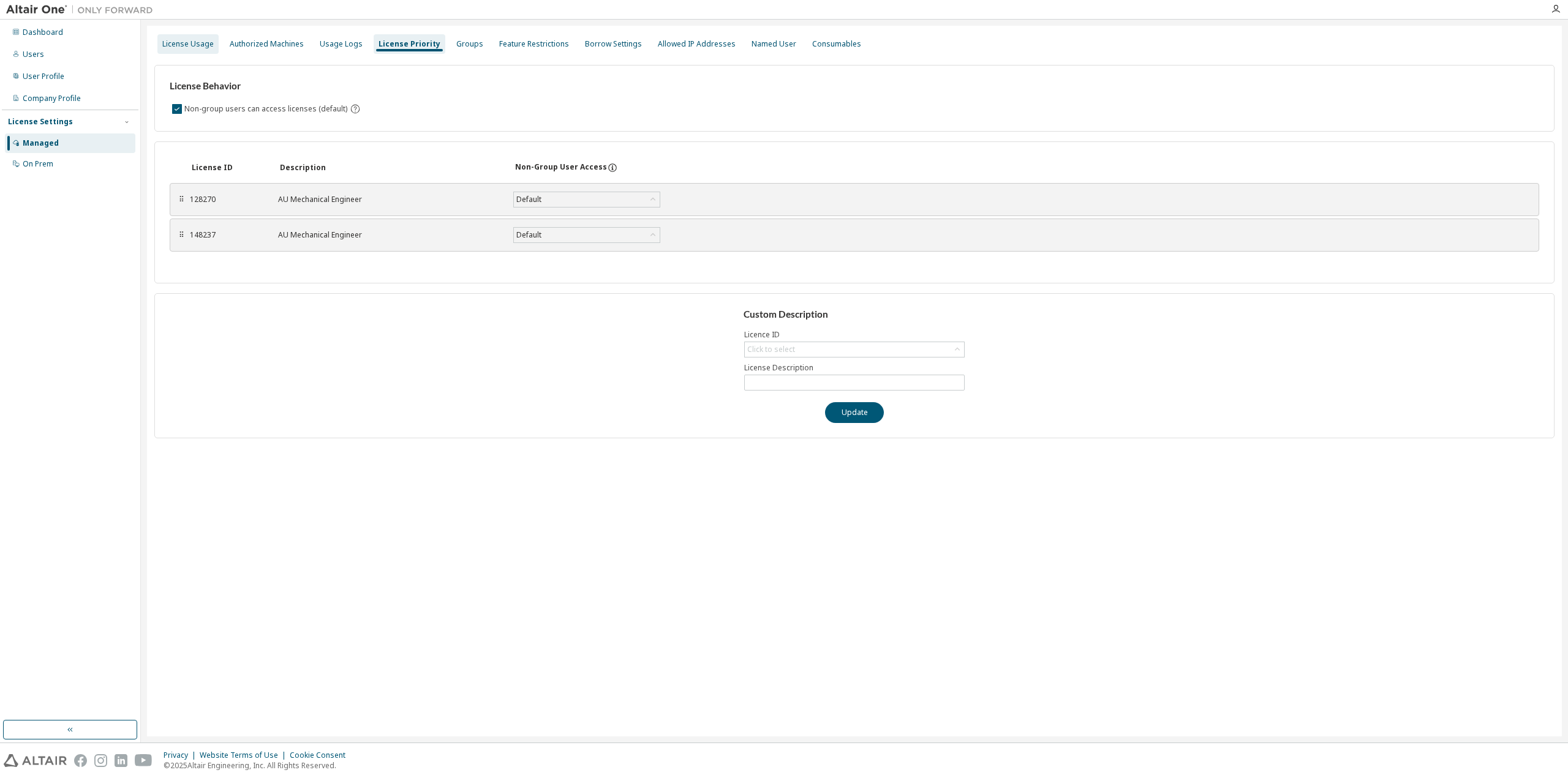
click at [198, 51] on div "License Usage" at bounding box center [187, 44] width 61 height 20
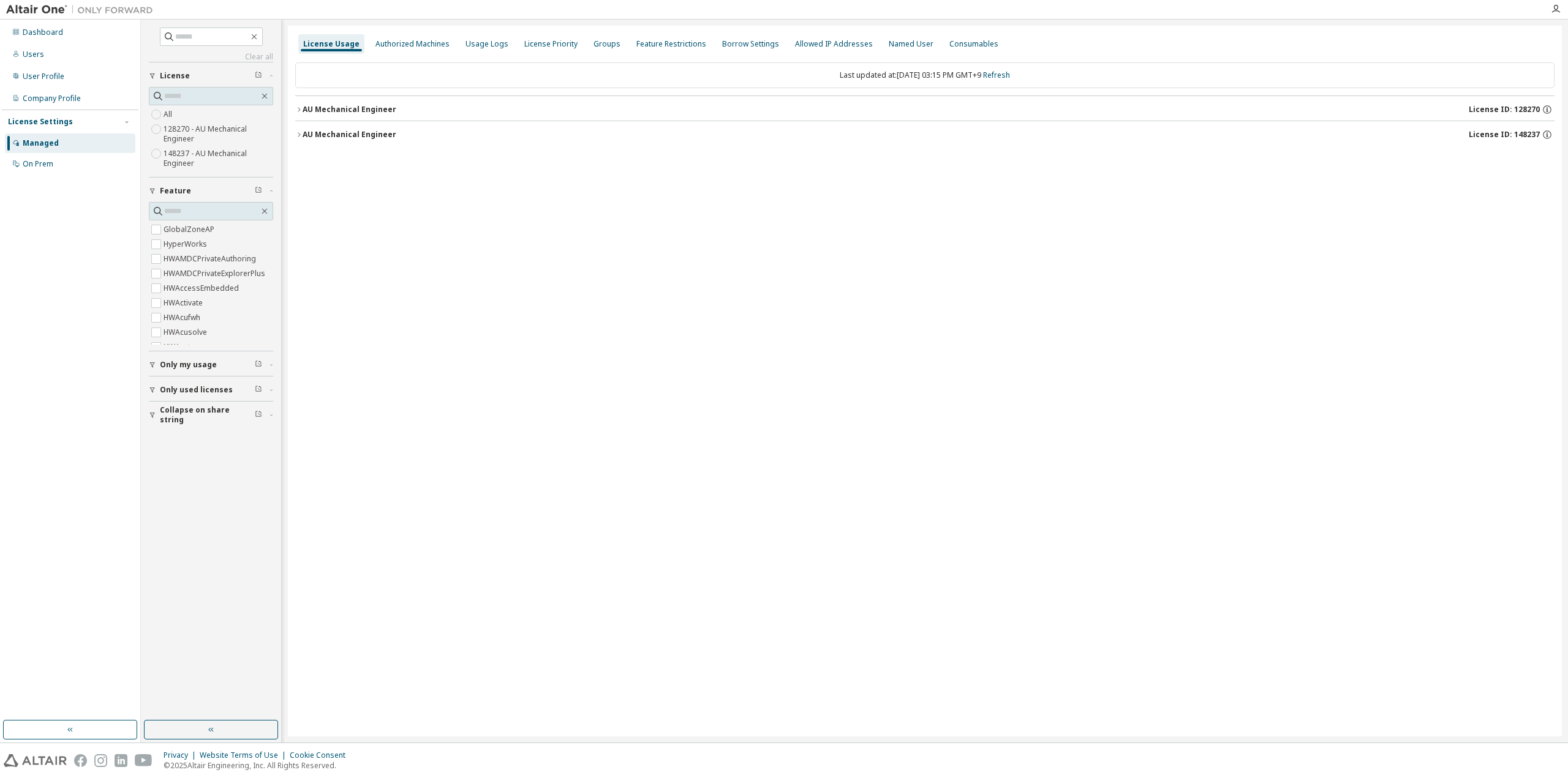
click at [189, 418] on button "Collapse on share string" at bounding box center [210, 415] width 125 height 27
click at [169, 431] on label "Yes" at bounding box center [170, 433] width 15 height 15
click at [180, 385] on span "Only used licenses" at bounding box center [196, 389] width 73 height 9
click at [175, 386] on span "Only used licenses" at bounding box center [196, 389] width 73 height 9
click at [1004, 71] on link "Refresh" at bounding box center [996, 75] width 27 height 10
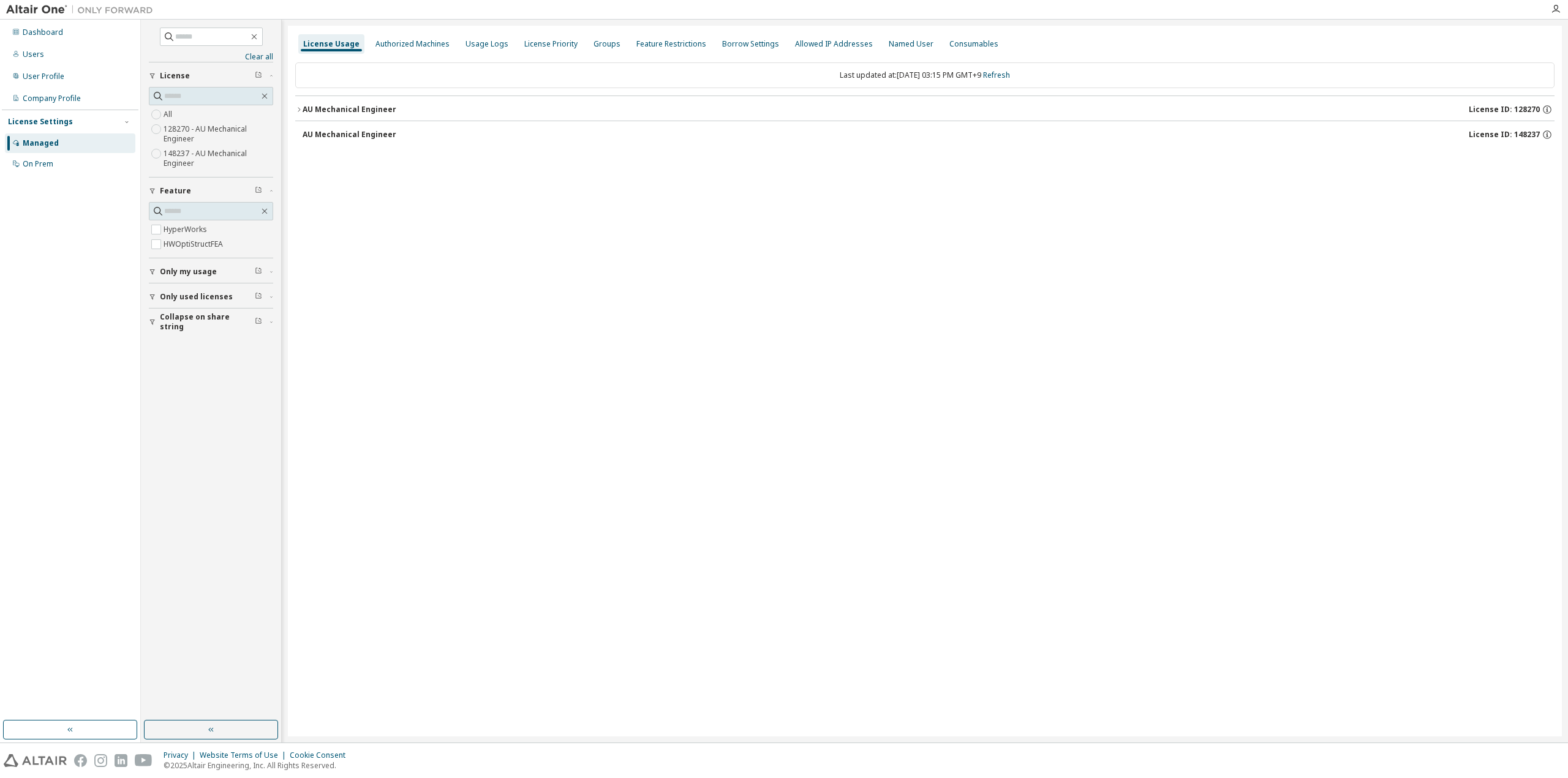
click at [362, 110] on div "AU Mechanical Engineer" at bounding box center [349, 109] width 94 height 9
click at [345, 160] on div "HWOptiStructFEA" at bounding box center [369, 160] width 110 height 11
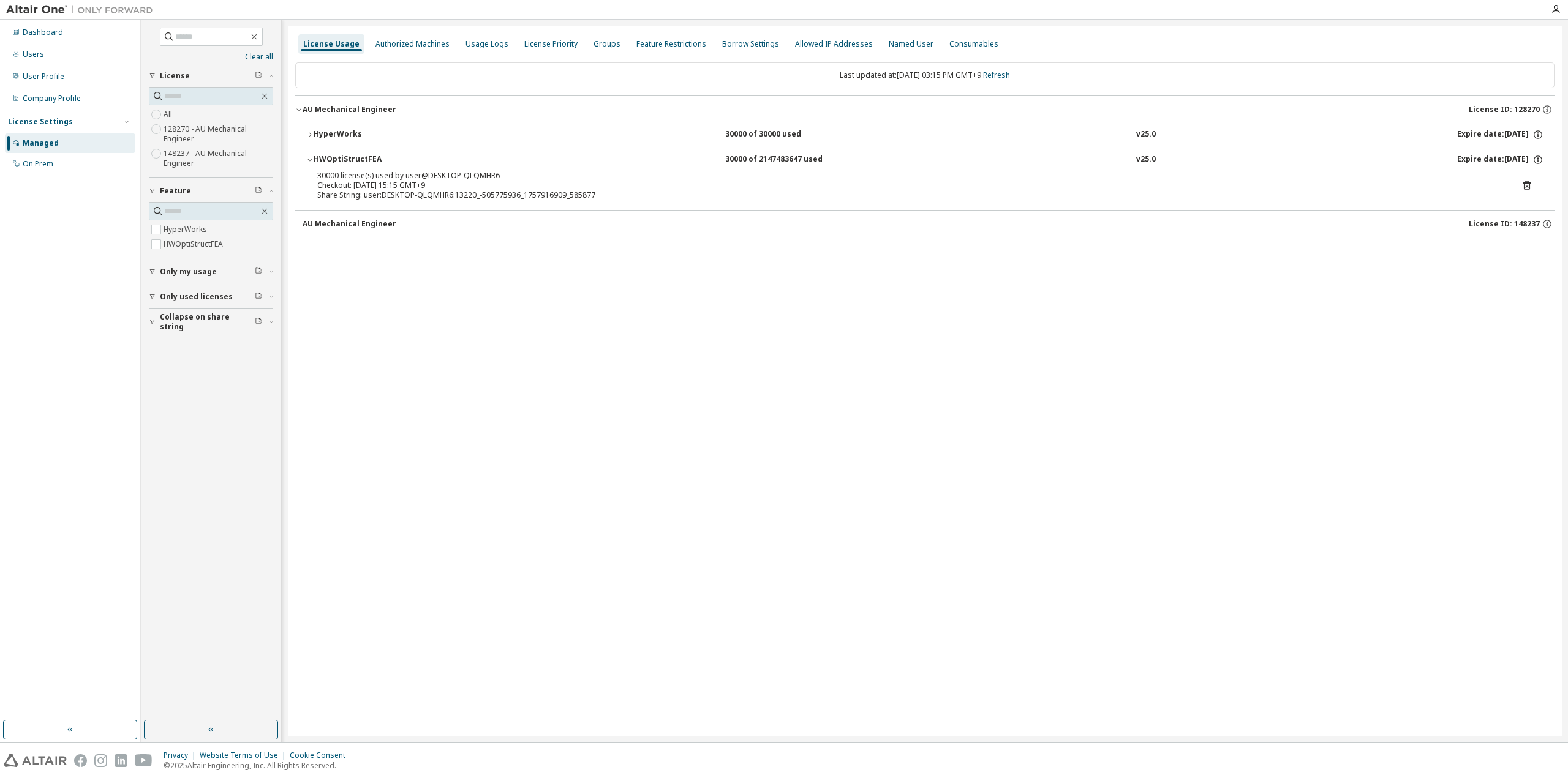
click at [182, 270] on span "Only my usage" at bounding box center [188, 271] width 57 height 9
click at [483, 356] on div "License Usage Authorized Machines Usage Logs License Priority Groups Feature Re…" at bounding box center [924, 381] width 1274 height 711
click at [254, 728] on button "button" at bounding box center [211, 730] width 134 height 20
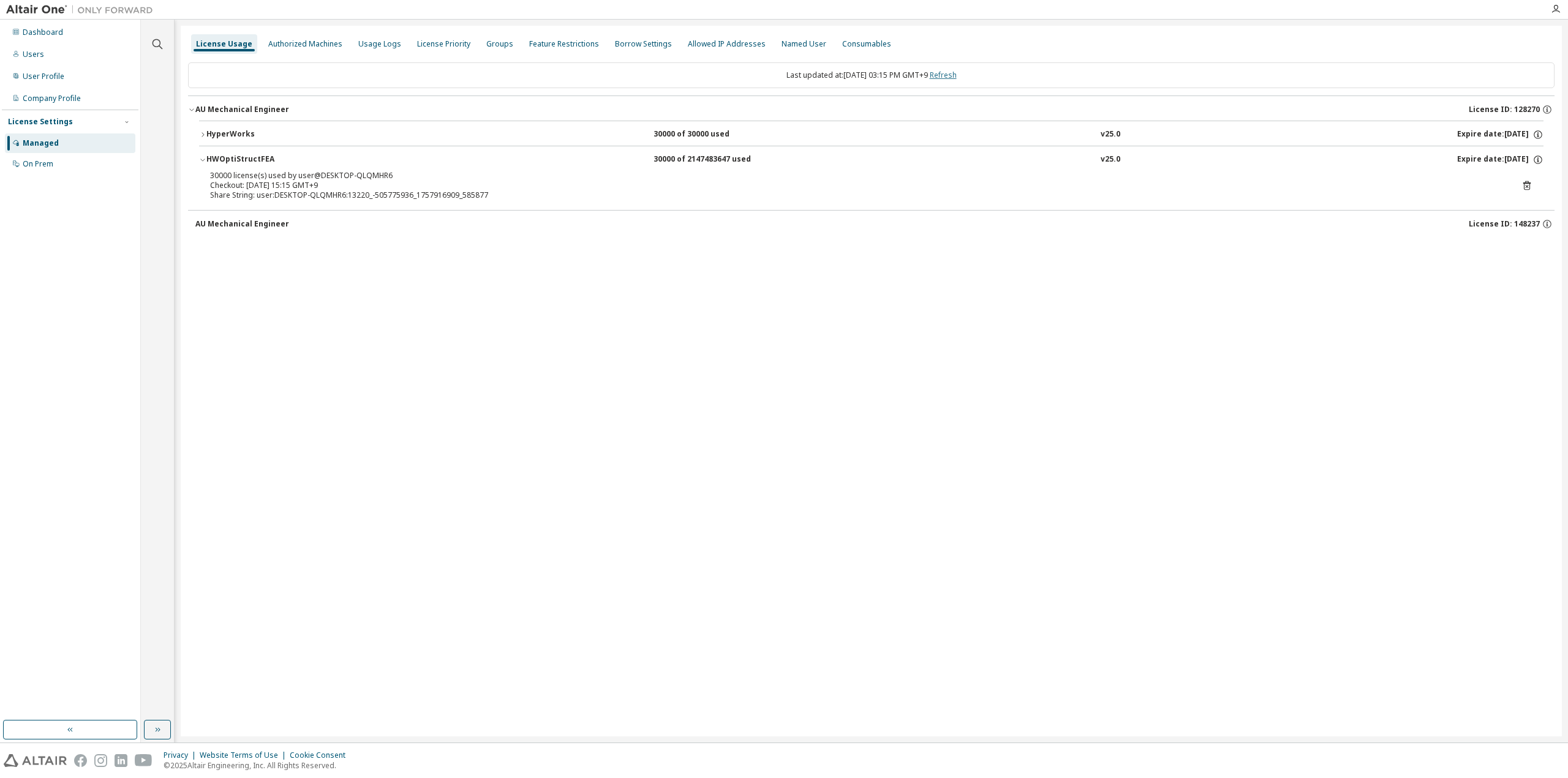
click at [957, 71] on link "Refresh" at bounding box center [943, 75] width 27 height 10
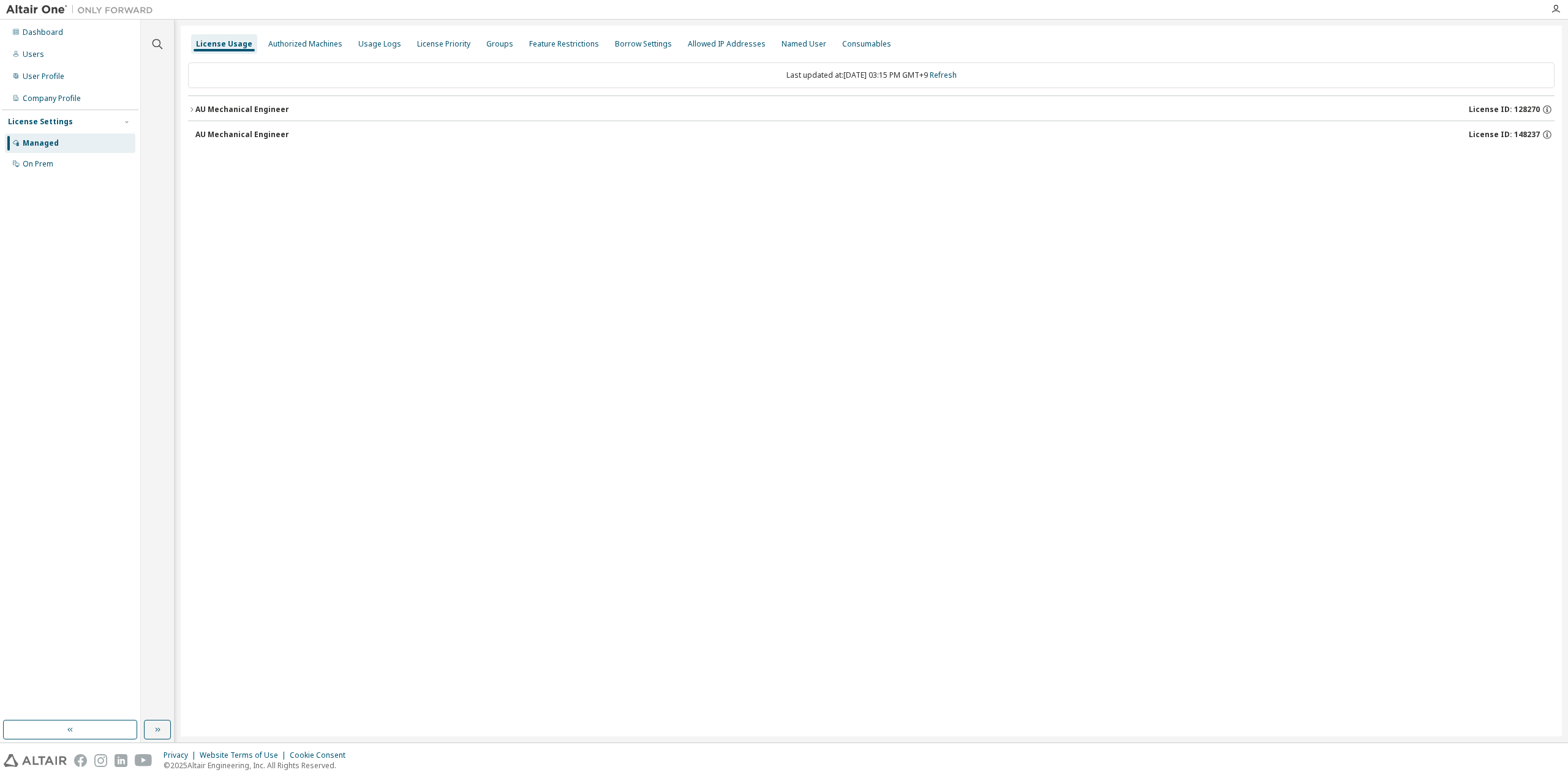
click at [638, 327] on div "License Usage Authorized Machines Usage Logs License Priority Groups Feature Re…" at bounding box center [871, 381] width 1382 height 711
click at [957, 72] on link "Refresh" at bounding box center [943, 75] width 27 height 10
click at [278, 108] on div "AU Mechanical Engineer" at bounding box center [241, 109] width 94 height 9
